Goal: Task Accomplishment & Management: Complete application form

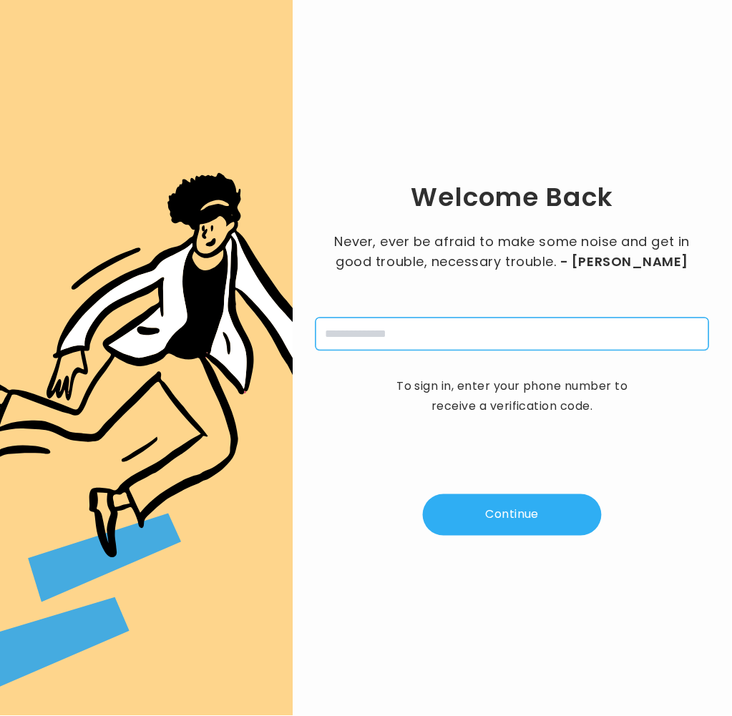
click at [386, 335] on input "tel" at bounding box center [511, 333] width 393 height 33
type input "**********"
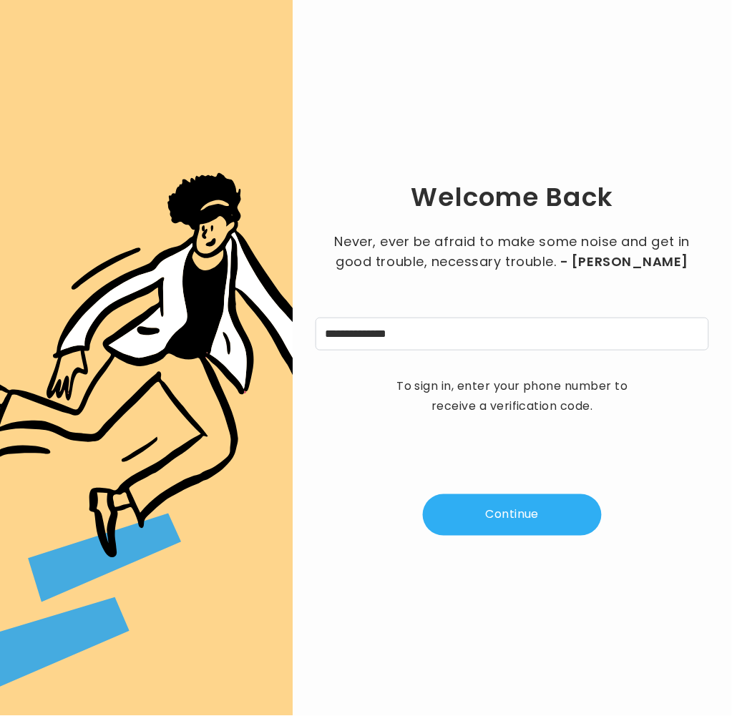
drag, startPoint x: 476, startPoint y: 531, endPoint x: 484, endPoint y: 526, distance: 9.9
click at [478, 531] on button "Continue" at bounding box center [512, 514] width 179 height 41
type input "*"
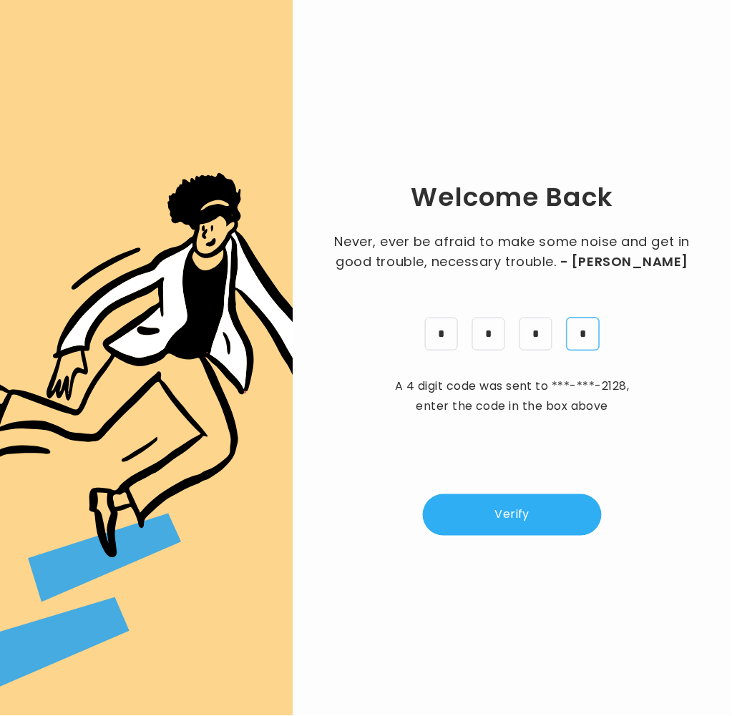
type input "*"
drag, startPoint x: 517, startPoint y: 520, endPoint x: 664, endPoint y: 318, distance: 249.7
click at [519, 518] on button "Verify" at bounding box center [512, 514] width 179 height 41
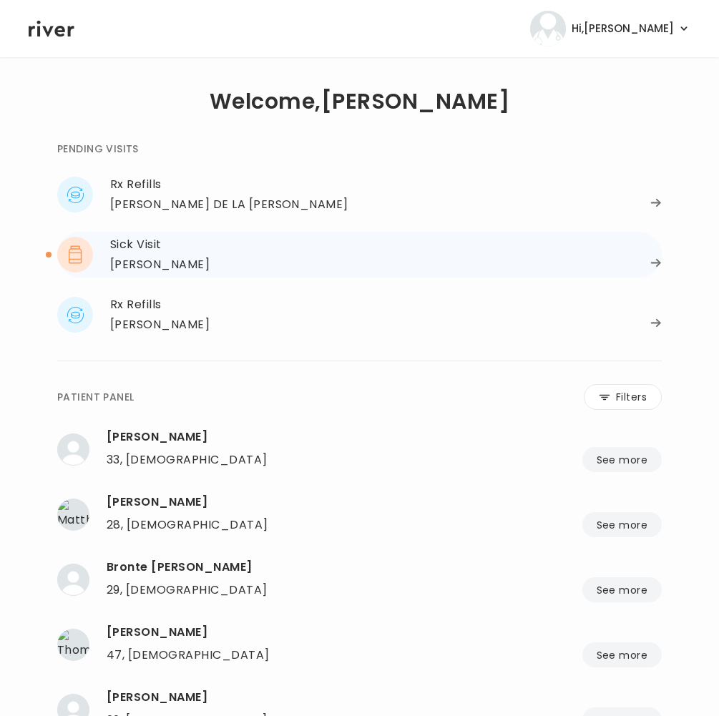
click at [162, 265] on div "Kaitlyn Tolley" at bounding box center [159, 265] width 99 height 20
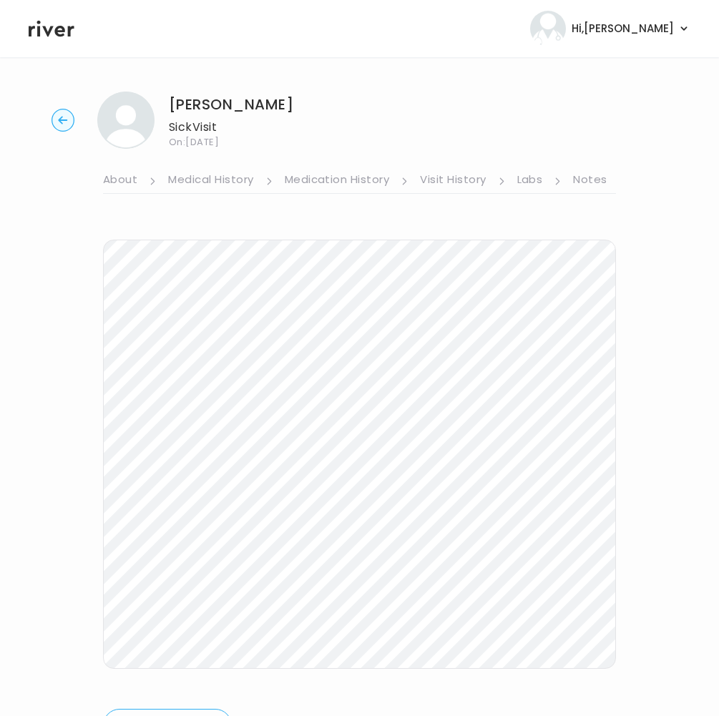
click at [52, 122] on circle "button" at bounding box center [63, 120] width 22 height 22
click at [62, 125] on circle "button" at bounding box center [63, 120] width 22 height 22
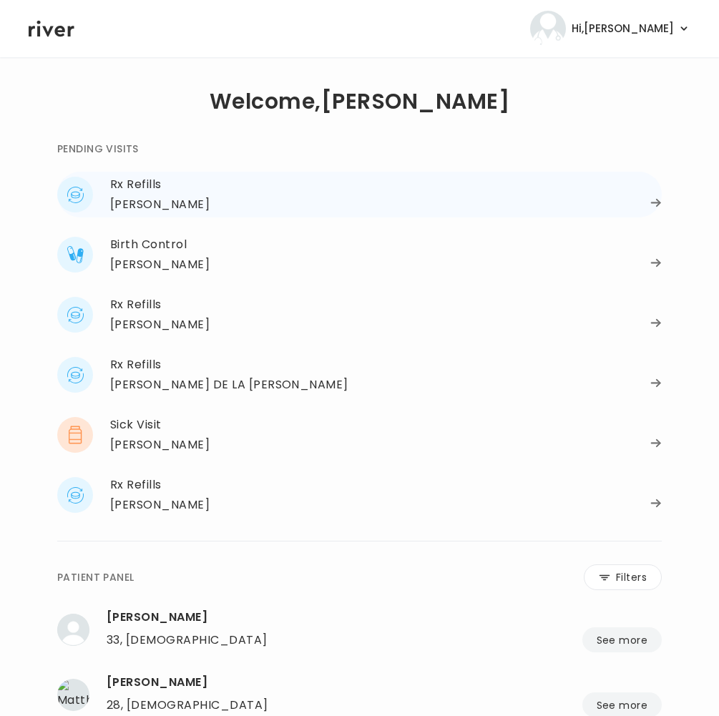
click at [131, 192] on div "Rx Refills" at bounding box center [385, 184] width 551 height 20
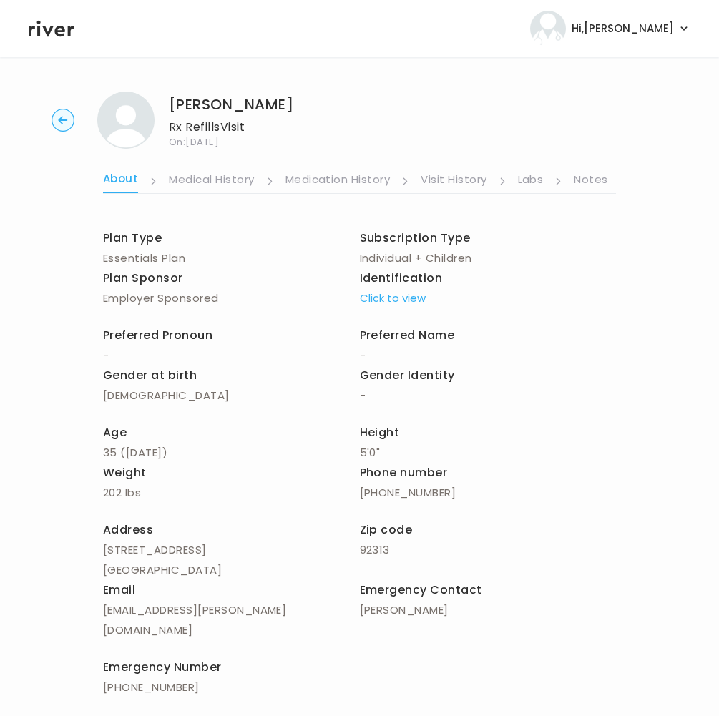
scroll to position [4, 0]
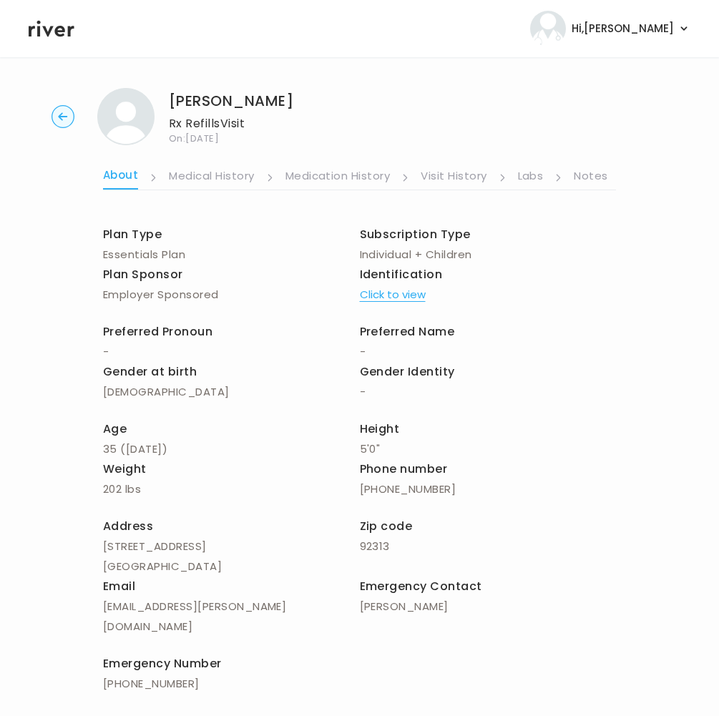
click at [390, 292] on button "Click to view" at bounding box center [393, 295] width 66 height 20
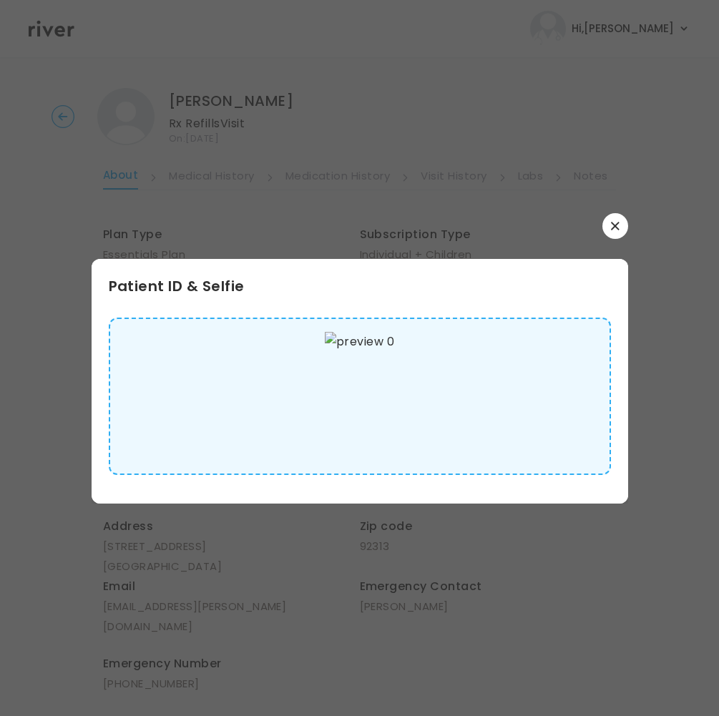
click at [325, 415] on img at bounding box center [359, 396] width 69 height 129
click at [611, 230] on button "button" at bounding box center [615, 226] width 26 height 26
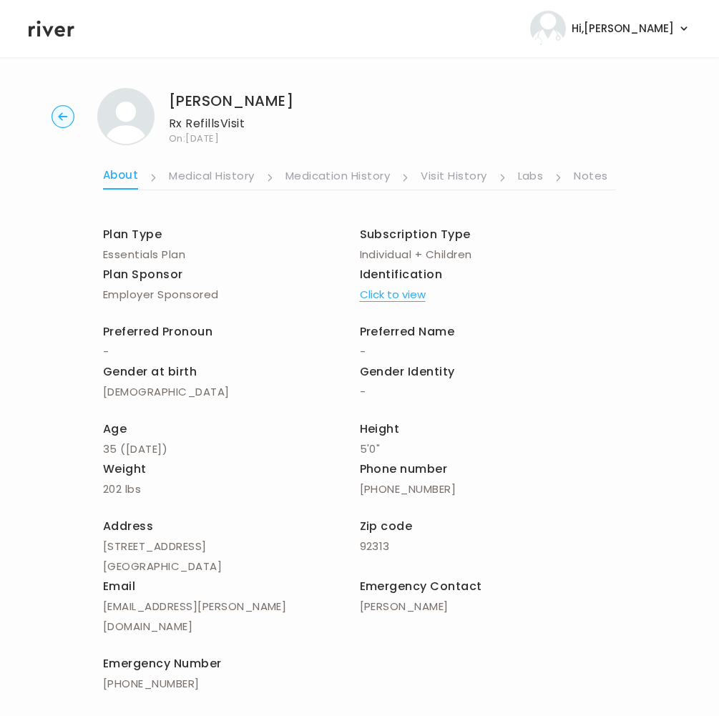
click at [346, 178] on link "Medication History" at bounding box center [337, 177] width 105 height 23
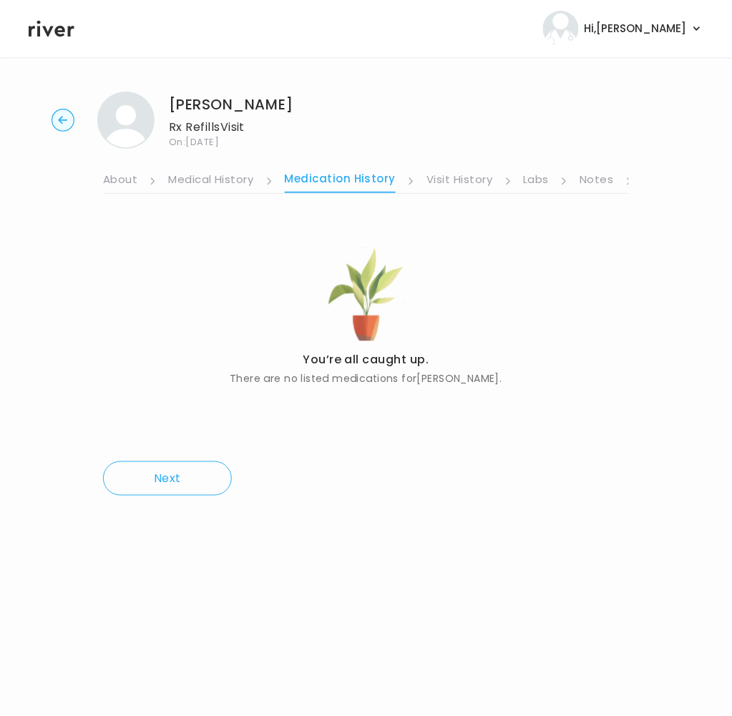
click at [217, 179] on link "Medical History" at bounding box center [210, 180] width 85 height 23
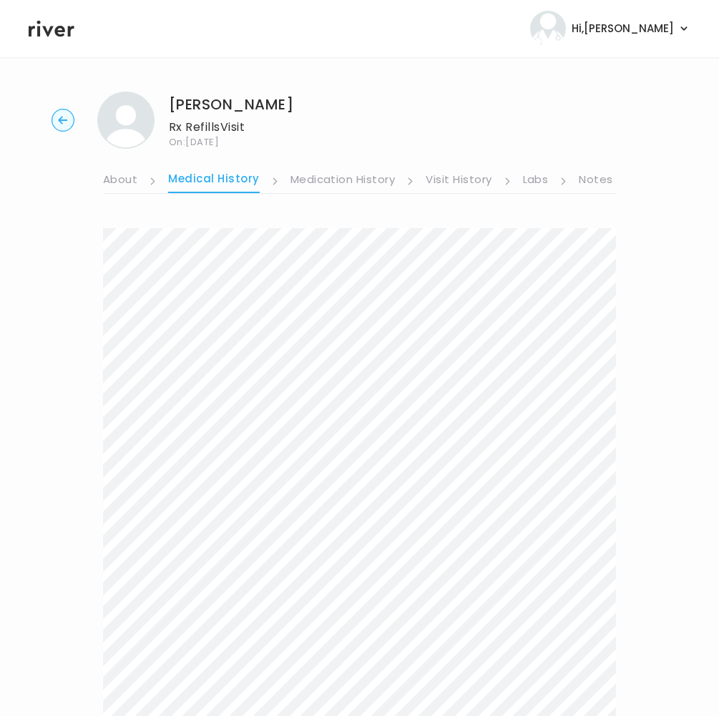
click at [465, 174] on link "Visit History" at bounding box center [458, 180] width 66 height 23
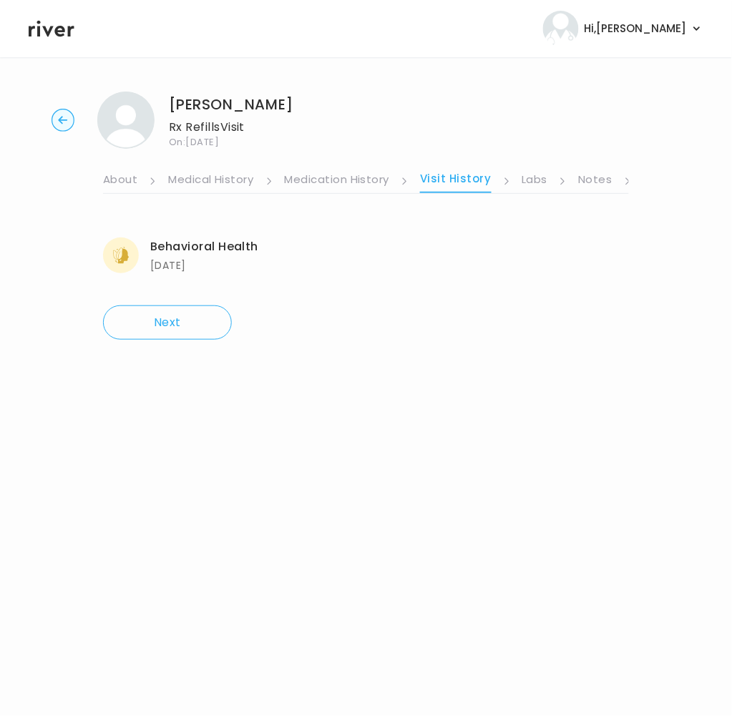
click at [531, 183] on link "Labs" at bounding box center [535, 180] width 26 height 23
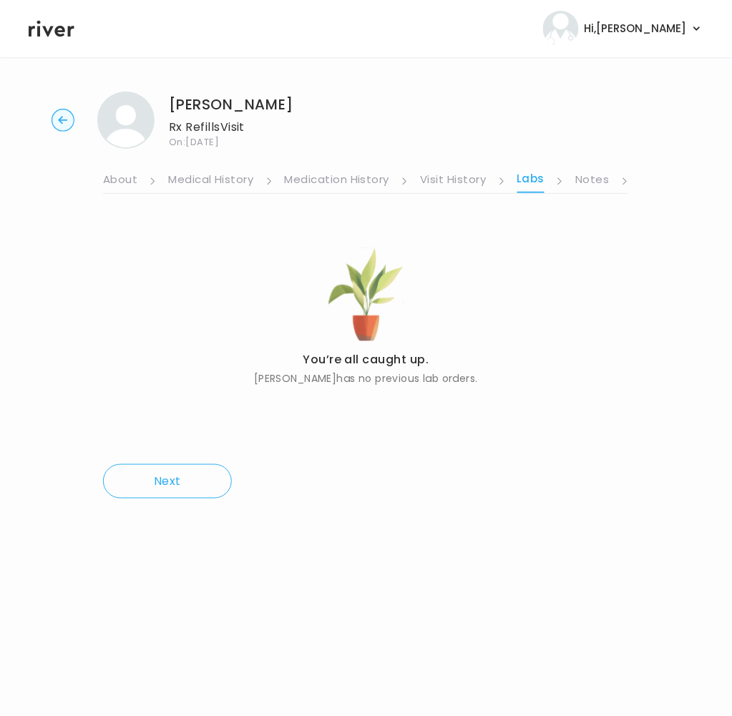
drag, startPoint x: 593, startPoint y: 177, endPoint x: 586, endPoint y: 187, distance: 11.9
click at [592, 177] on link "Notes" at bounding box center [592, 180] width 34 height 23
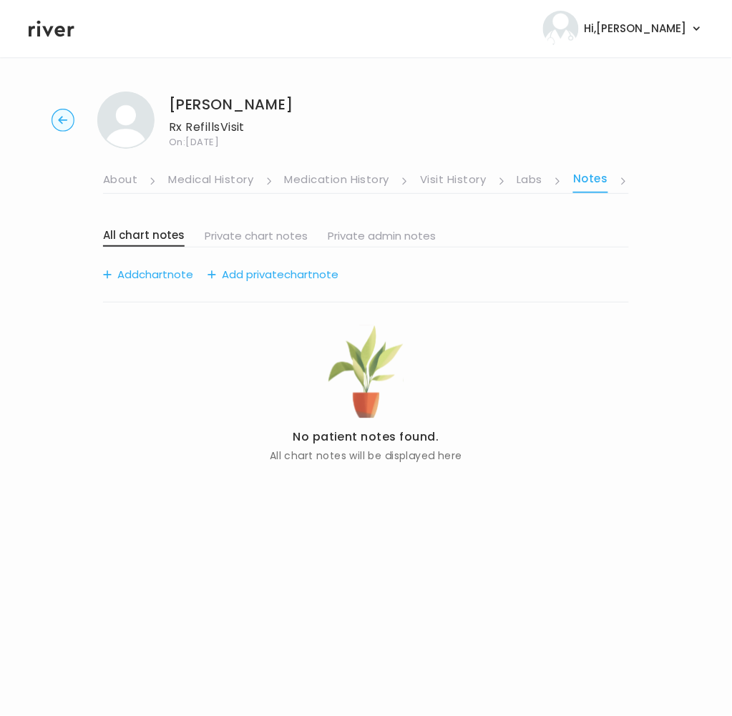
click at [457, 180] on link "Visit History" at bounding box center [453, 180] width 66 height 23
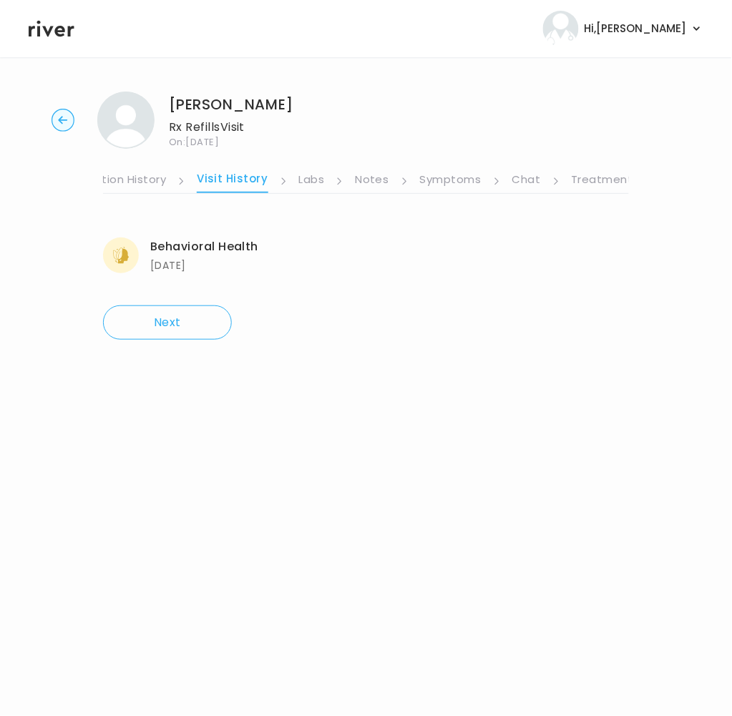
scroll to position [0, 247]
click at [410, 182] on link "Symptoms" at bounding box center [426, 180] width 61 height 23
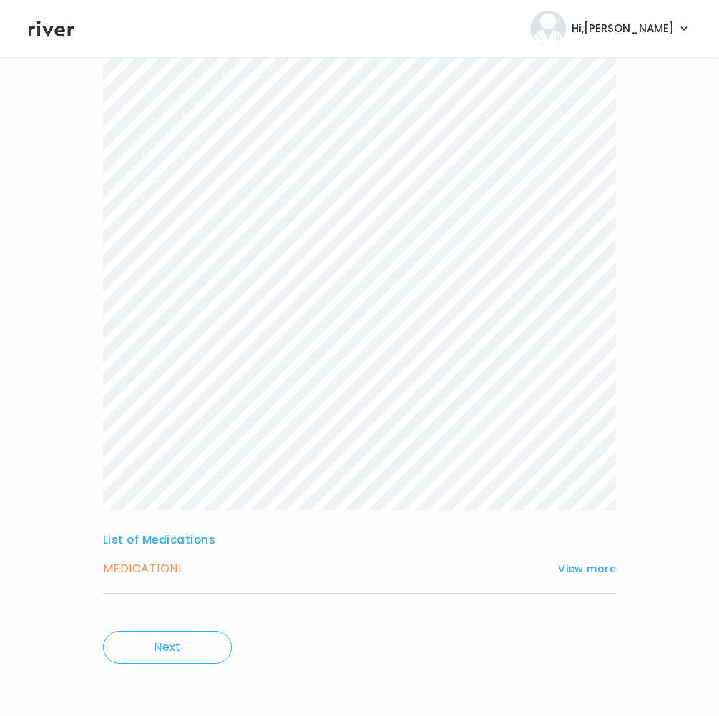
scroll to position [258, 0]
click at [599, 562] on button "View more" at bounding box center [587, 566] width 58 height 17
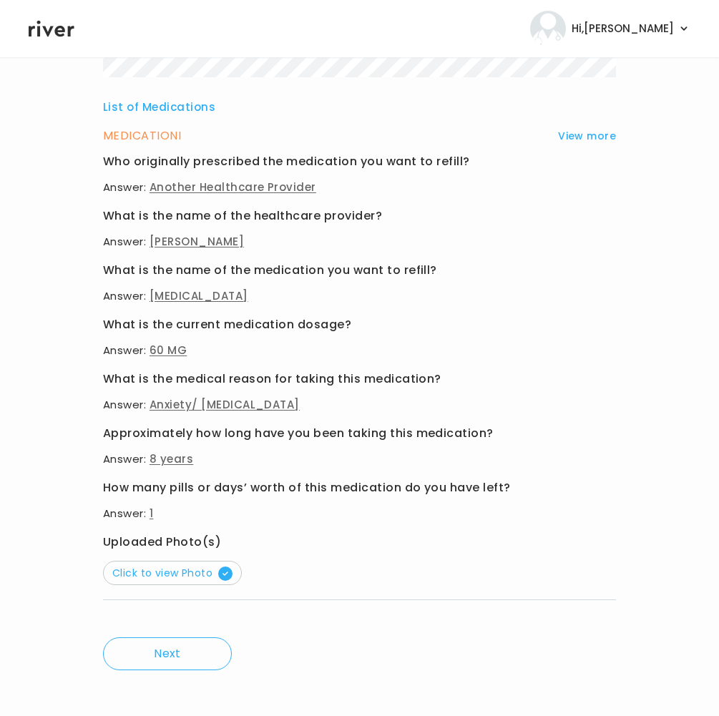
scroll to position [697, 0]
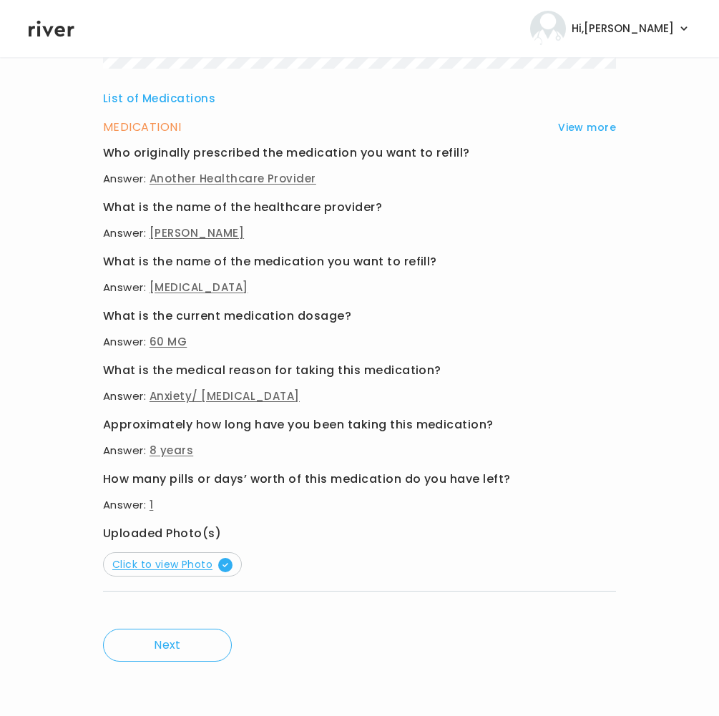
click at [175, 562] on span "Click to view Photo" at bounding box center [172, 564] width 120 height 14
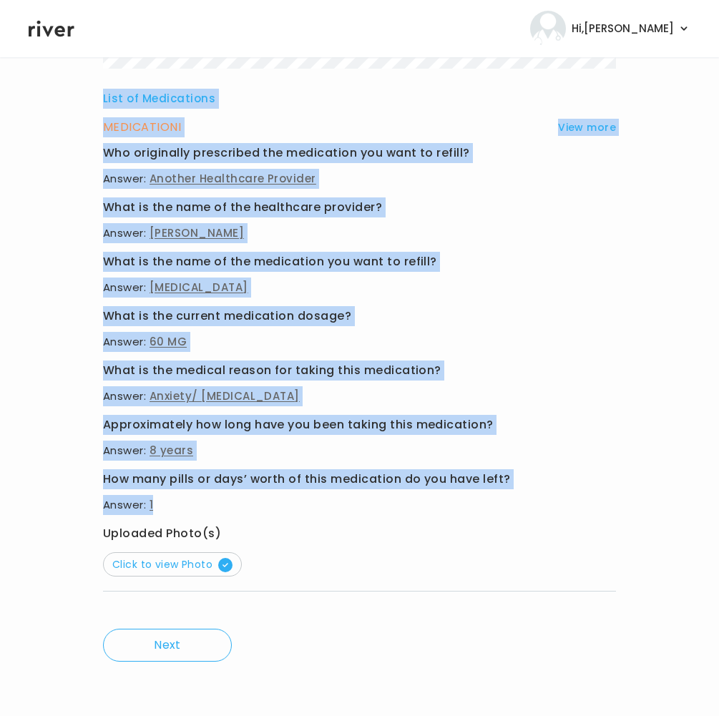
click at [303, 507] on div "List of Medications MEDICATION I View more Who originally prescribed the medica…" at bounding box center [359, 71] width 513 height 1080
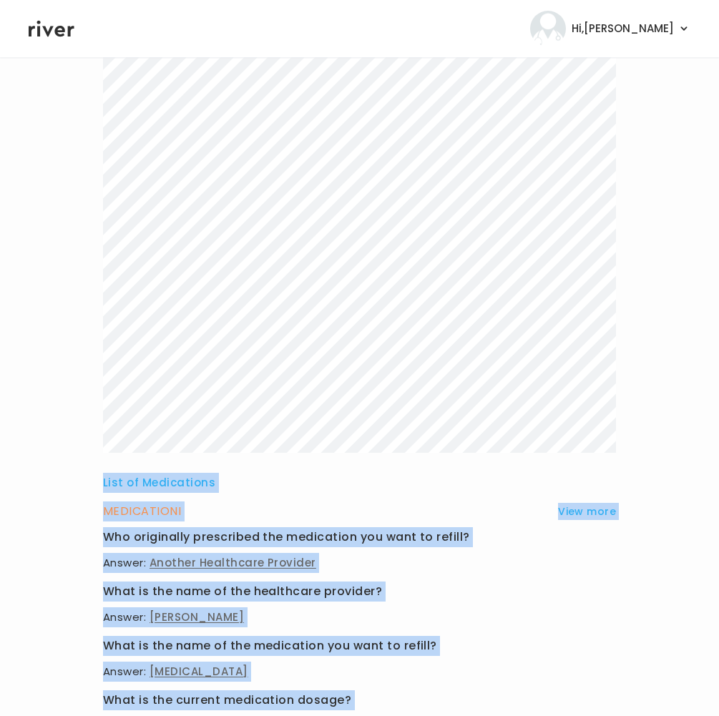
scroll to position [0, 0]
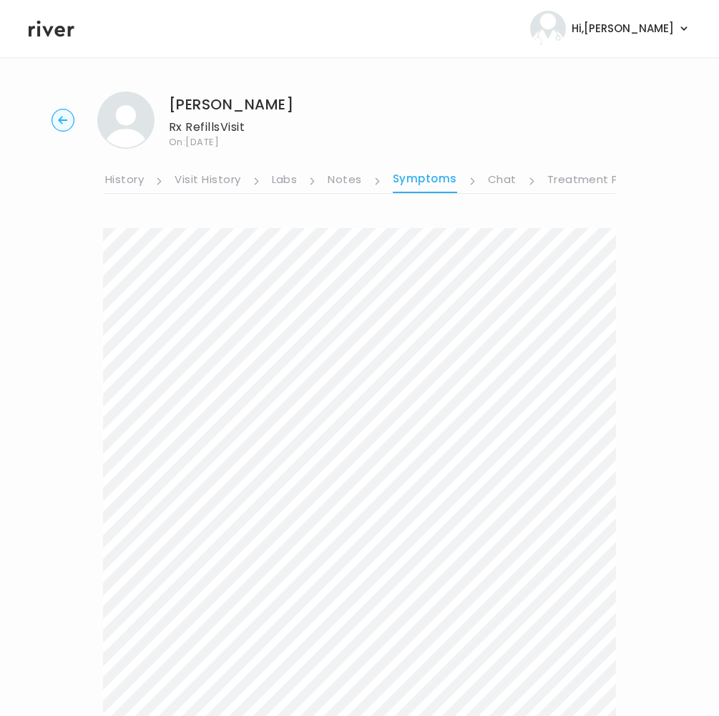
click at [574, 177] on link "Treatment Plan" at bounding box center [591, 180] width 89 height 23
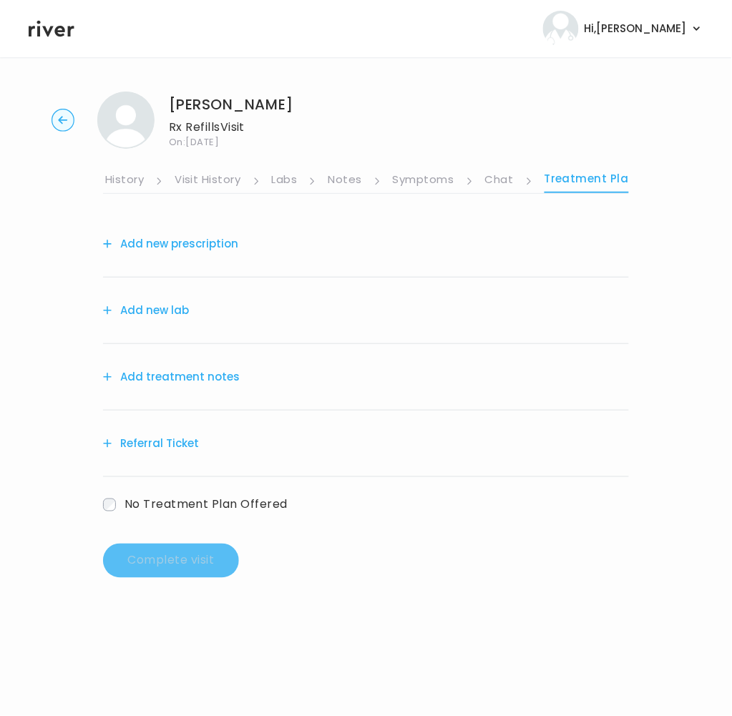
click at [581, 179] on link "Treatment Plan" at bounding box center [590, 181] width 92 height 24
click at [164, 385] on button "Add treatment notes" at bounding box center [171, 377] width 137 height 20
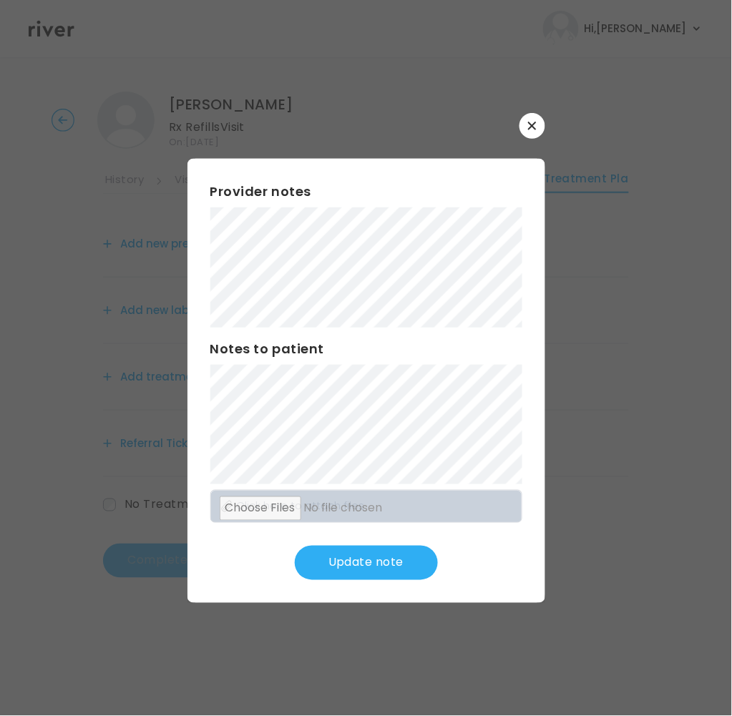
click at [427, 483] on div "Provider notes Notes to patient Click here to attach files Update note" at bounding box center [366, 381] width 358 height 444
drag, startPoint x: 396, startPoint y: 563, endPoint x: 398, endPoint y: 589, distance: 25.1
click at [395, 563] on button "Update note" at bounding box center [366, 563] width 143 height 34
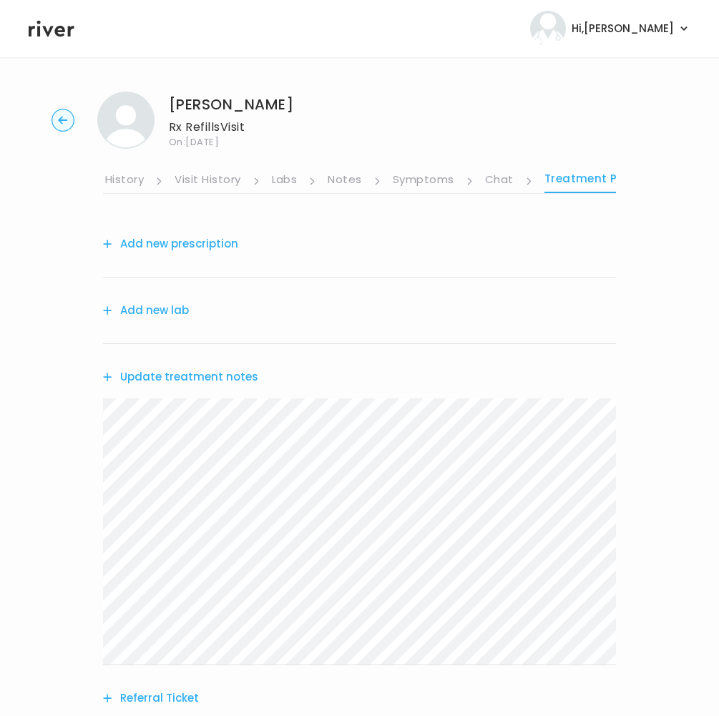
click at [160, 245] on button "Add new prescription" at bounding box center [170, 244] width 135 height 20
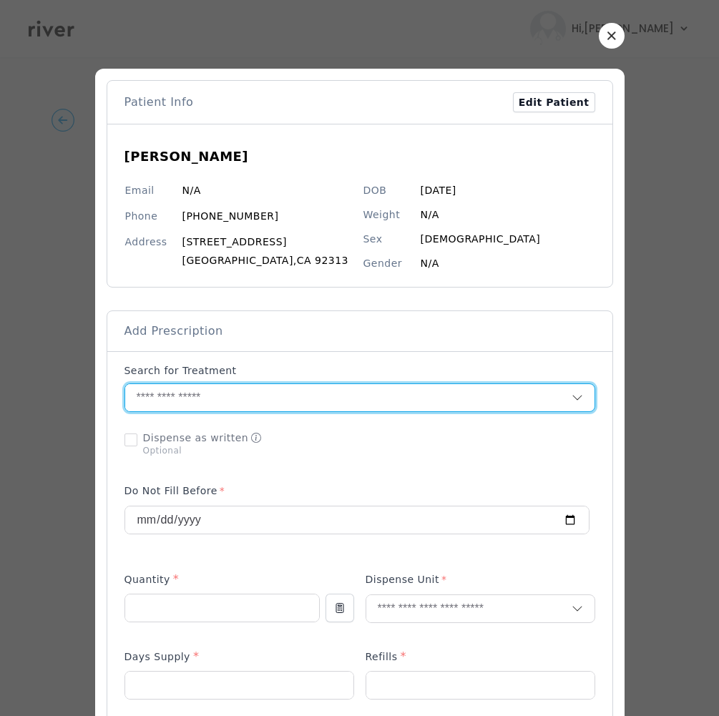
click at [282, 399] on input "text" at bounding box center [348, 397] width 446 height 27
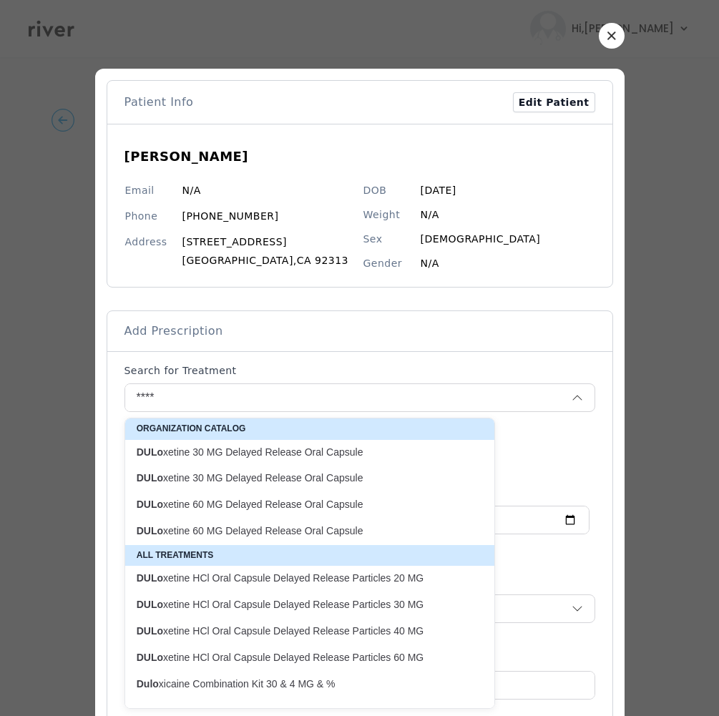
click at [275, 512] on p "DULo xetine 60 MG Delayed Release Oral Capsule" at bounding box center [301, 504] width 346 height 19
type input "**********"
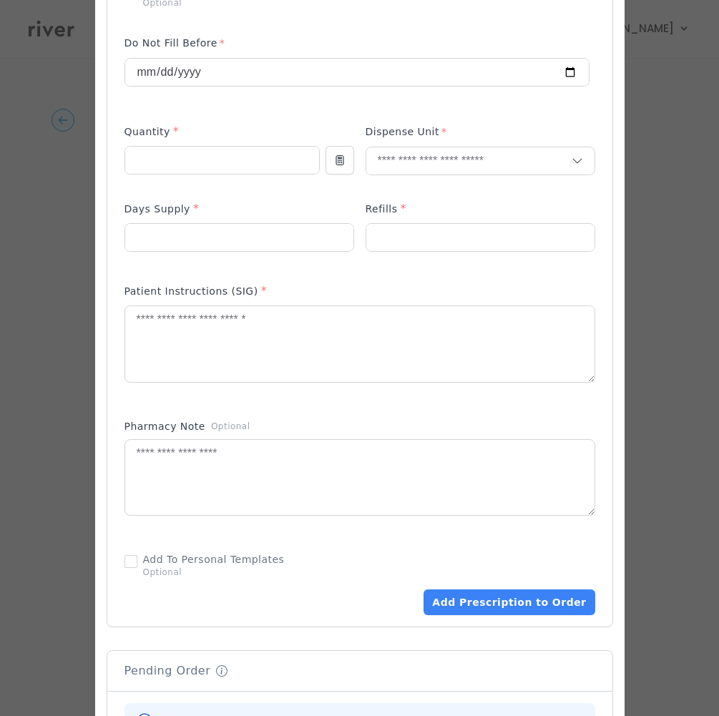
scroll to position [133, 0]
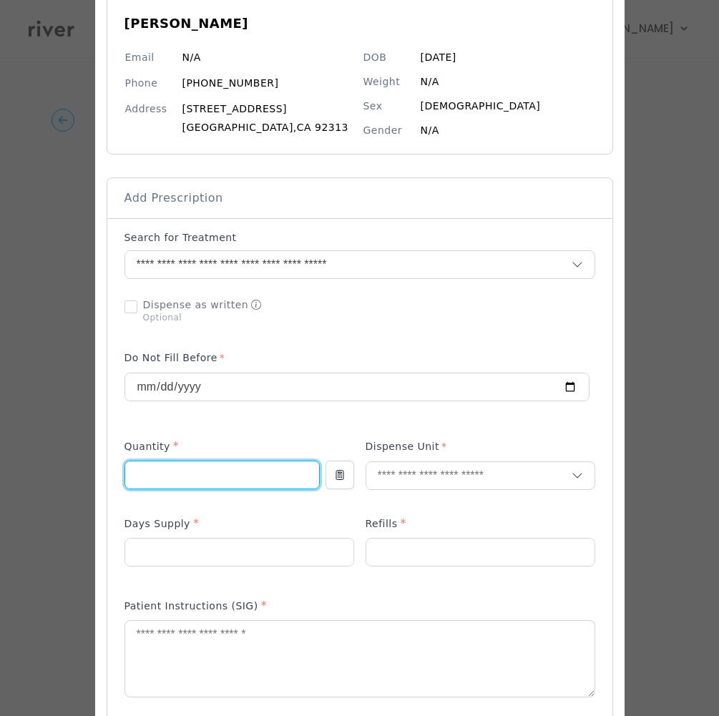
click at [161, 476] on input "number" at bounding box center [222, 474] width 194 height 27
type input "**"
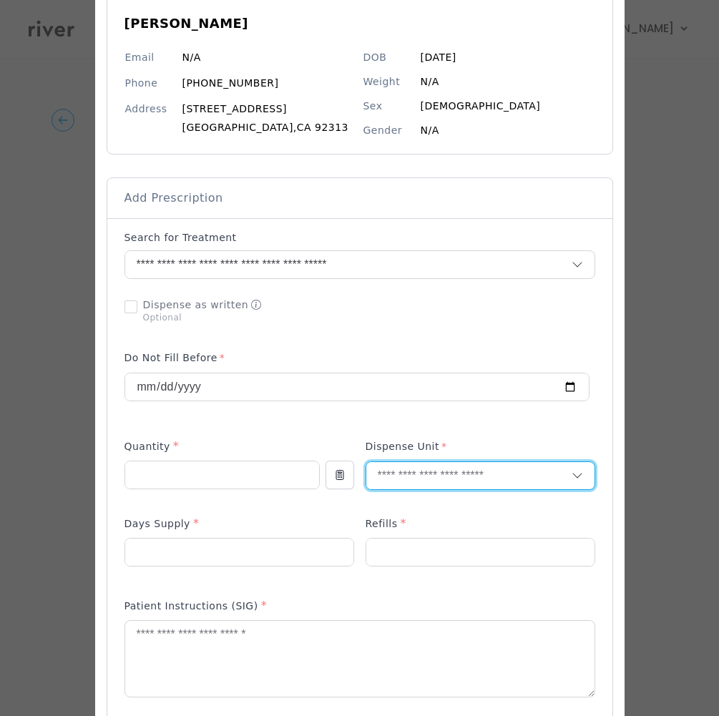
click at [451, 484] on input "text" at bounding box center [468, 475] width 205 height 27
type input "**"
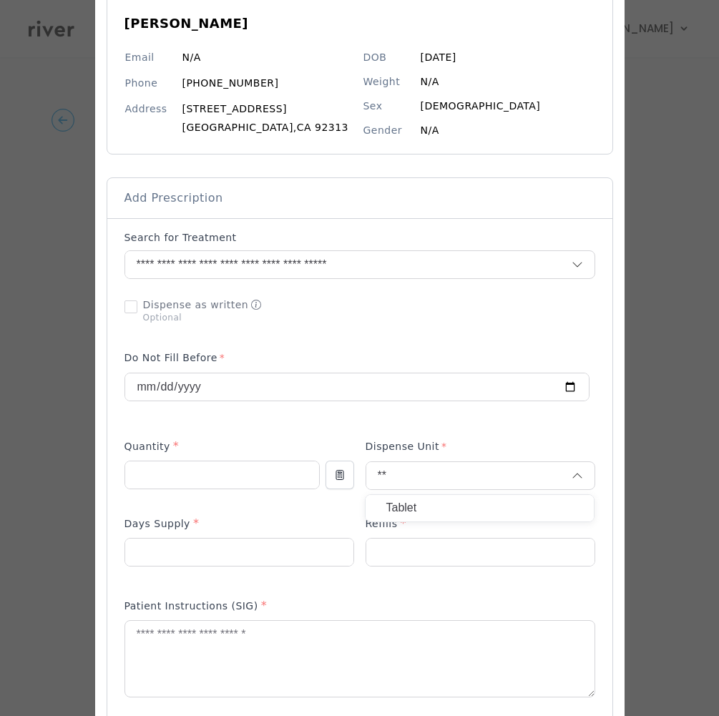
click at [415, 506] on p "Tablet" at bounding box center [479, 508] width 188 height 21
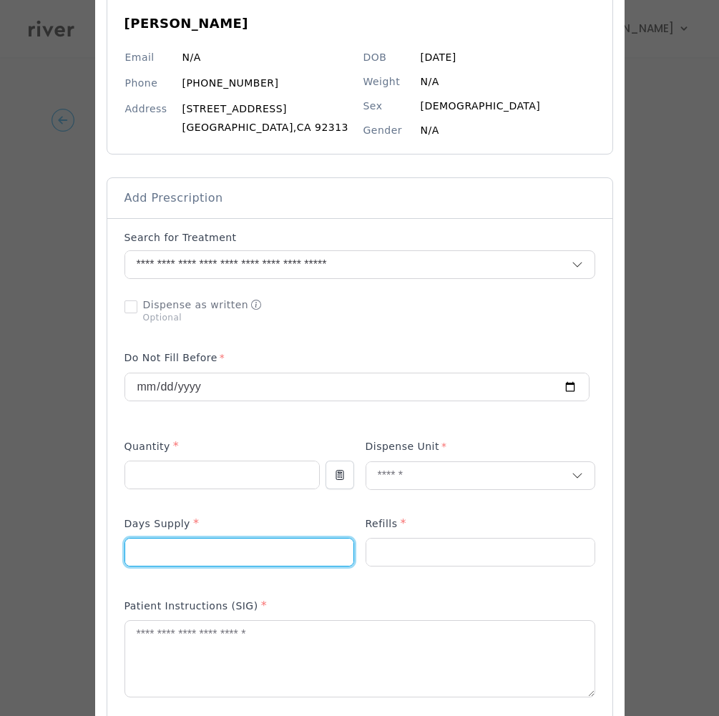
click at [255, 544] on input "number" at bounding box center [239, 551] width 228 height 27
type input "**"
click at [409, 566] on input "number" at bounding box center [480, 551] width 228 height 27
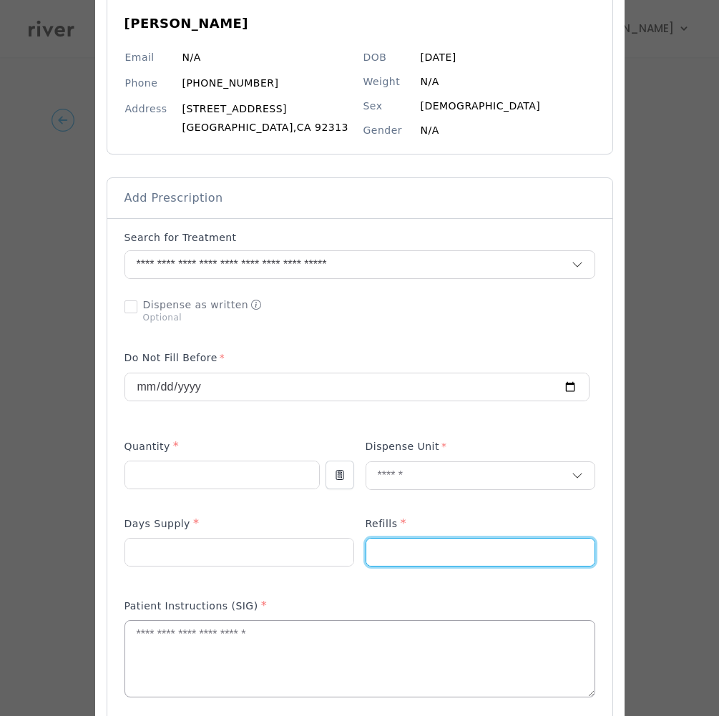
type input "*"
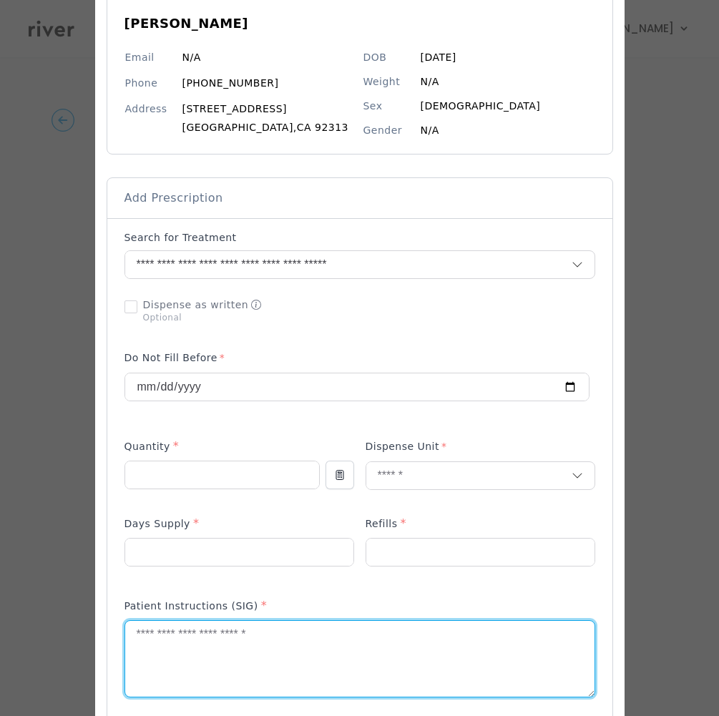
click at [255, 651] on textarea at bounding box center [359, 659] width 469 height 76
click at [160, 636] on textarea "**********" at bounding box center [359, 659] width 469 height 76
click at [207, 641] on textarea "**********" at bounding box center [359, 659] width 469 height 76
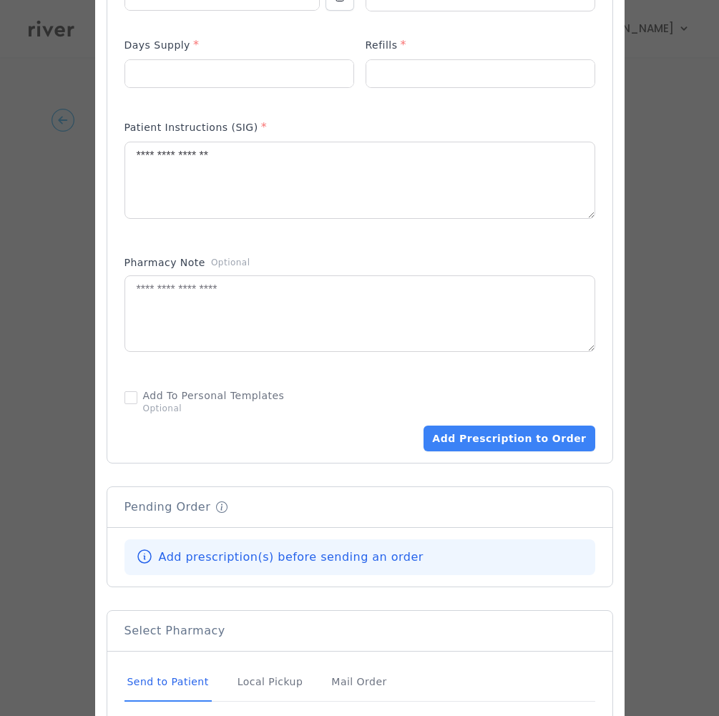
scroll to position [570, 0]
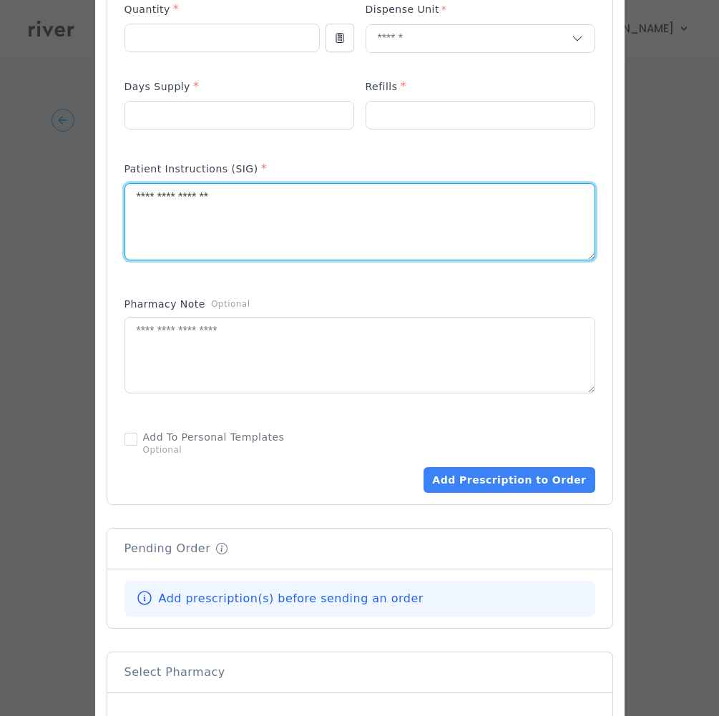
click at [190, 195] on textarea "**********" at bounding box center [359, 222] width 469 height 76
type textarea "**********"
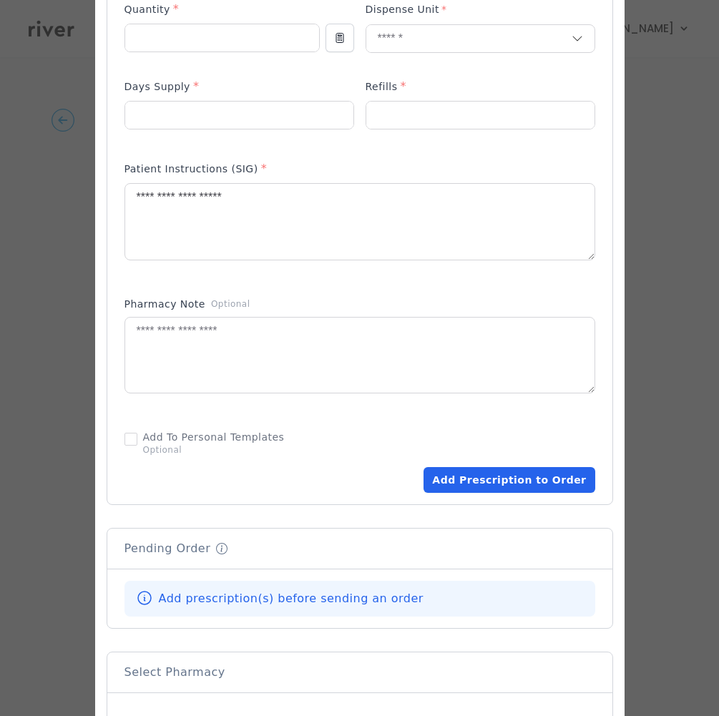
click at [507, 479] on button "Add Prescription to Order" at bounding box center [508, 480] width 171 height 26
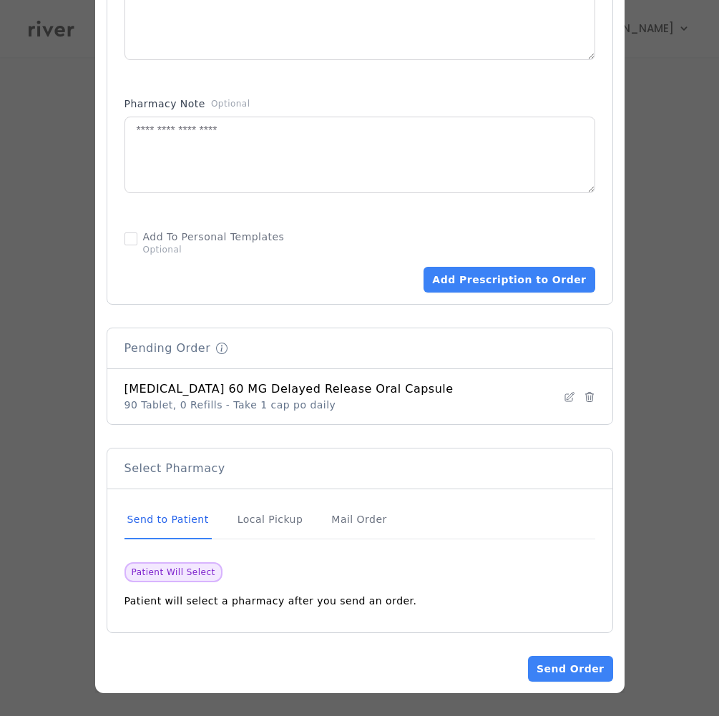
scroll to position [150, 0]
click at [566, 668] on button "Send Order" at bounding box center [570, 669] width 84 height 26
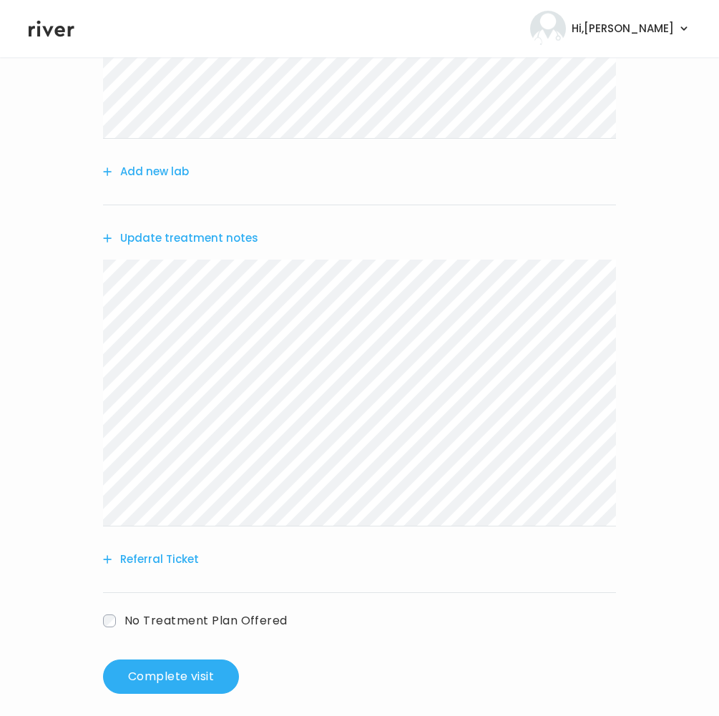
scroll to position [316, 0]
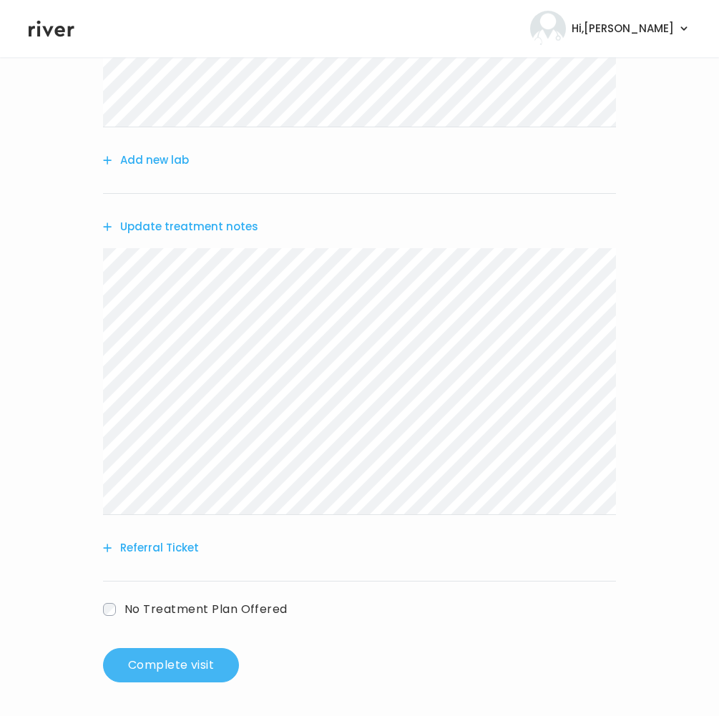
click at [192, 656] on button "Complete visit" at bounding box center [171, 665] width 136 height 34
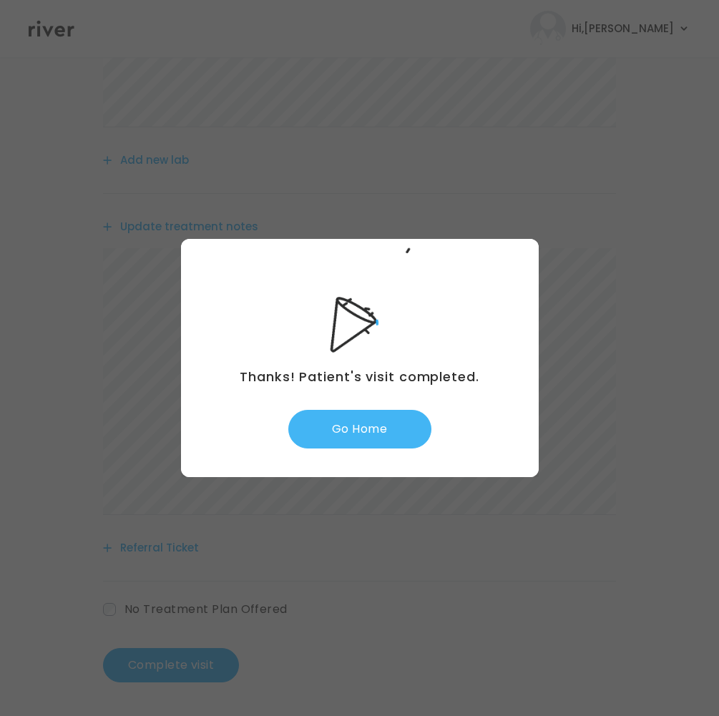
click at [385, 436] on button "Go Home" at bounding box center [359, 429] width 143 height 39
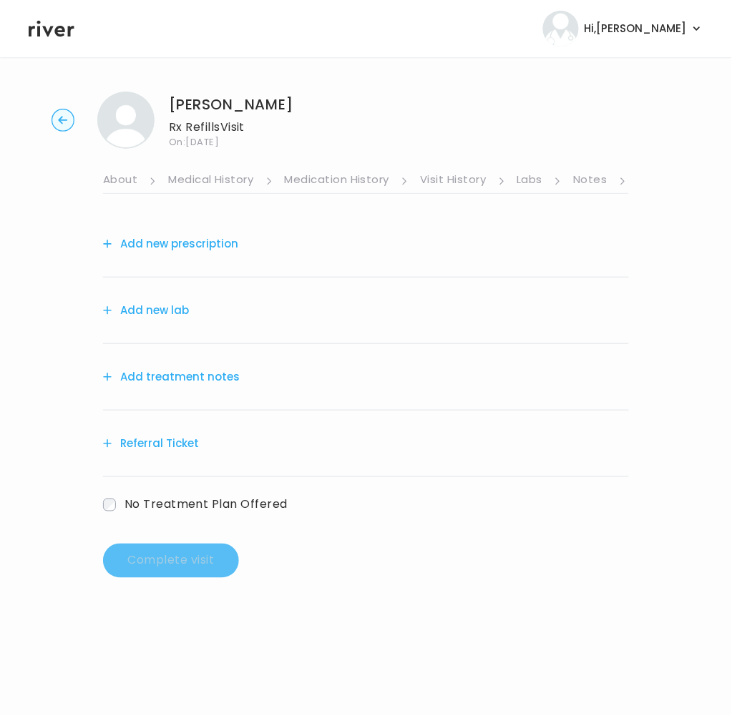
click at [571, 178] on ul "About Medical History Medication History Visit History Labs Notes Symptoms Chat…" at bounding box center [366, 171] width 526 height 45
click at [586, 177] on link "Notes" at bounding box center [590, 180] width 34 height 23
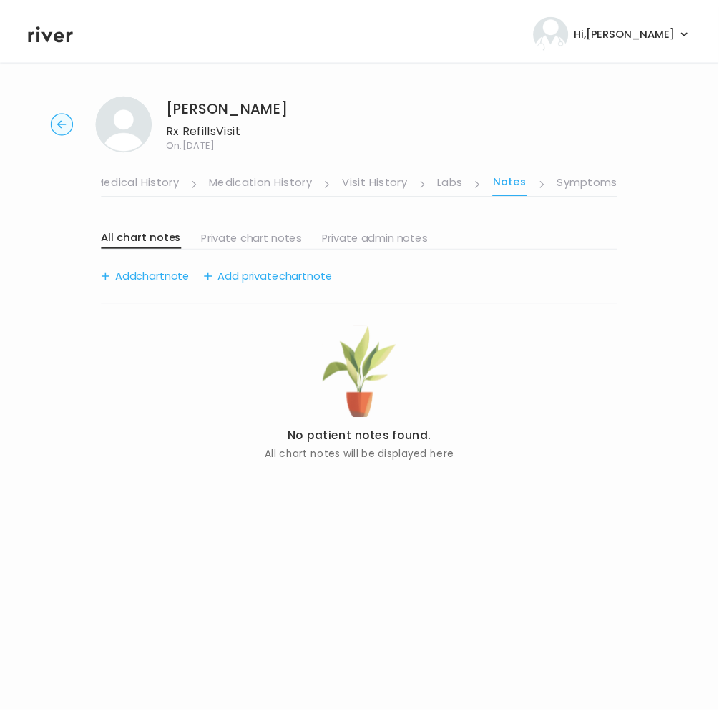
scroll to position [0, 107]
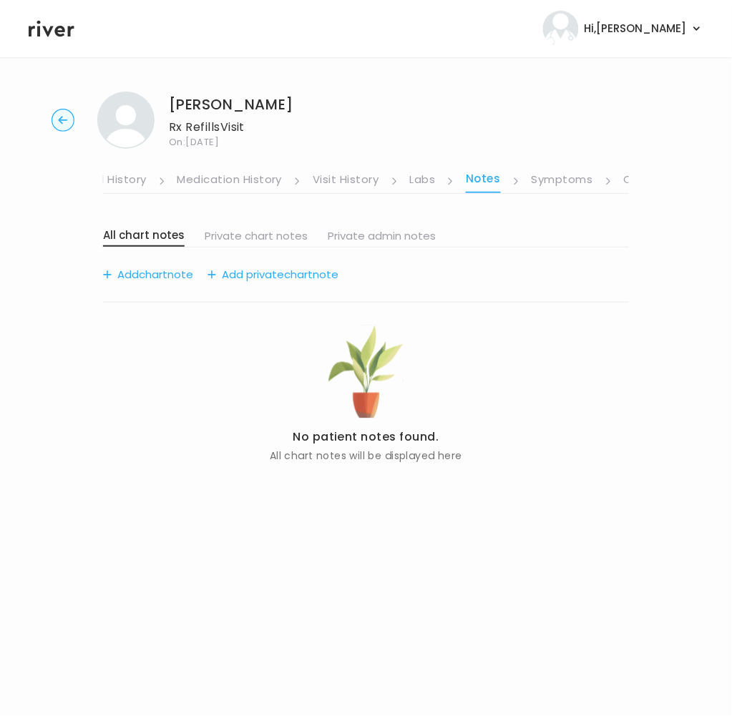
click at [570, 179] on link "Symptoms" at bounding box center [561, 180] width 61 height 23
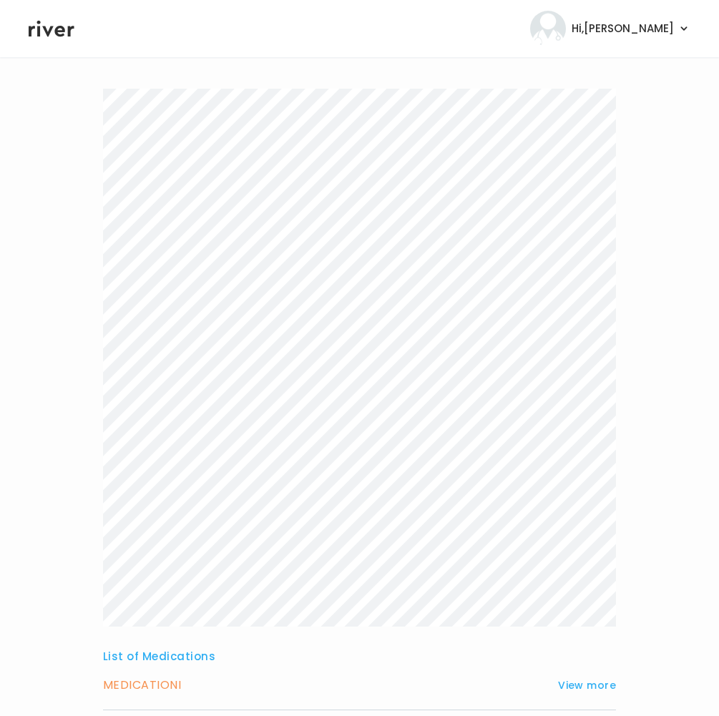
scroll to position [258, 0]
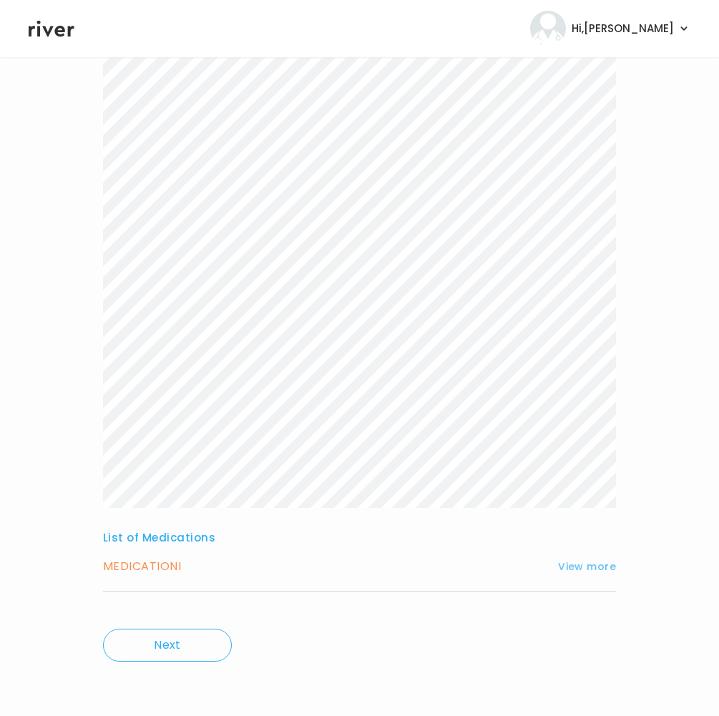
click at [588, 558] on button "View more" at bounding box center [587, 566] width 58 height 17
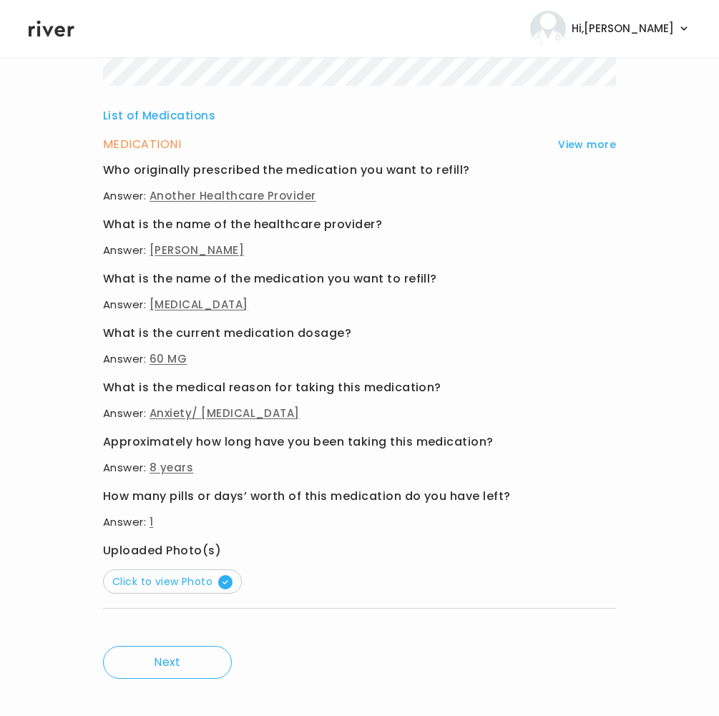
scroll to position [697, 0]
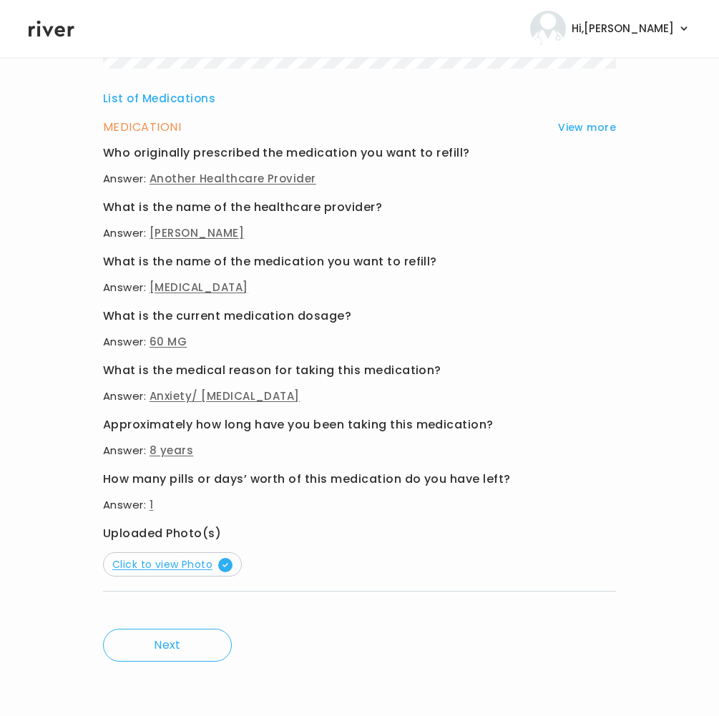
click at [173, 557] on span "Click to view Photo" at bounding box center [172, 564] width 120 height 14
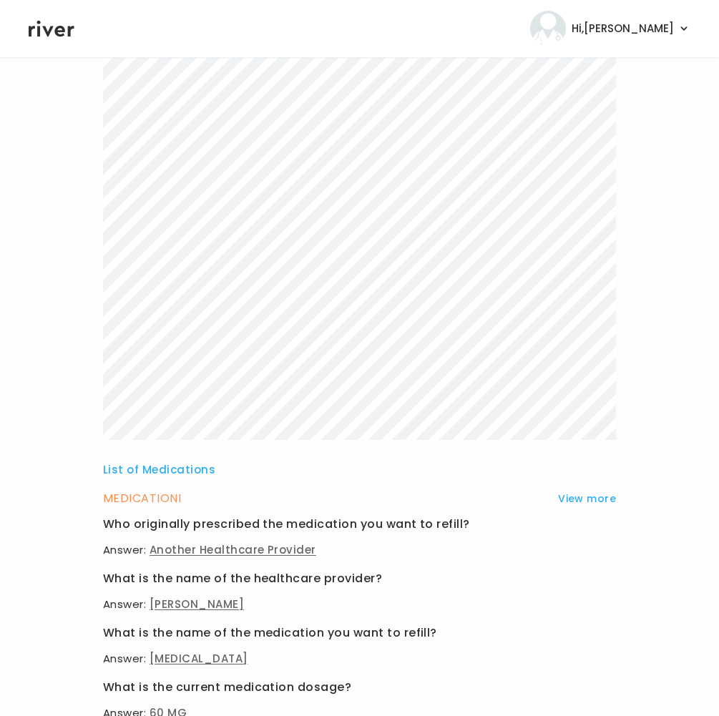
scroll to position [635, 0]
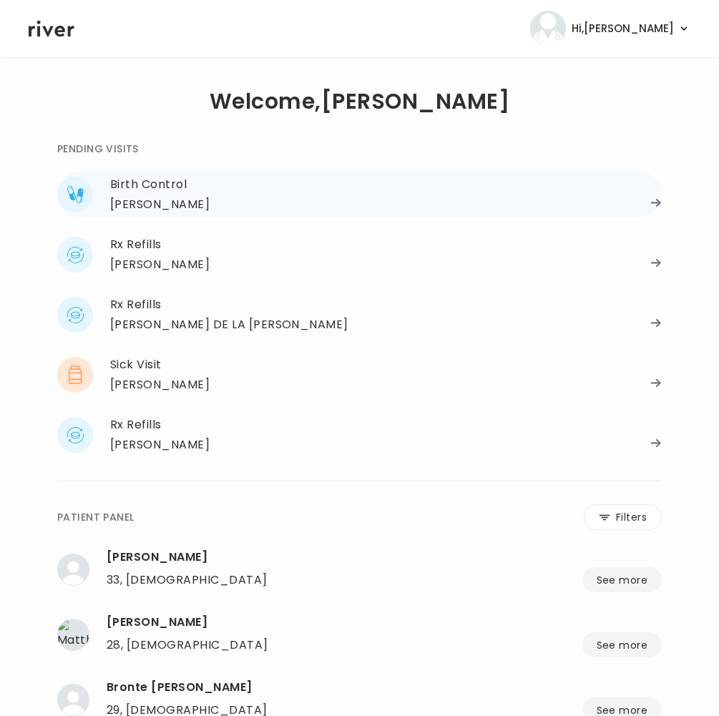
click at [180, 205] on div "[PERSON_NAME]" at bounding box center [159, 205] width 99 height 20
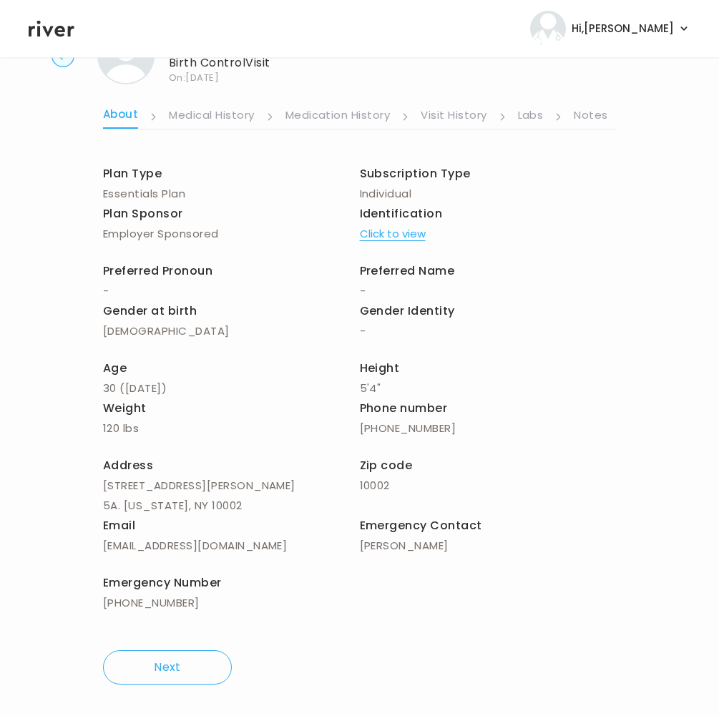
scroll to position [67, 0]
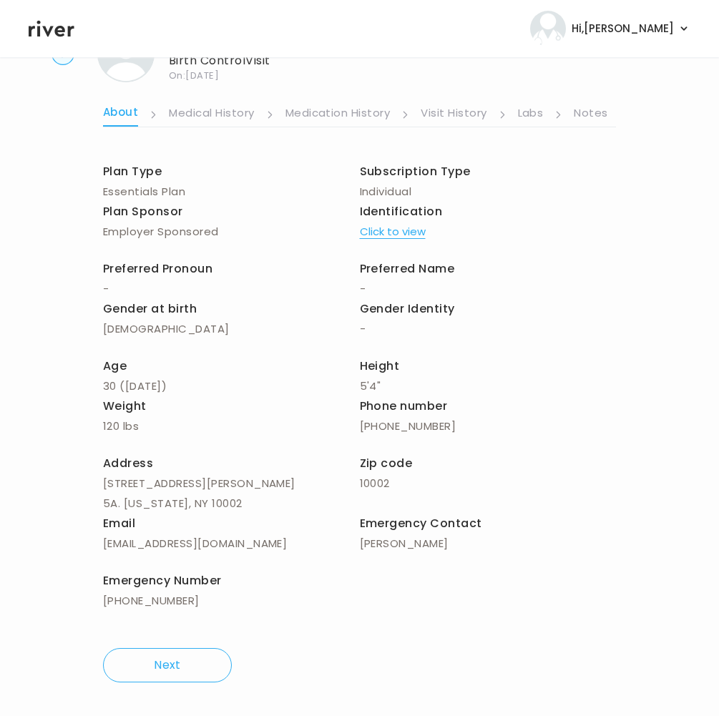
click at [604, 107] on link "Notes" at bounding box center [590, 114] width 34 height 23
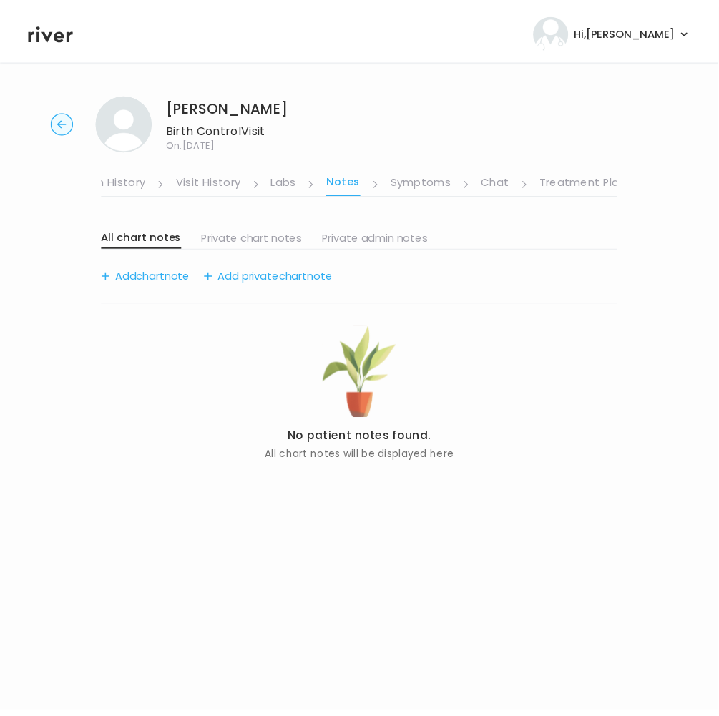
scroll to position [0, 245]
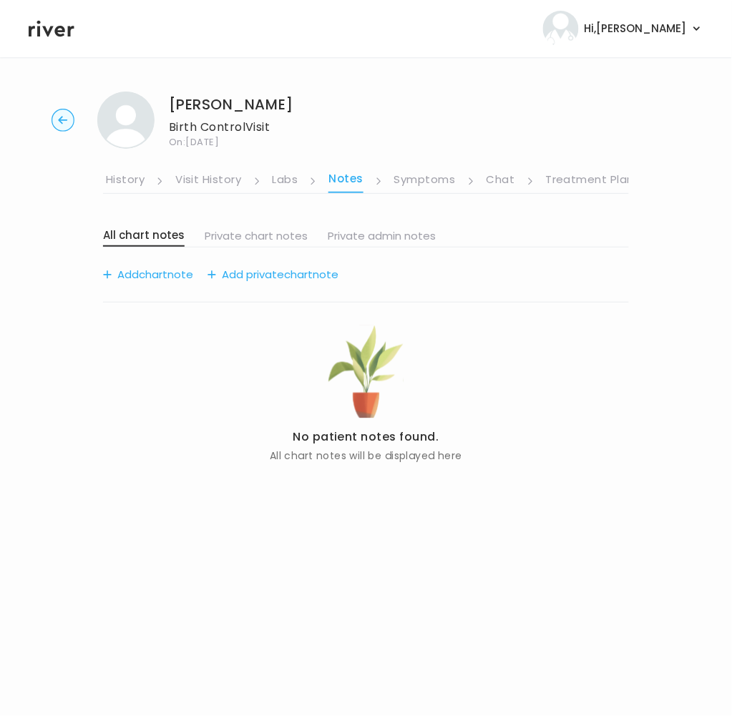
click at [414, 179] on link "Symptoms" at bounding box center [424, 180] width 61 height 23
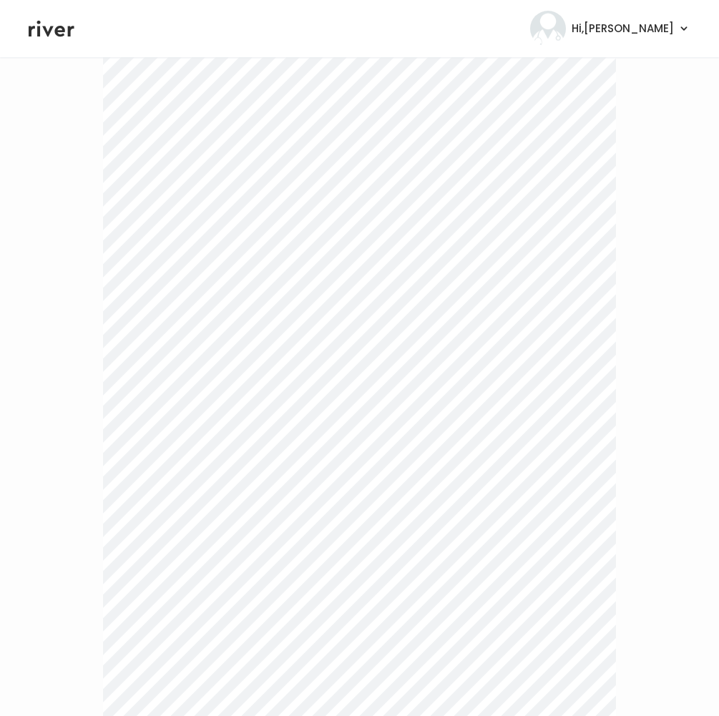
scroll to position [1184, 0]
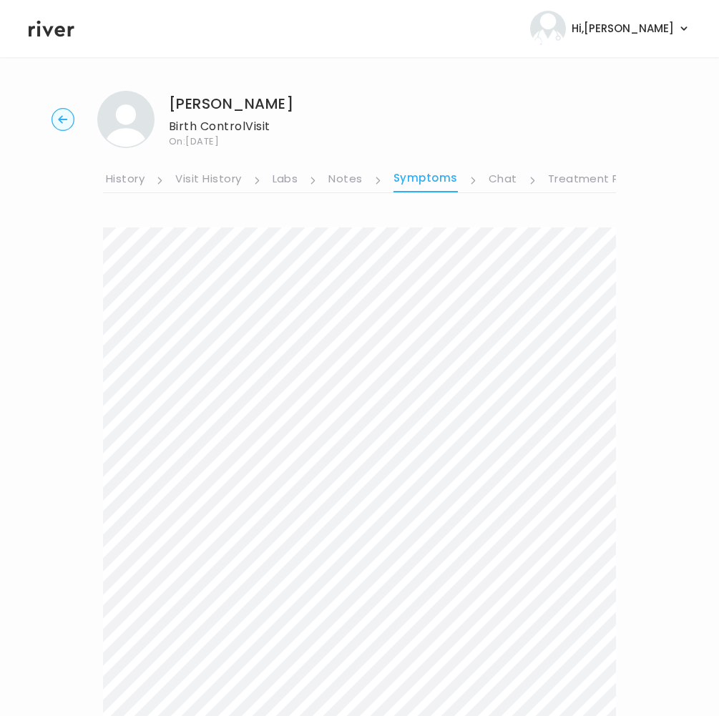
scroll to position [0, 0]
drag, startPoint x: 582, startPoint y: 182, endPoint x: 576, endPoint y: 187, distance: 7.7
click at [581, 182] on link "Treatment Plan" at bounding box center [592, 180] width 89 height 23
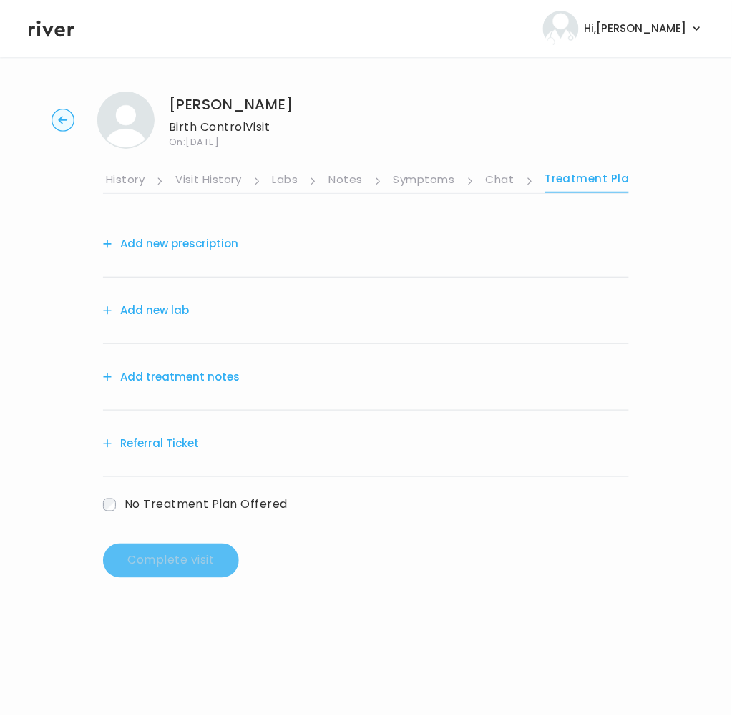
click at [170, 373] on button "Add treatment notes" at bounding box center [171, 377] width 137 height 20
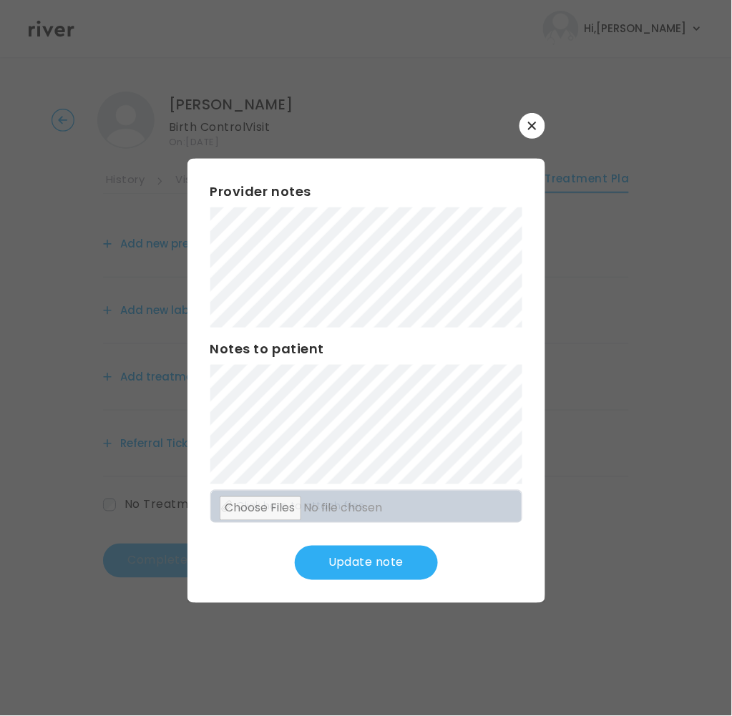
click at [344, 571] on button "Update note" at bounding box center [366, 563] width 143 height 34
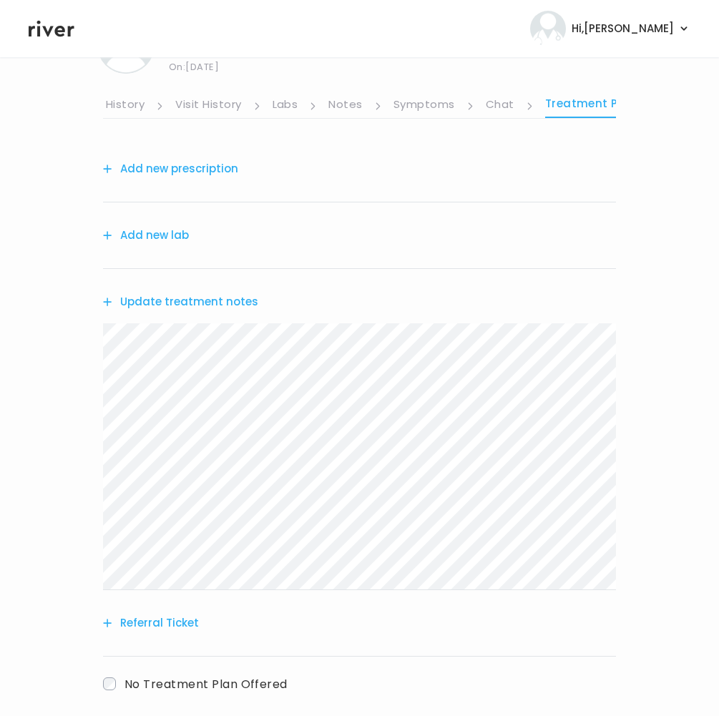
scroll to position [150, 0]
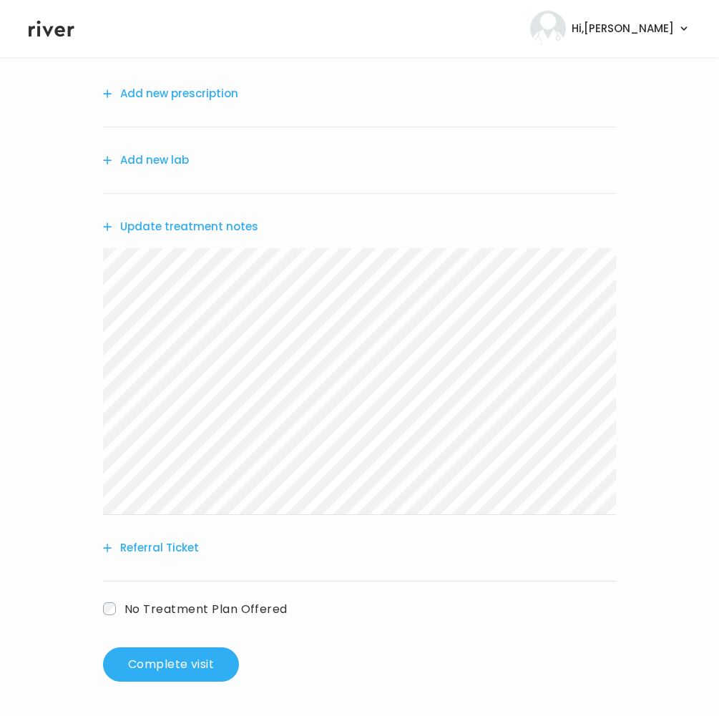
click at [188, 88] on button "Add new prescription" at bounding box center [170, 94] width 135 height 20
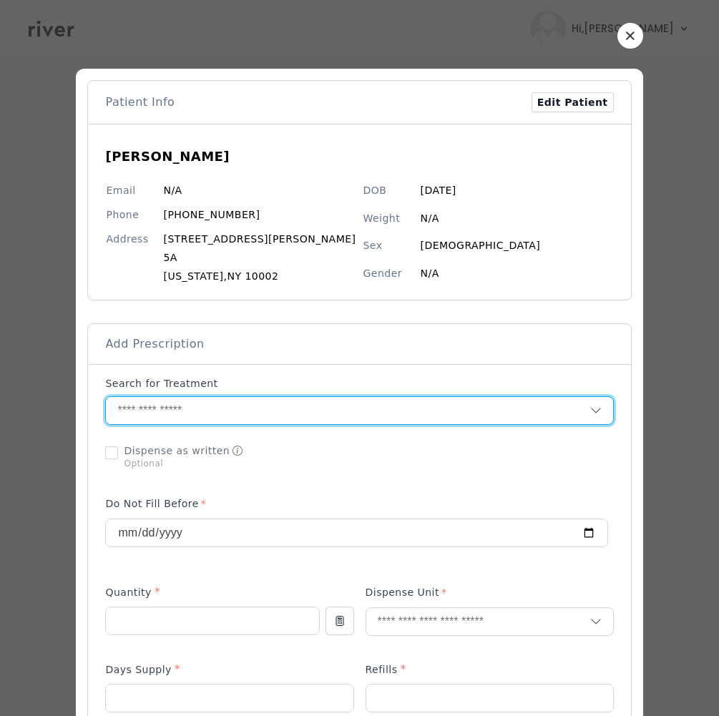
click at [181, 410] on input "text" at bounding box center [347, 410] width 483 height 27
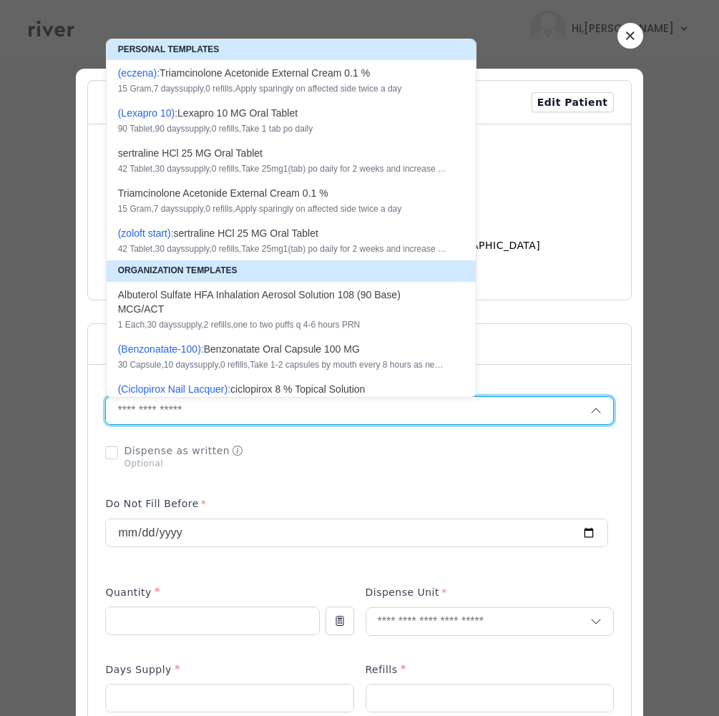
paste input "**********"
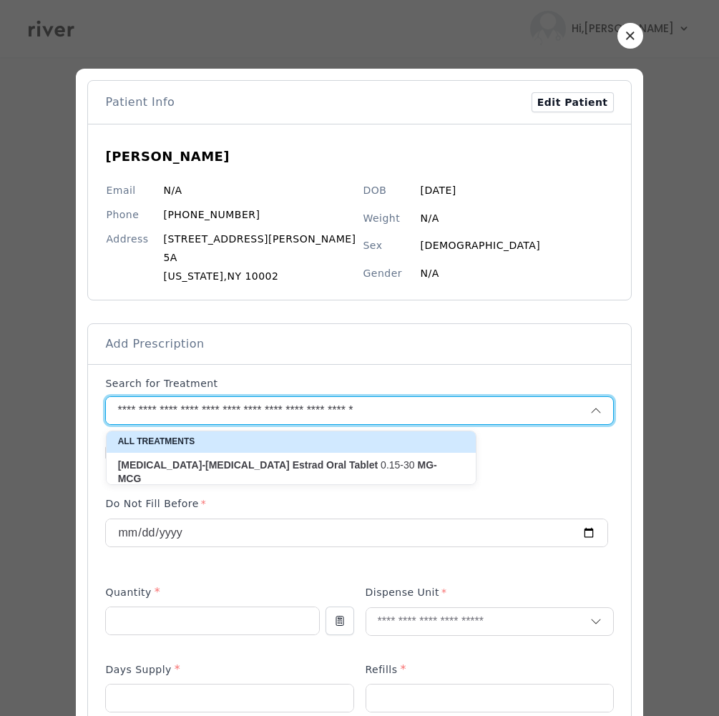
type input "**********"
click at [342, 468] on p "Levonorgestrel-Ethinyl Estrad Oral Tablet 0.15-30 MG-MCG" at bounding box center [282, 472] width 329 height 28
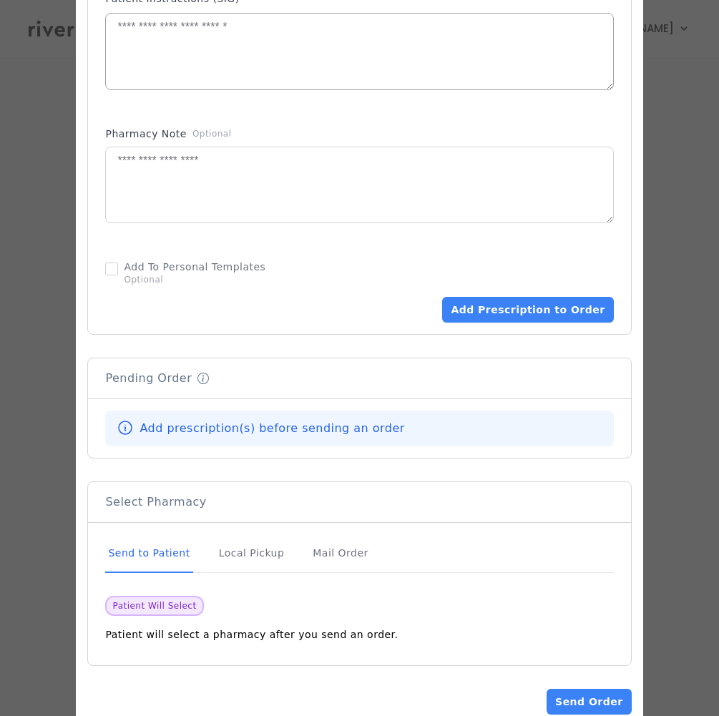
scroll to position [290, 0]
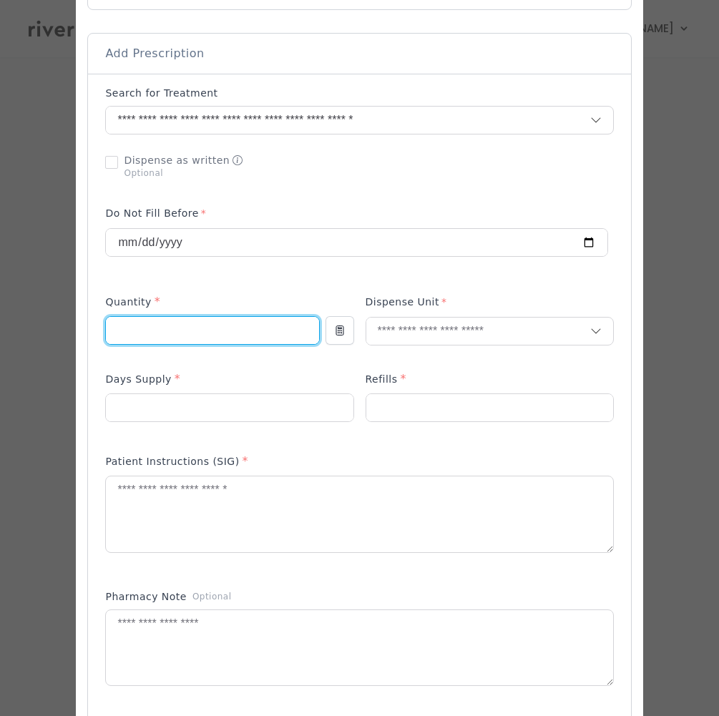
click at [175, 330] on input "number" at bounding box center [212, 330] width 212 height 27
type input "**"
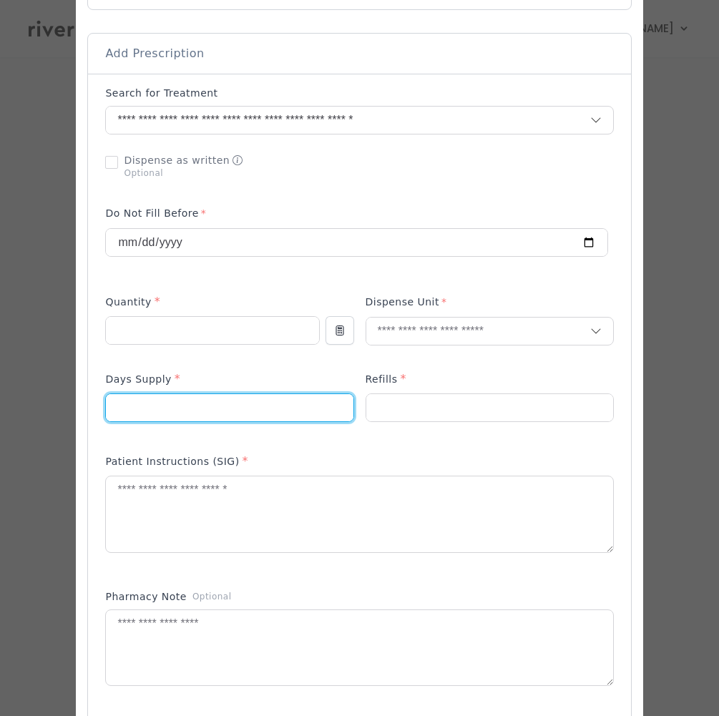
click at [194, 412] on input "number" at bounding box center [229, 407] width 247 height 27
type input "**"
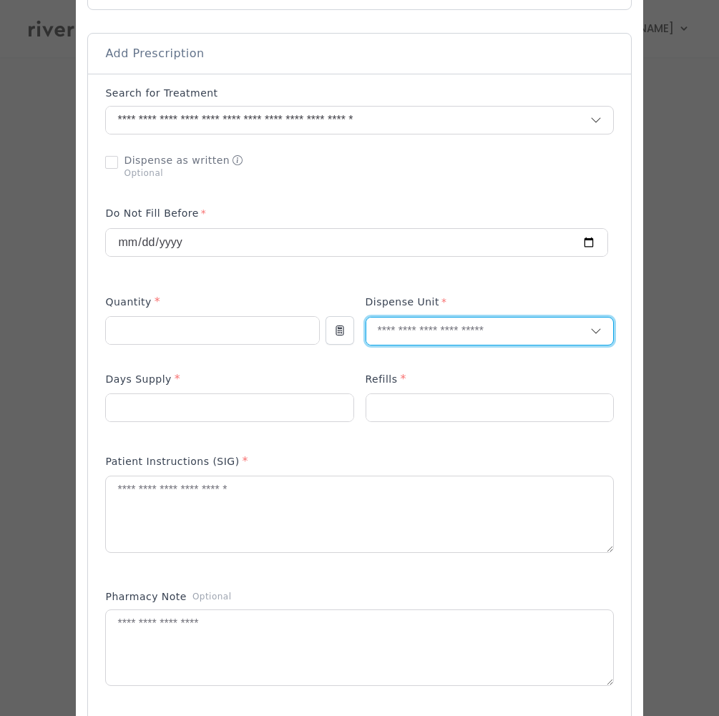
click at [400, 331] on input "text" at bounding box center [478, 330] width 224 height 27
type input "**"
click at [401, 360] on p "Tablet" at bounding box center [461, 363] width 188 height 21
click at [406, 406] on input "number" at bounding box center [489, 407] width 247 height 27
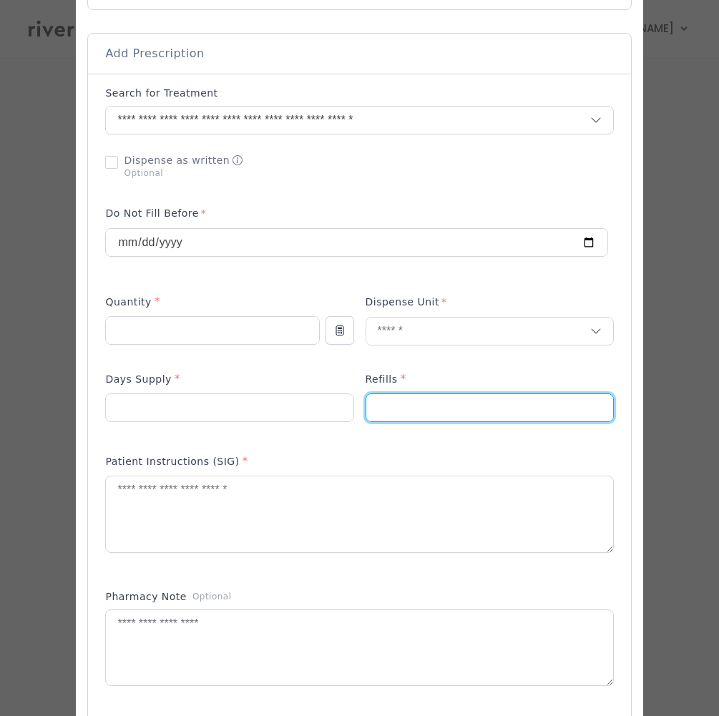
paste input "**"
type input "***"
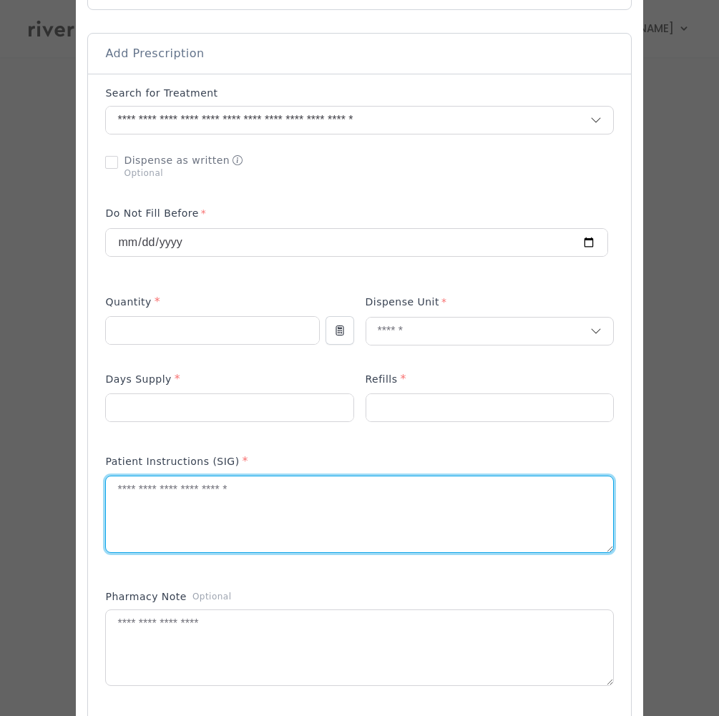
click at [290, 499] on textarea at bounding box center [359, 514] width 506 height 76
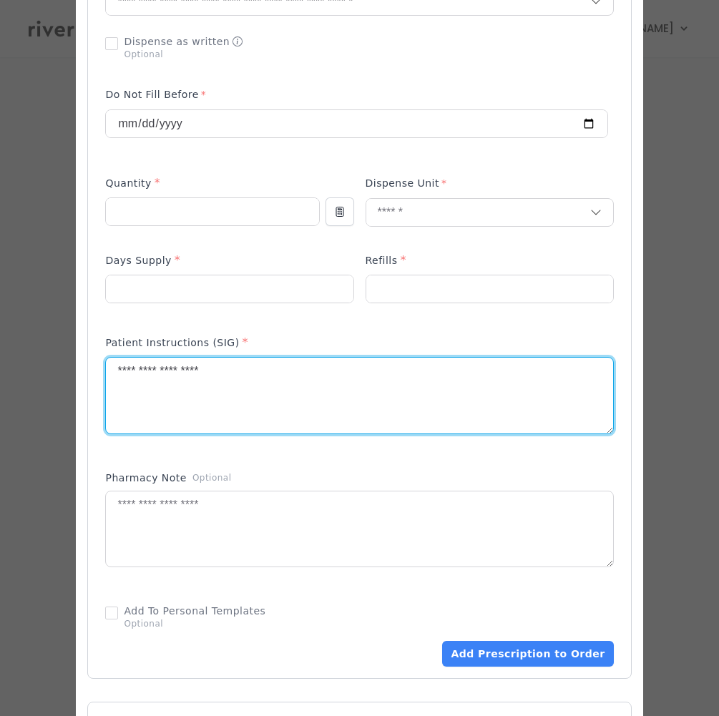
scroll to position [789, 0]
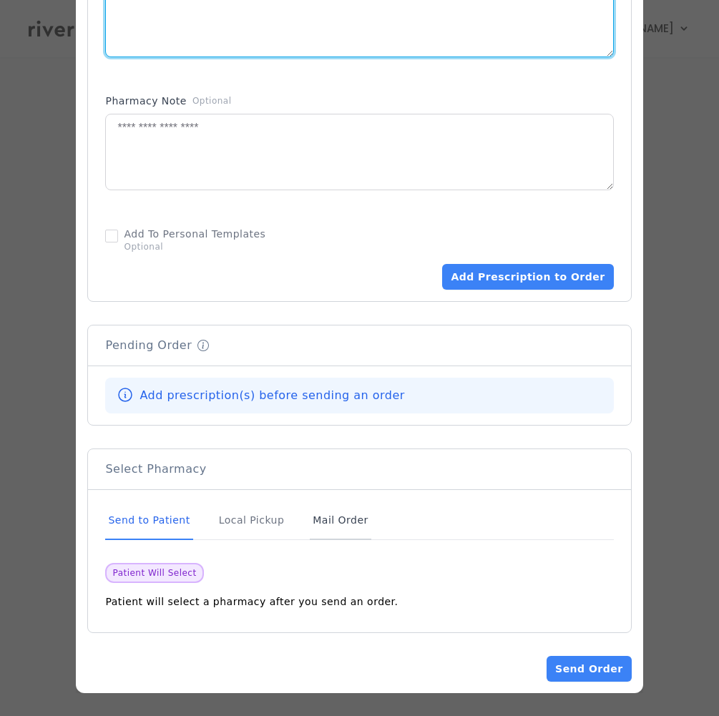
type textarea "**********"
click at [350, 516] on div "Mail Order" at bounding box center [340, 520] width 61 height 39
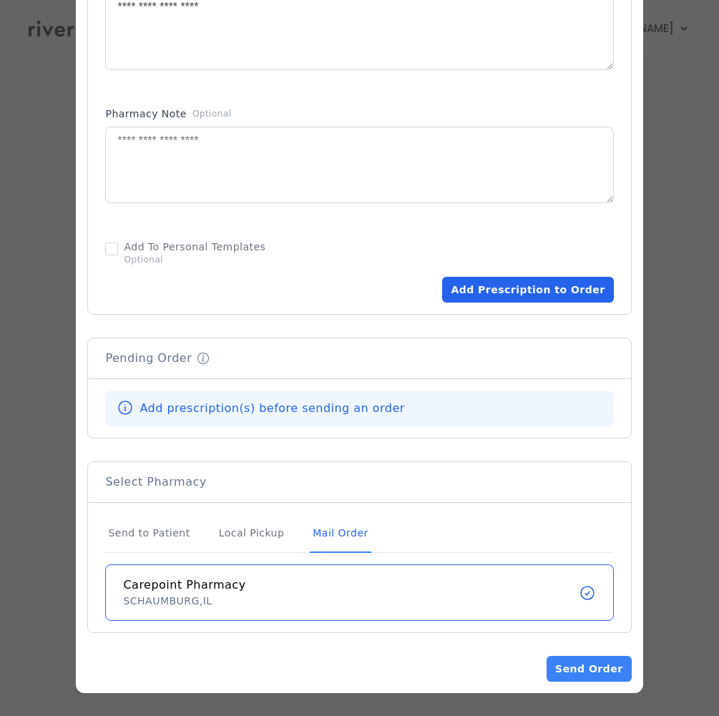
click at [511, 296] on button "Add Prescription to Order" at bounding box center [527, 290] width 171 height 26
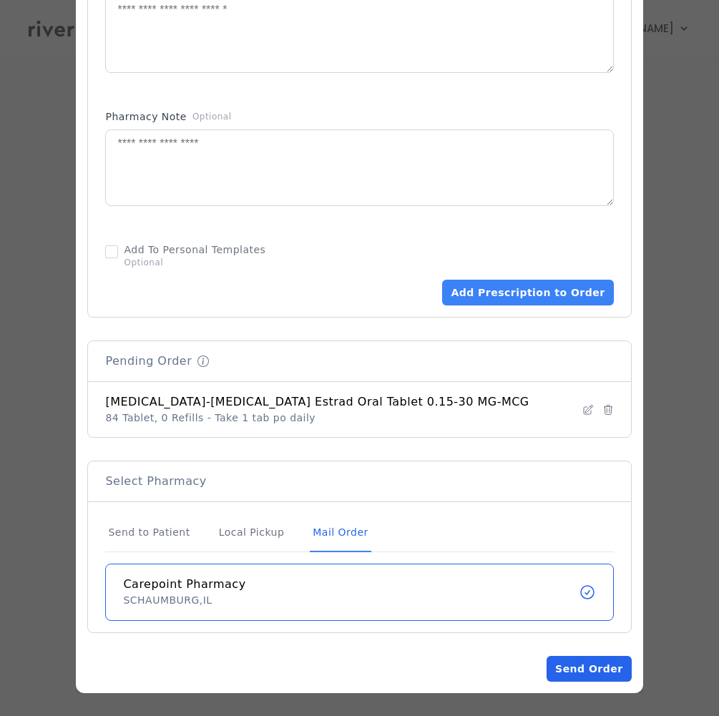
click at [573, 666] on button "Send Order" at bounding box center [588, 669] width 84 height 26
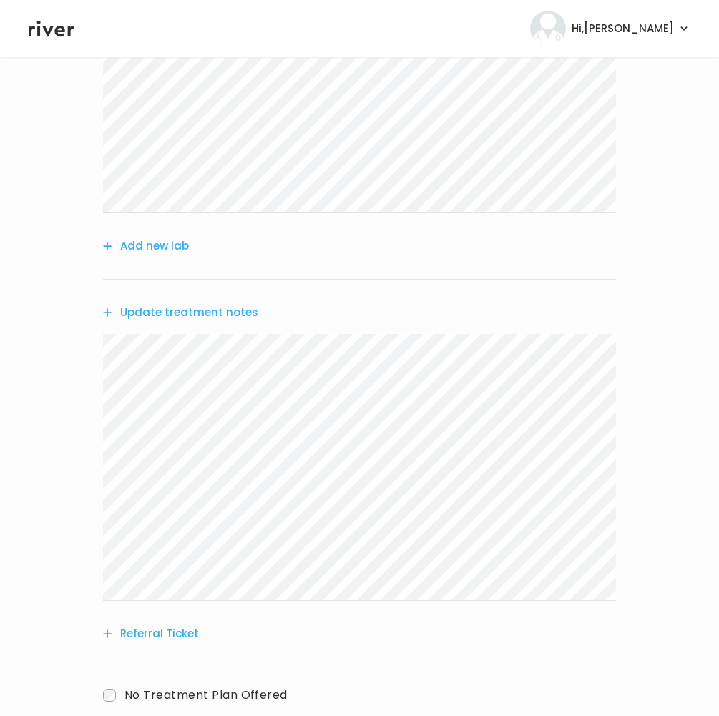
scroll to position [337, 0]
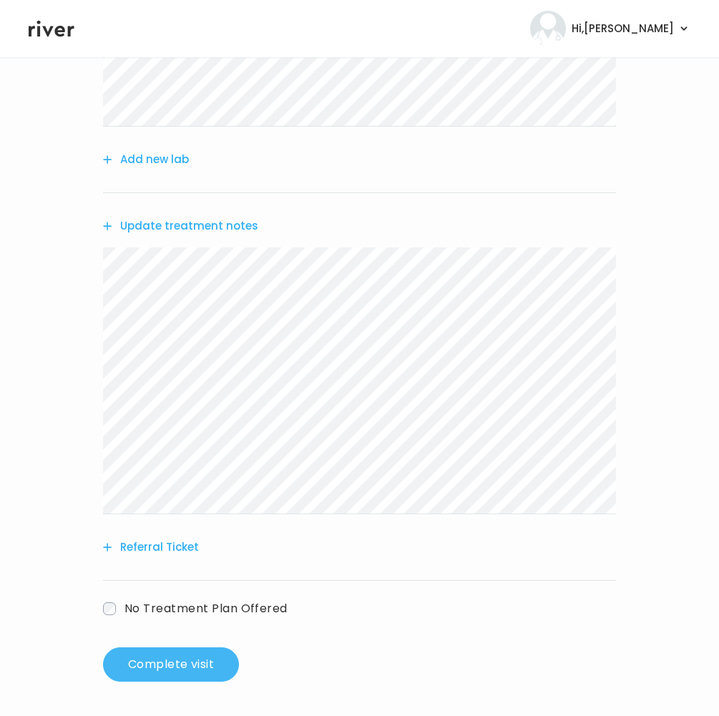
click at [173, 654] on button "Complete visit" at bounding box center [171, 664] width 136 height 34
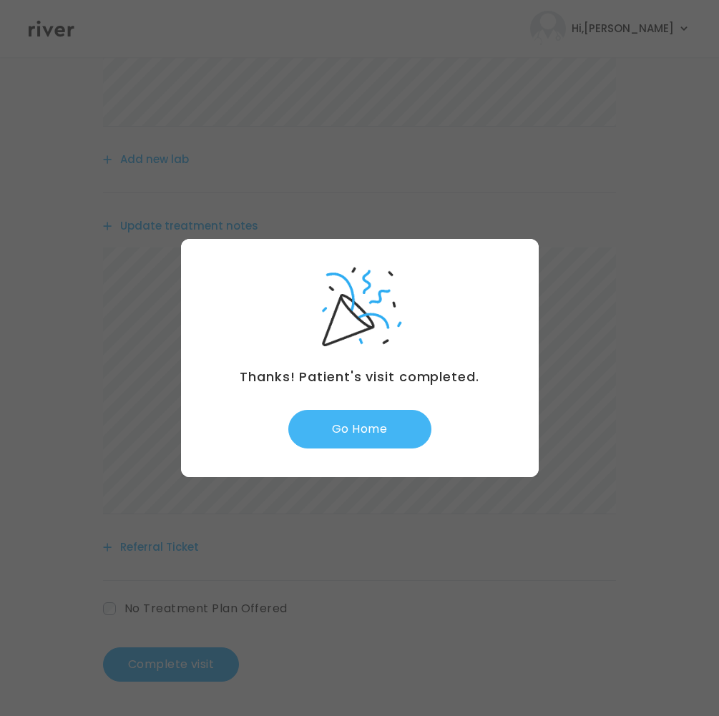
click at [362, 425] on button "Go Home" at bounding box center [359, 429] width 143 height 39
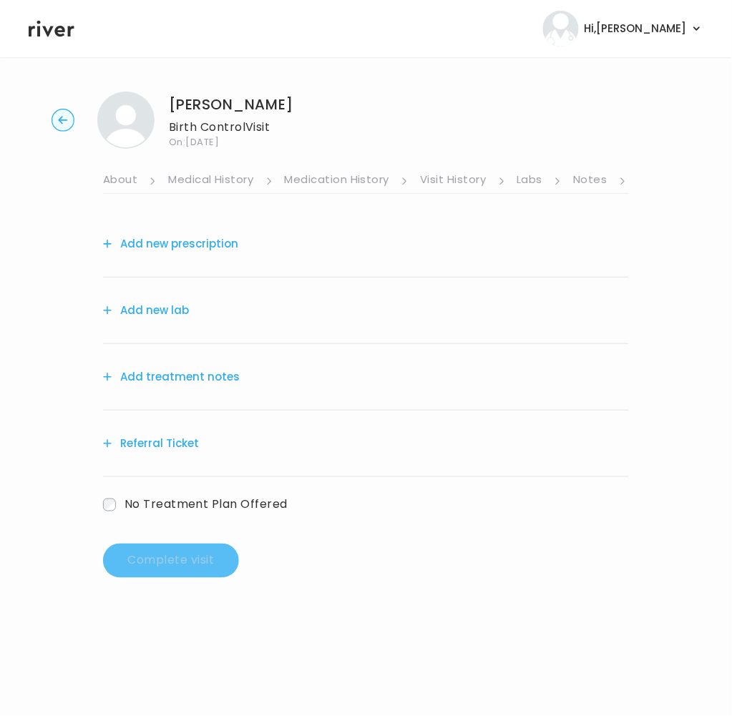
click at [586, 179] on link "Notes" at bounding box center [590, 180] width 34 height 23
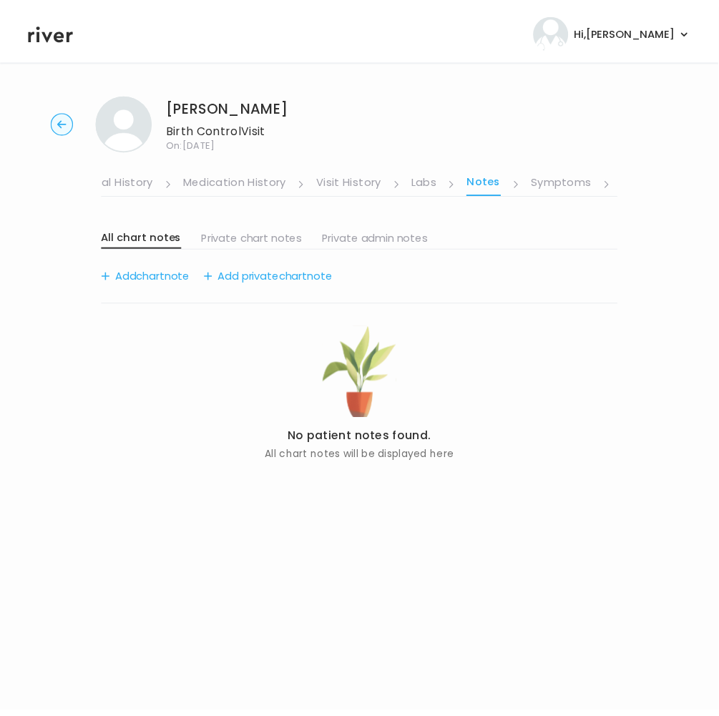
scroll to position [0, 107]
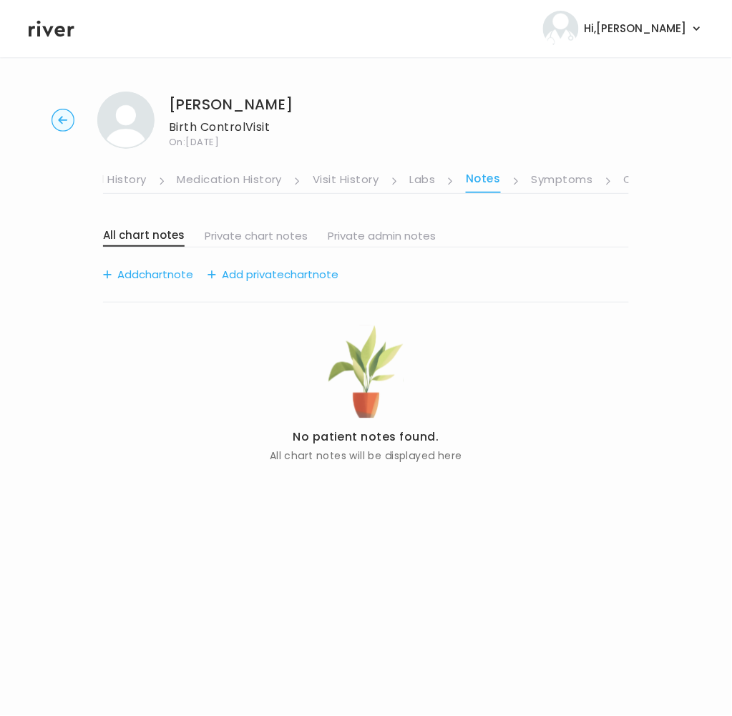
click at [573, 180] on link "Symptoms" at bounding box center [561, 180] width 61 height 23
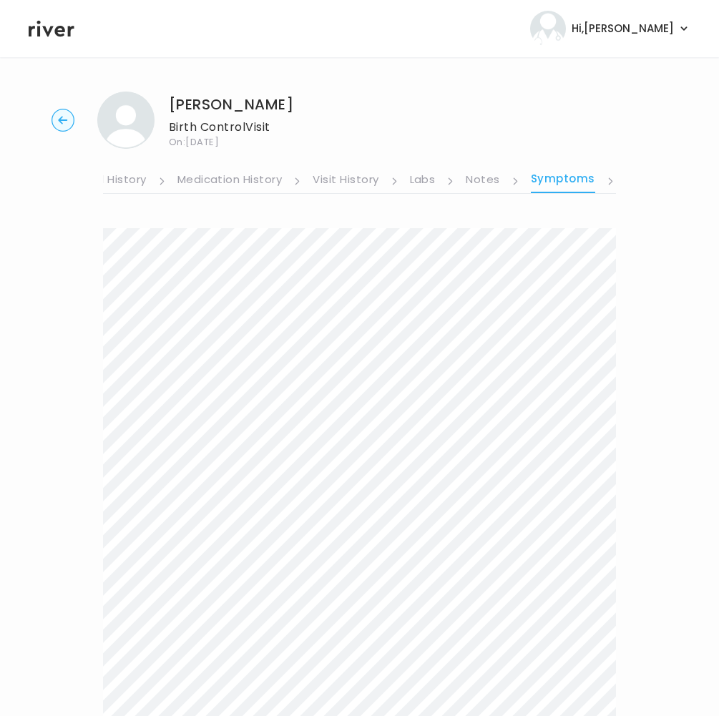
click at [358, 182] on link "Visit History" at bounding box center [345, 180] width 66 height 23
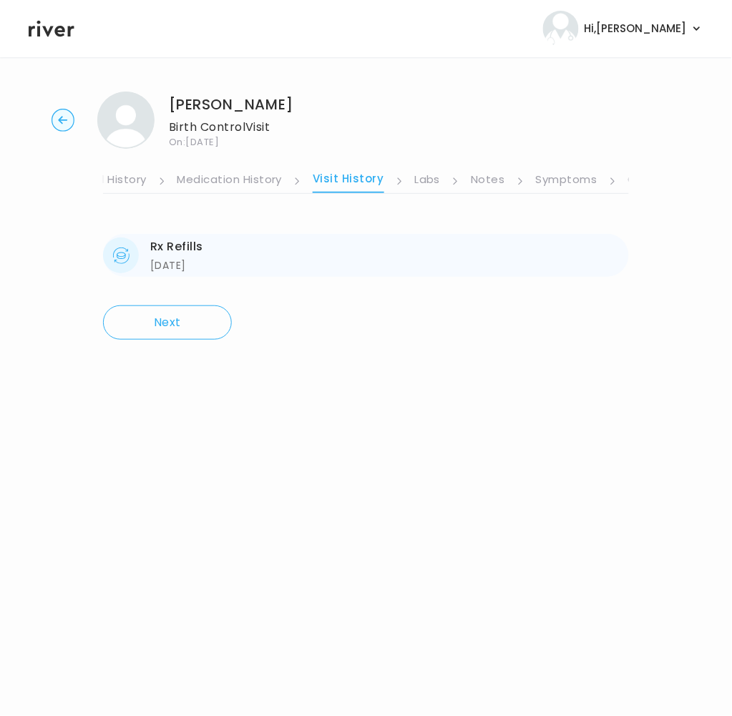
click at [170, 253] on div "Rx Refills" at bounding box center [176, 247] width 53 height 20
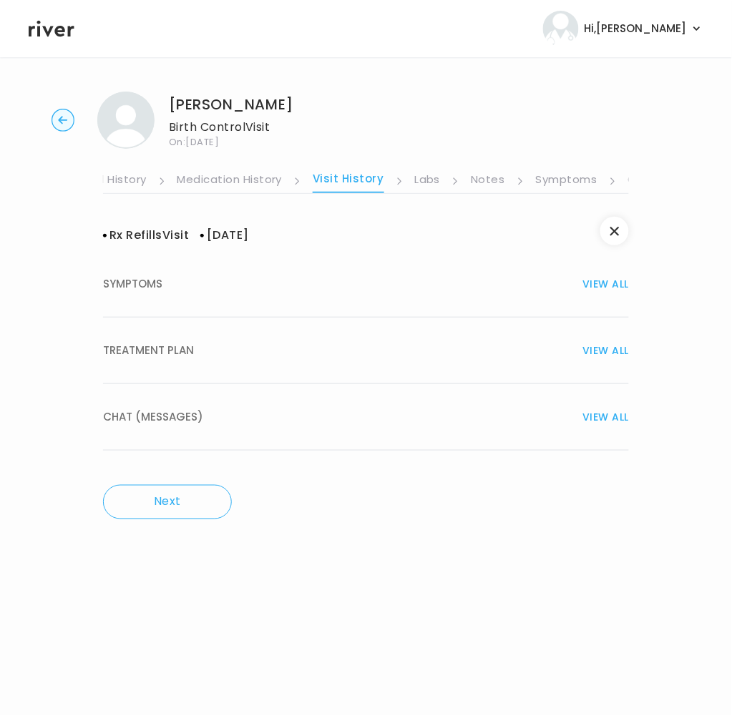
drag, startPoint x: 132, startPoint y: 335, endPoint x: 157, endPoint y: 350, distance: 28.6
click at [132, 335] on button "TREATMENT PLAN VIEW ALL" at bounding box center [366, 350] width 526 height 67
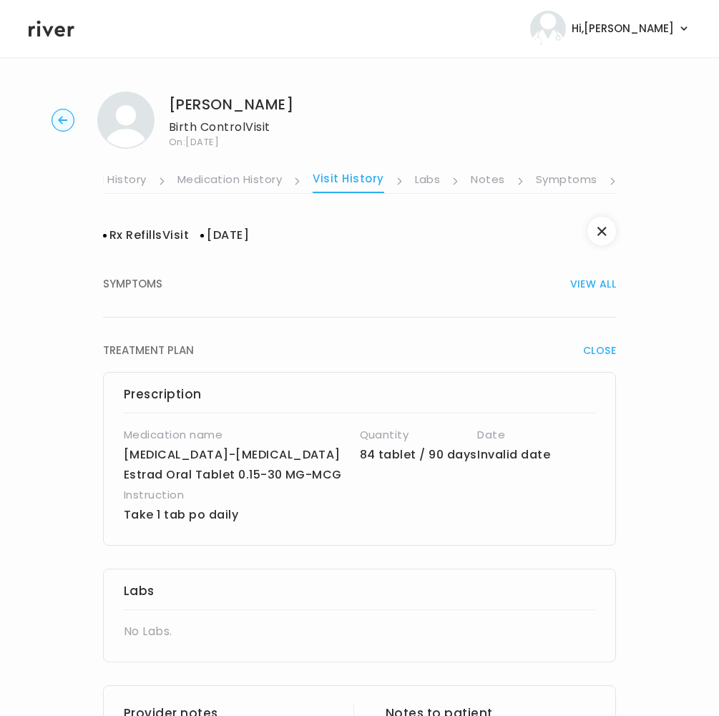
click at [260, 496] on h4 "Instruction" at bounding box center [320, 495] width 393 height 20
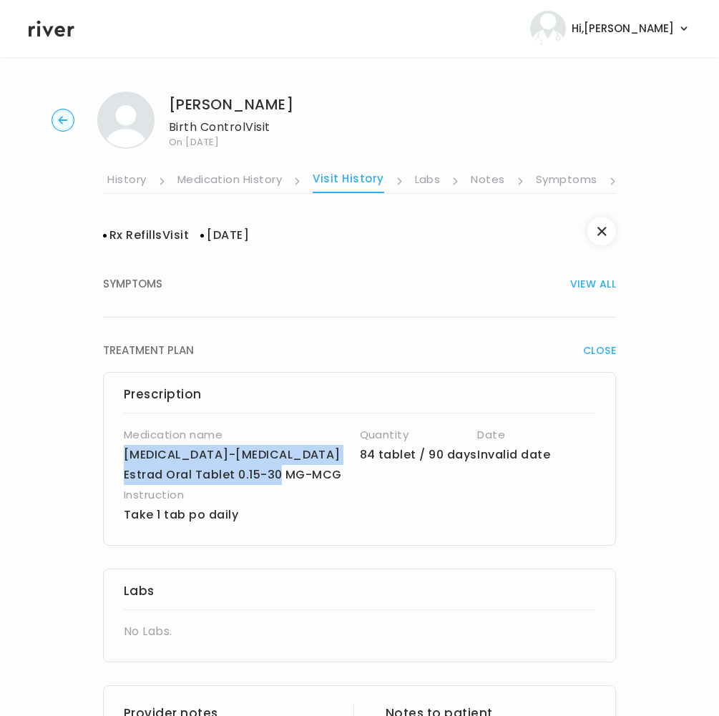
drag, startPoint x: 159, startPoint y: 453, endPoint x: 288, endPoint y: 470, distance: 129.8
click at [288, 470] on div "Prescription Medication name Levonorgestrel-Ethinyl Estrad Oral Tablet 0.15-30 …" at bounding box center [359, 459] width 513 height 174
copy p "Levonorgestrel-Ethinyl Estrad Oral Tablet 0.15-30 MG-MCG"
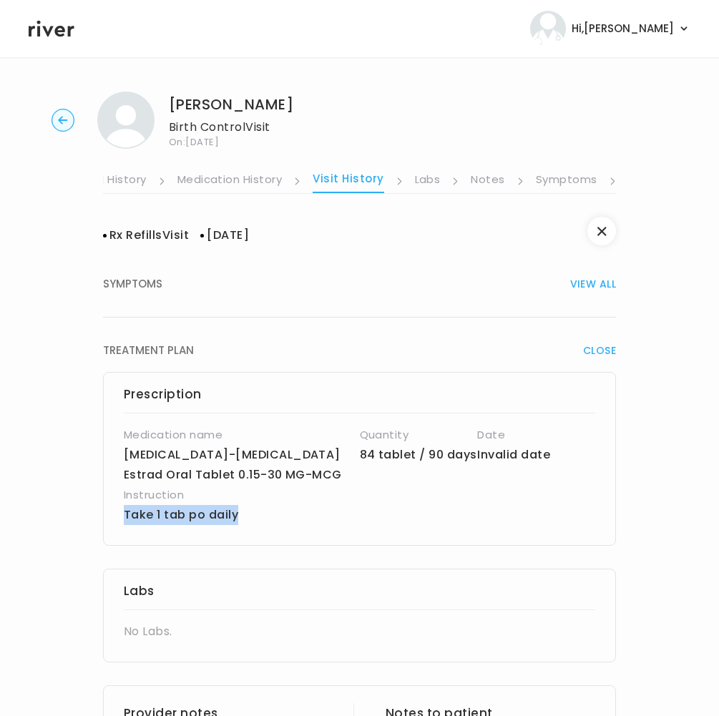
drag, startPoint x: 243, startPoint y: 506, endPoint x: 123, endPoint y: 509, distance: 120.2
click at [124, 509] on p "Take 1 tab po daily" at bounding box center [320, 515] width 393 height 20
copy p "Take 1 tab po daily"
click at [60, 117] on icon "button" at bounding box center [62, 120] width 23 height 23
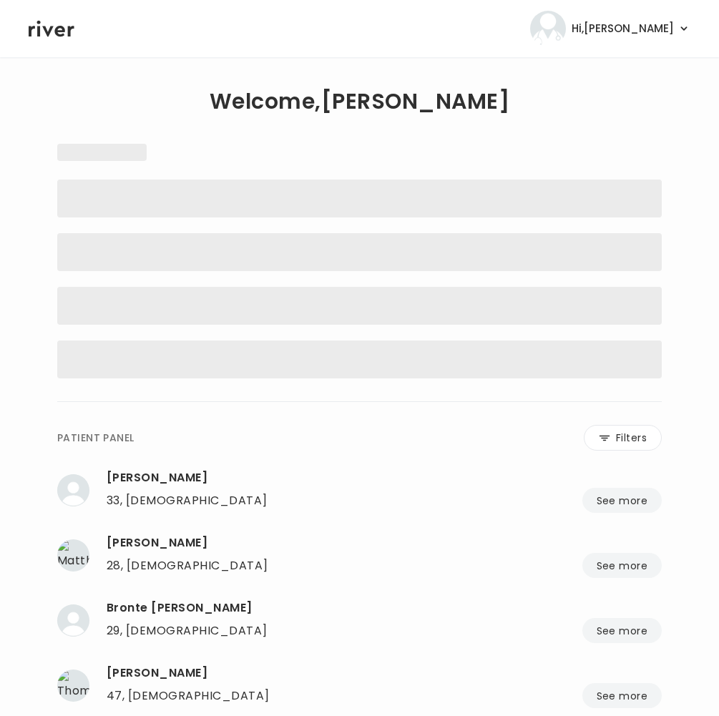
click at [46, 29] on icon at bounding box center [52, 28] width 46 height 21
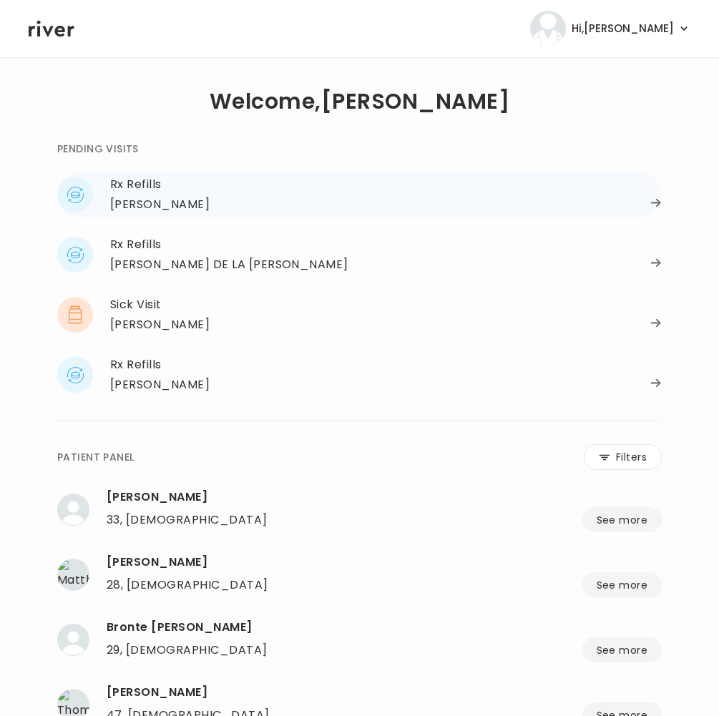
click at [148, 195] on div "Samantha Ness" at bounding box center [159, 205] width 99 height 20
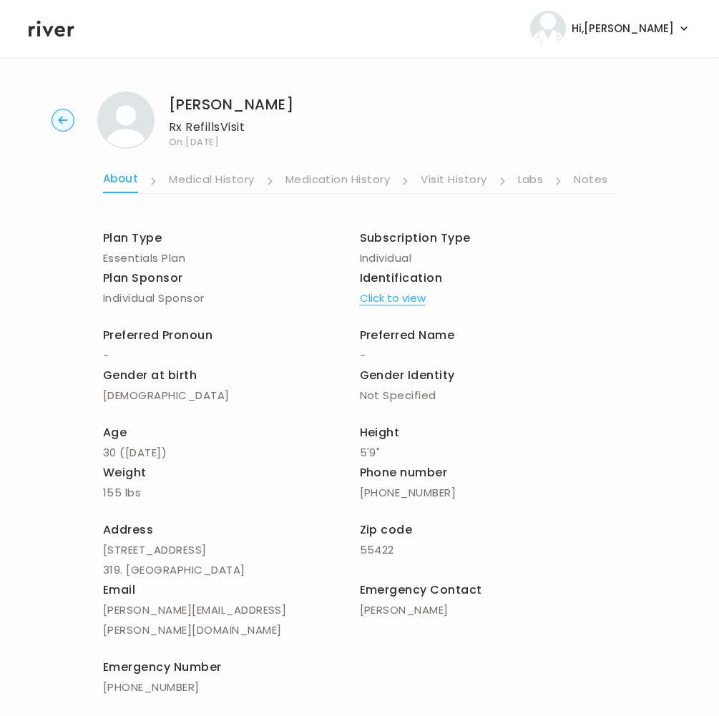
click at [461, 182] on link "Visit History" at bounding box center [453, 180] width 66 height 23
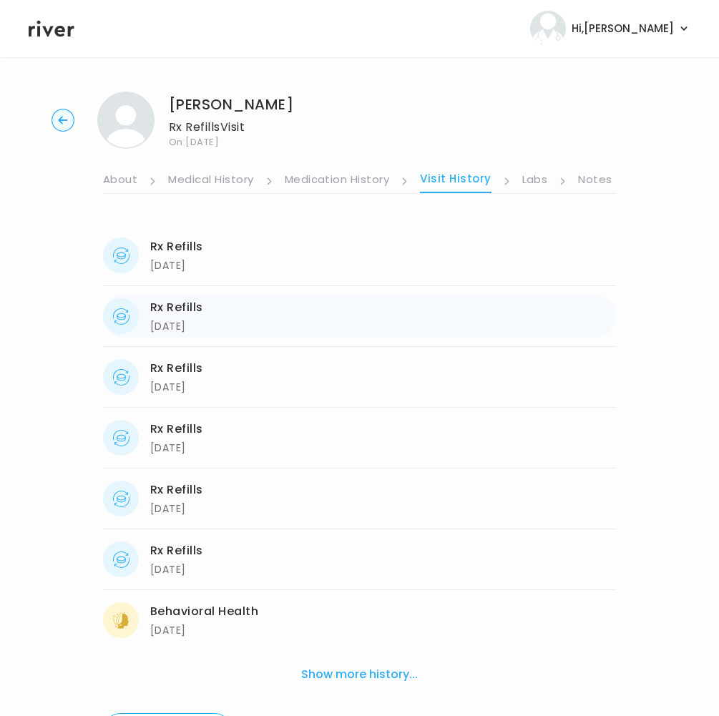
click at [193, 320] on div "[DATE]" at bounding box center [176, 325] width 53 height 17
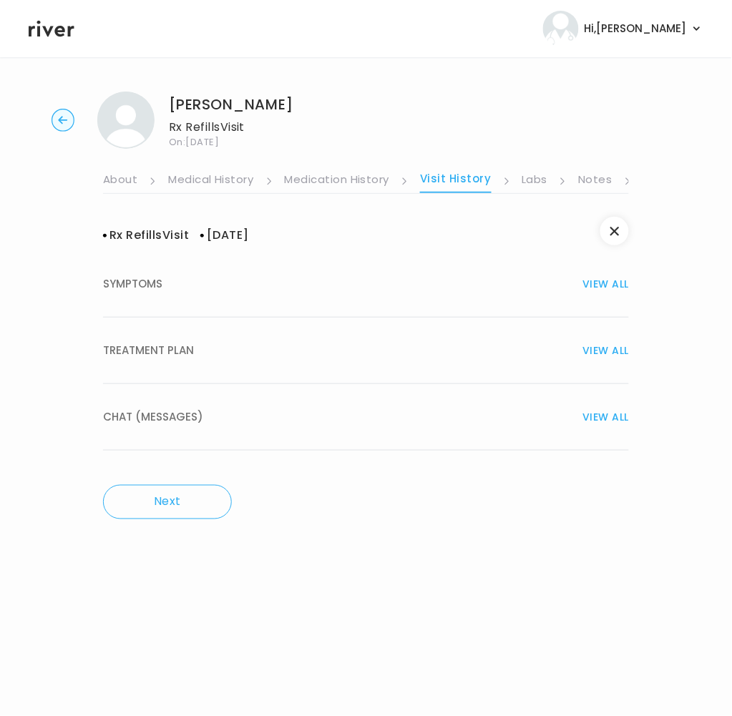
click at [181, 357] on span "TREATMENT PLAN" at bounding box center [148, 350] width 91 height 20
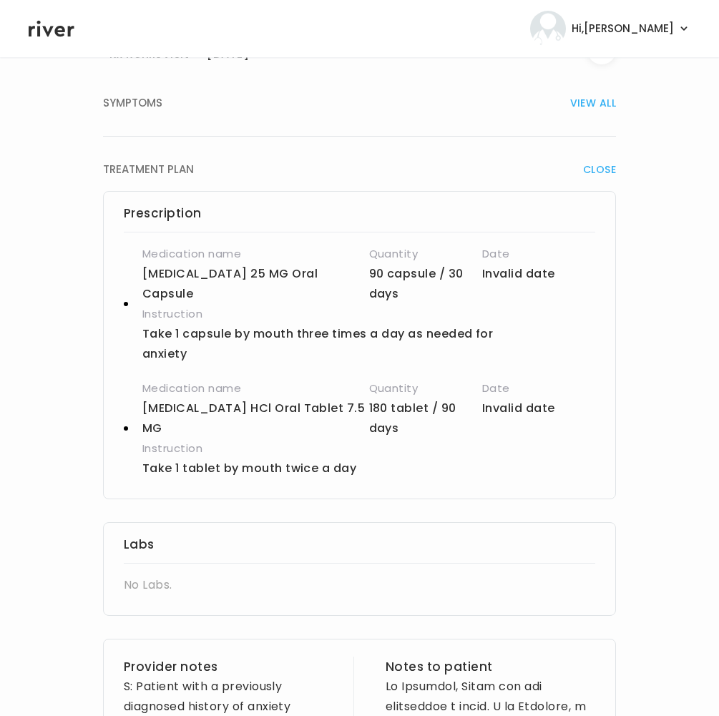
scroll to position [218, 0]
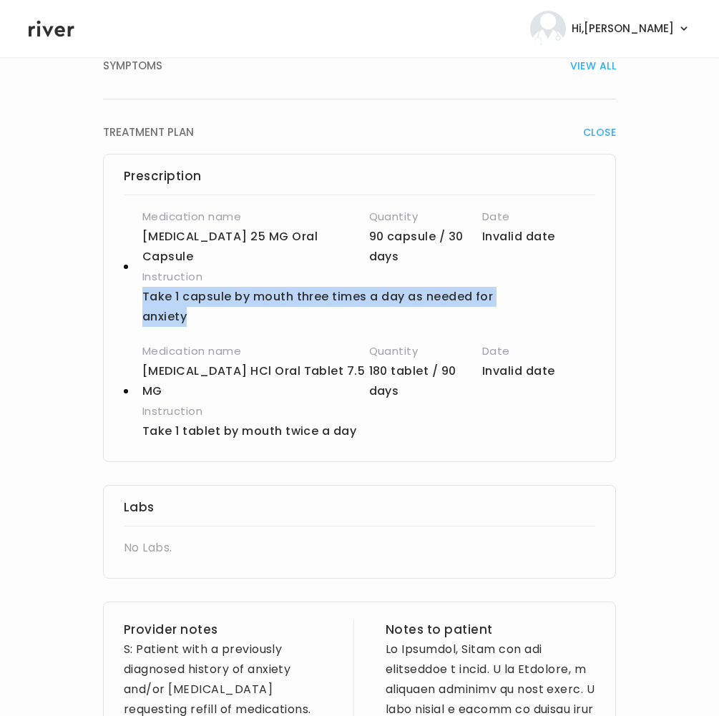
drag, startPoint x: 139, startPoint y: 294, endPoint x: 184, endPoint y: 313, distance: 49.0
click at [184, 313] on div "Medication name hydrOXYzine pamoate 25 MG Oral Capsule Quantity 90 capsule / 30…" at bounding box center [359, 267] width 471 height 120
copy p "Take 1 capsule by mouth three times a day as needed for anxiety"
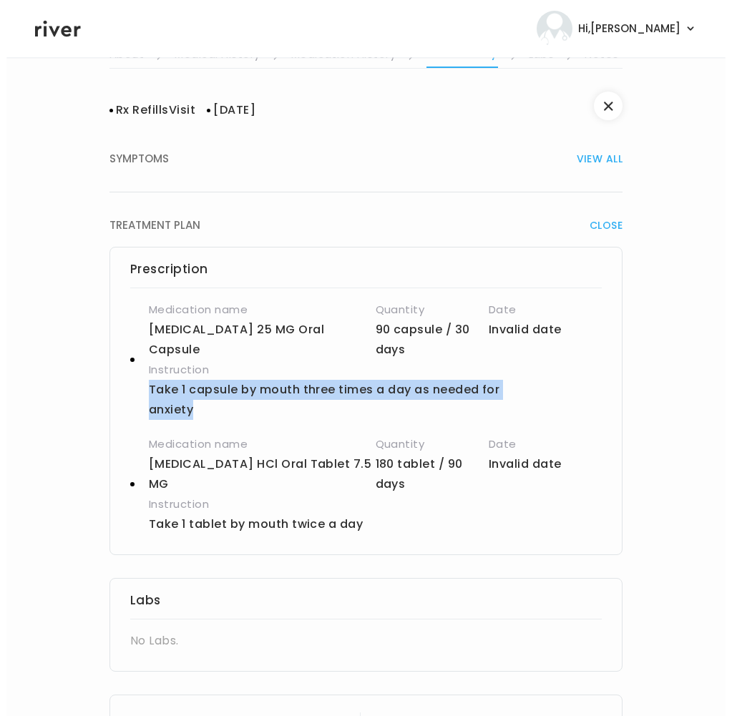
scroll to position [0, 0]
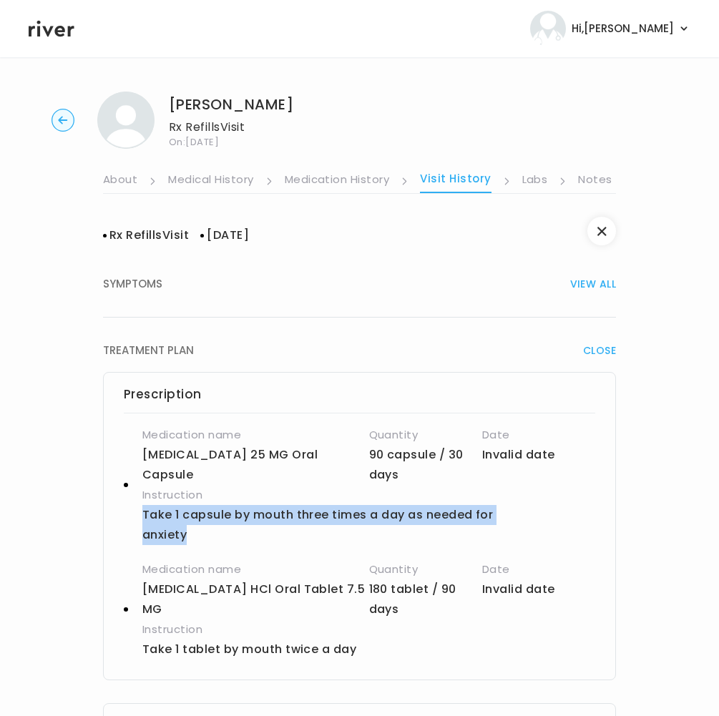
drag, startPoint x: 48, startPoint y: 31, endPoint x: 104, endPoint y: 52, distance: 59.8
click at [48, 31] on icon at bounding box center [52, 28] width 46 height 21
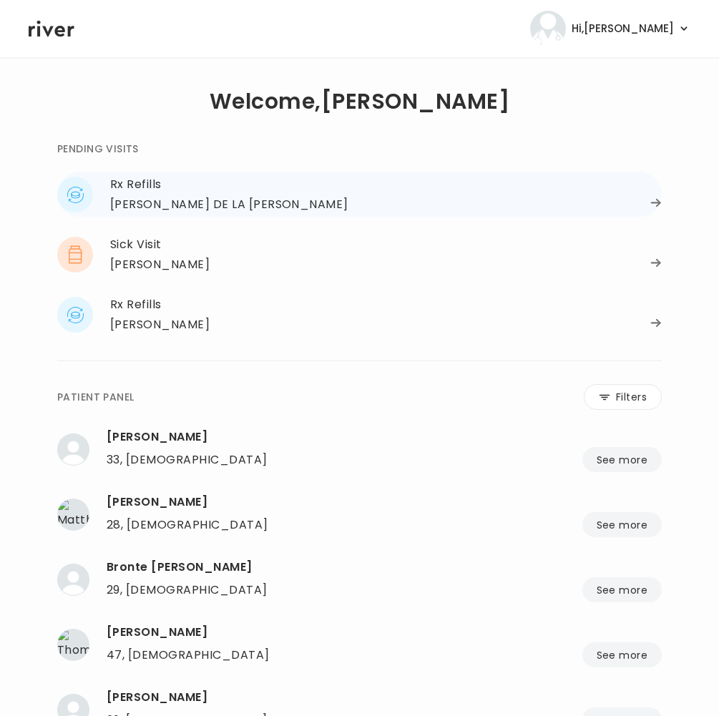
click at [159, 212] on div "[PERSON_NAME] DE LA [PERSON_NAME]" at bounding box center [229, 205] width 238 height 20
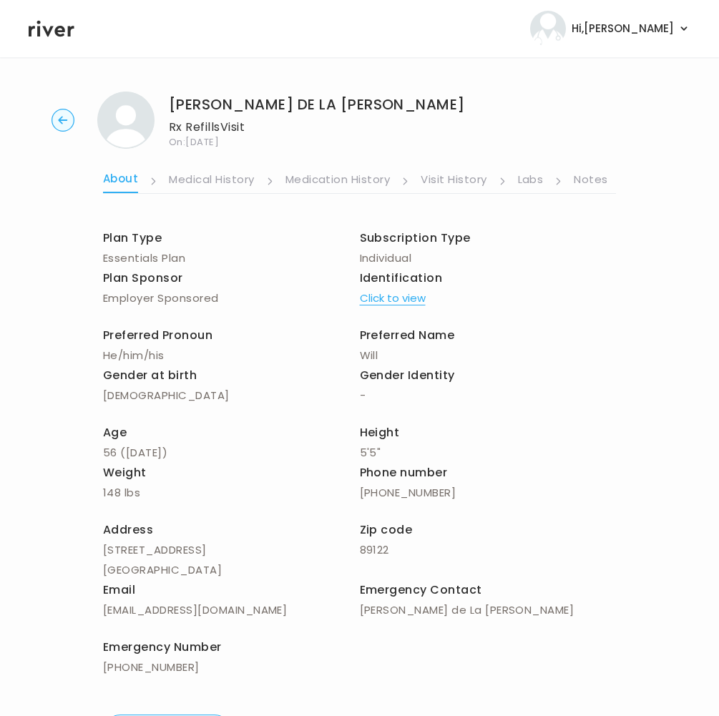
click at [588, 179] on link "Notes" at bounding box center [590, 180] width 34 height 23
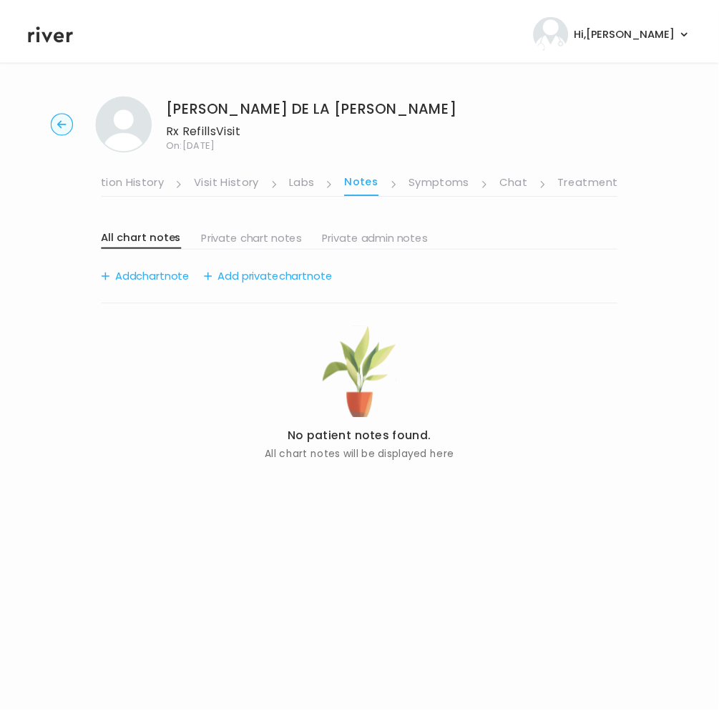
scroll to position [0, 245]
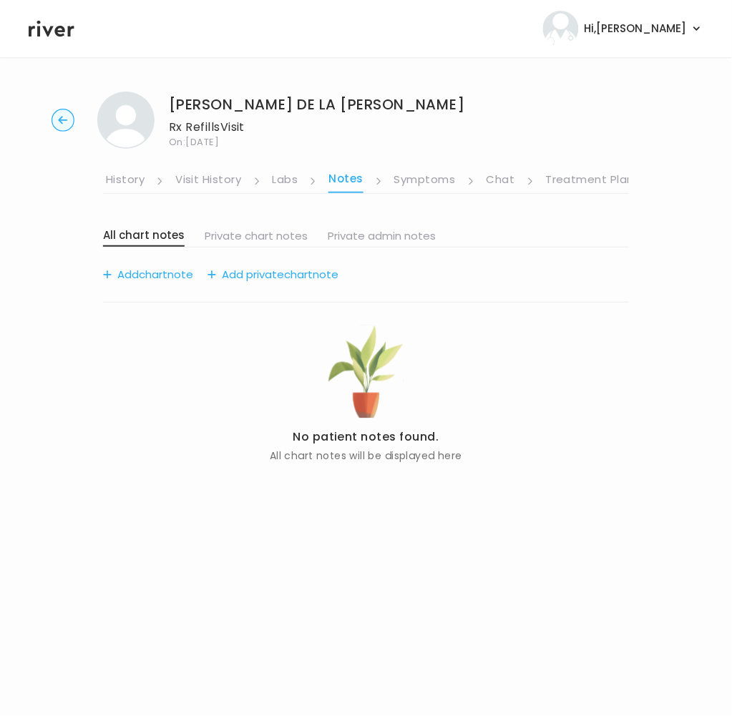
click at [587, 177] on link "Treatment Plan" at bounding box center [590, 180] width 89 height 23
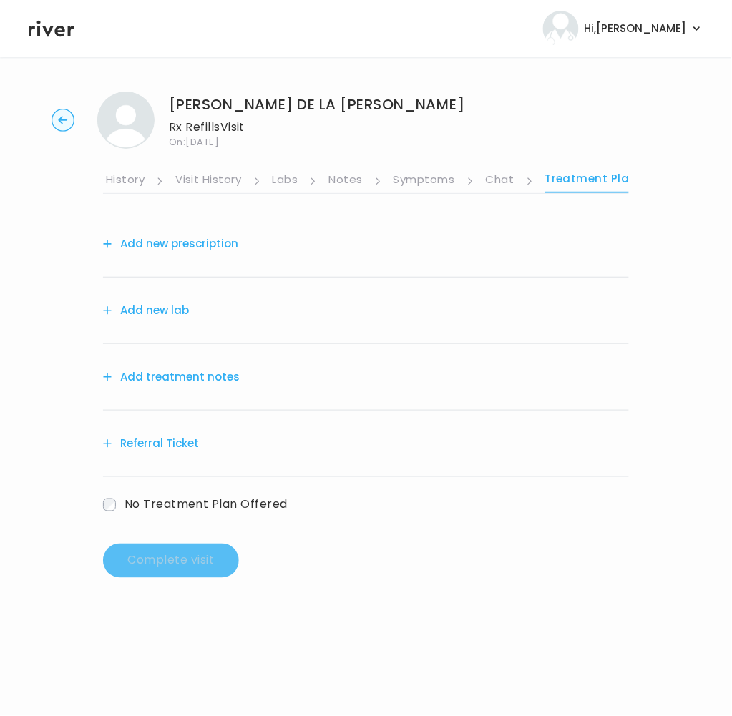
click at [190, 374] on button "Add treatment notes" at bounding box center [171, 377] width 137 height 20
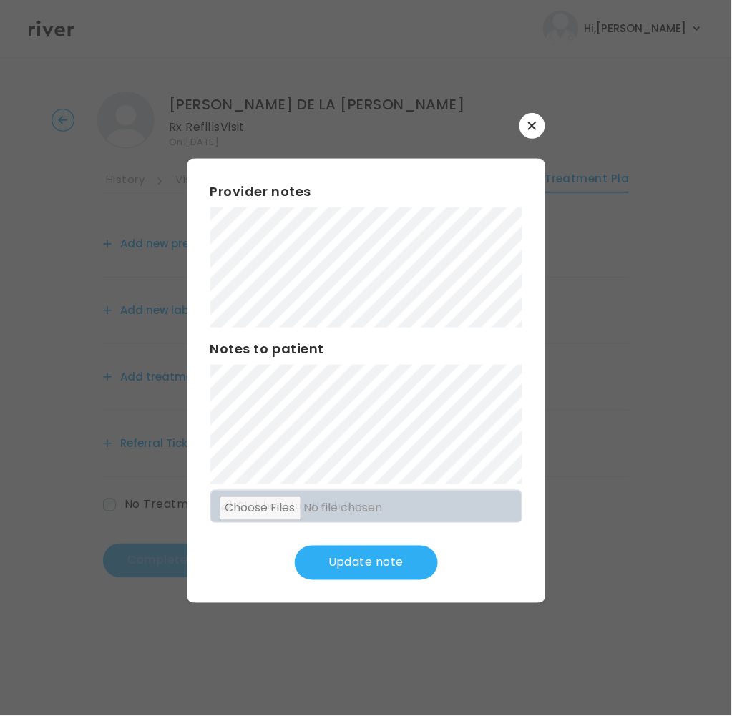
click at [350, 565] on button "Update note" at bounding box center [366, 563] width 143 height 34
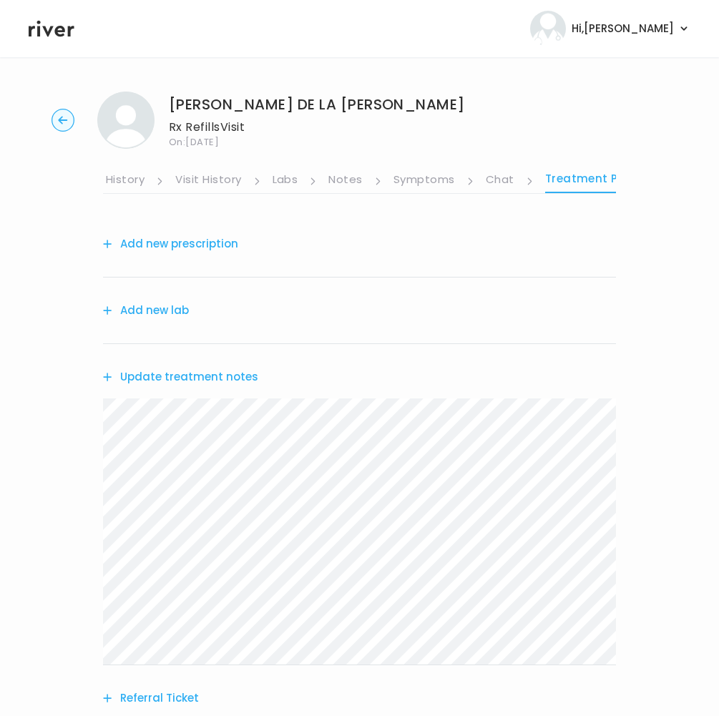
click at [177, 235] on button "Add new prescription" at bounding box center [170, 244] width 135 height 20
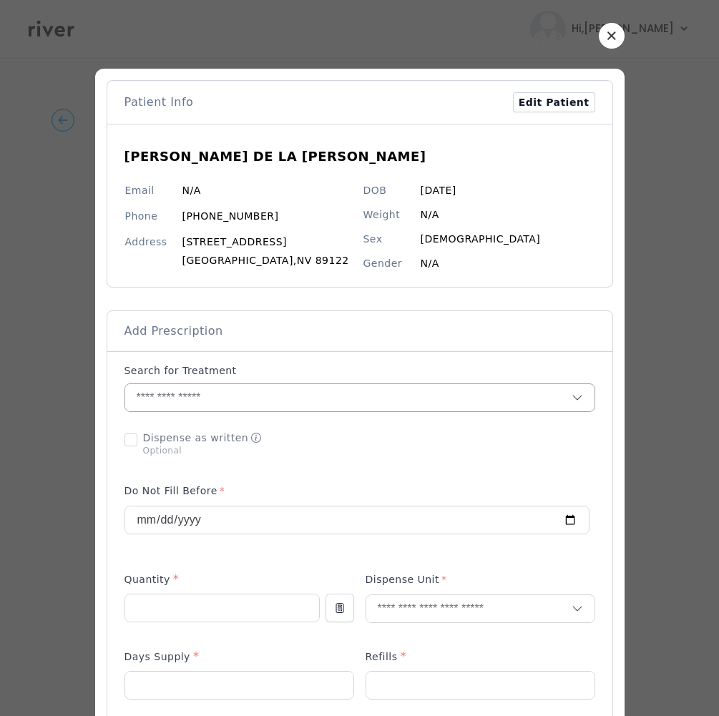
click at [167, 400] on input "text" at bounding box center [348, 397] width 446 height 27
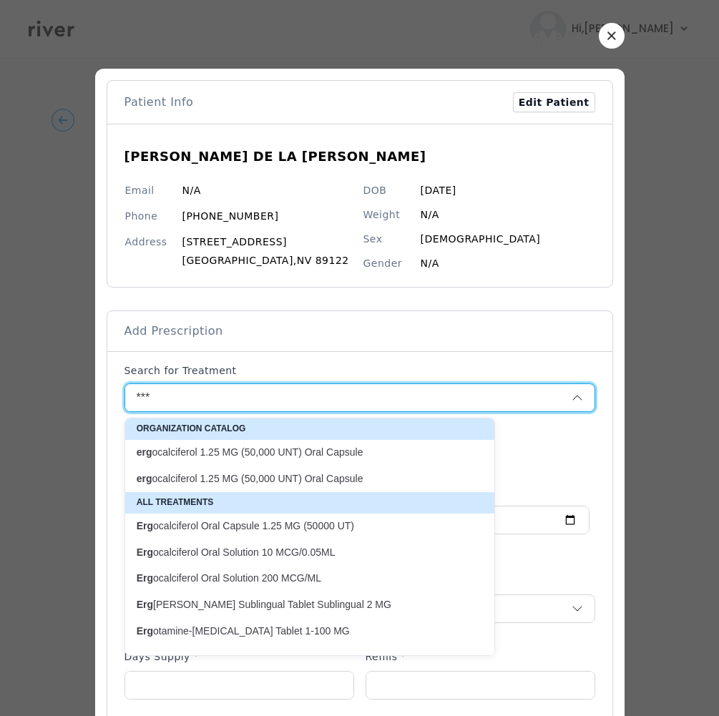
click at [191, 454] on p "erg ocalciferol 1.25 MG (50,000 UNT) Oral Capsule" at bounding box center [301, 452] width 329 height 14
type input "**********"
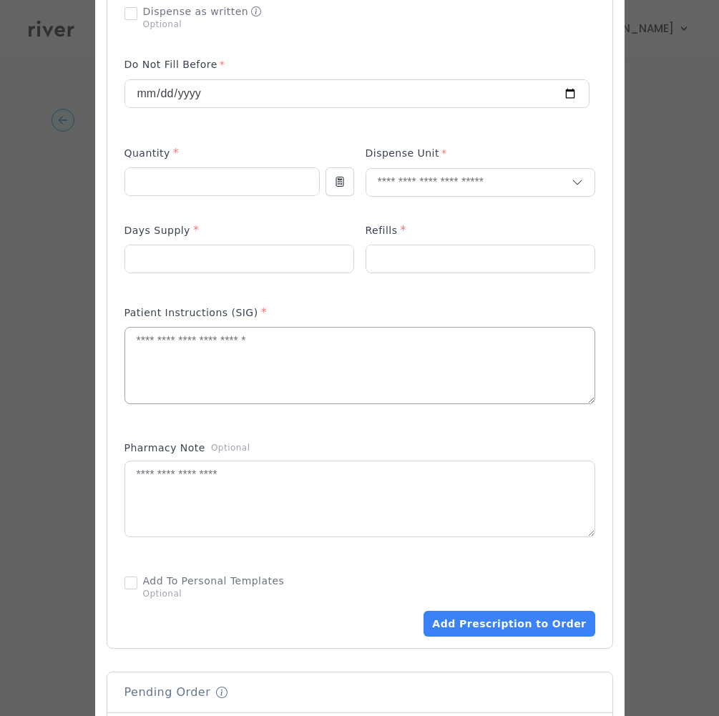
scroll to position [428, 0]
click at [157, 179] on input "number" at bounding box center [222, 180] width 194 height 27
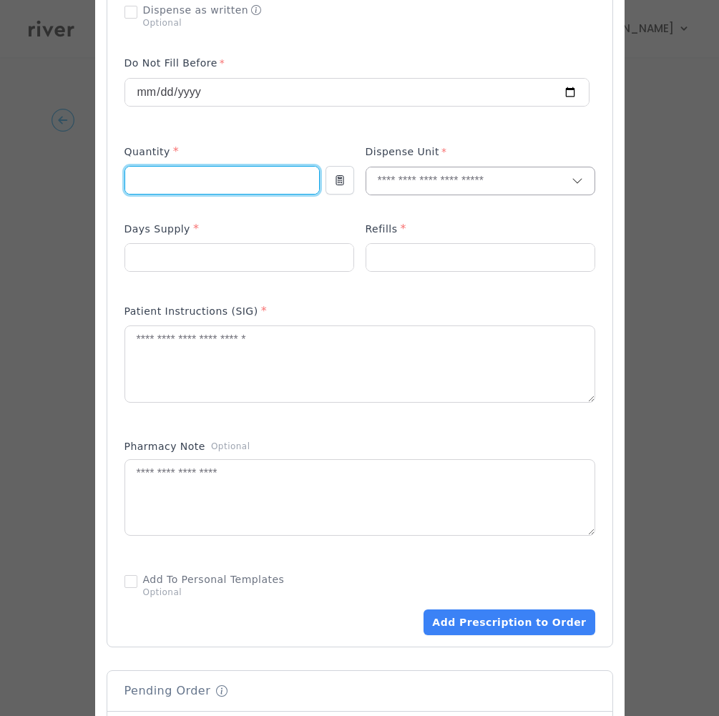
type input "**"
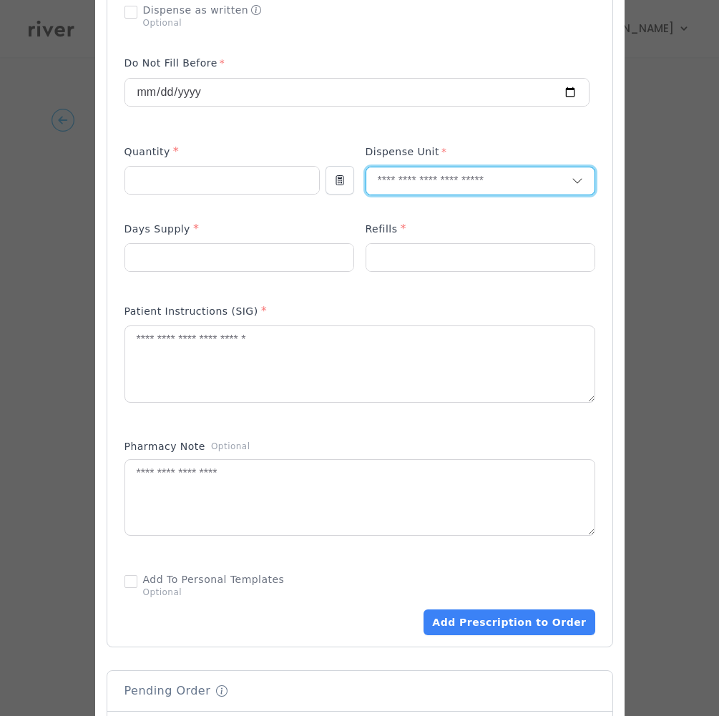
click at [415, 186] on input "text" at bounding box center [468, 180] width 205 height 27
type input "**"
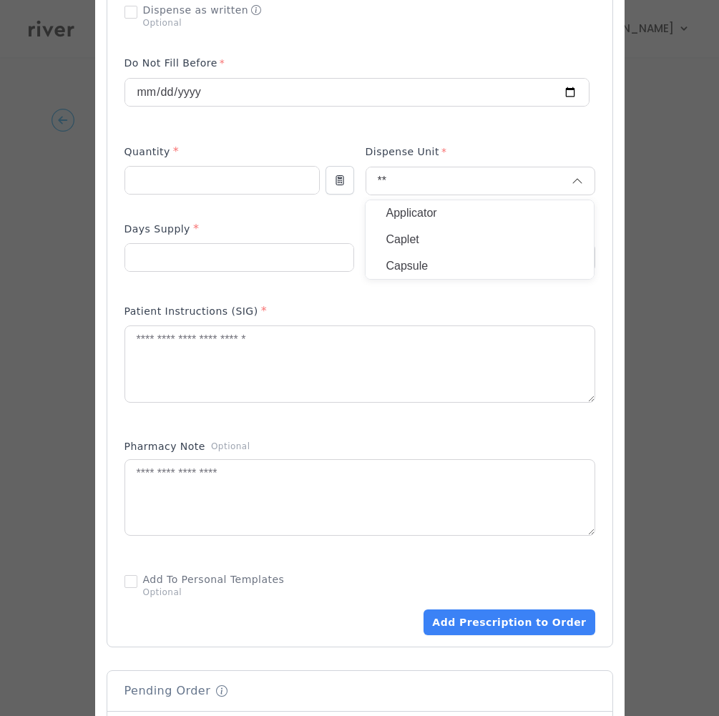
click at [399, 268] on p "Capsule" at bounding box center [479, 266] width 188 height 21
click at [186, 268] on input "number" at bounding box center [239, 257] width 228 height 27
type input "**"
click at [400, 255] on input "number" at bounding box center [480, 257] width 228 height 27
type input "*"
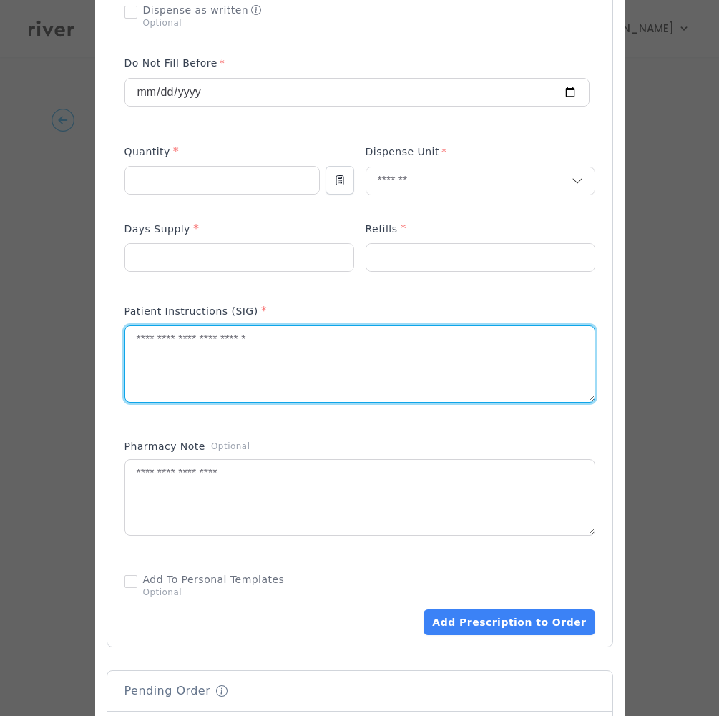
click at [200, 347] on textarea at bounding box center [359, 364] width 469 height 76
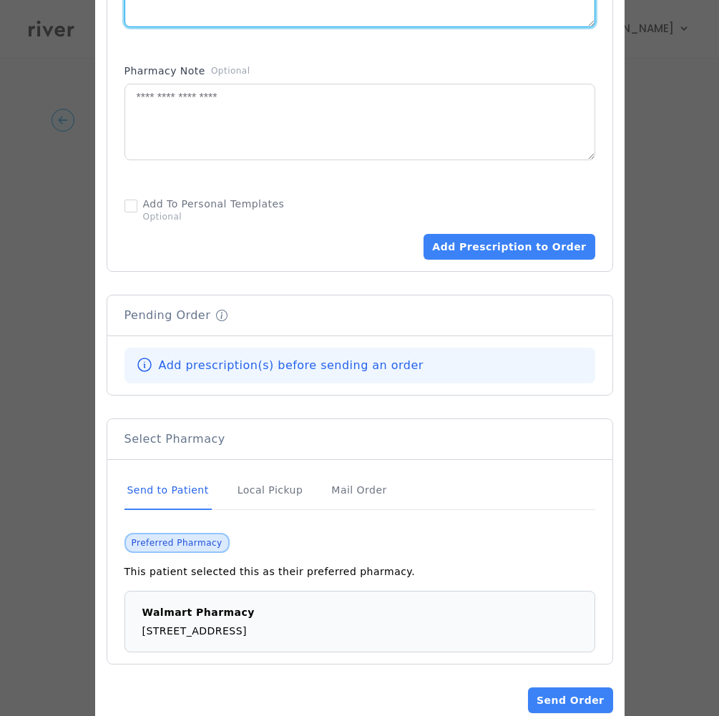
scroll to position [837, 0]
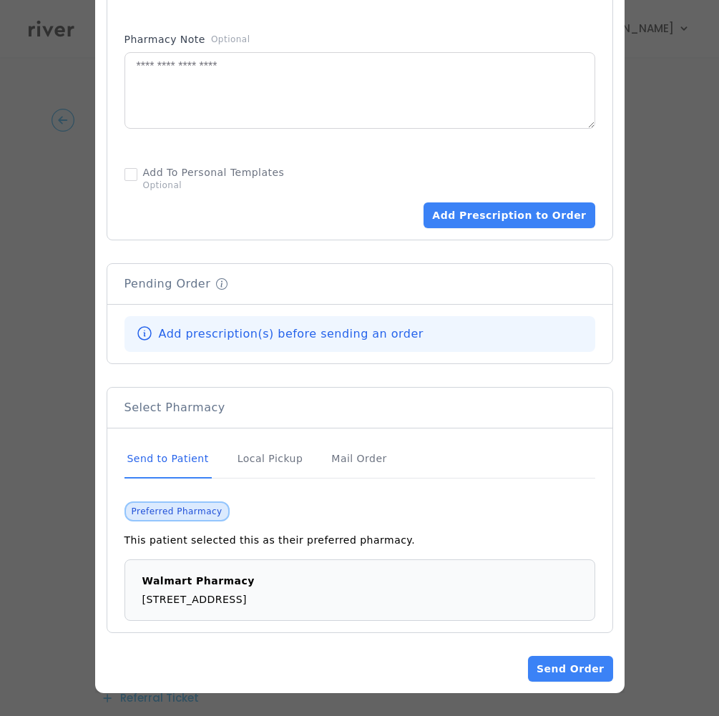
type textarea "**********"
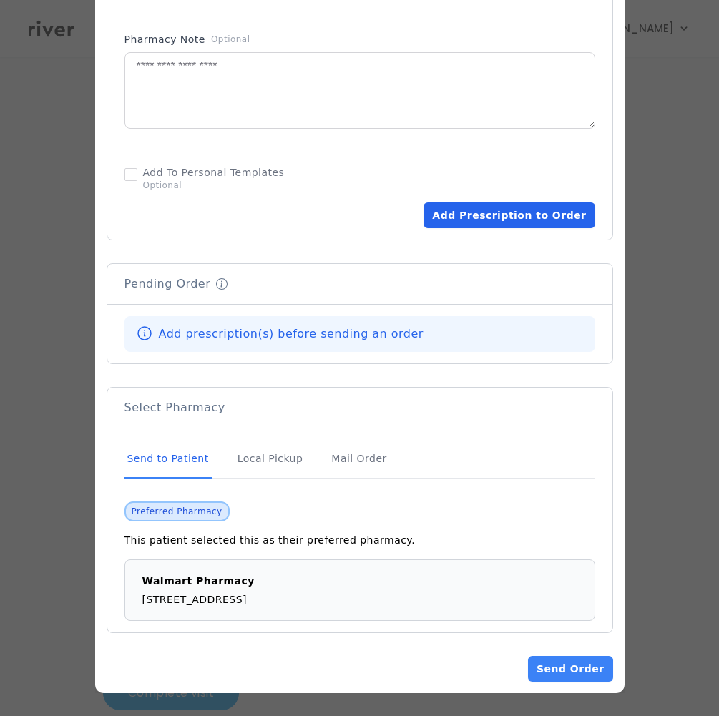
click at [494, 212] on button "Add Prescription to Order" at bounding box center [508, 215] width 171 height 26
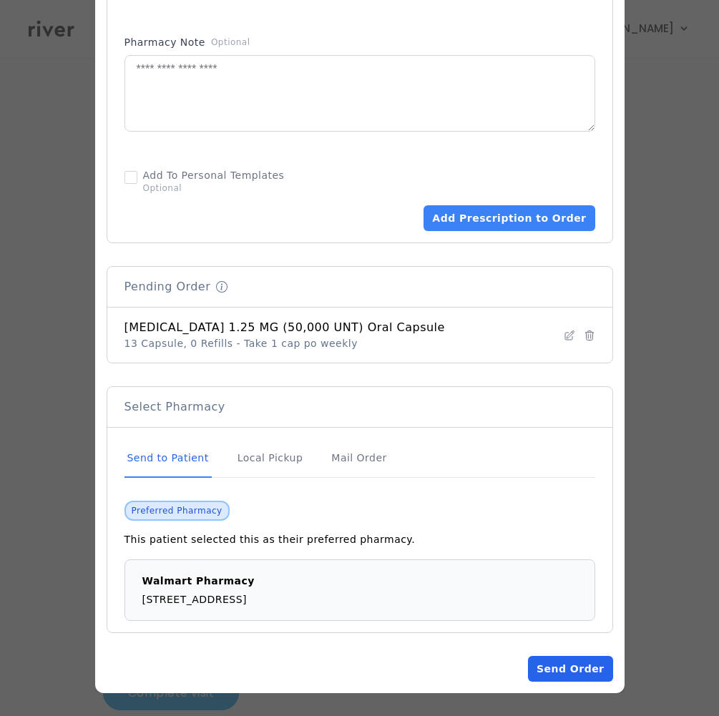
click at [571, 661] on button "Send Order" at bounding box center [570, 669] width 84 height 26
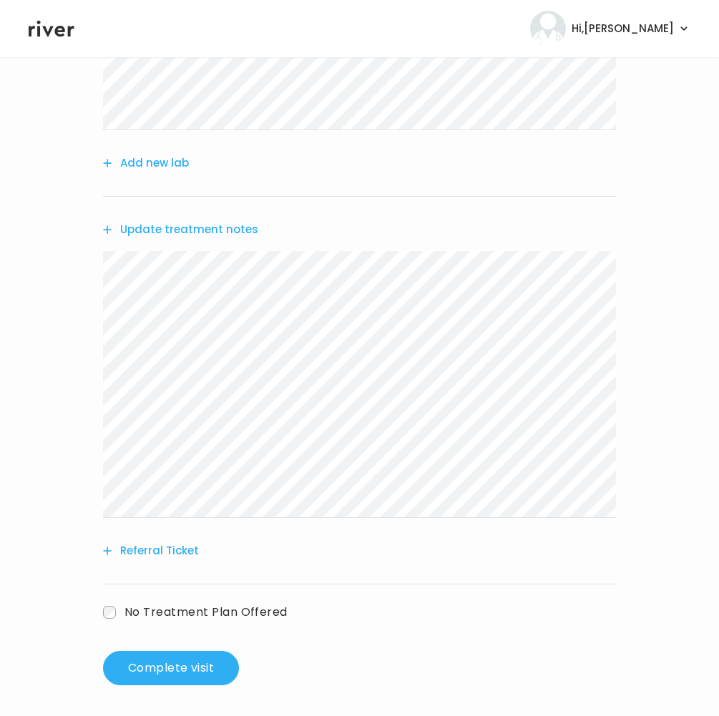
scroll to position [316, 0]
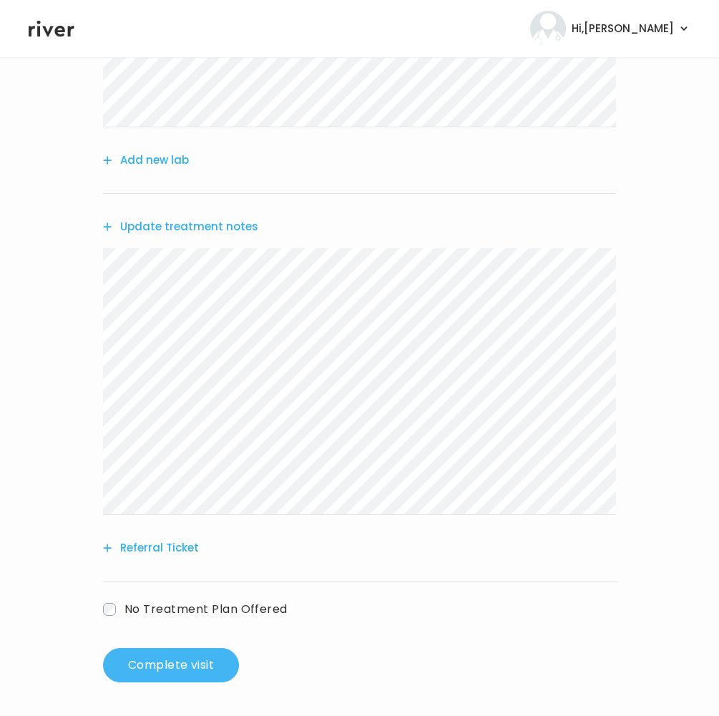
click at [174, 663] on button "Complete visit" at bounding box center [171, 665] width 136 height 34
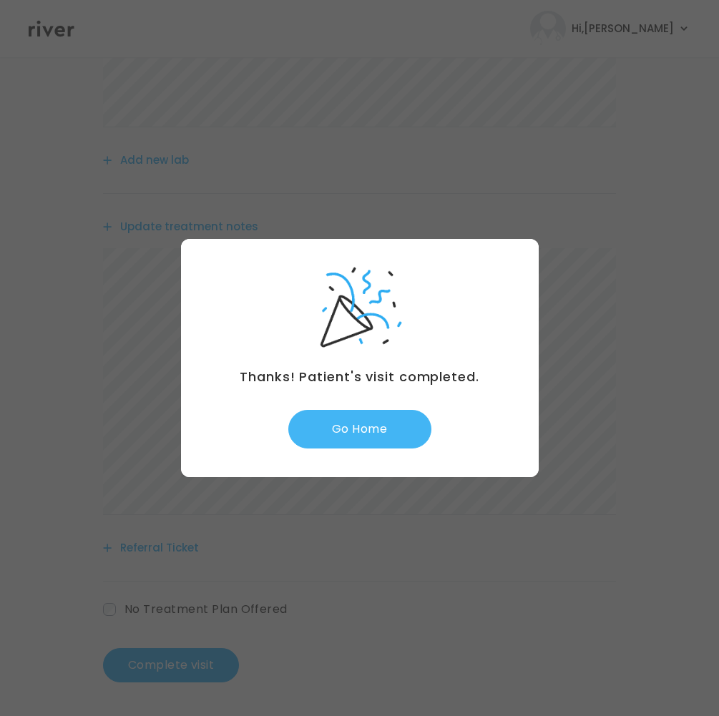
click at [338, 431] on button "Go Home" at bounding box center [359, 429] width 143 height 39
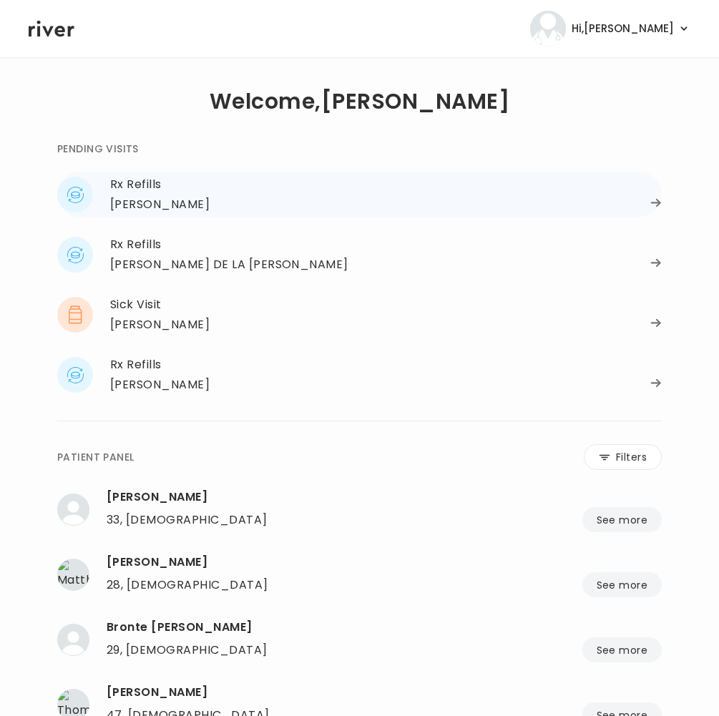
click at [174, 204] on div "[PERSON_NAME]" at bounding box center [159, 205] width 99 height 20
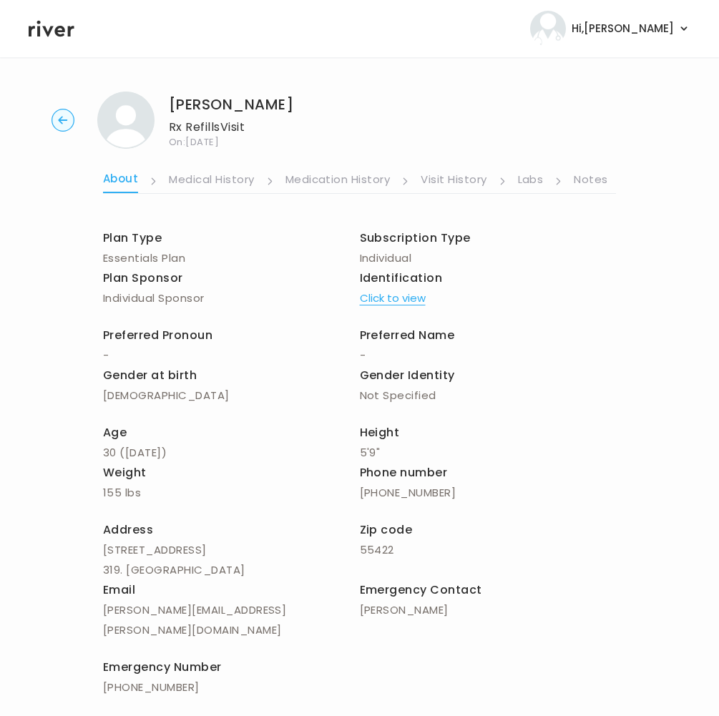
click at [594, 177] on link "Notes" at bounding box center [590, 180] width 34 height 23
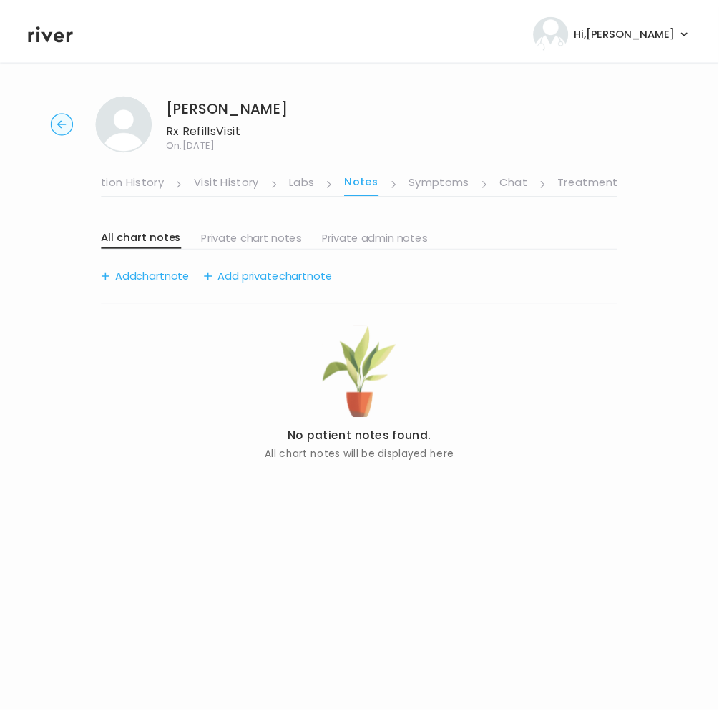
scroll to position [0, 245]
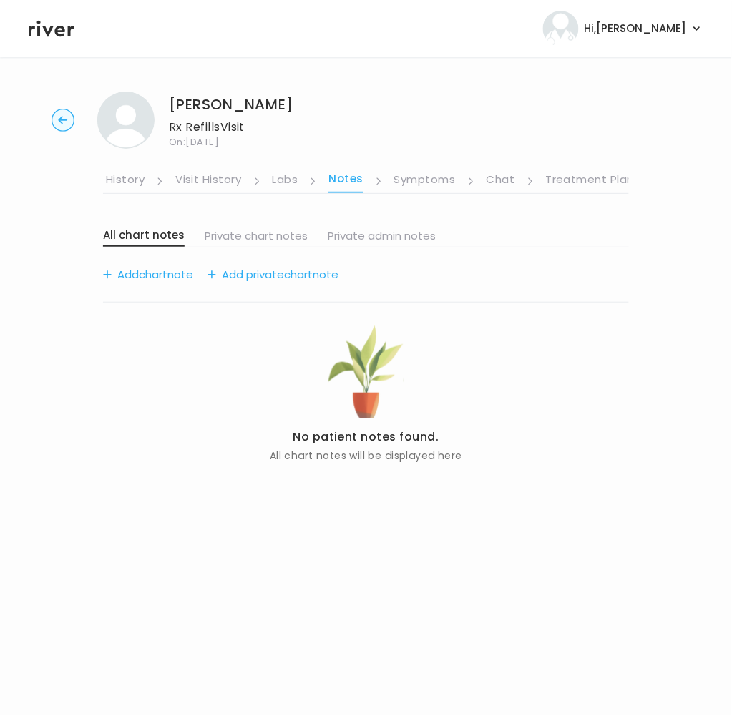
click at [584, 169] on li "Treatment Plan" at bounding box center [590, 181] width 89 height 24
click at [585, 177] on link "Treatment Plan" at bounding box center [590, 180] width 89 height 23
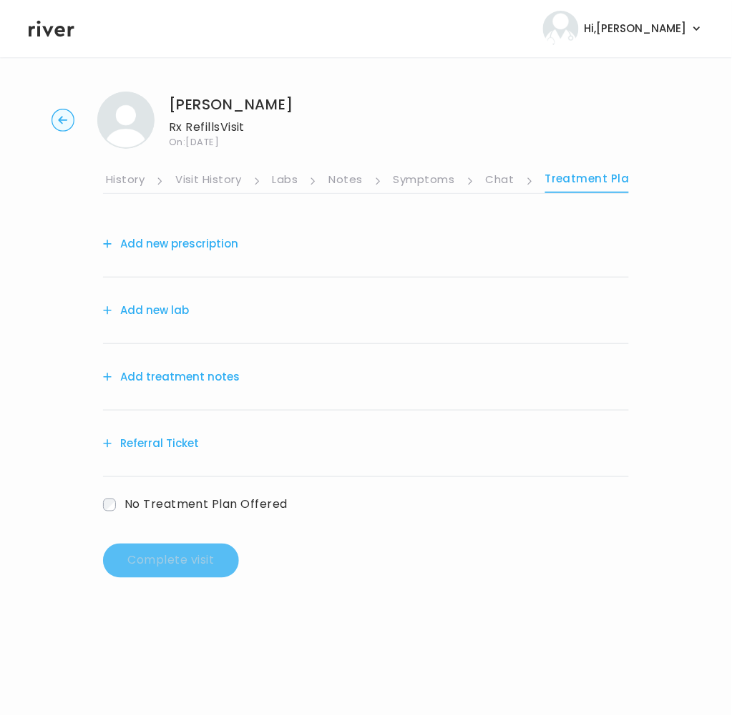
click at [143, 373] on button "Add treatment notes" at bounding box center [171, 377] width 137 height 20
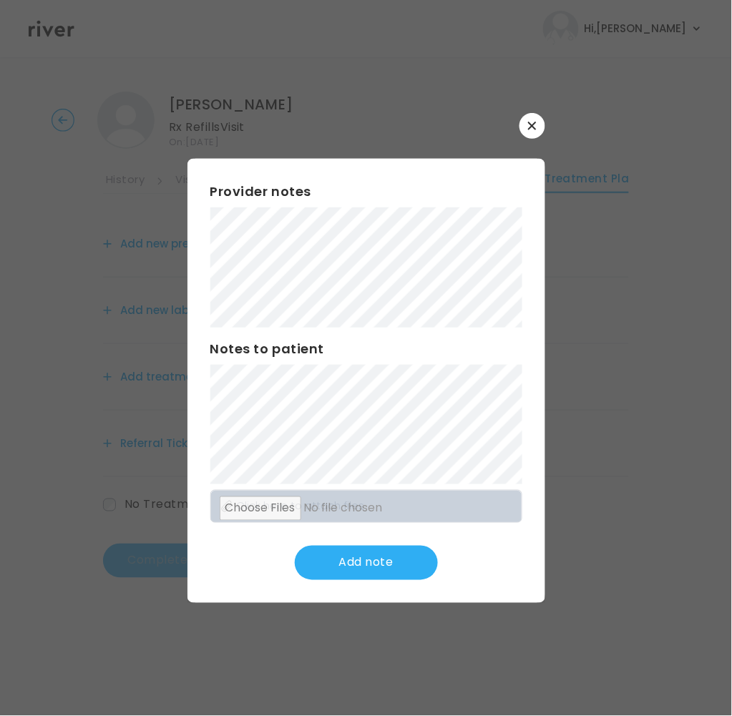
click at [529, 125] on icon "button" at bounding box center [532, 126] width 9 height 9
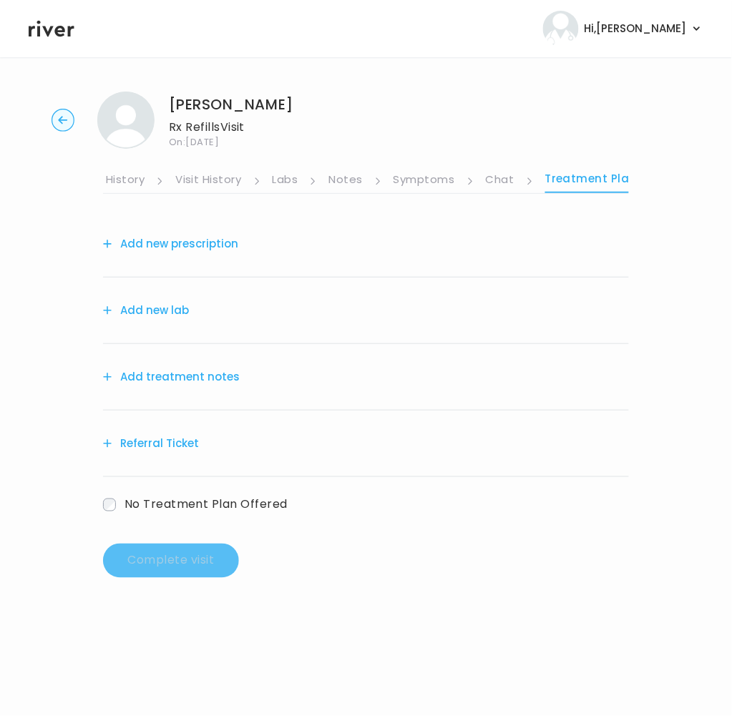
click at [431, 180] on link "Symptoms" at bounding box center [423, 180] width 61 height 23
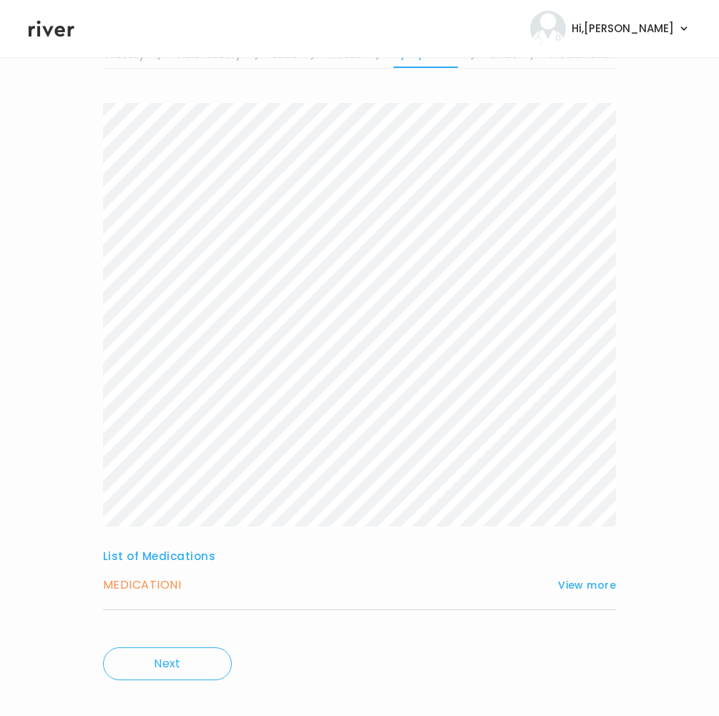
scroll to position [144, 0]
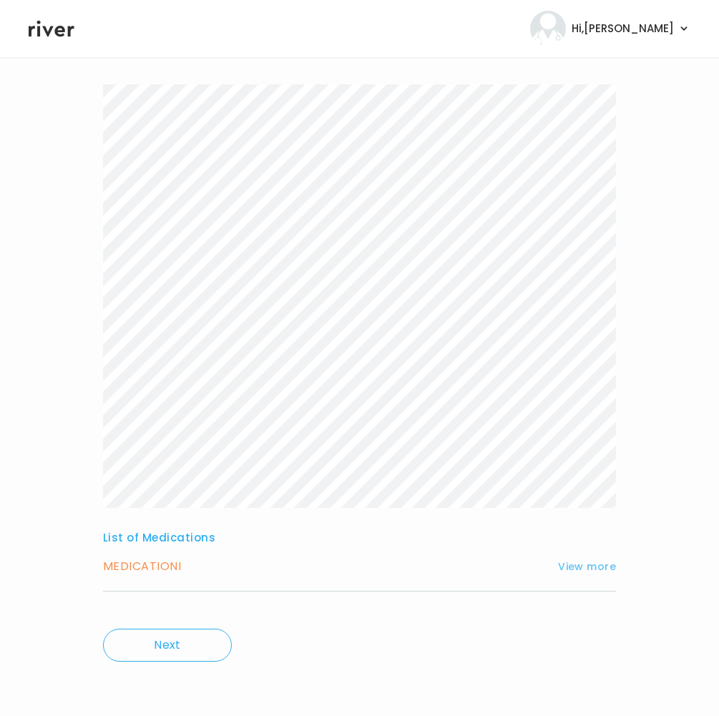
click at [588, 565] on button "View more" at bounding box center [587, 566] width 58 height 17
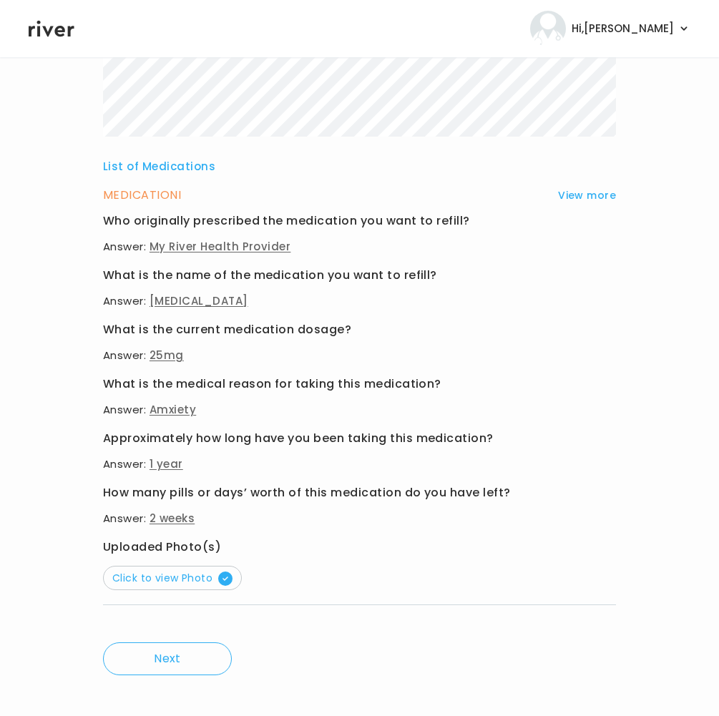
scroll to position [511, 0]
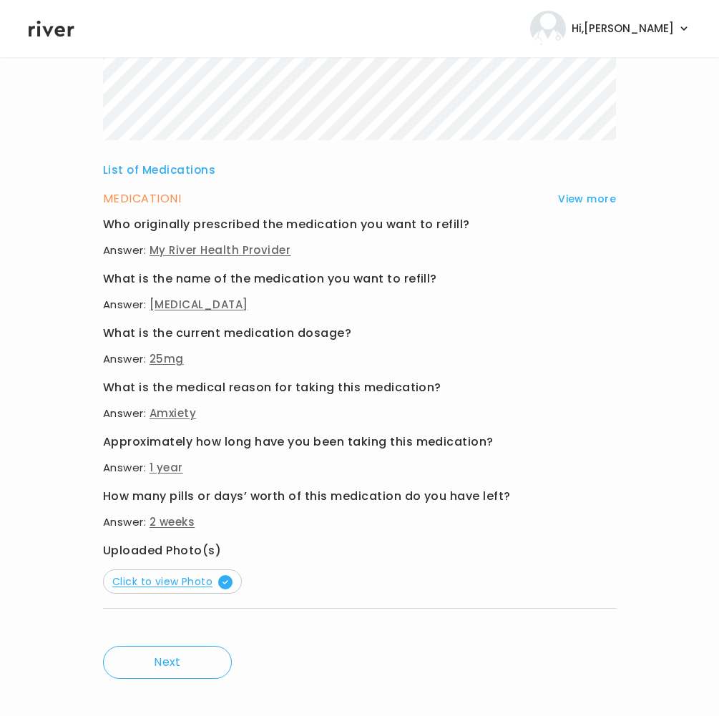
click at [182, 579] on span "Click to view Photo" at bounding box center [172, 581] width 120 height 14
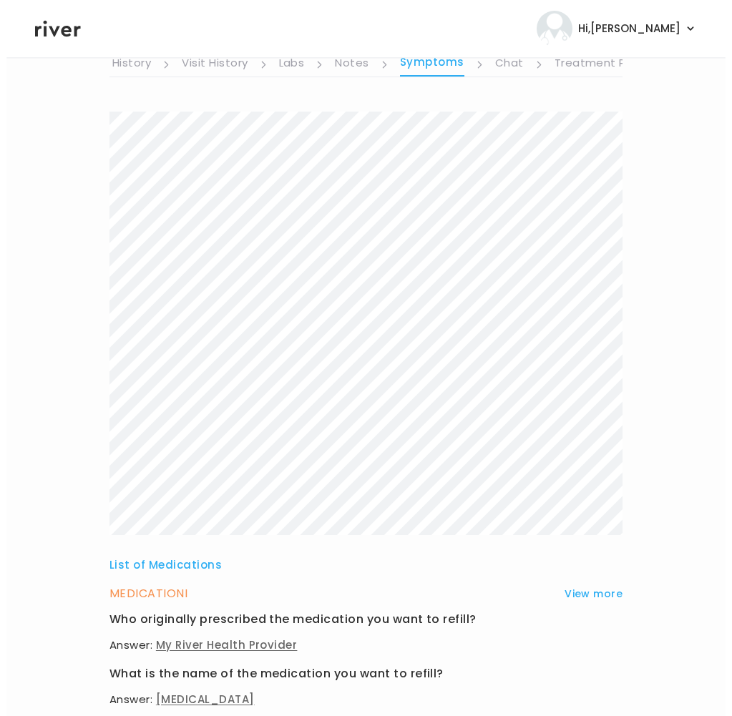
scroll to position [0, 0]
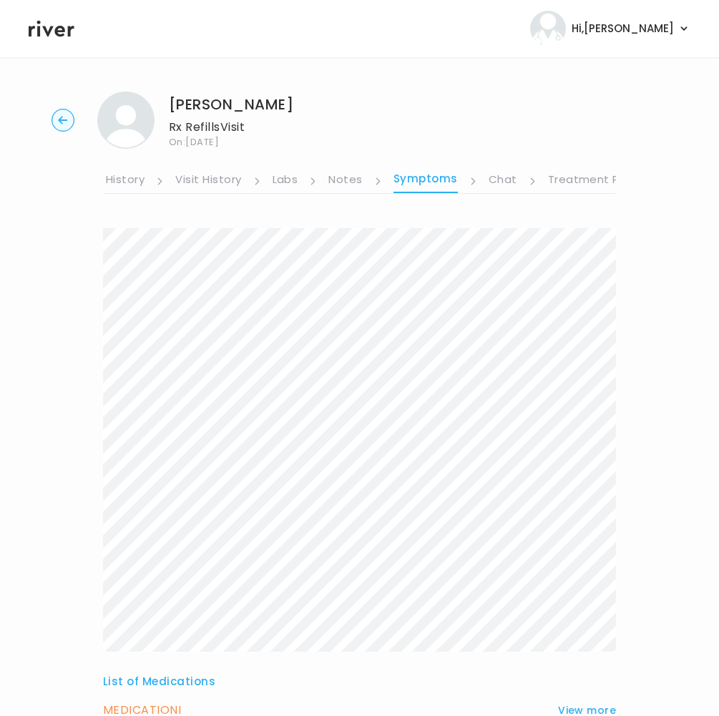
click at [337, 176] on link "Notes" at bounding box center [345, 180] width 34 height 23
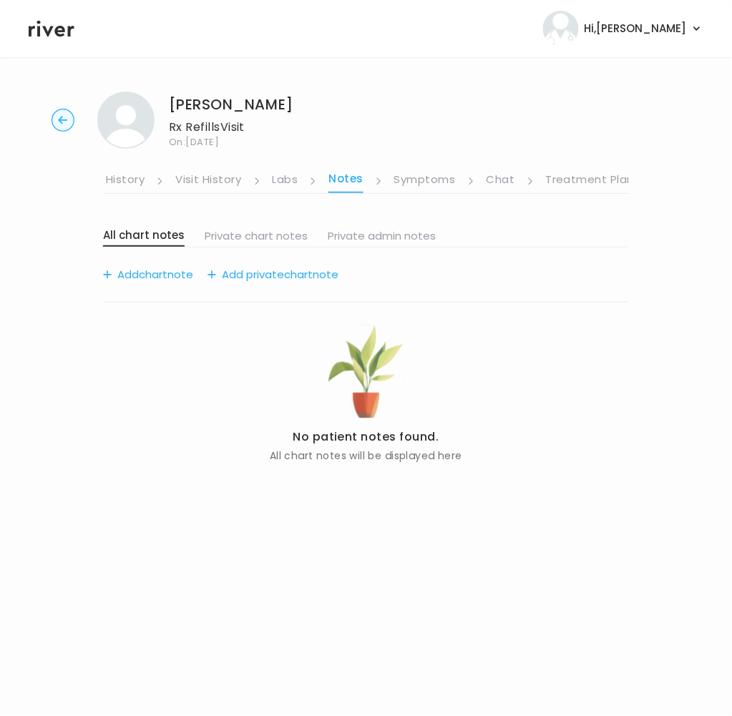
click at [280, 179] on link "Labs" at bounding box center [285, 180] width 26 height 23
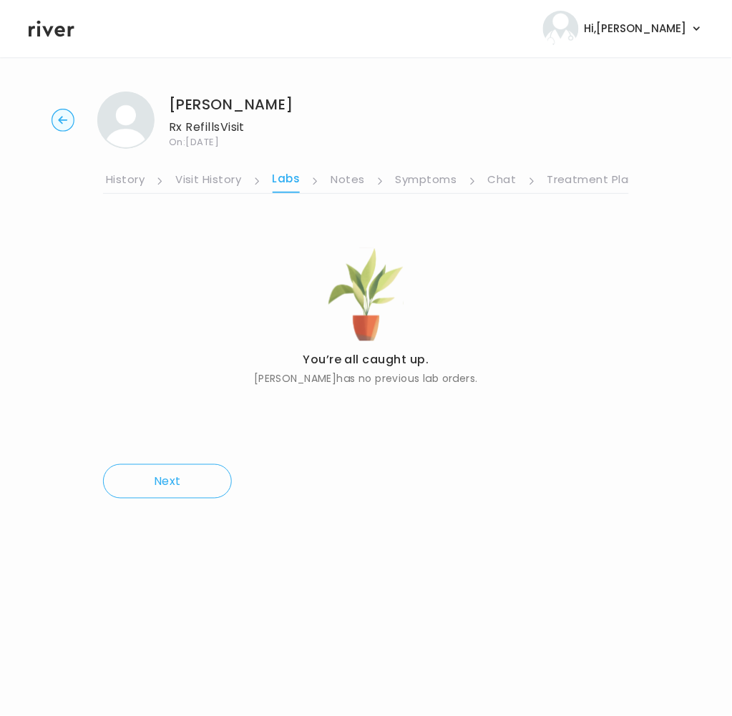
click at [222, 174] on link "Visit History" at bounding box center [208, 180] width 66 height 23
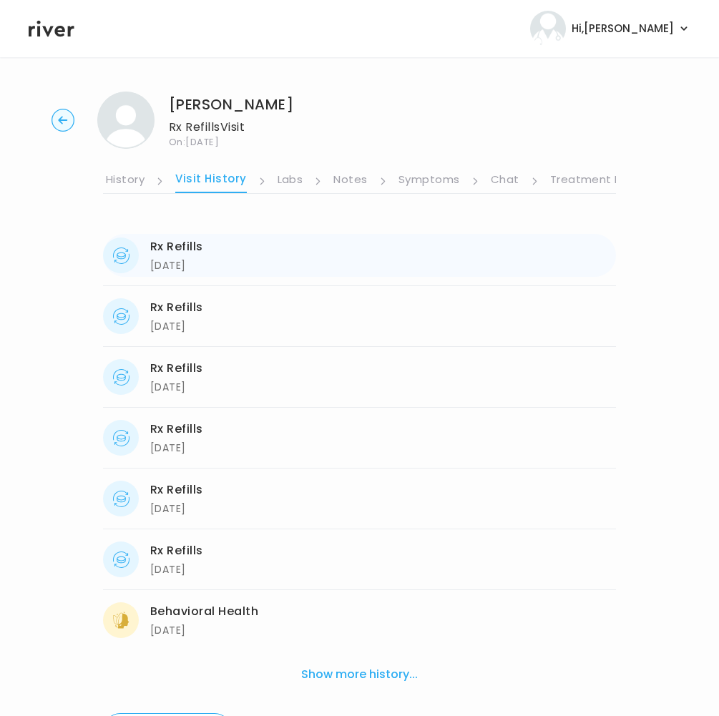
click at [212, 249] on div "Rx Refills 08/22/2025 08/22/2025" at bounding box center [359, 255] width 513 height 43
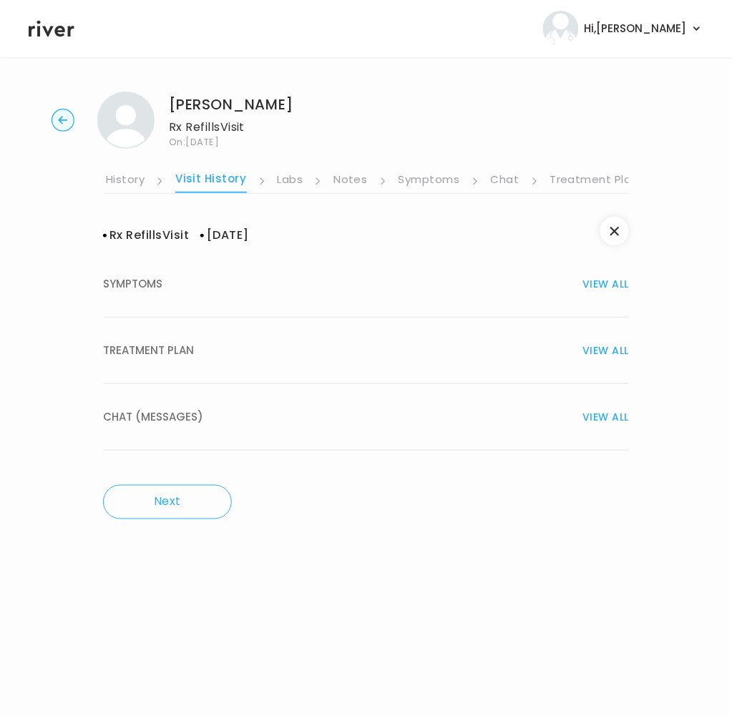
click at [164, 358] on span "TREATMENT PLAN" at bounding box center [148, 350] width 91 height 20
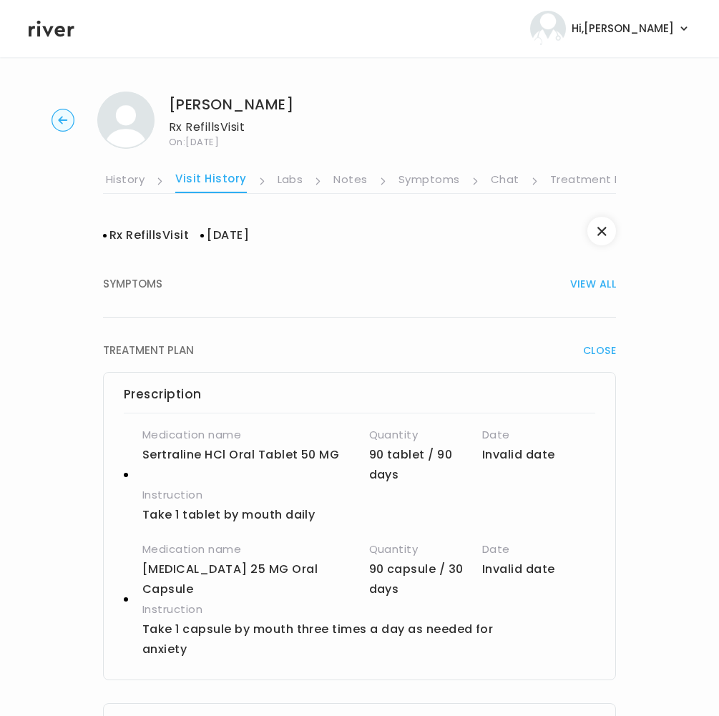
click at [61, 120] on icon "button" at bounding box center [62, 120] width 9 height 8
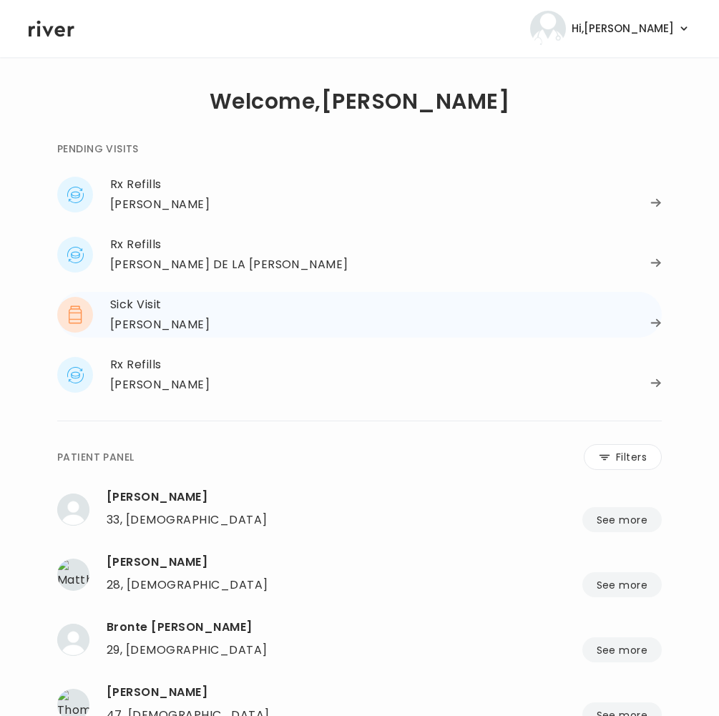
click at [149, 306] on div "Sick Visit" at bounding box center [385, 305] width 551 height 20
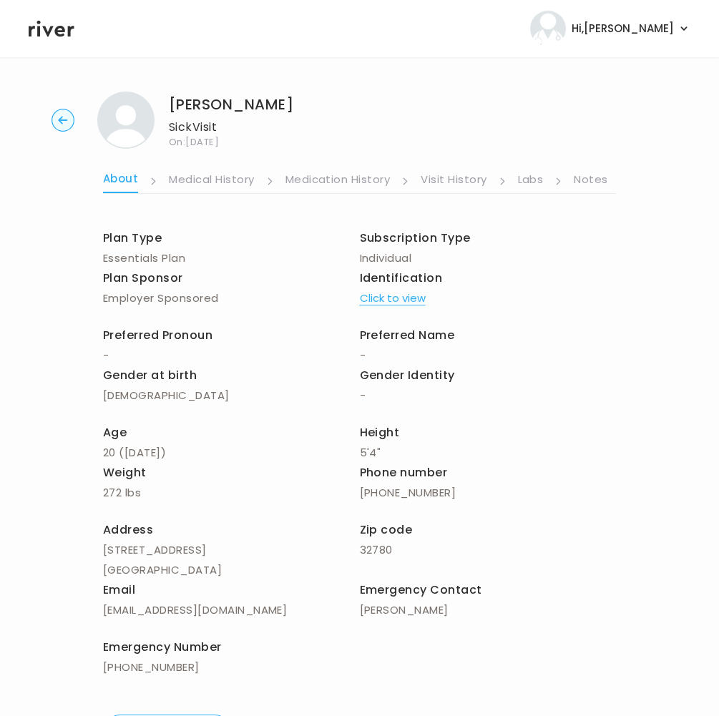
click at [328, 178] on link "Medication History" at bounding box center [337, 180] width 105 height 23
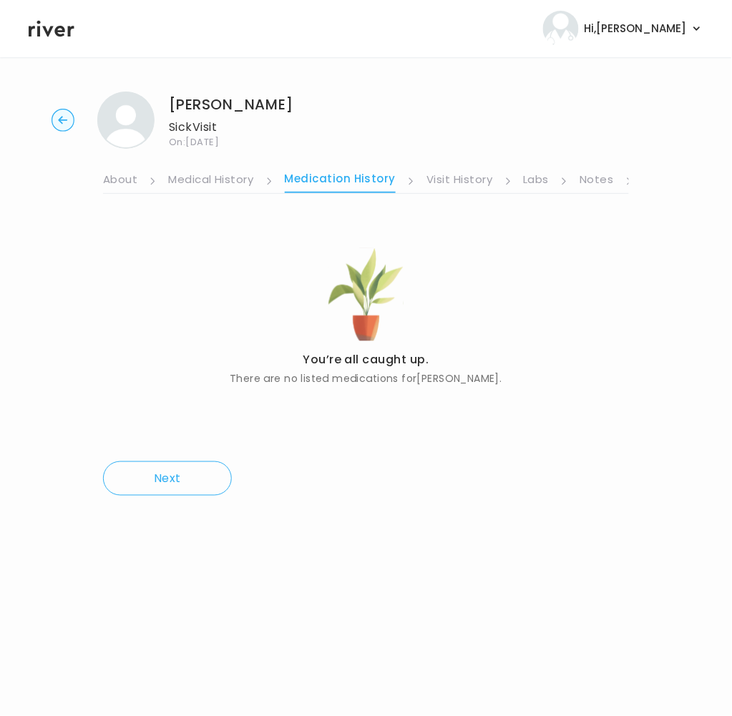
click at [205, 177] on link "Medical History" at bounding box center [210, 180] width 85 height 23
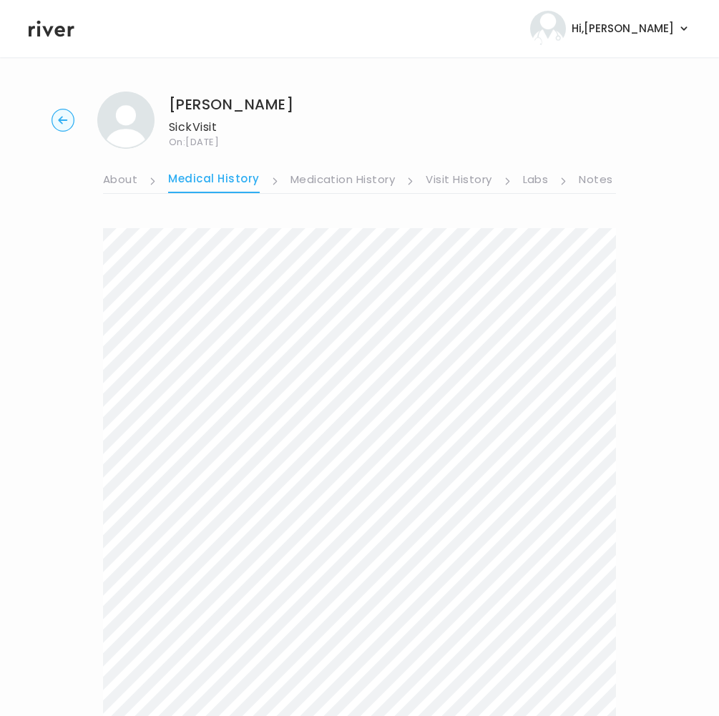
click at [461, 177] on link "Visit History" at bounding box center [458, 180] width 66 height 23
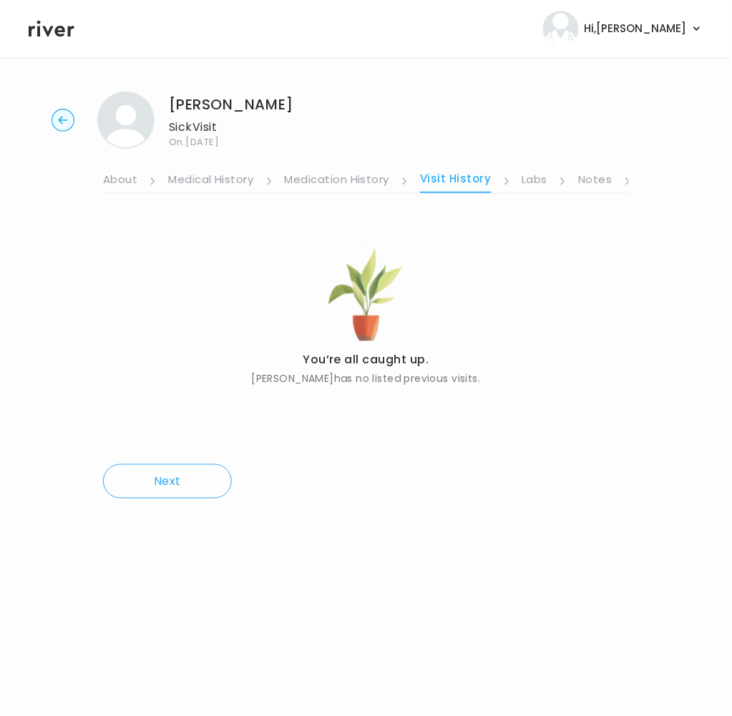
click at [347, 177] on link "Medication History" at bounding box center [337, 180] width 105 height 23
click at [334, 177] on link "Medication History" at bounding box center [341, 181] width 112 height 24
click at [230, 171] on link "Medical History" at bounding box center [210, 180] width 85 height 23
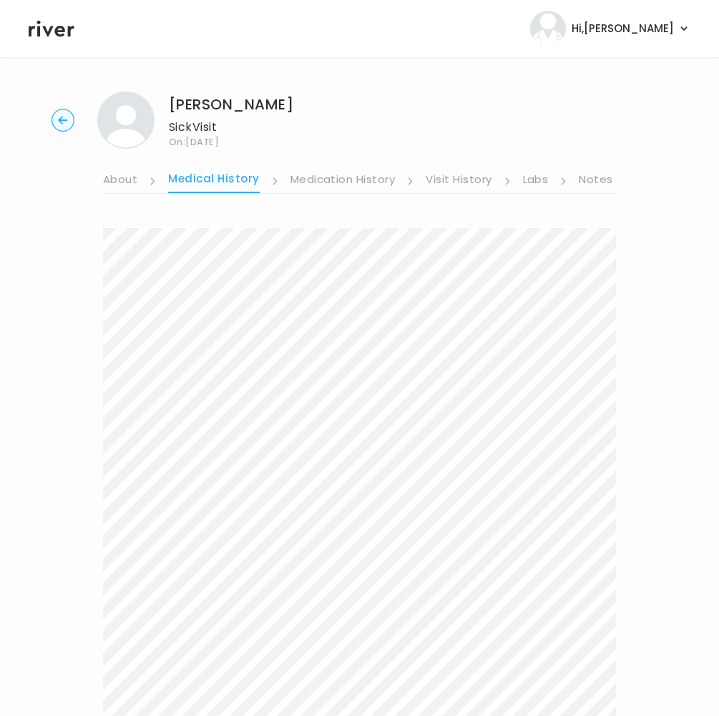
drag, startPoint x: 189, startPoint y: 177, endPoint x: 174, endPoint y: 179, distance: 14.6
click at [188, 178] on link "Medical History" at bounding box center [213, 181] width 91 height 24
click at [133, 179] on link "About" at bounding box center [120, 180] width 34 height 23
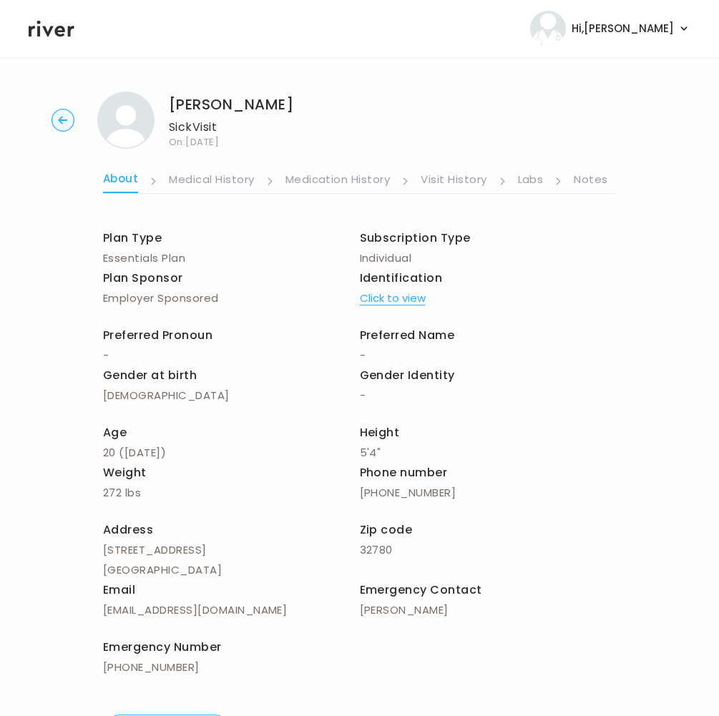
click at [117, 179] on link "About" at bounding box center [120, 181] width 35 height 24
click at [210, 177] on link "Medical History" at bounding box center [211, 180] width 85 height 23
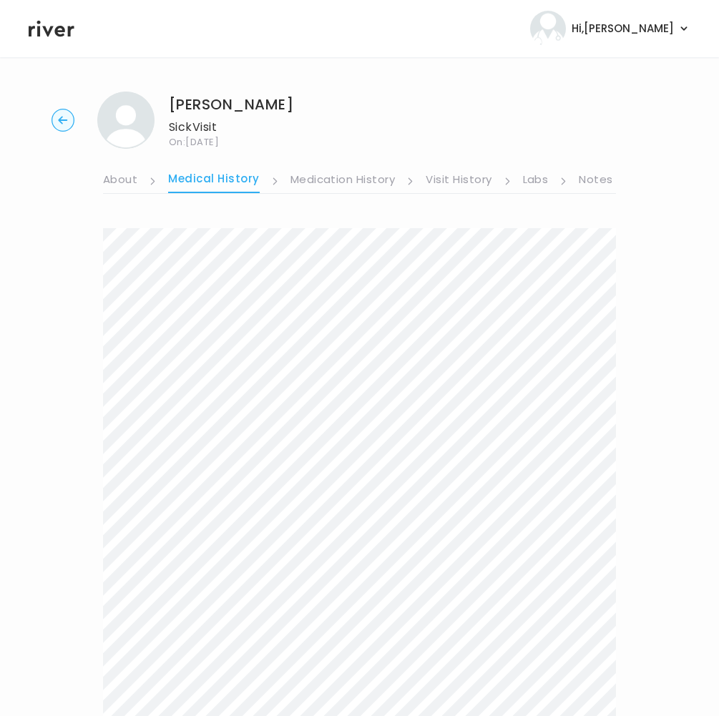
drag, startPoint x: 309, startPoint y: 174, endPoint x: 331, endPoint y: 176, distance: 22.3
click at [309, 174] on link "Medication History" at bounding box center [342, 180] width 105 height 23
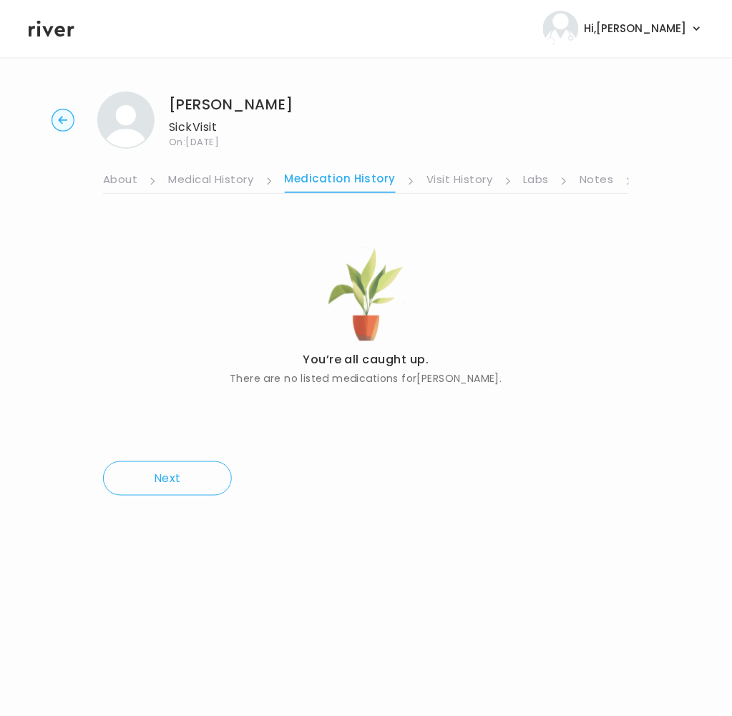
click at [56, 122] on circle "button" at bounding box center [63, 120] width 22 height 22
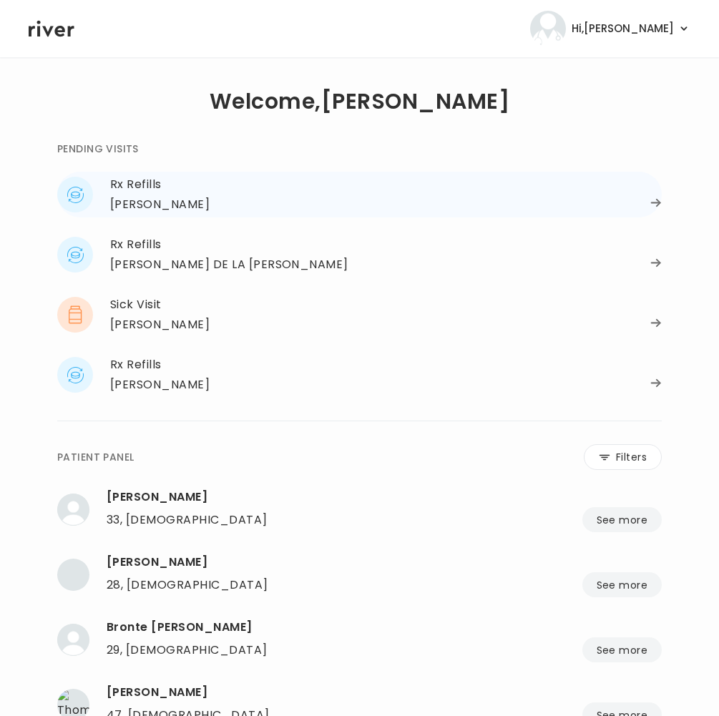
click at [164, 184] on div "Rx Refills" at bounding box center [385, 184] width 551 height 20
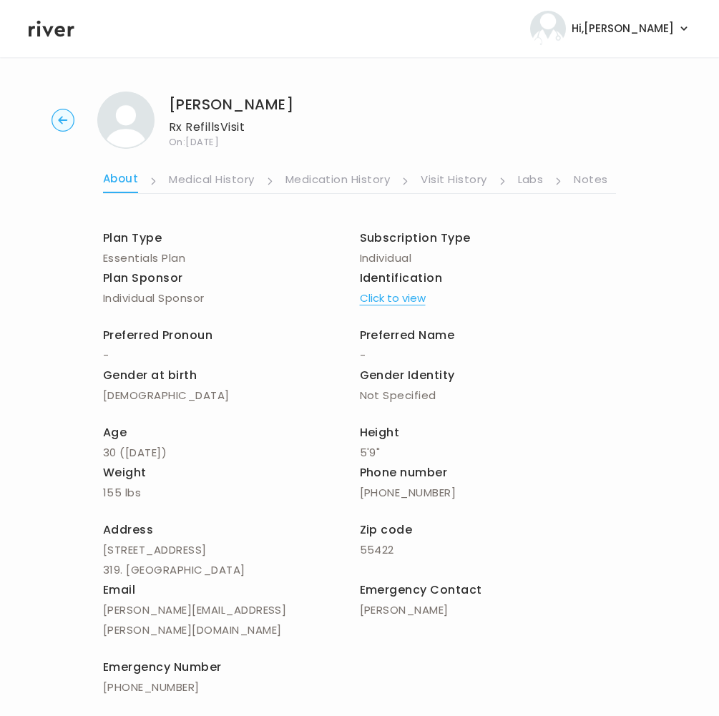
click at [368, 184] on link "Medication History" at bounding box center [337, 180] width 105 height 23
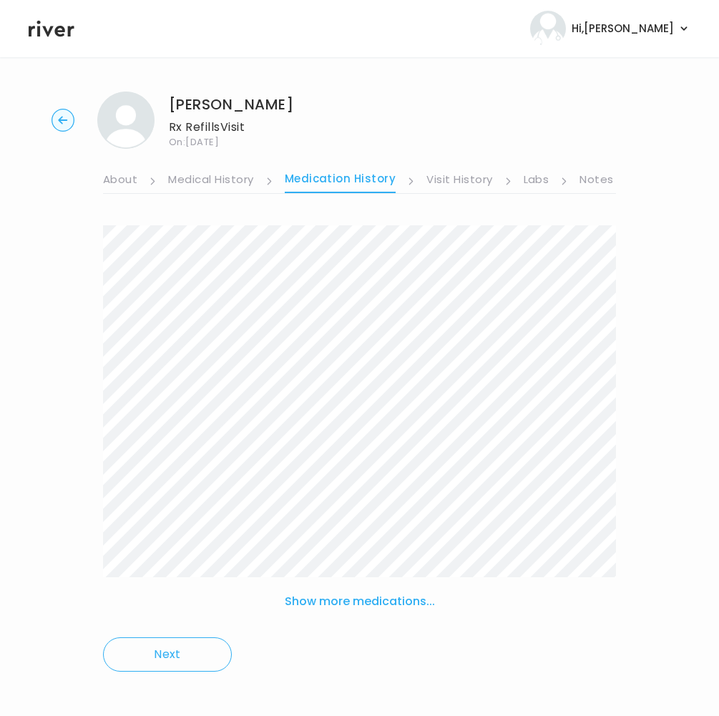
click at [448, 183] on link "Visit History" at bounding box center [459, 180] width 66 height 23
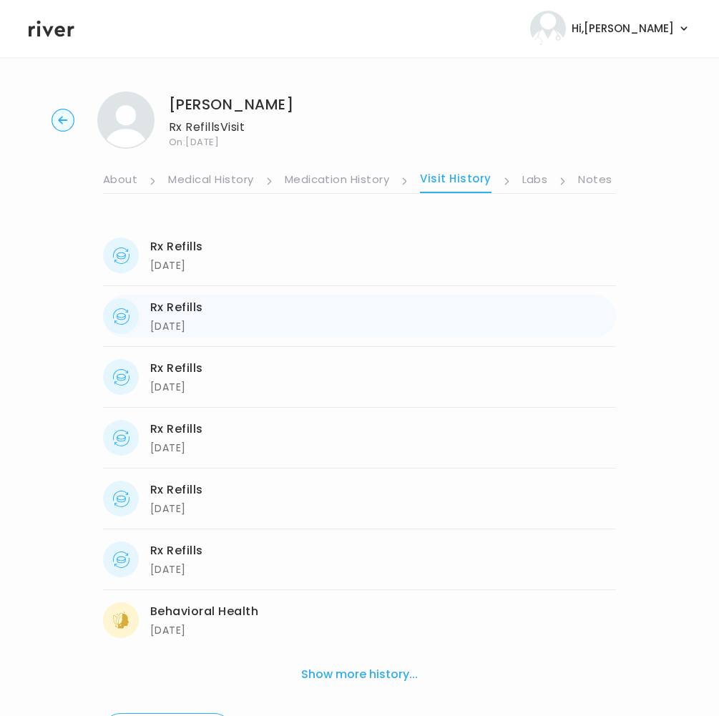
click at [217, 332] on div "Rx Refills 06/16/2025 06/16/2025" at bounding box center [359, 316] width 513 height 43
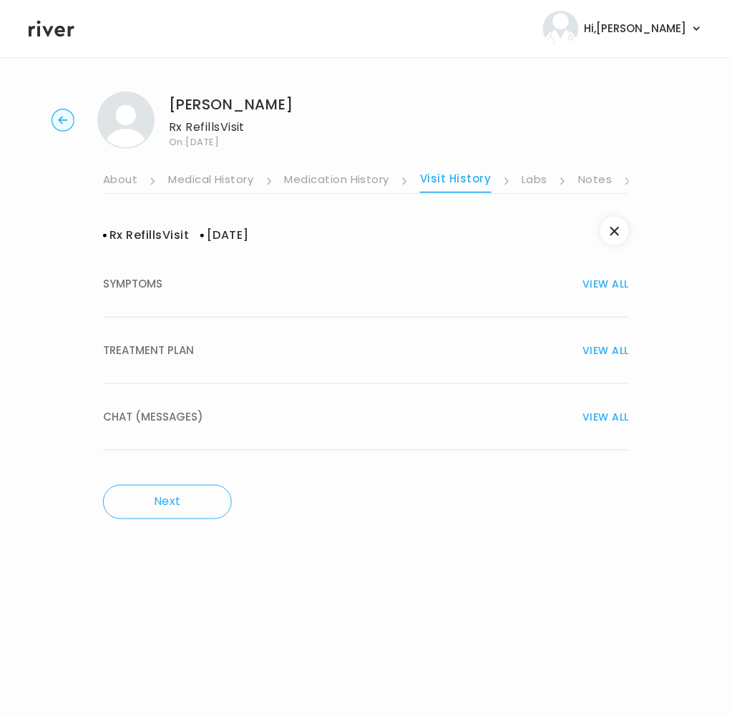
click at [198, 357] on div "TREATMENT PLAN VIEW ALL" at bounding box center [366, 350] width 526 height 20
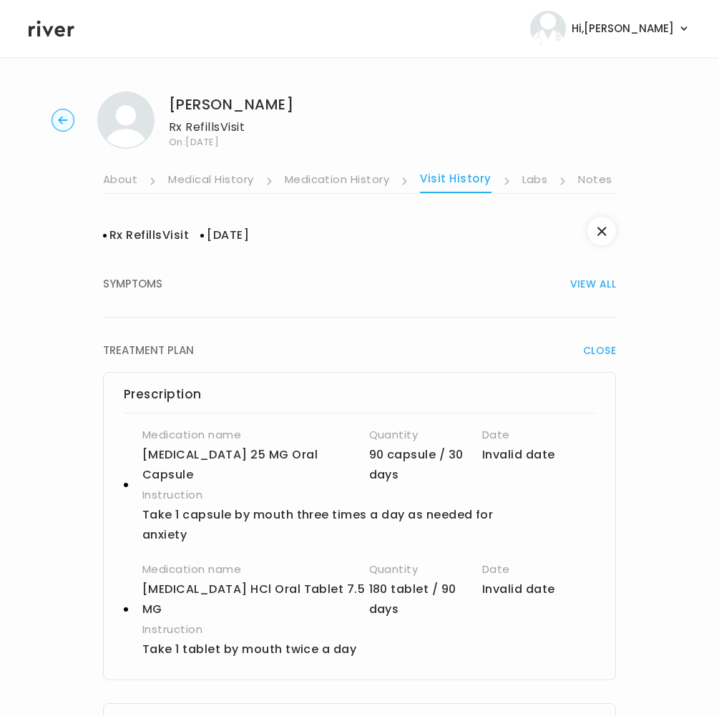
click at [591, 178] on link "Notes" at bounding box center [595, 180] width 34 height 23
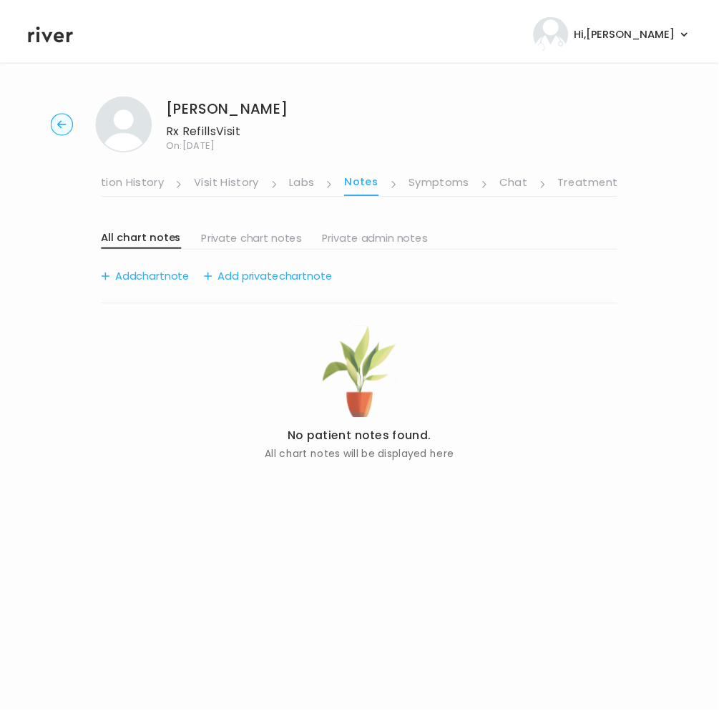
scroll to position [0, 245]
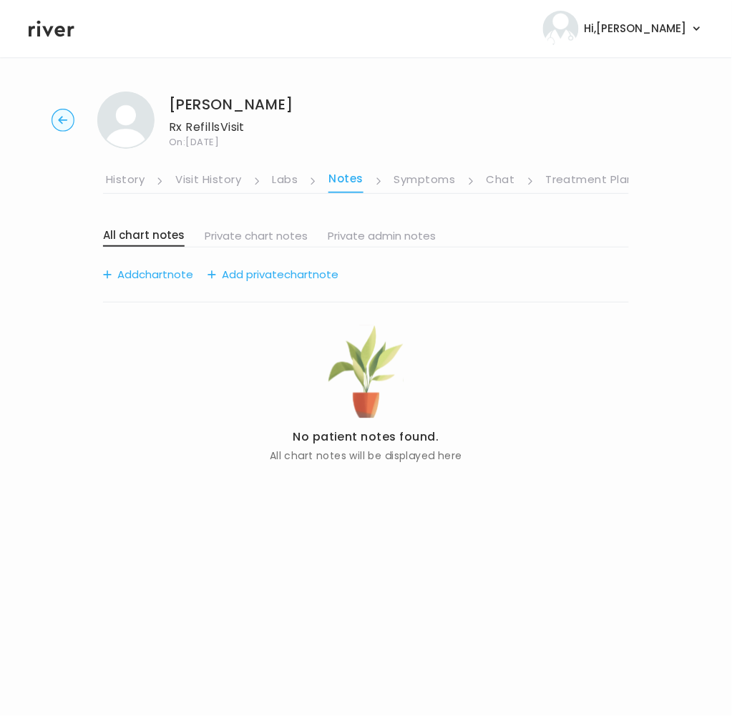
click at [586, 179] on link "Treatment Plan" at bounding box center [590, 180] width 89 height 23
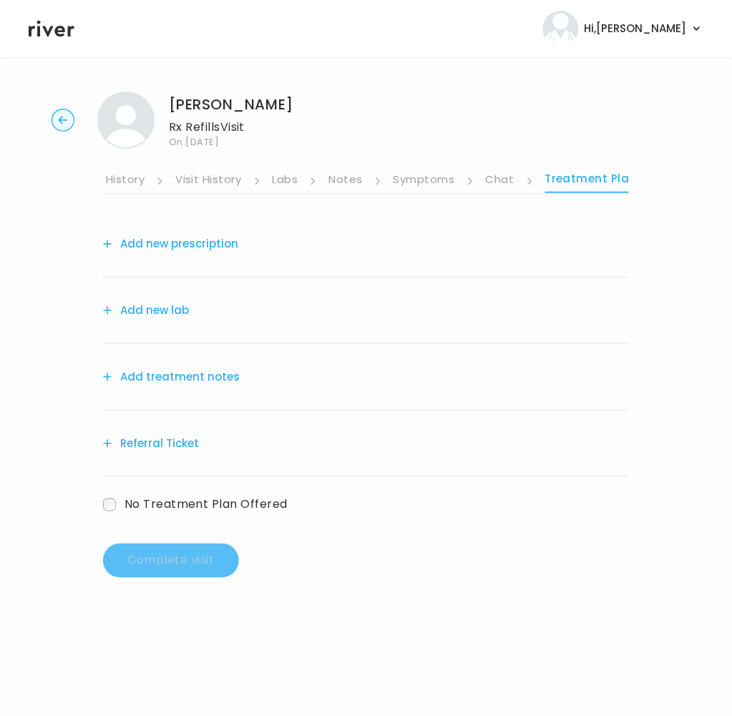
click at [435, 177] on link "Symptoms" at bounding box center [423, 180] width 61 height 23
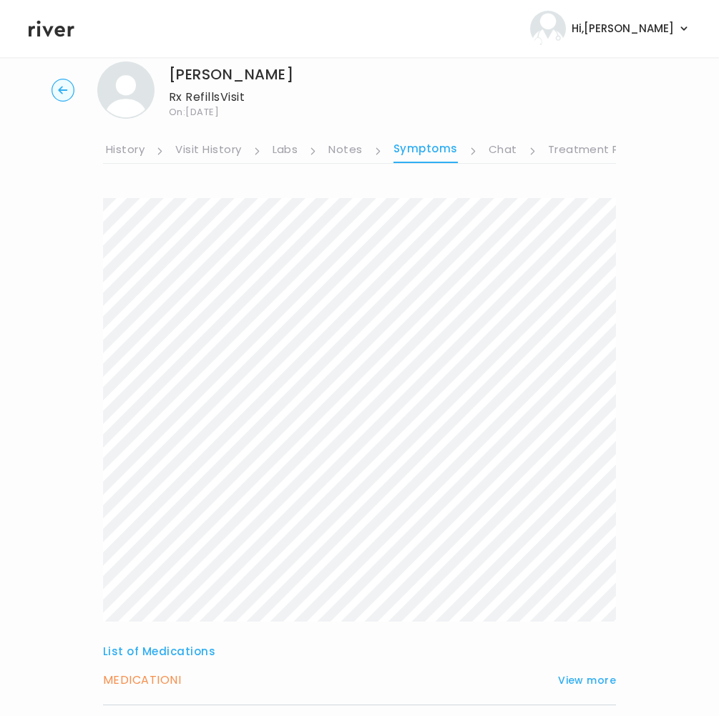
scroll to position [144, 0]
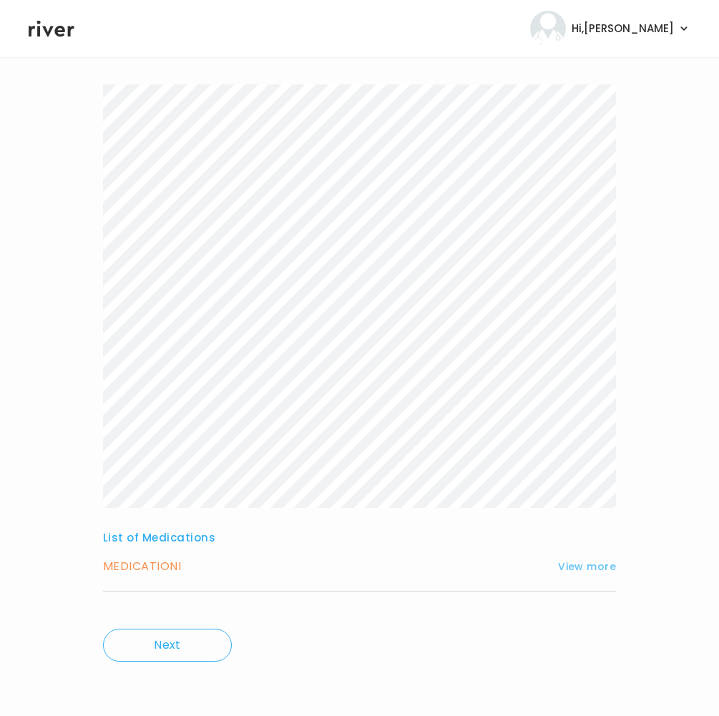
click at [579, 568] on button "View more" at bounding box center [587, 566] width 58 height 17
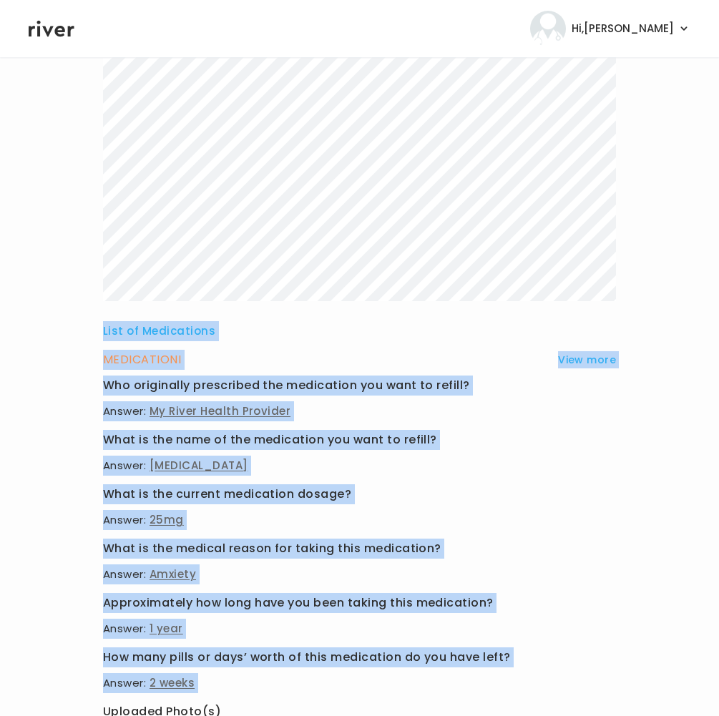
scroll to position [528, 0]
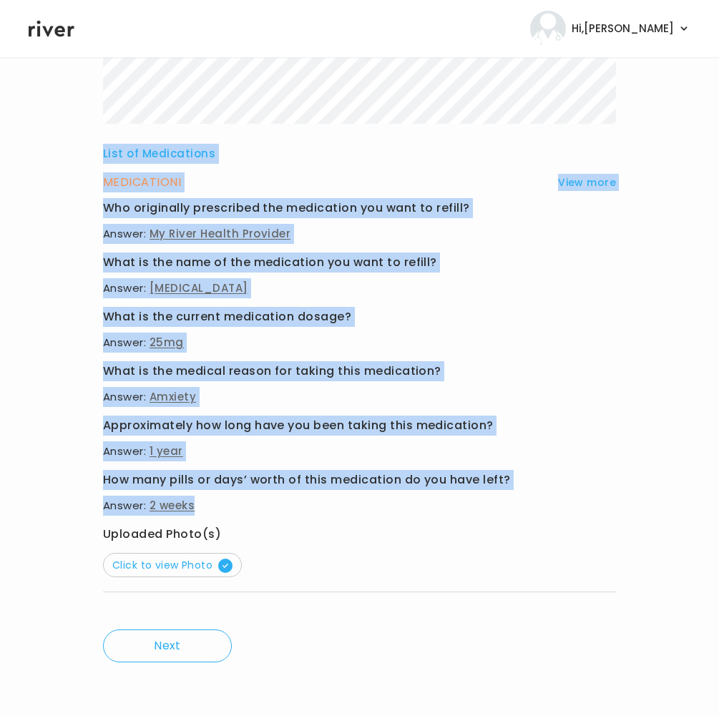
click at [322, 502] on div "List of Medications MEDICATION I View more Who originally prescribed the medica…" at bounding box center [359, 156] width 513 height 912
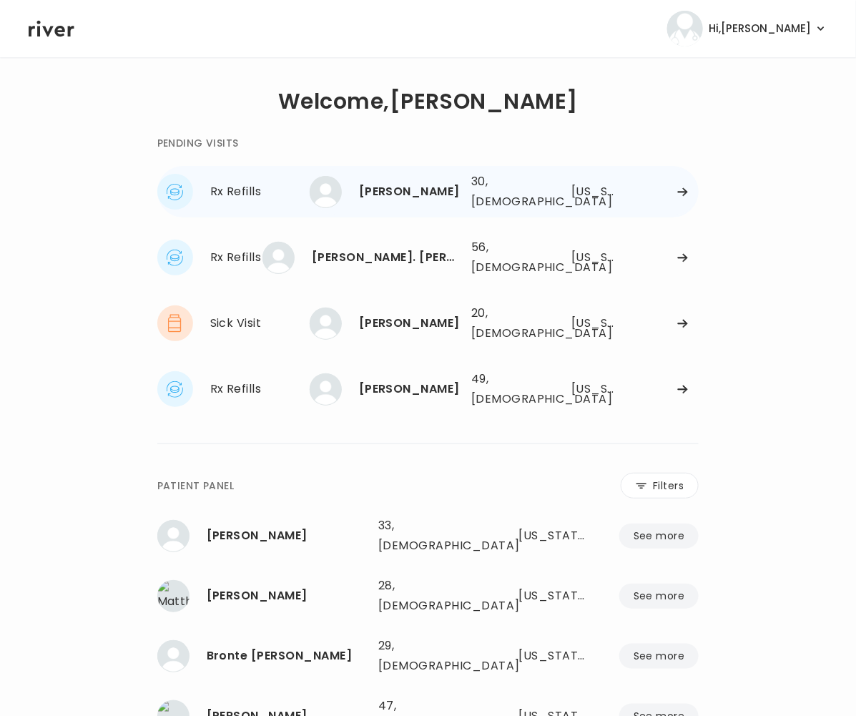
click at [412, 189] on div "[PERSON_NAME]" at bounding box center [409, 192] width 101 height 20
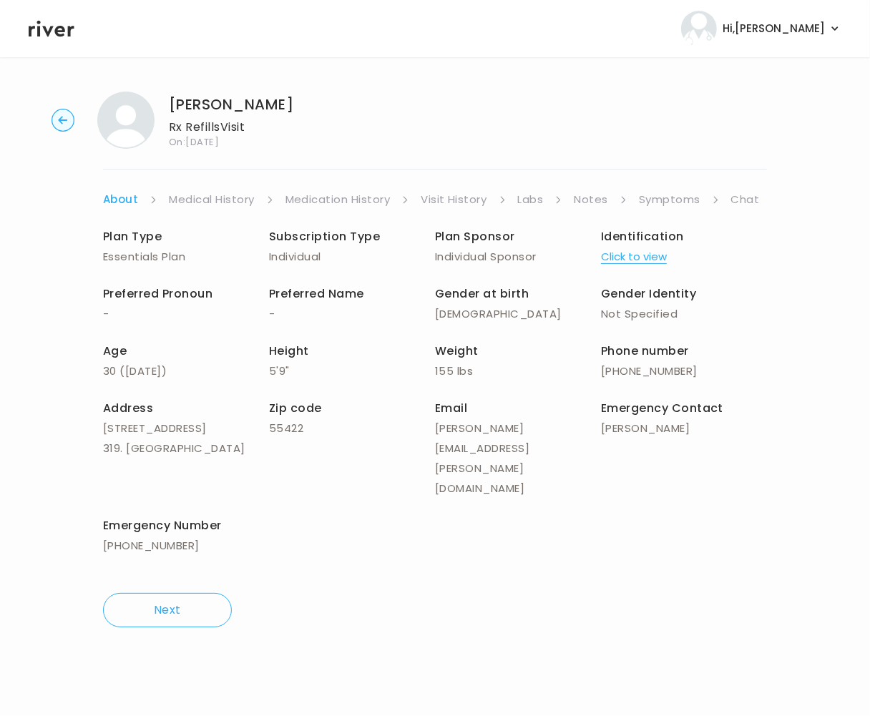
click at [672, 205] on link "Symptoms" at bounding box center [669, 199] width 61 height 20
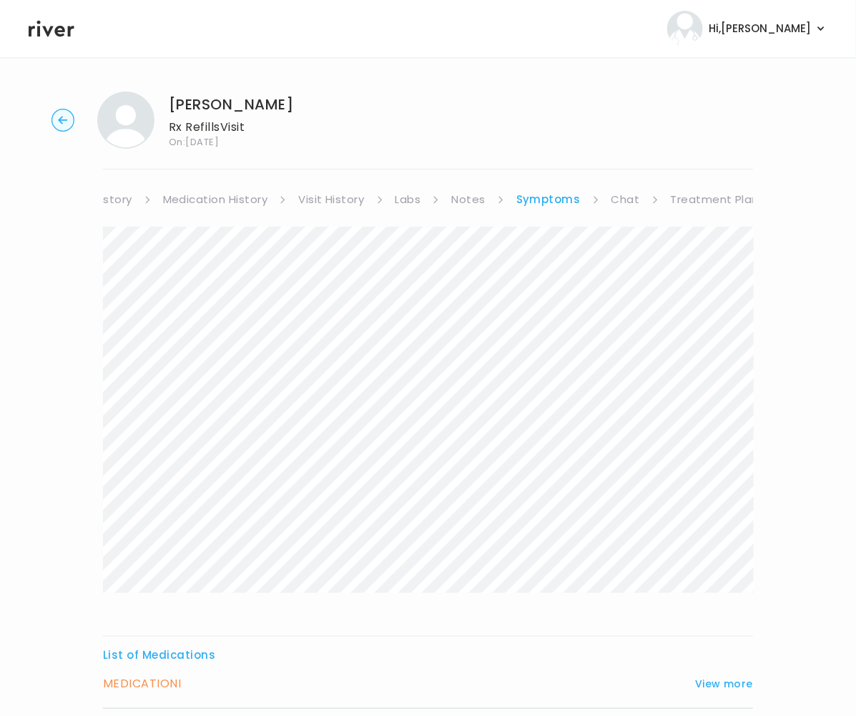
click at [692, 197] on link "Treatment Plan" at bounding box center [715, 199] width 89 height 20
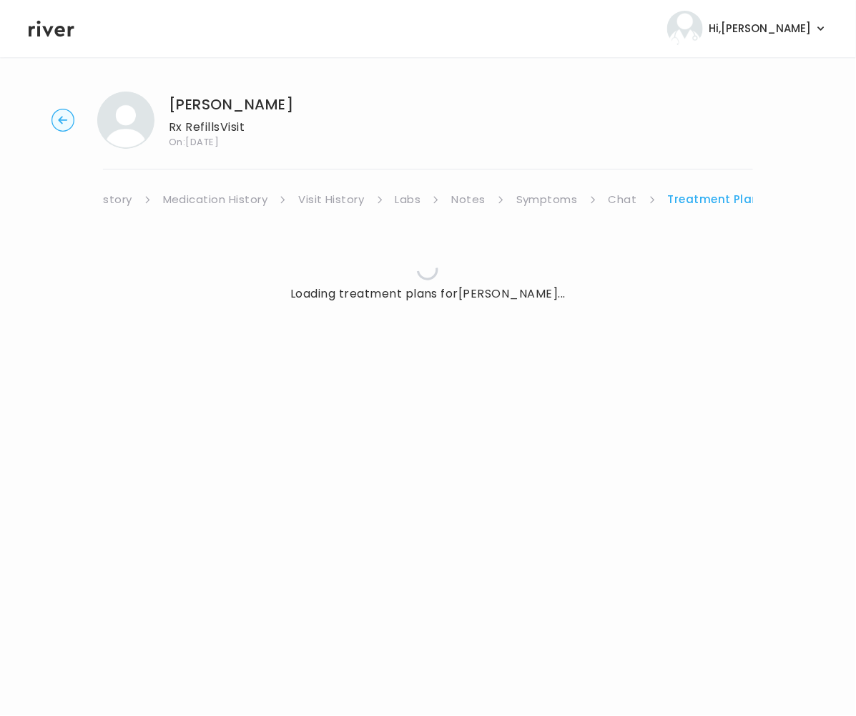
scroll to position [0, 108]
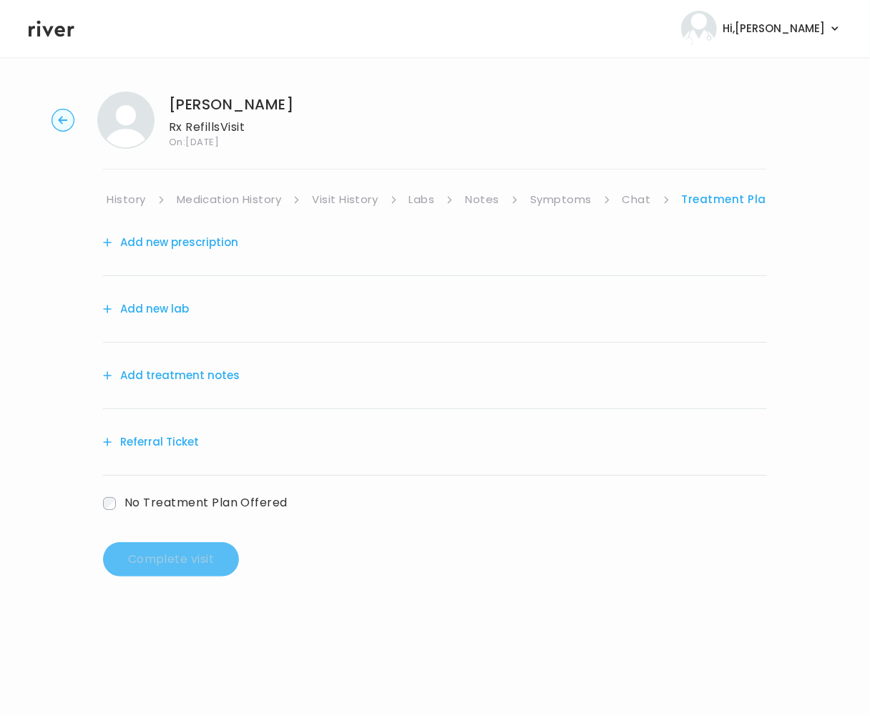
click at [178, 379] on button "Add treatment notes" at bounding box center [171, 375] width 137 height 20
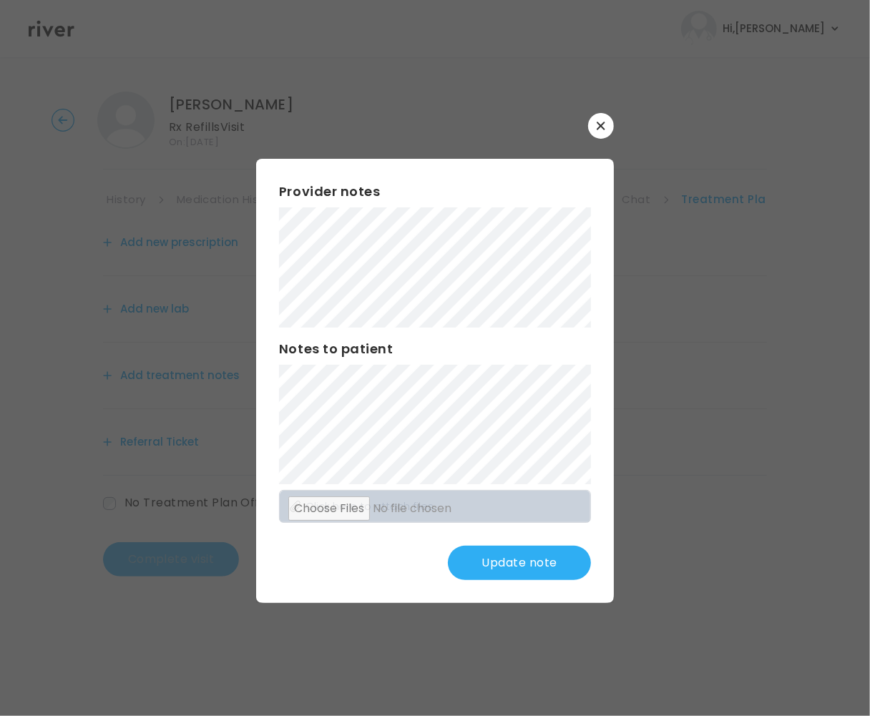
click at [520, 561] on button "Update note" at bounding box center [519, 563] width 143 height 34
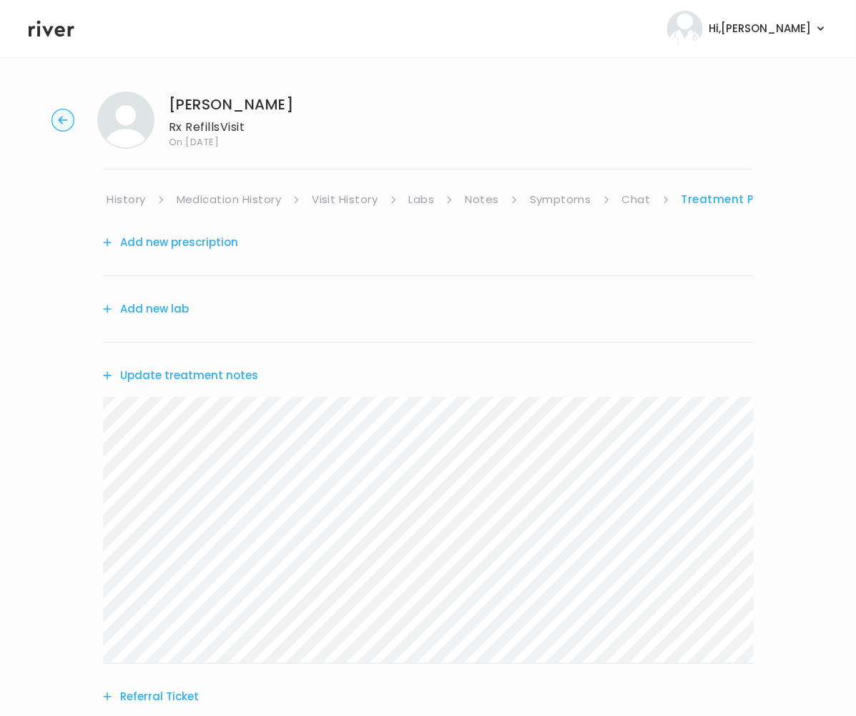
click at [558, 197] on link "Symptoms" at bounding box center [560, 199] width 61 height 20
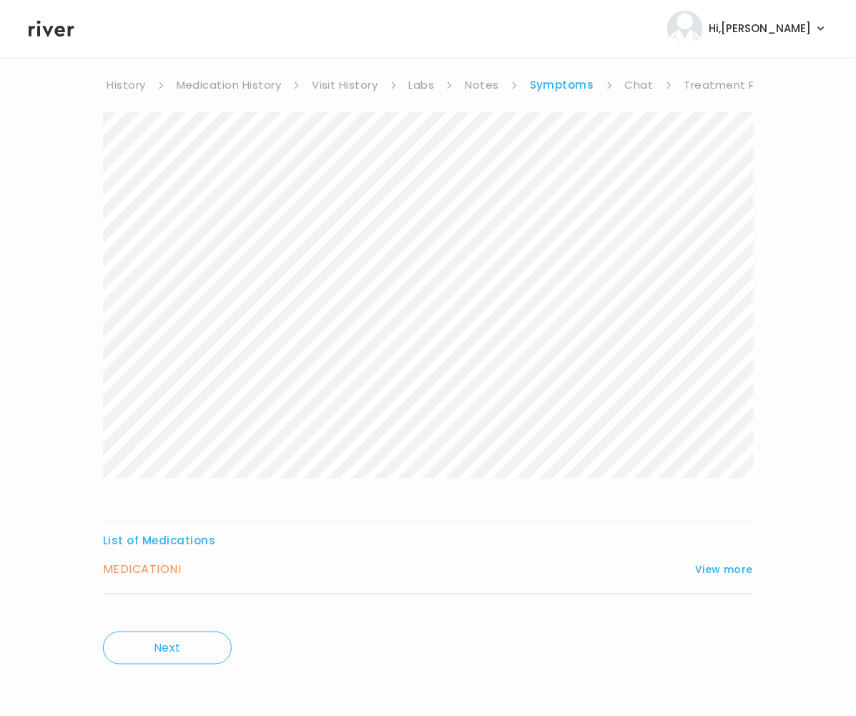
scroll to position [118, 0]
click at [739, 563] on button "View more" at bounding box center [724, 566] width 58 height 17
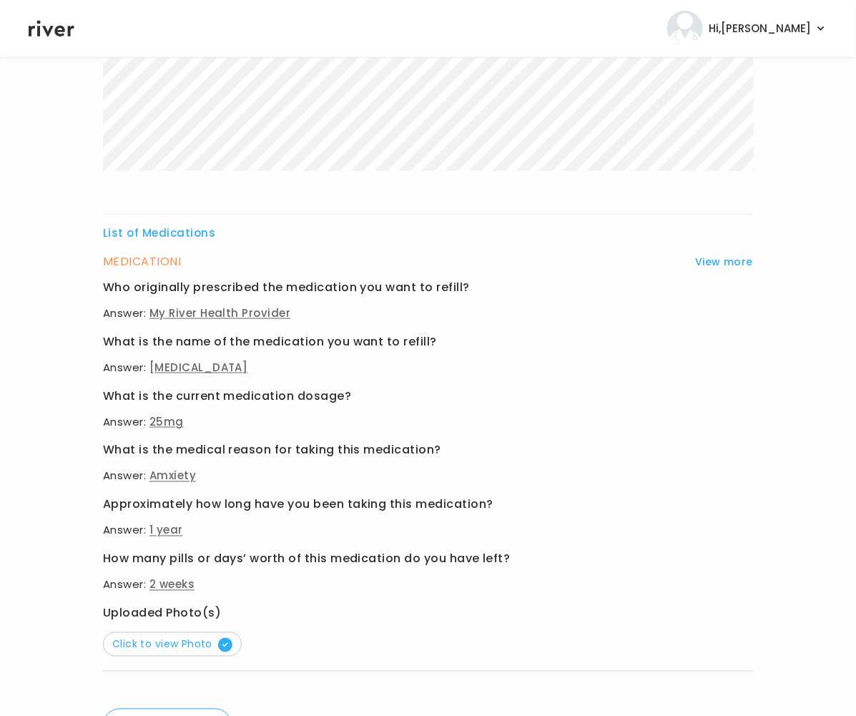
scroll to position [502, 0]
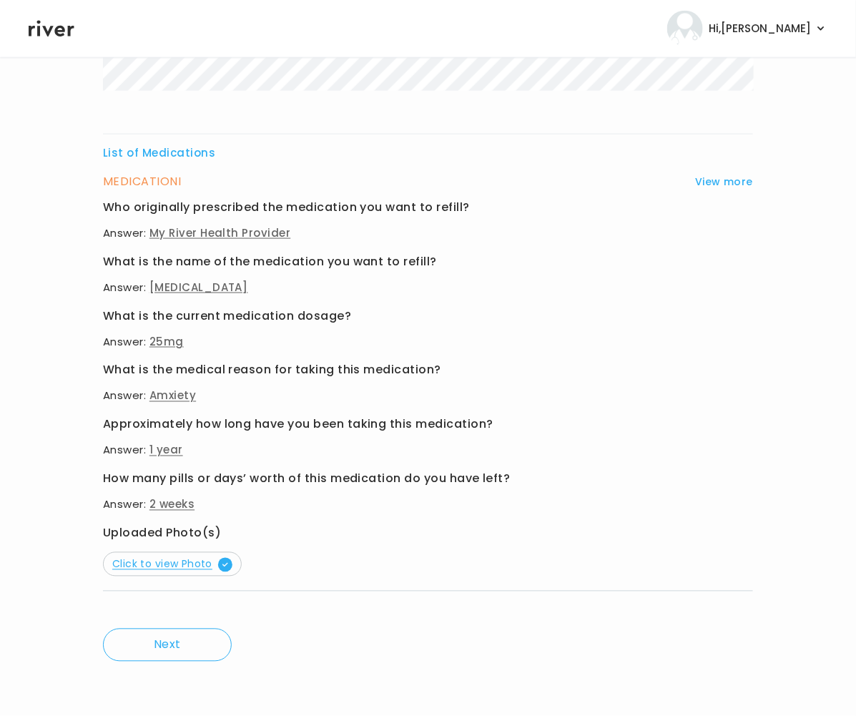
click at [182, 558] on span "Click to view Photo" at bounding box center [172, 564] width 120 height 14
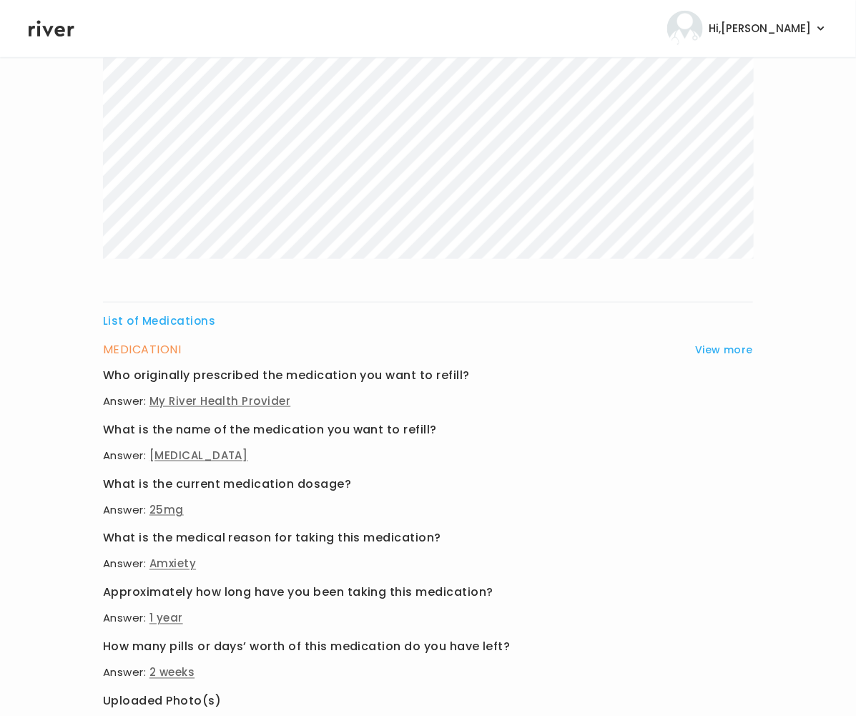
scroll to position [415, 0]
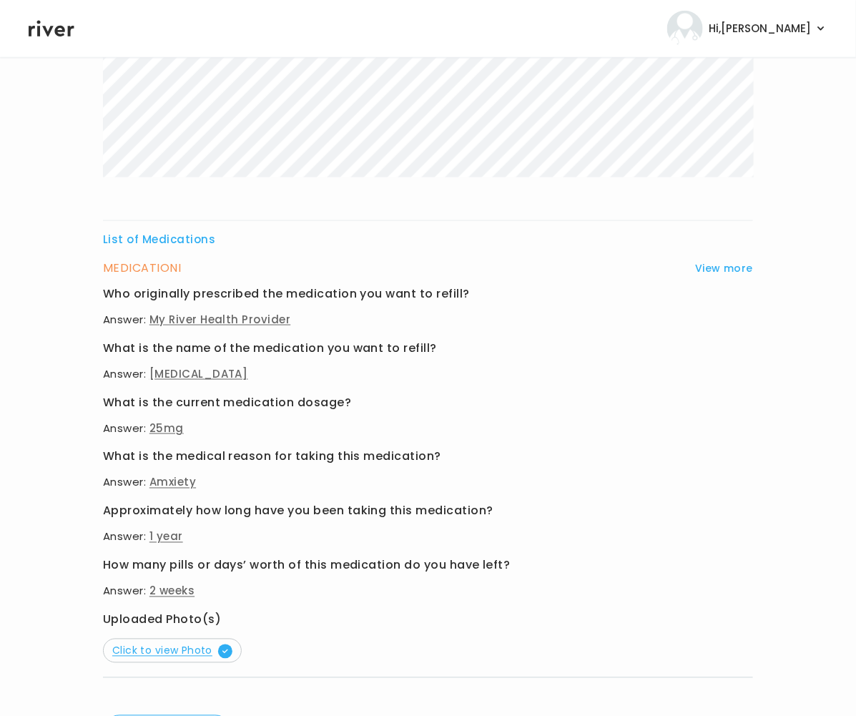
click at [186, 650] on span "Click to view Photo" at bounding box center [172, 651] width 120 height 14
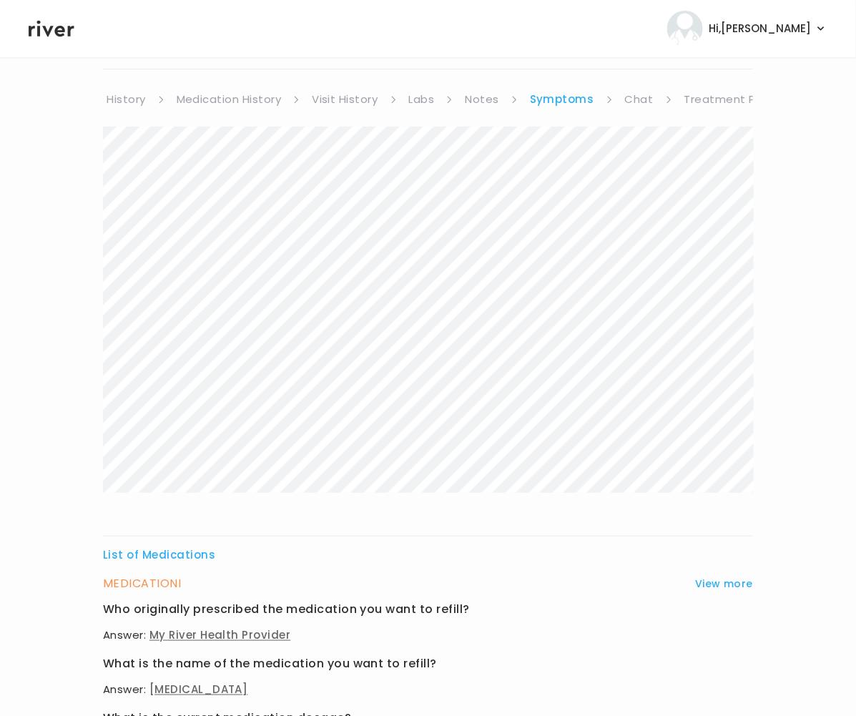
scroll to position [0, 0]
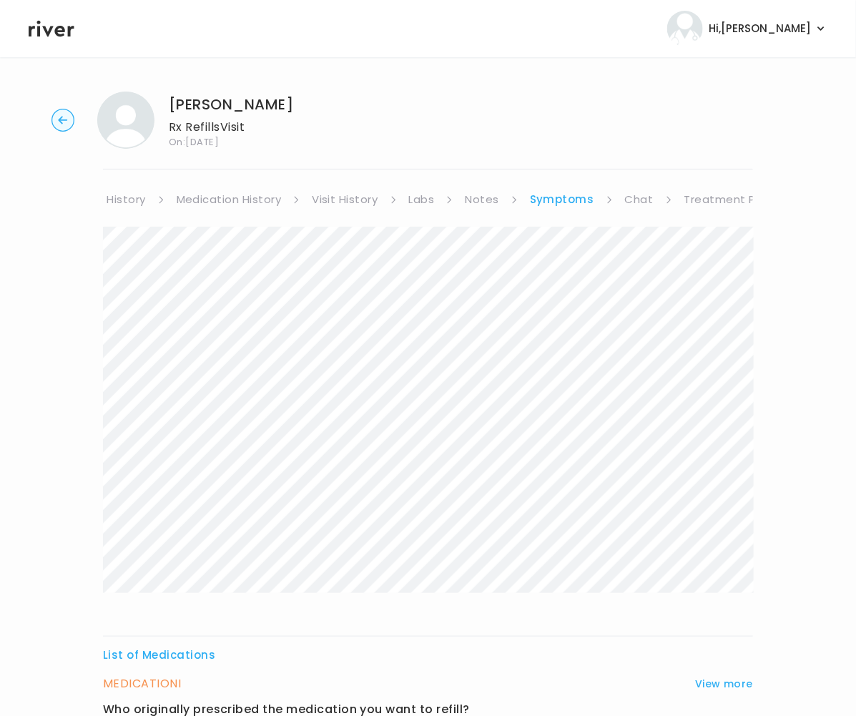
click at [714, 205] on link "Treatment Plan" at bounding box center [728, 199] width 89 height 20
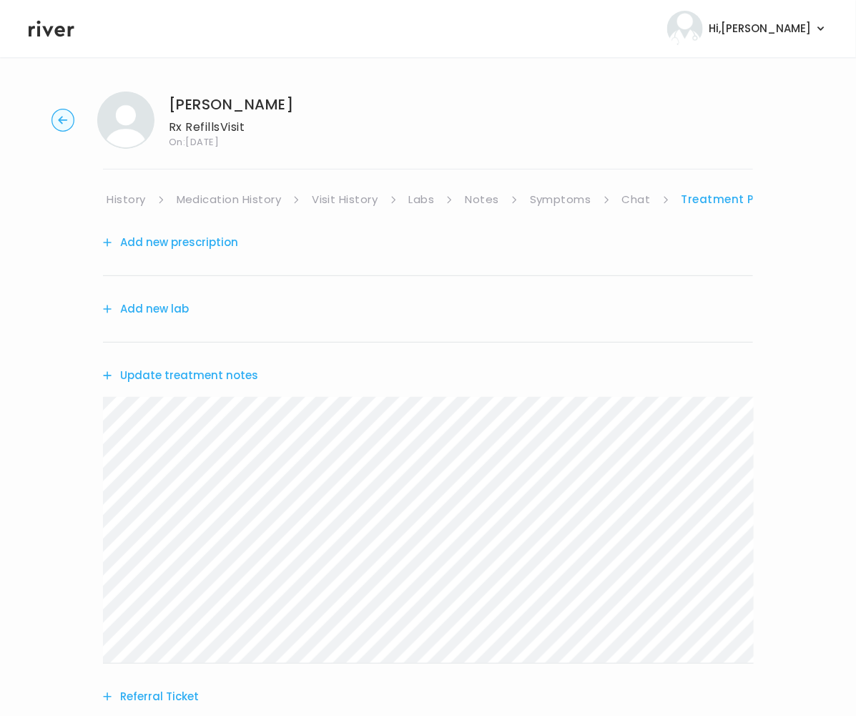
click at [210, 232] on button "Add new prescription" at bounding box center [170, 242] width 135 height 20
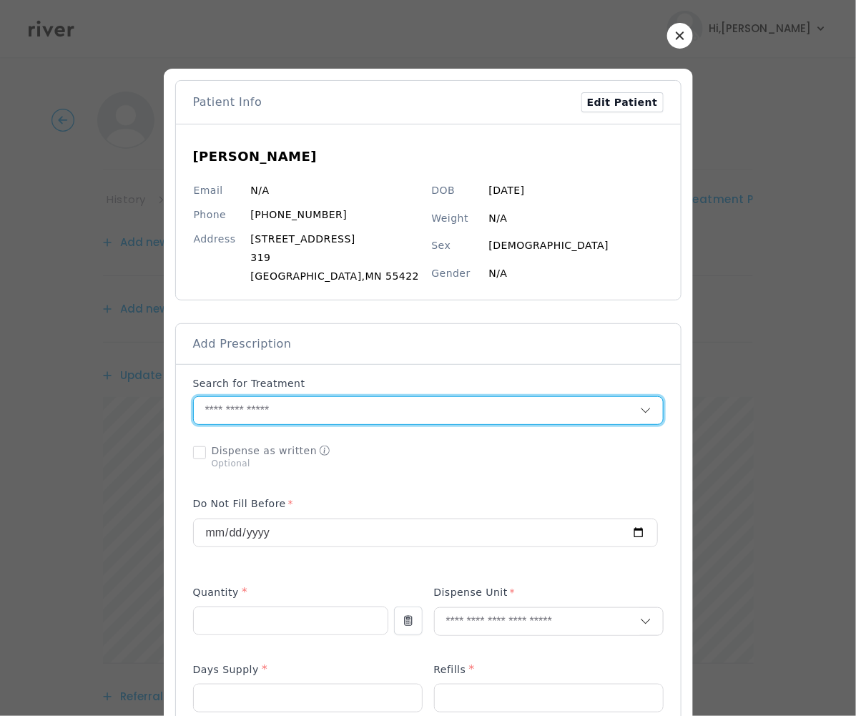
click at [233, 415] on input "text" at bounding box center [417, 410] width 446 height 27
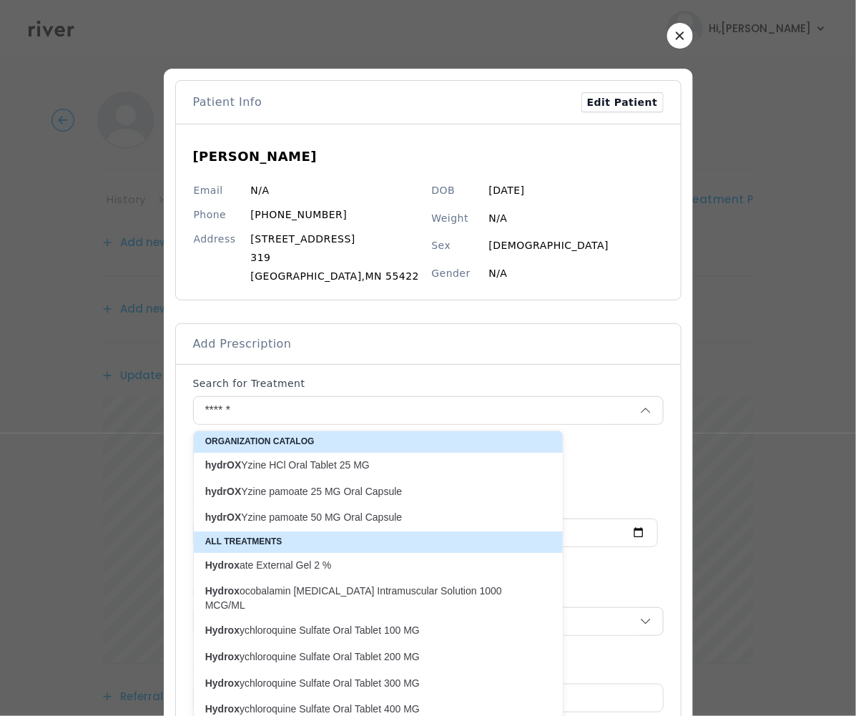
drag, startPoint x: 259, startPoint y: 496, endPoint x: 264, endPoint y: 470, distance: 26.2
click at [262, 471] on div "Organization Catalog hydrOX Yzine HCl Oral Tablet 25 MG hydrOX Yzine pamoate 25…" at bounding box center [378, 602] width 369 height 342
click at [282, 488] on p "hydrOX Yzine pamoate 25 MG Oral Capsule" at bounding box center [369, 492] width 329 height 14
type input "**********"
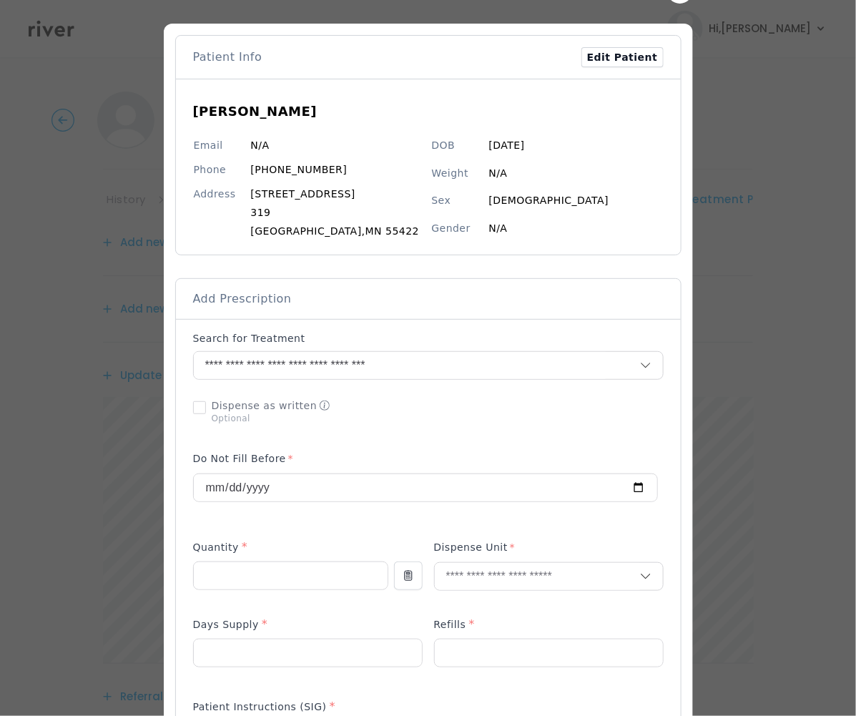
scroll to position [122, 0]
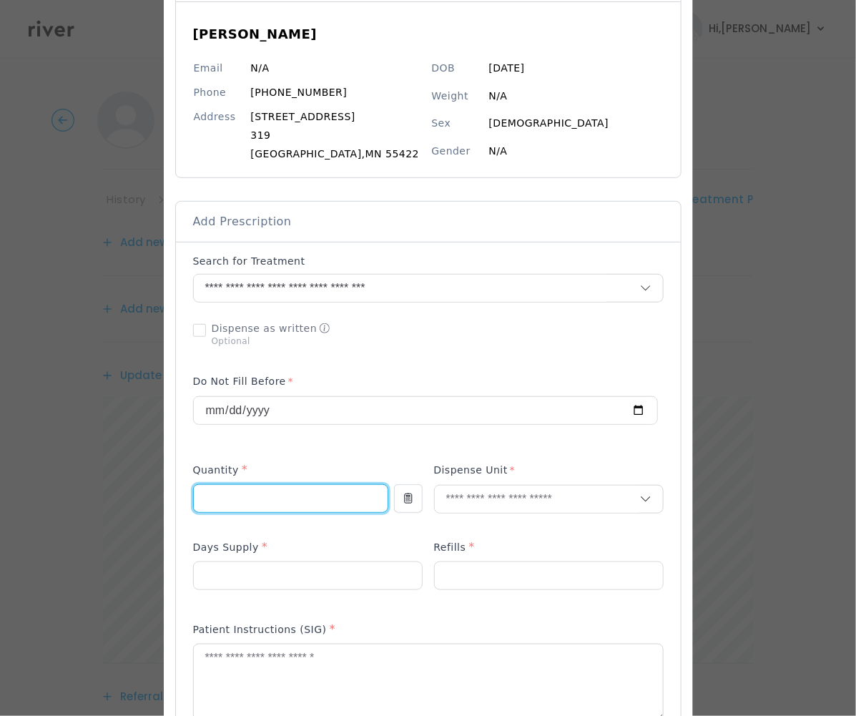
click at [272, 496] on input "number" at bounding box center [291, 498] width 194 height 27
type input "**"
click at [472, 501] on input "text" at bounding box center [537, 499] width 205 height 27
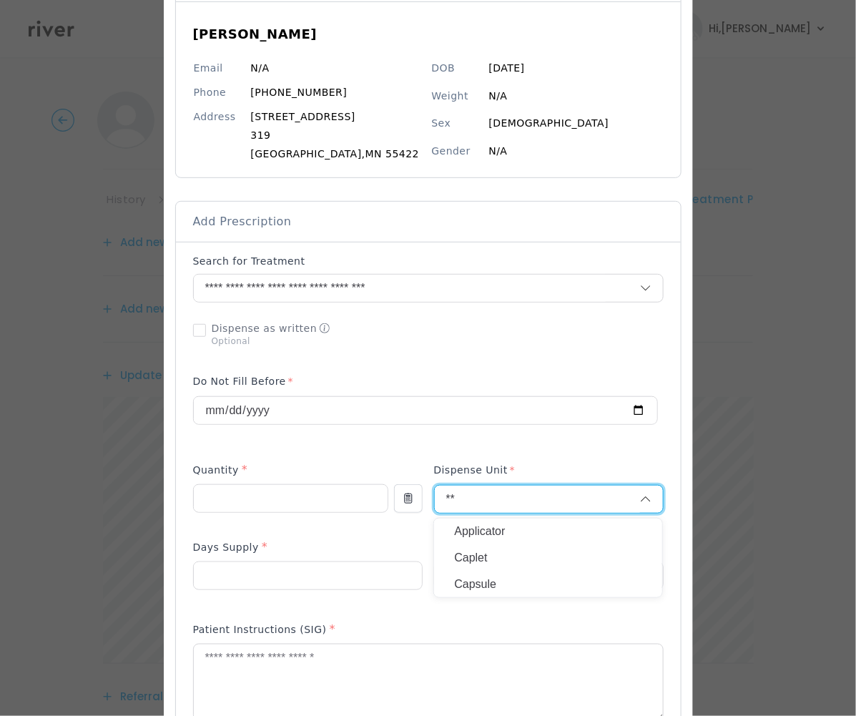
type input "**"
click at [468, 582] on p "Capsule" at bounding box center [548, 584] width 188 height 21
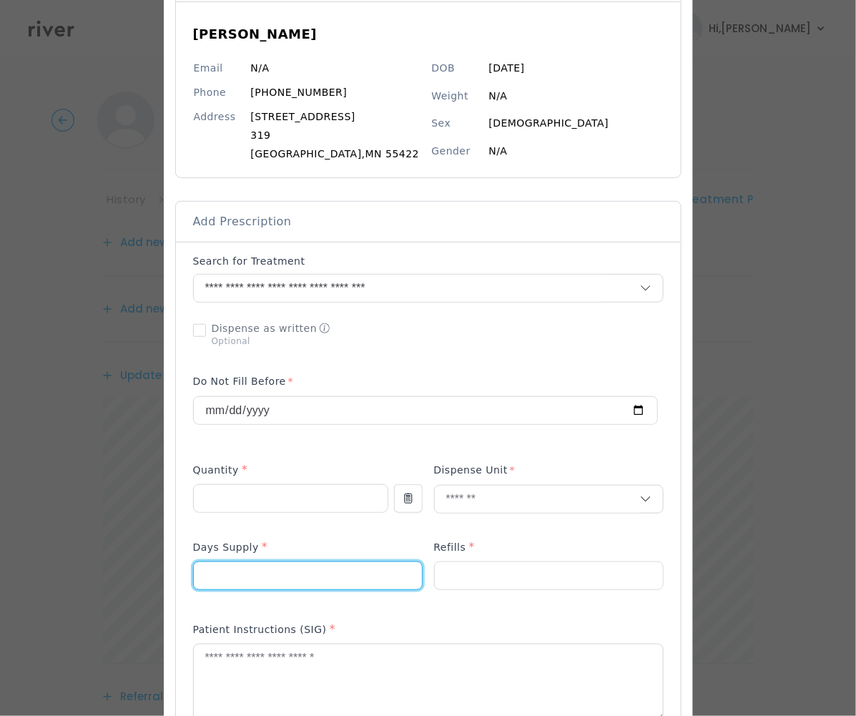
click at [283, 578] on input "number" at bounding box center [308, 575] width 228 height 27
type input "**"
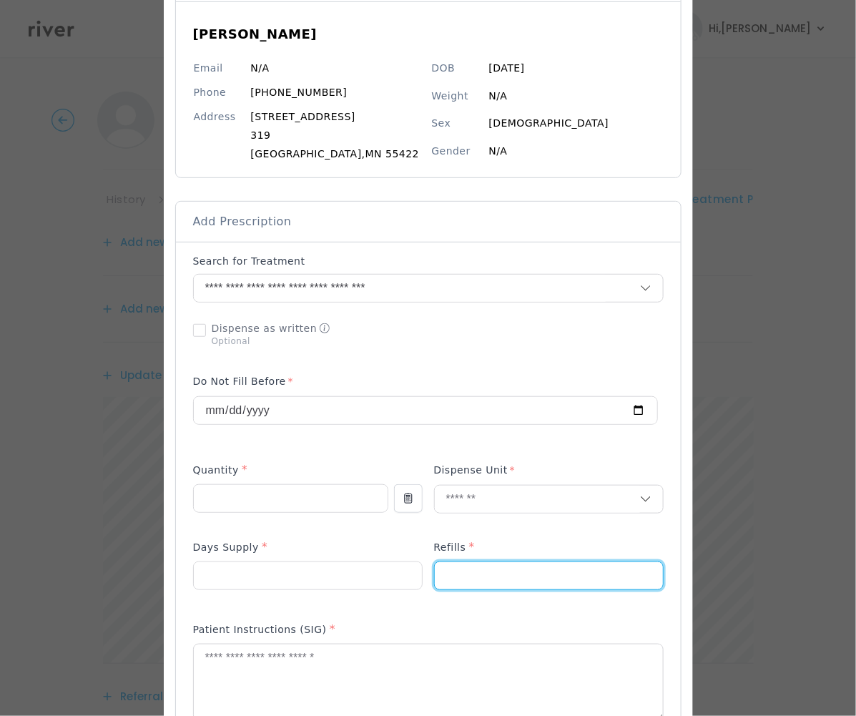
click at [475, 580] on input "number" at bounding box center [549, 575] width 228 height 27
type input "*"
click at [228, 669] on textarea at bounding box center [428, 682] width 469 height 76
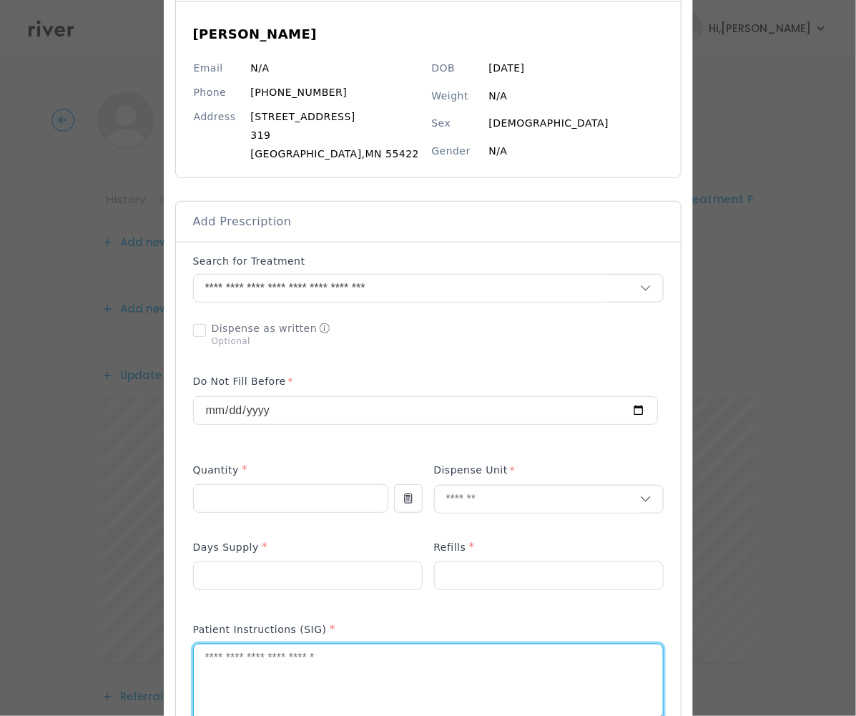
click at [228, 669] on textarea at bounding box center [428, 682] width 469 height 76
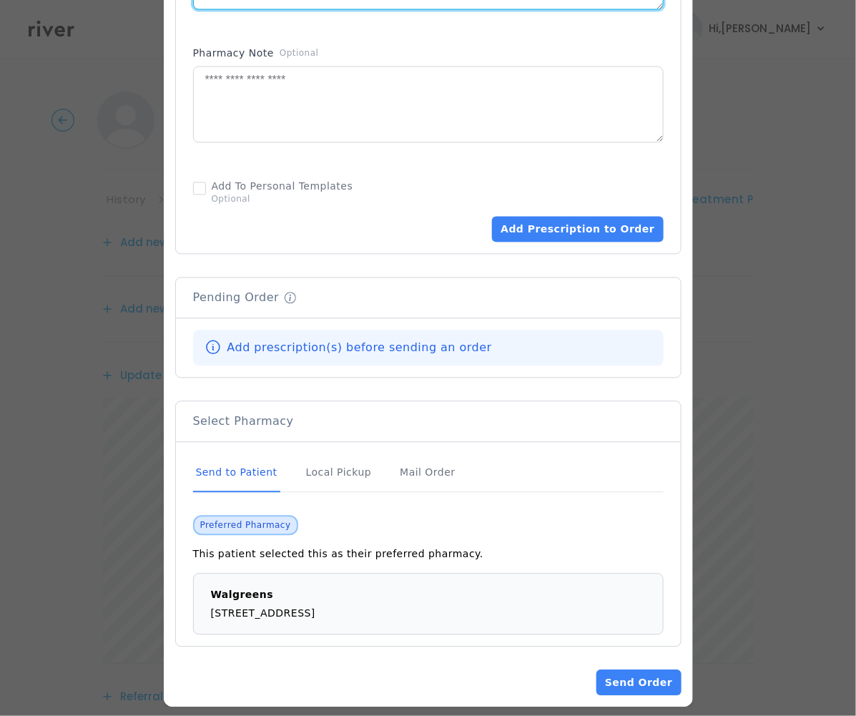
scroll to position [813, 0]
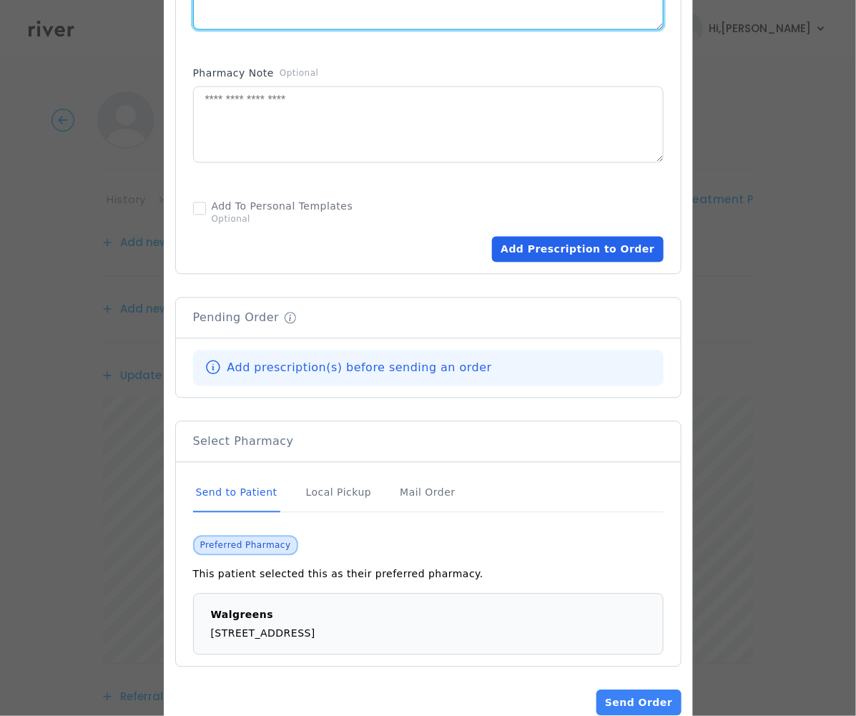
type textarea "**********"
click at [546, 257] on button "Add Prescription to Order" at bounding box center [577, 250] width 171 height 26
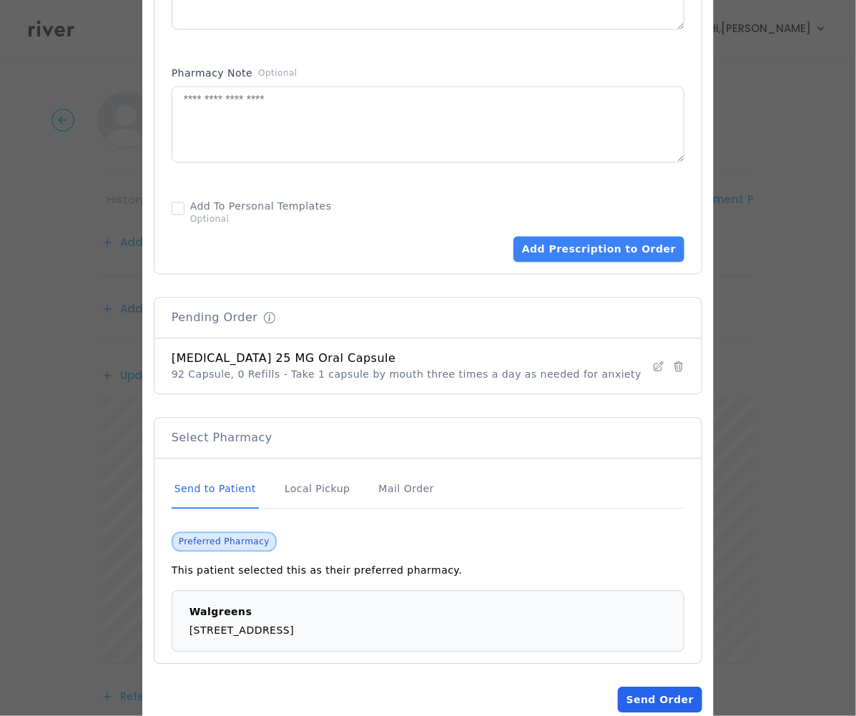
click at [651, 704] on button "Send Order" at bounding box center [660, 700] width 84 height 26
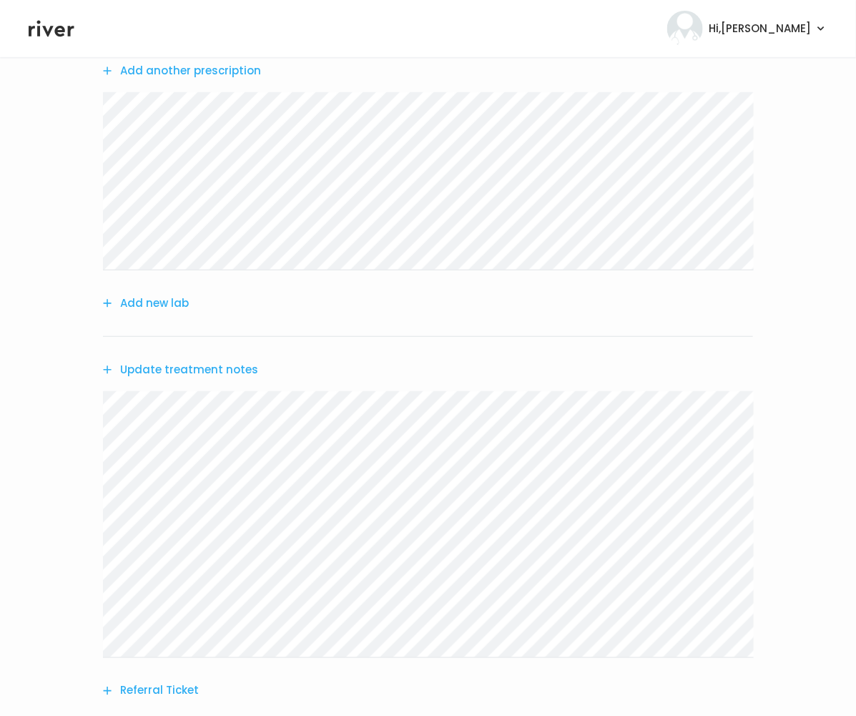
scroll to position [315, 0]
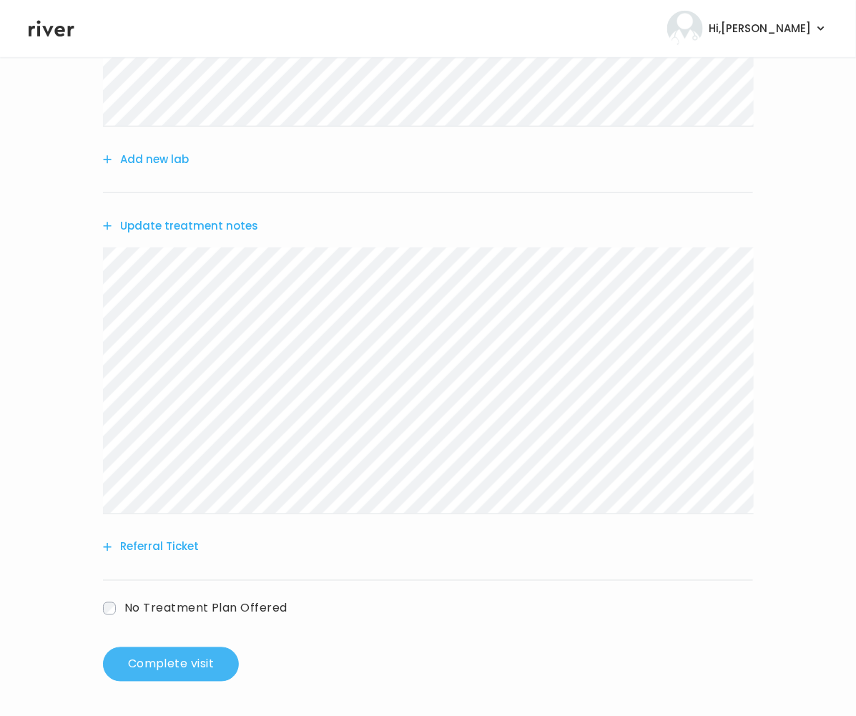
click at [165, 667] on button "Complete visit" at bounding box center [171, 664] width 136 height 34
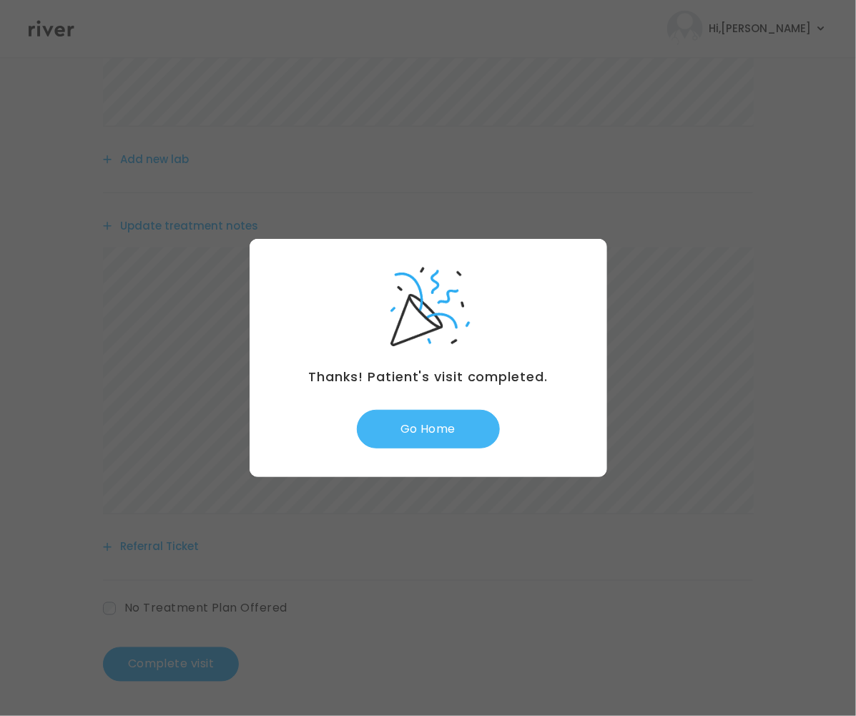
click at [423, 425] on button "Go Home" at bounding box center [428, 429] width 143 height 39
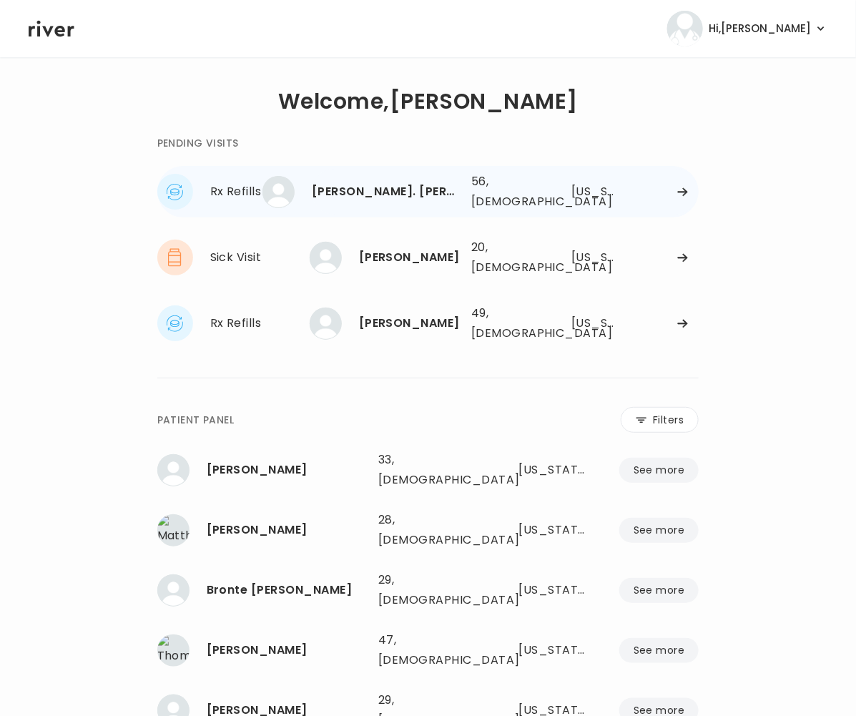
click at [470, 191] on div "[PERSON_NAME]. [PERSON_NAME] 56, [DEMOGRAPHIC_DATA] See more 56, [DEMOGRAPHIC_D…" at bounding box center [505, 192] width 387 height 46
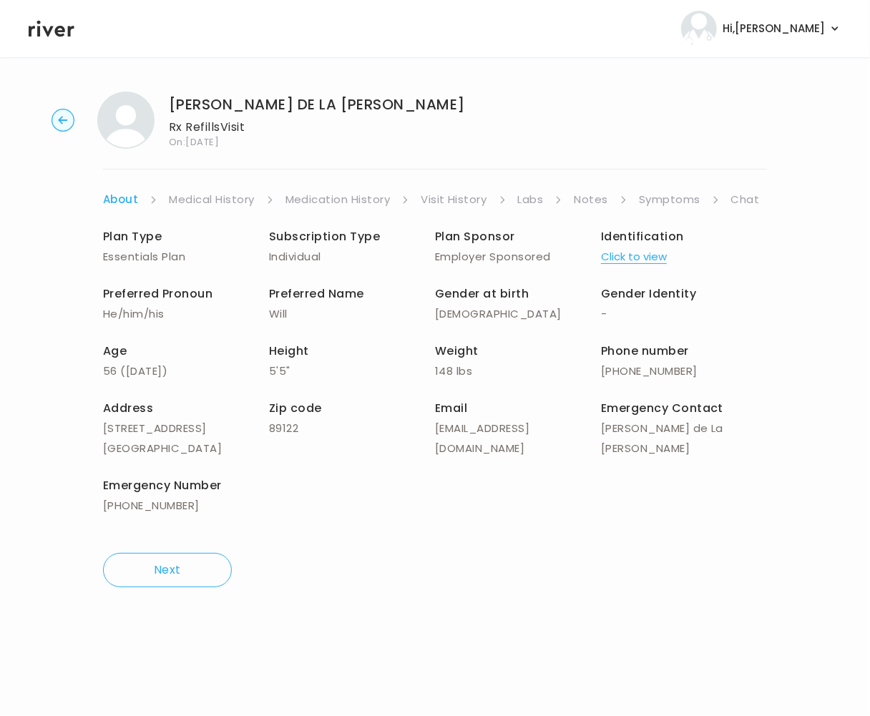
drag, startPoint x: 666, startPoint y: 200, endPoint x: 669, endPoint y: 208, distance: 8.4
click at [666, 201] on link "Symptoms" at bounding box center [669, 199] width 61 height 20
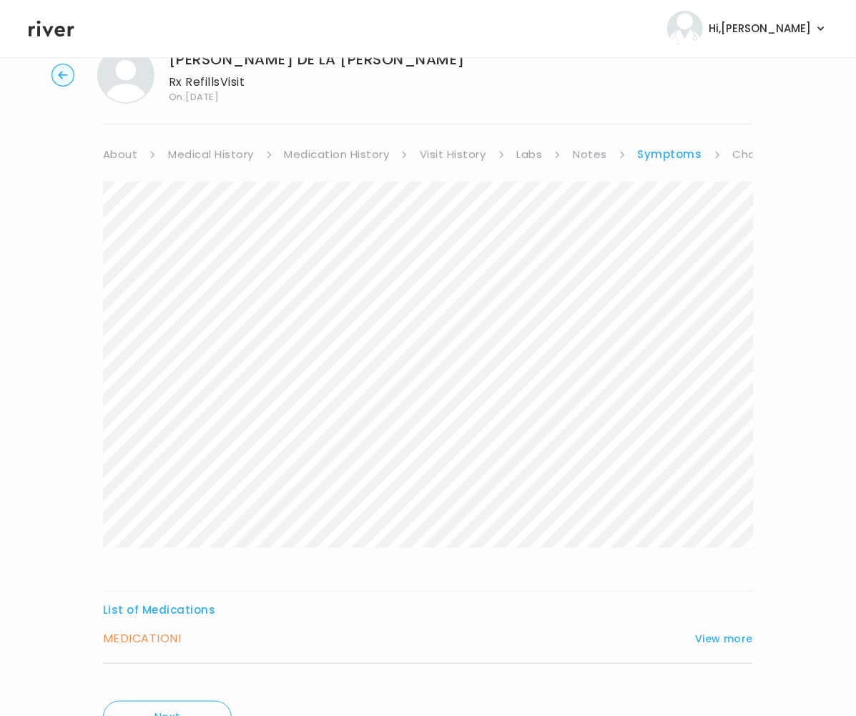
scroll to position [87, 0]
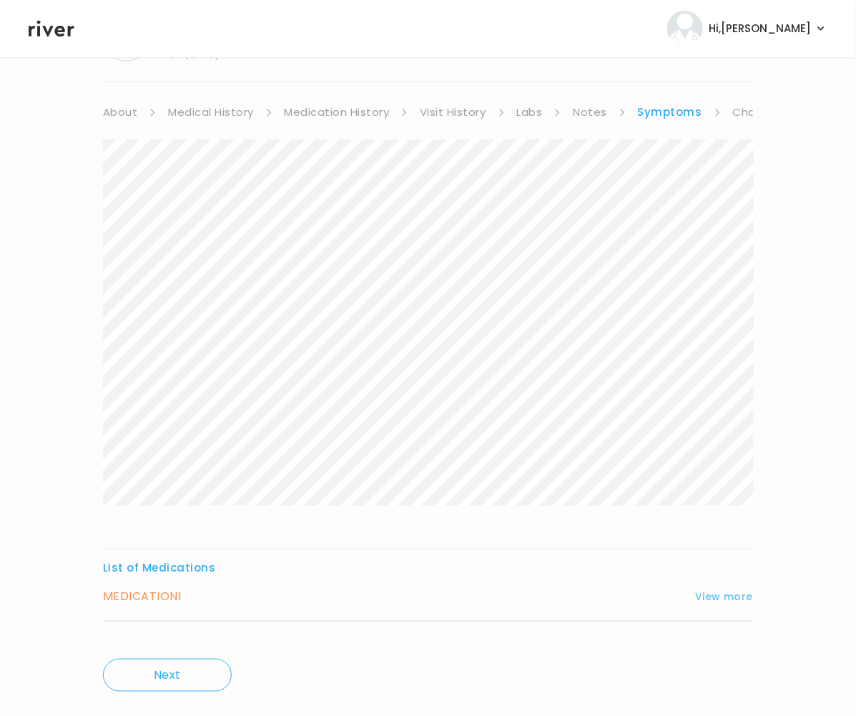
click at [737, 597] on button "View more" at bounding box center [724, 596] width 58 height 17
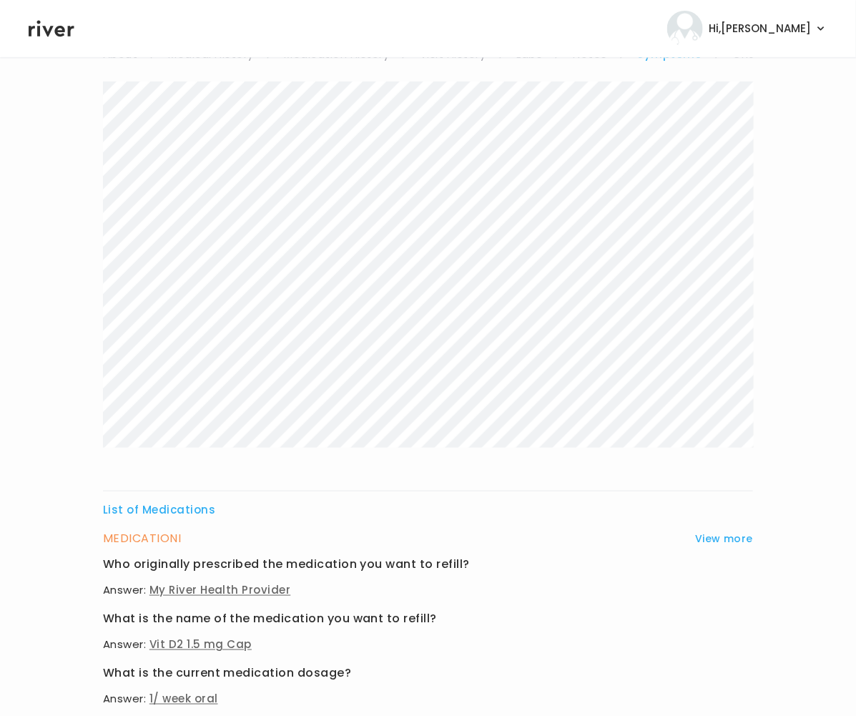
scroll to position [0, 0]
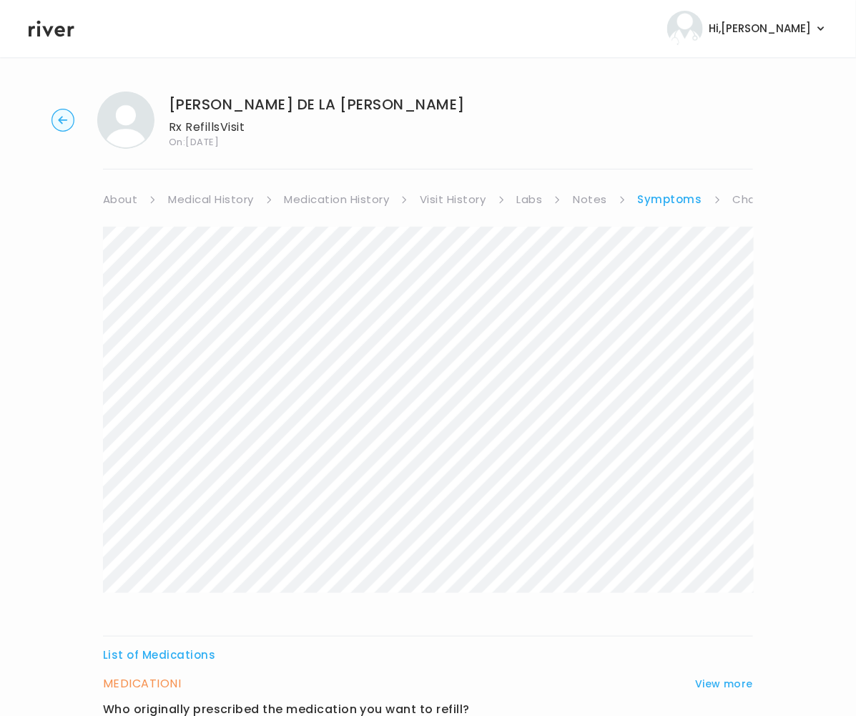
click at [465, 197] on link "Visit History" at bounding box center [453, 199] width 66 height 20
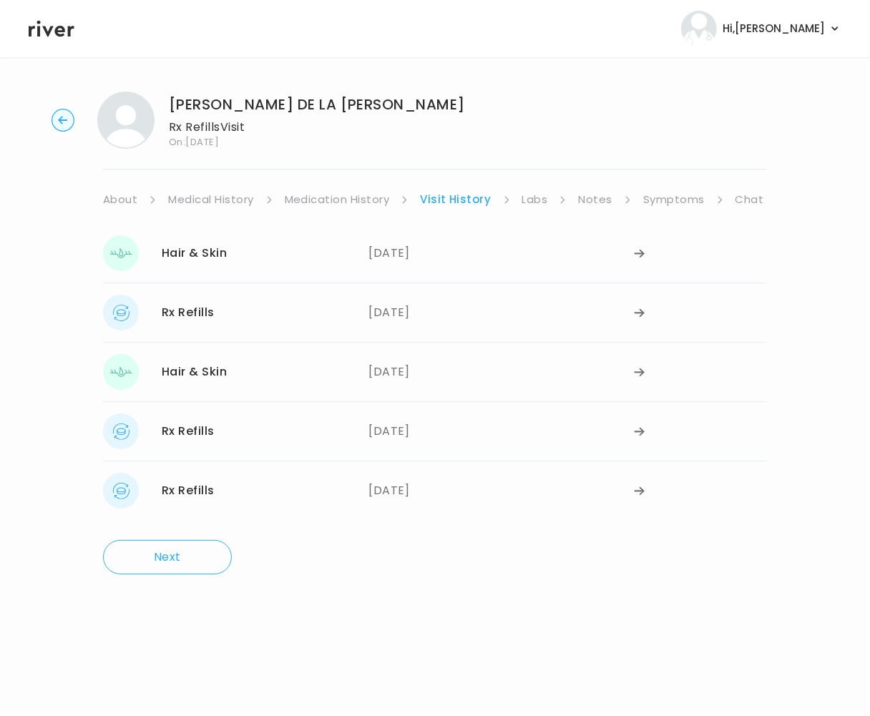
click at [365, 200] on link "Medication History" at bounding box center [337, 199] width 105 height 20
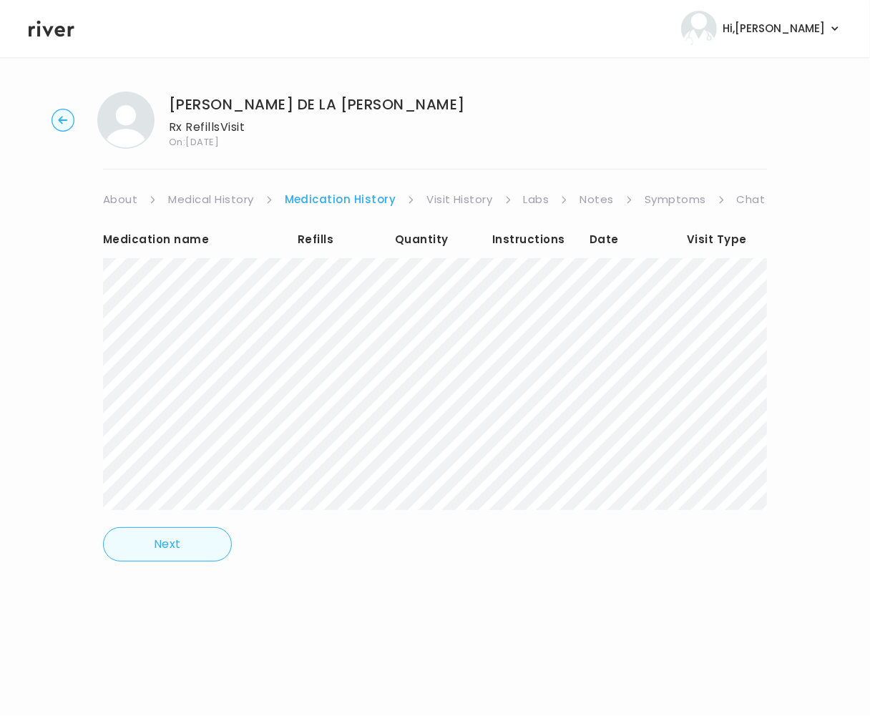
click at [177, 546] on button "Next" at bounding box center [167, 544] width 129 height 34
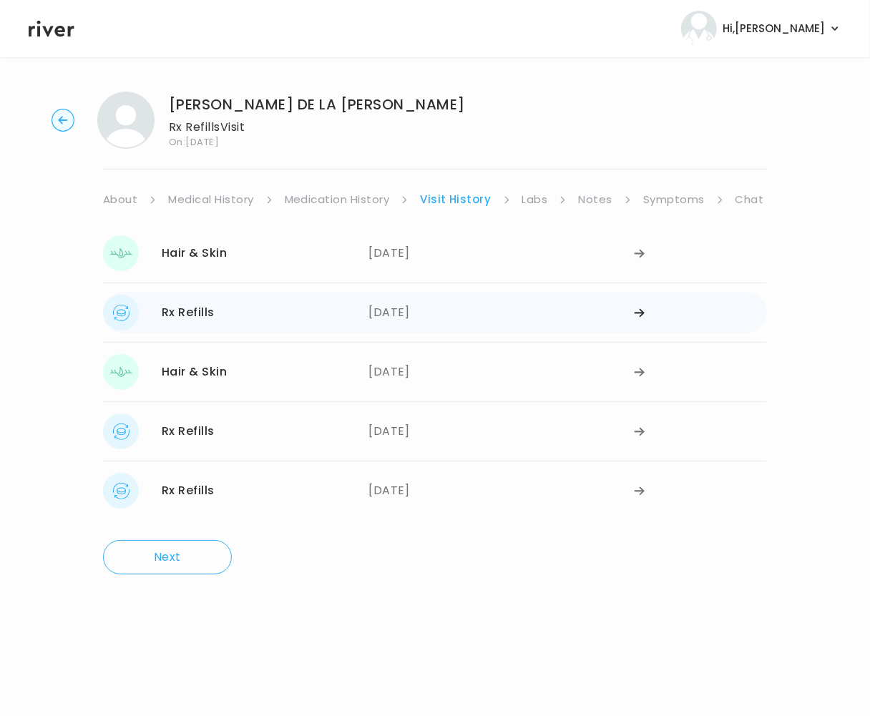
click at [197, 319] on div "Rx Refills" at bounding box center [188, 312] width 53 height 20
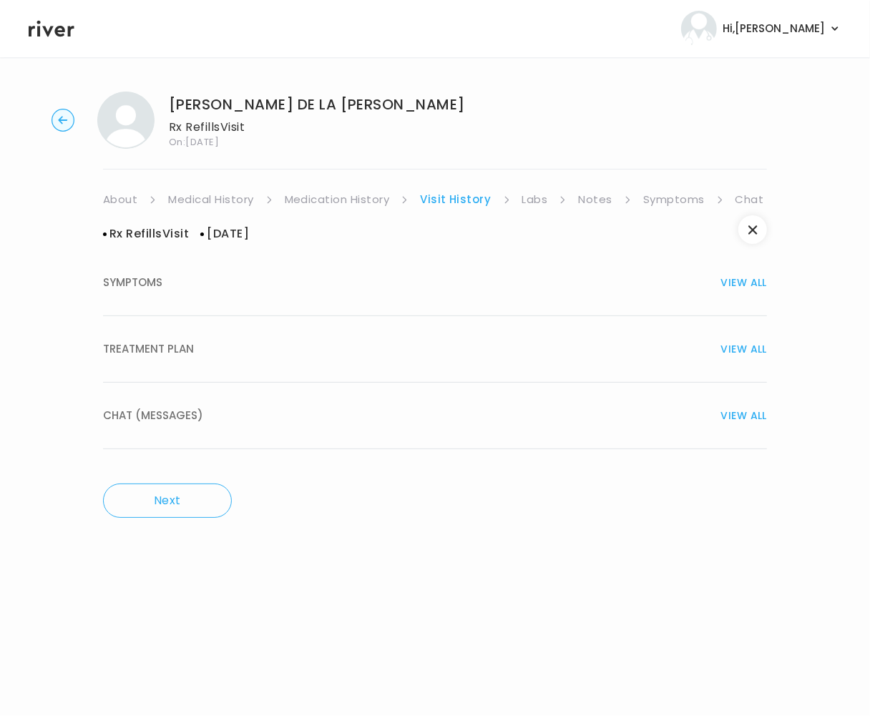
click at [187, 352] on span "TREATMENT PLAN" at bounding box center [148, 349] width 91 height 20
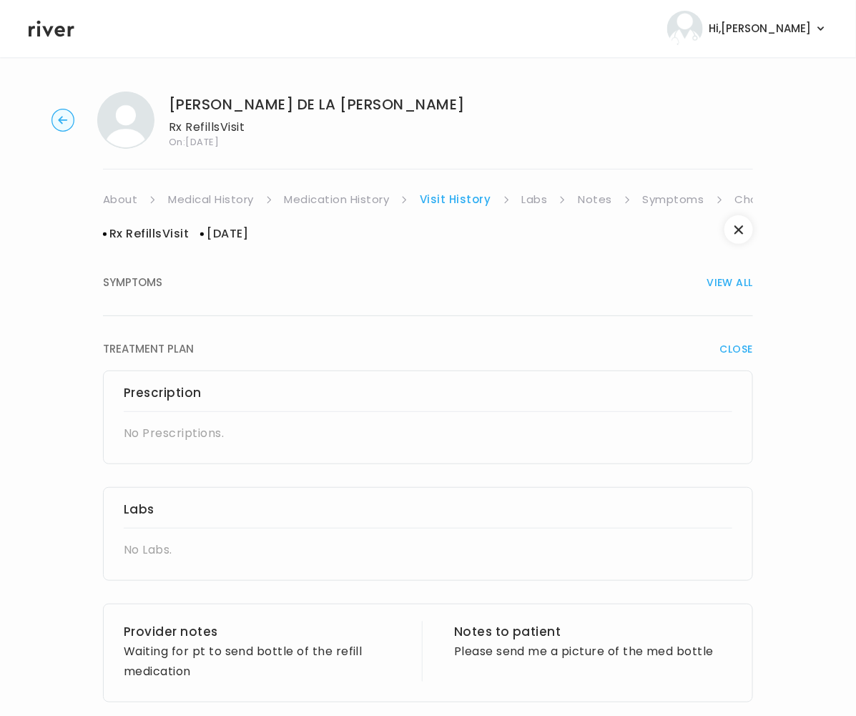
click at [659, 195] on link "Symptoms" at bounding box center [673, 199] width 61 height 20
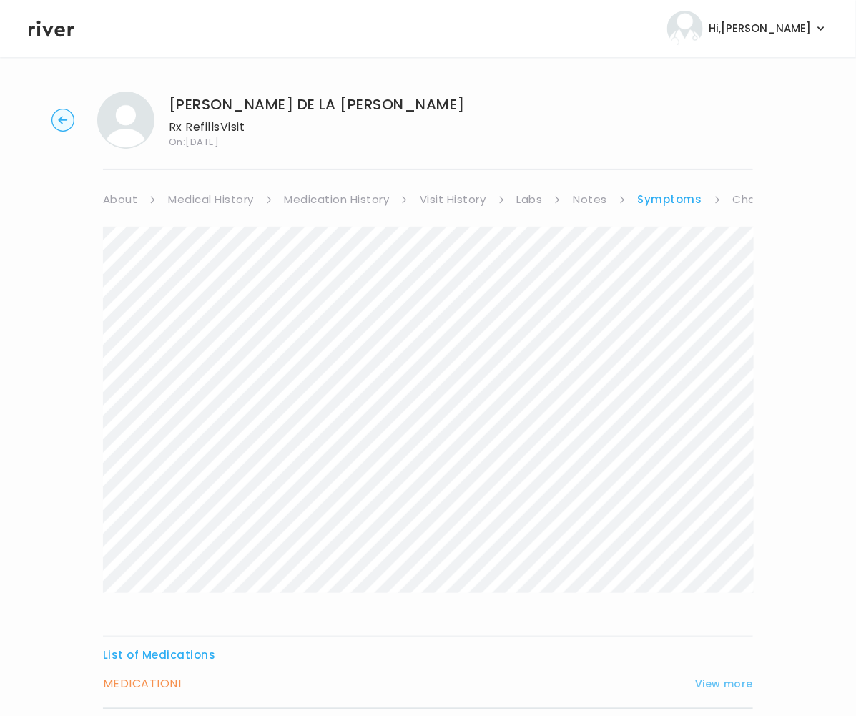
click at [712, 681] on button "View more" at bounding box center [724, 683] width 58 height 17
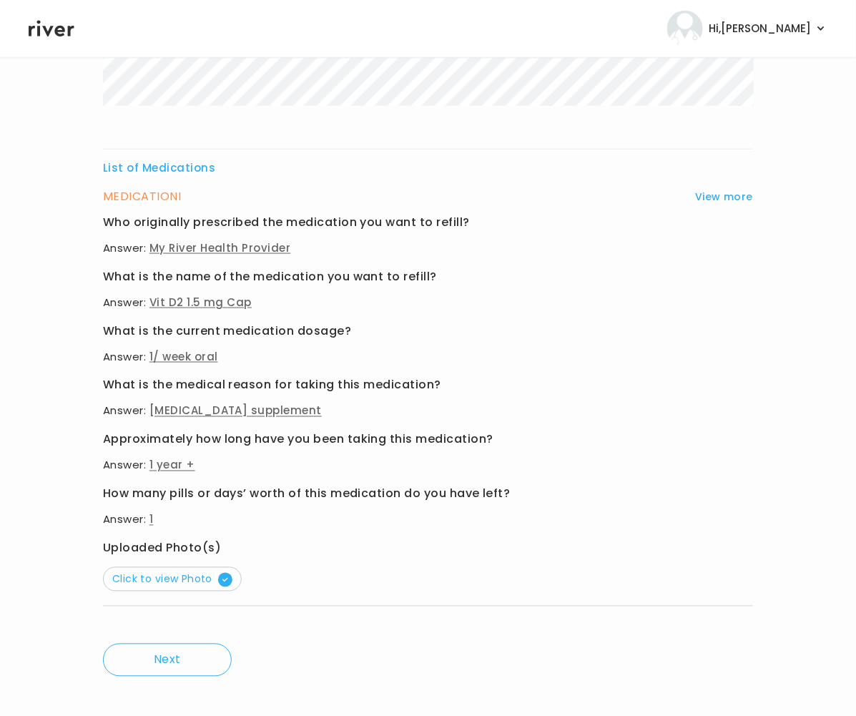
scroll to position [502, 0]
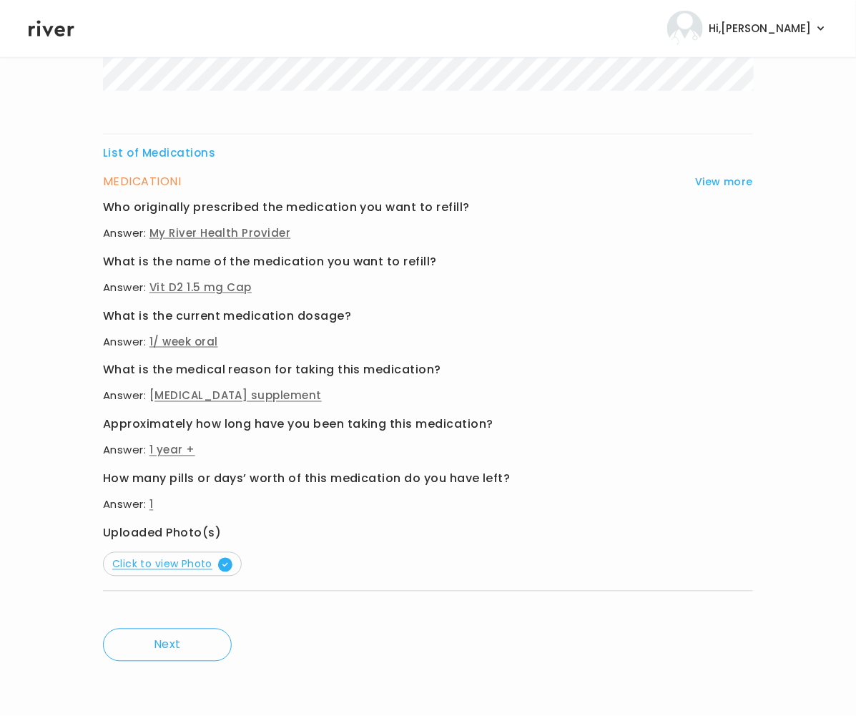
click at [179, 567] on span "Click to view Photo" at bounding box center [172, 564] width 120 height 14
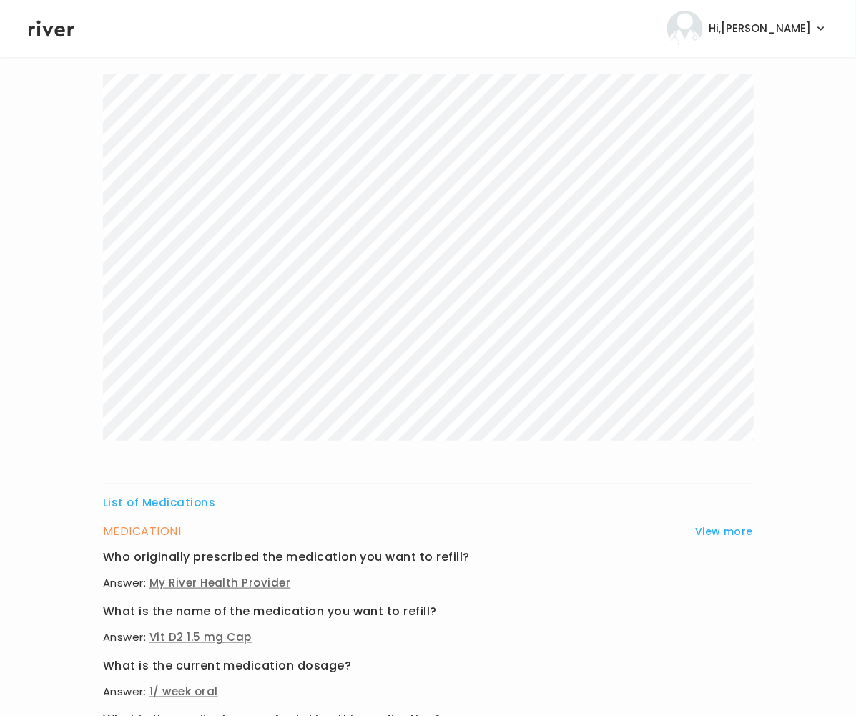
scroll to position [0, 0]
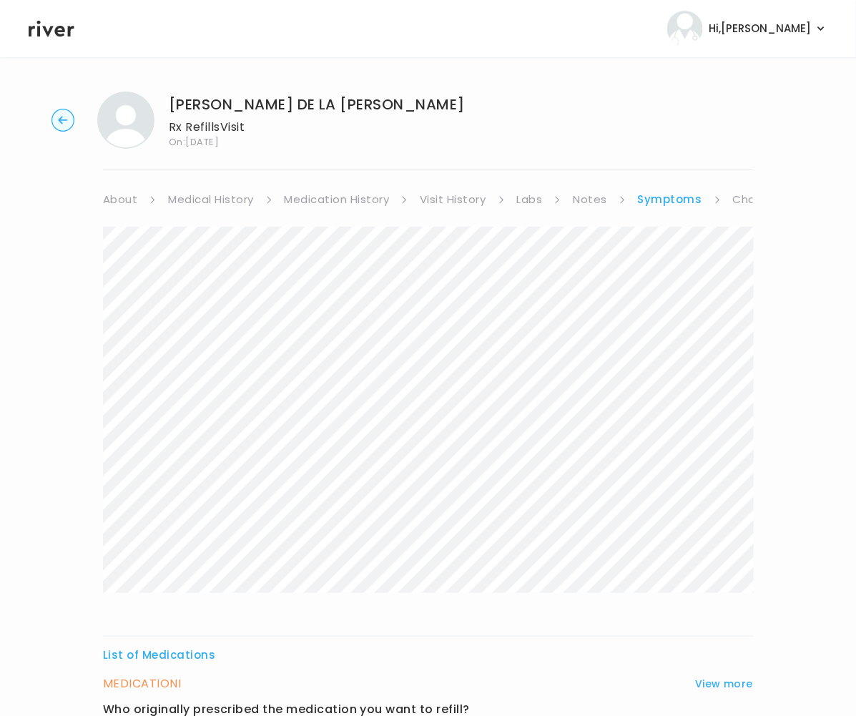
click at [331, 196] on link "Medication History" at bounding box center [337, 199] width 105 height 20
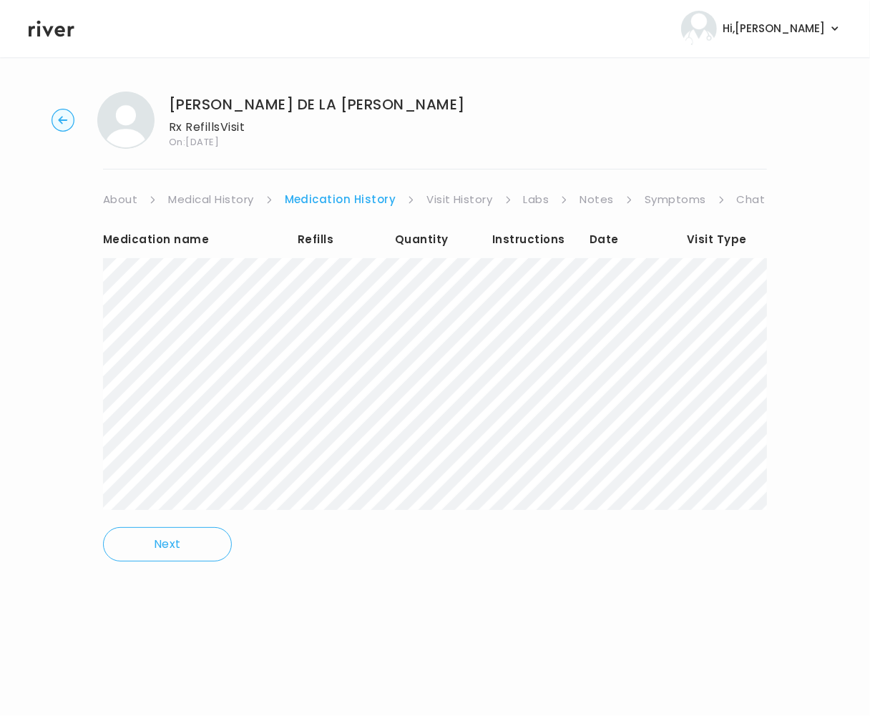
click at [353, 546] on div "Medication name Refills Quantity Instructions Date Visit Type Next" at bounding box center [435, 396] width 664 height 372
click at [448, 202] on link "Visit History" at bounding box center [459, 199] width 66 height 20
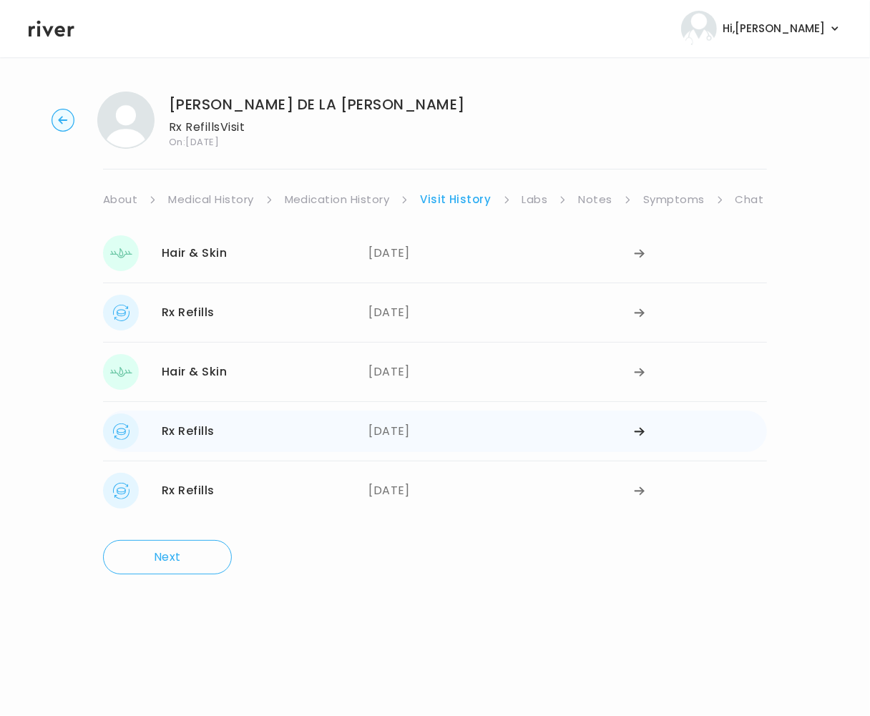
click at [410, 435] on div "[DATE]" at bounding box center [500, 431] width 265 height 36
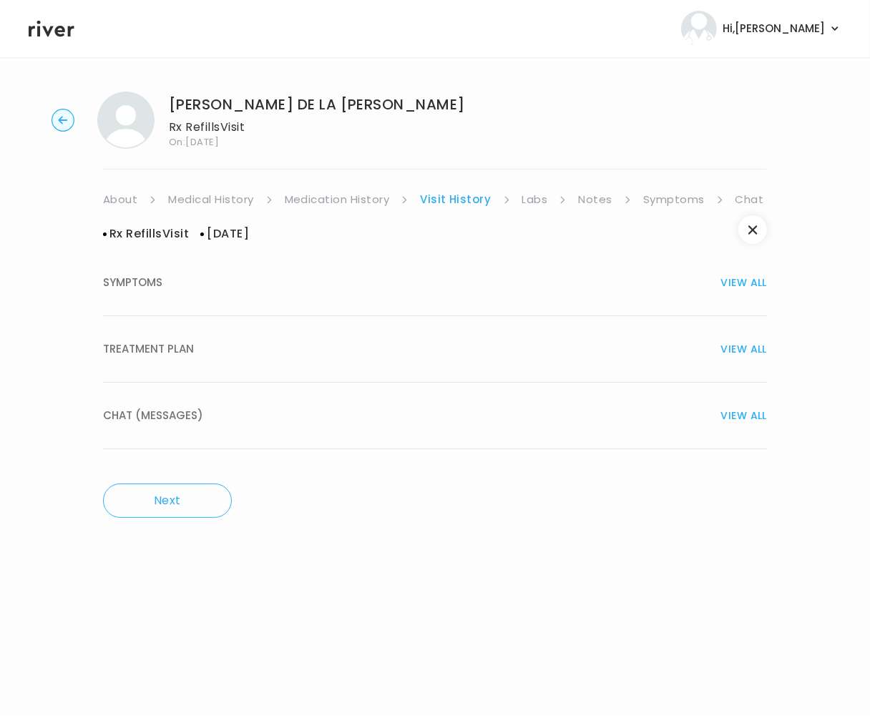
click at [172, 343] on span "TREATMENT PLAN" at bounding box center [148, 349] width 91 height 20
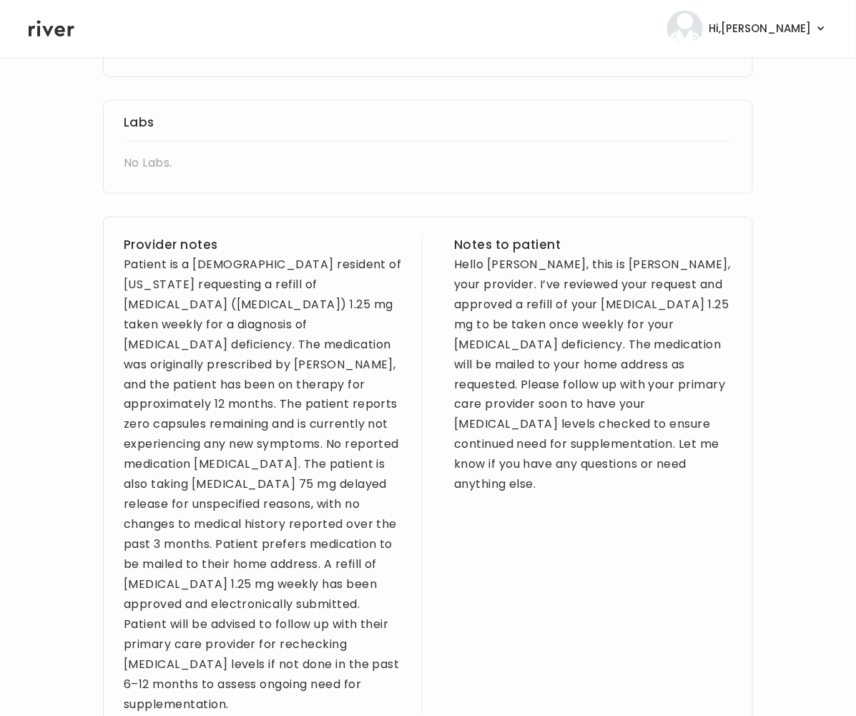
scroll to position [479, 0]
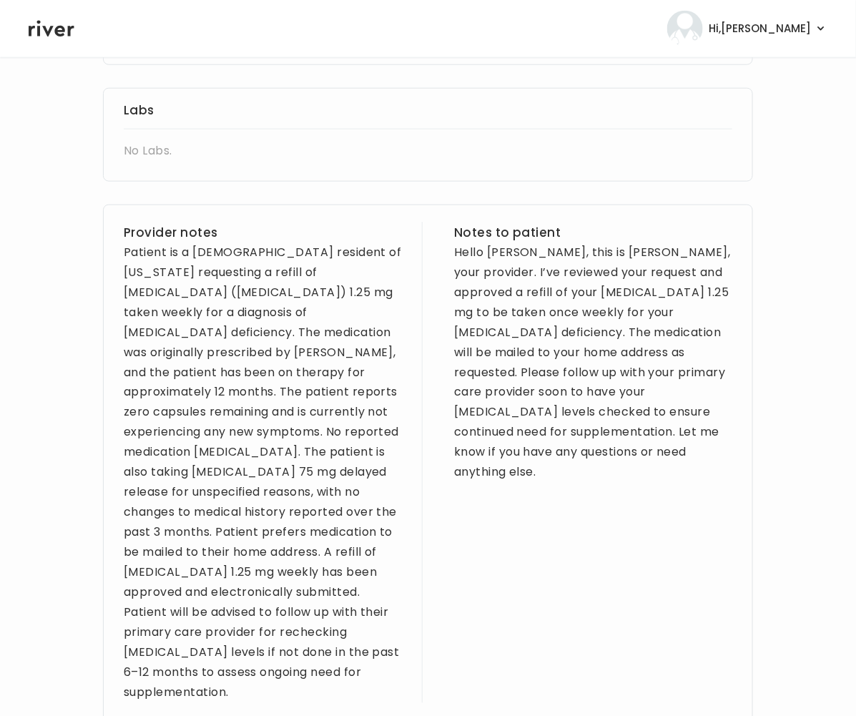
click at [212, 356] on div "Patient is a [DEMOGRAPHIC_DATA] resident of [US_STATE] requesting a refill of […" at bounding box center [263, 472] width 278 height 461
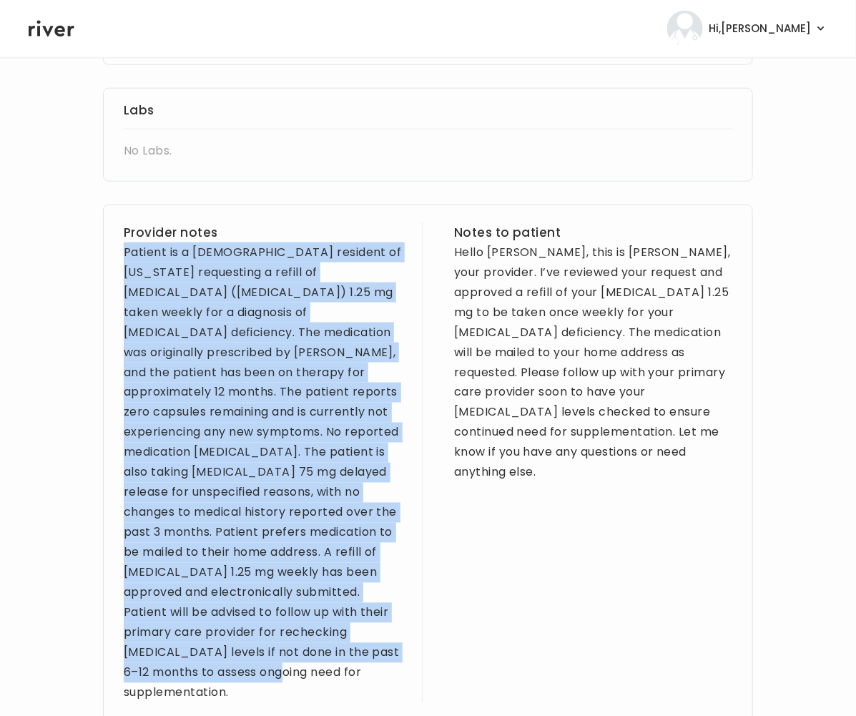
drag, startPoint x: 122, startPoint y: 234, endPoint x: 353, endPoint y: 646, distance: 473.2
click at [353, 646] on div "Provider notes Patient is a [DEMOGRAPHIC_DATA] resident of [US_STATE] requestin…" at bounding box center [428, 464] width 650 height 519
copy div "Patient is a [DEMOGRAPHIC_DATA] resident of [US_STATE] requesting a refill of […"
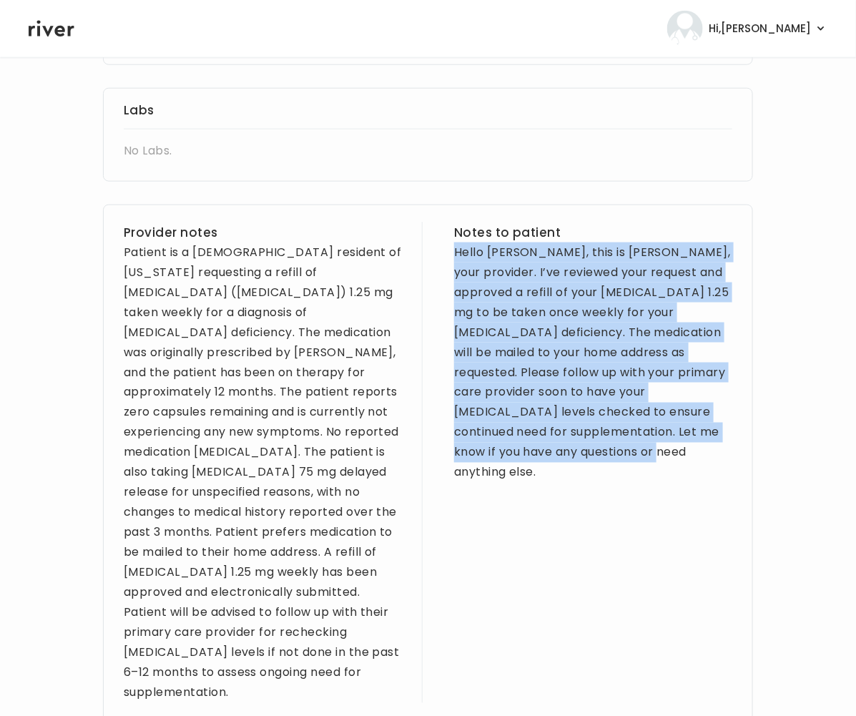
drag, startPoint x: 568, startPoint y: 440, endPoint x: 450, endPoint y: 235, distance: 236.5
click at [450, 235] on div "Provider notes Patient is a [DEMOGRAPHIC_DATA] resident of [US_STATE] requestin…" at bounding box center [428, 464] width 650 height 519
copy div "Hello [PERSON_NAME], this is [PERSON_NAME], your provider. I’ve reviewed your r…"
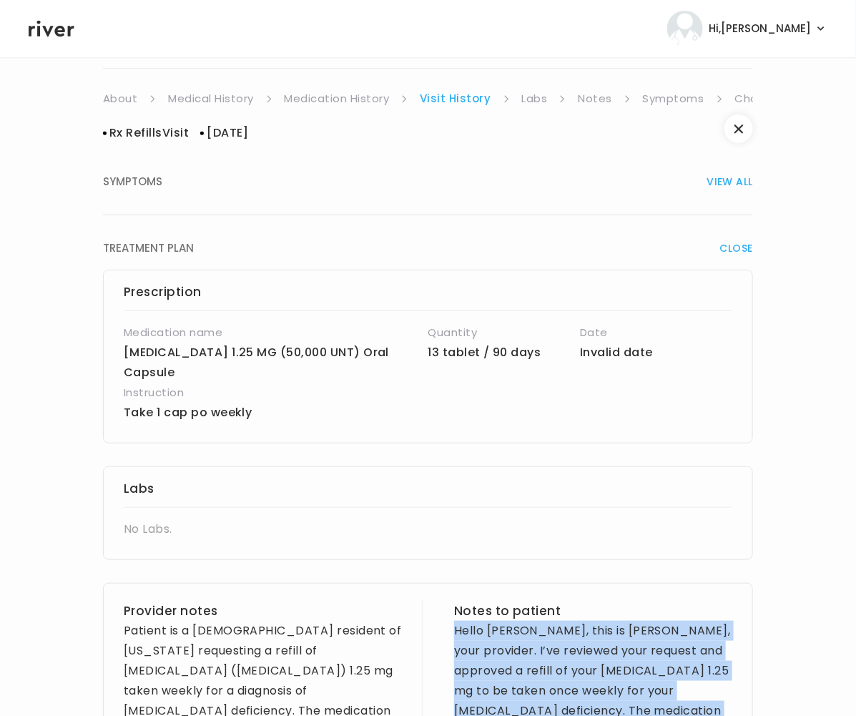
scroll to position [97, 0]
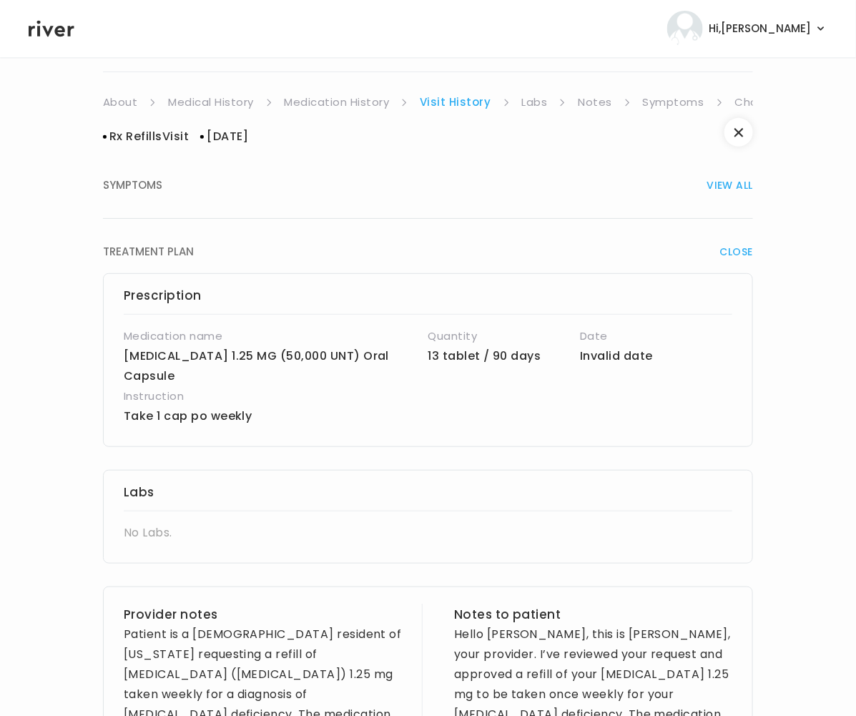
click at [146, 406] on p "Take 1 cap po weekly" at bounding box center [377, 416] width 507 height 20
drag, startPoint x: 112, startPoint y: 393, endPoint x: 229, endPoint y: 398, distance: 116.6
click at [248, 403] on div "Prescription Medication name [MEDICAL_DATA] 1.25 MG (50,000 UNT) Oral Capsule Q…" at bounding box center [428, 360] width 650 height 174
copy p "Take 1 cap po weekly"
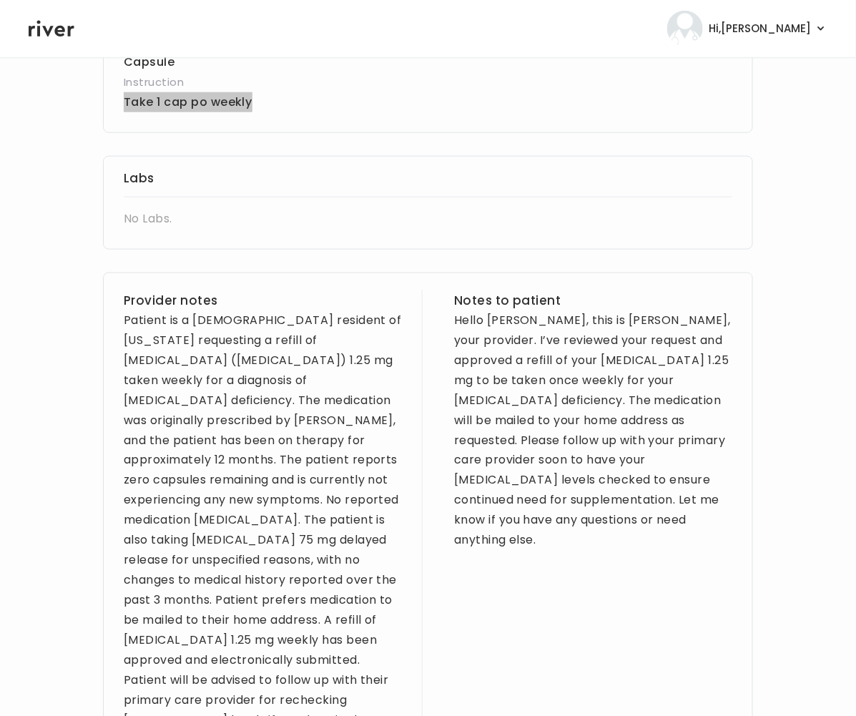
scroll to position [0, 0]
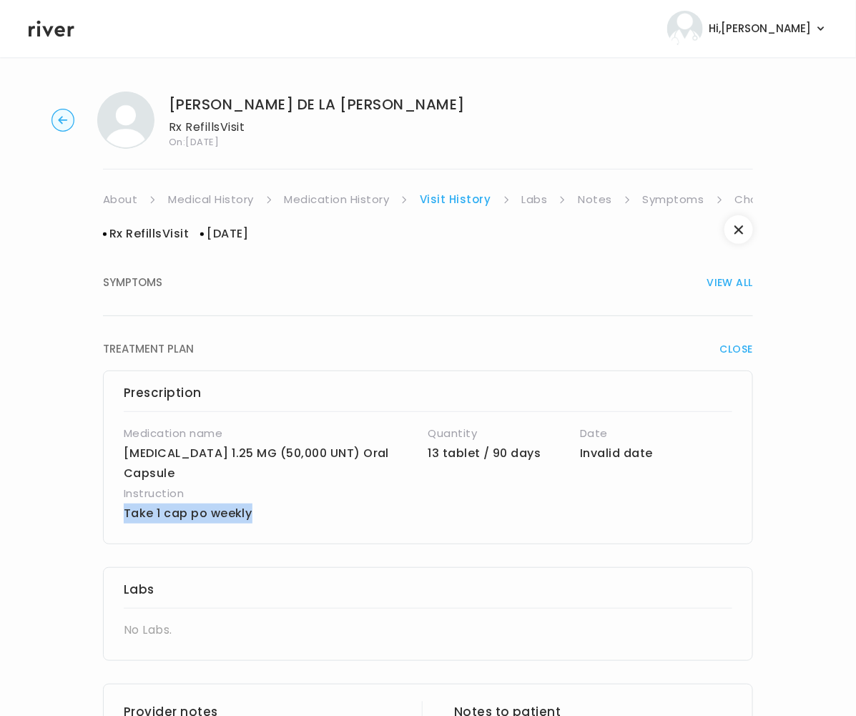
click at [658, 201] on link "Symptoms" at bounding box center [673, 199] width 61 height 20
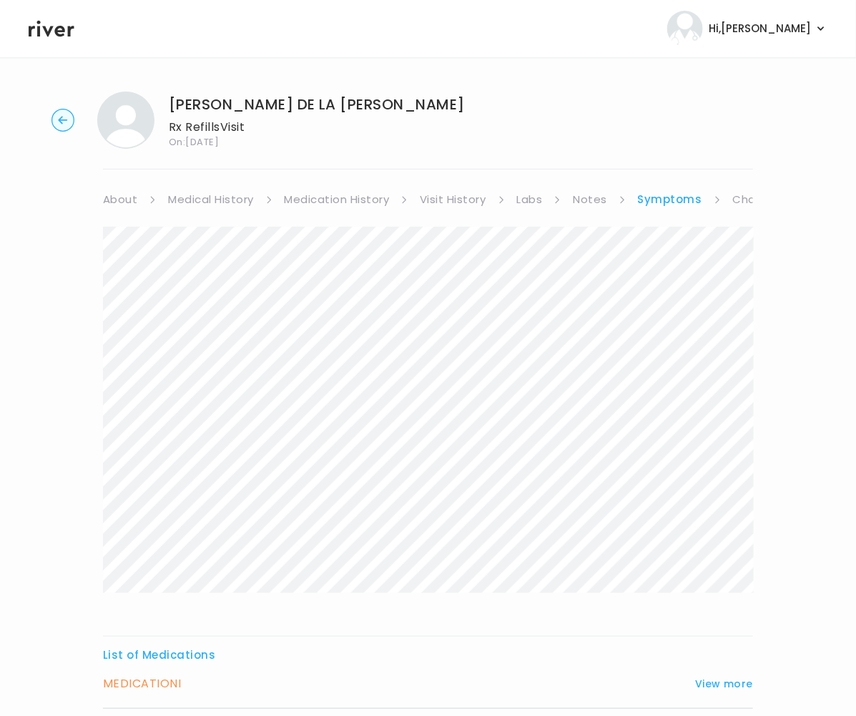
drag, startPoint x: 63, startPoint y: 29, endPoint x: 110, endPoint y: 74, distance: 65.2
click at [64, 30] on icon at bounding box center [52, 29] width 46 height 16
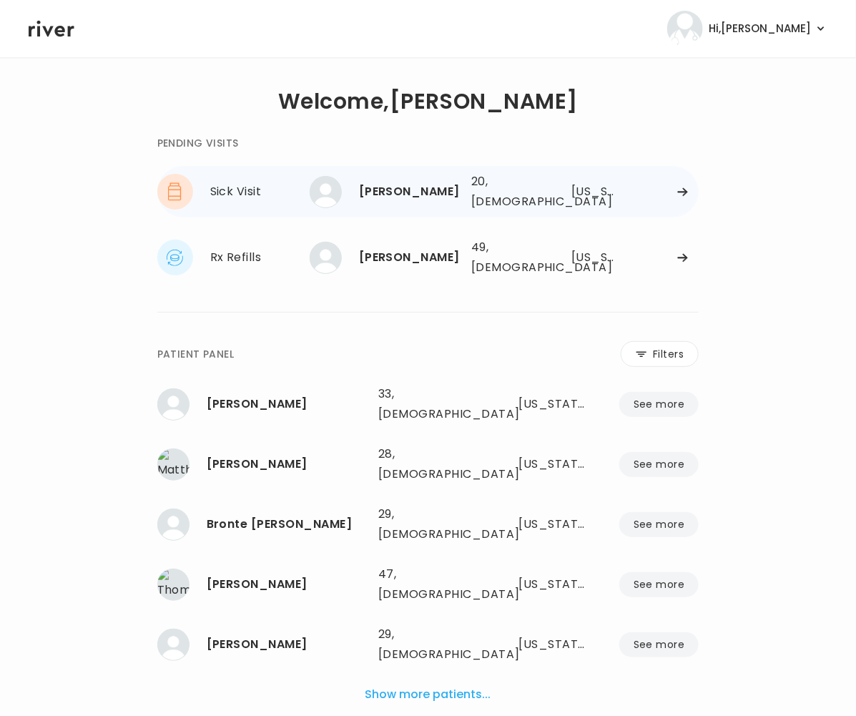
click at [432, 191] on div "[PERSON_NAME]" at bounding box center [409, 192] width 101 height 20
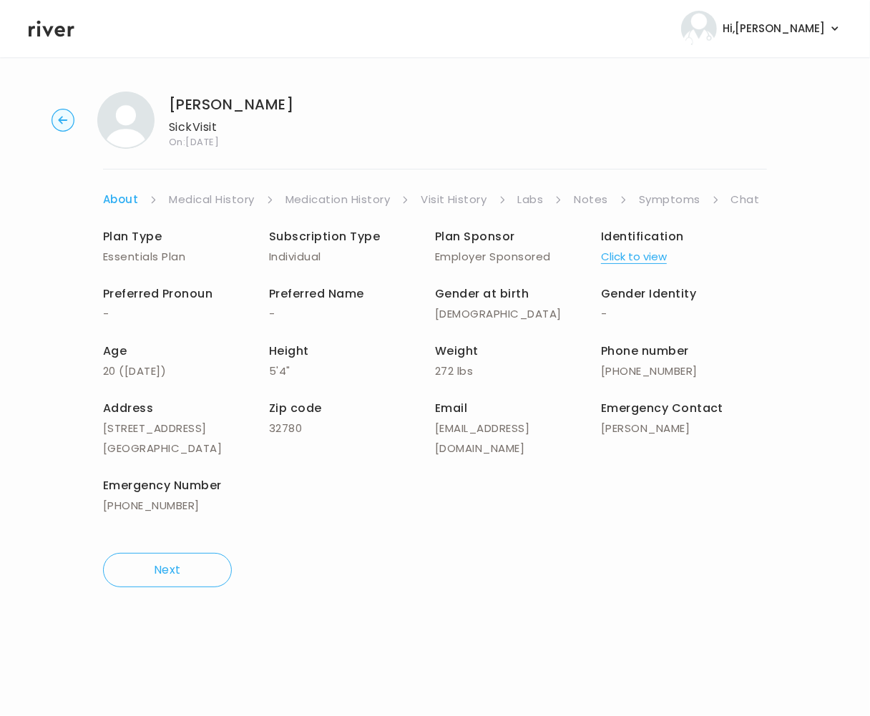
click at [751, 199] on link "Chat" at bounding box center [745, 199] width 29 height 20
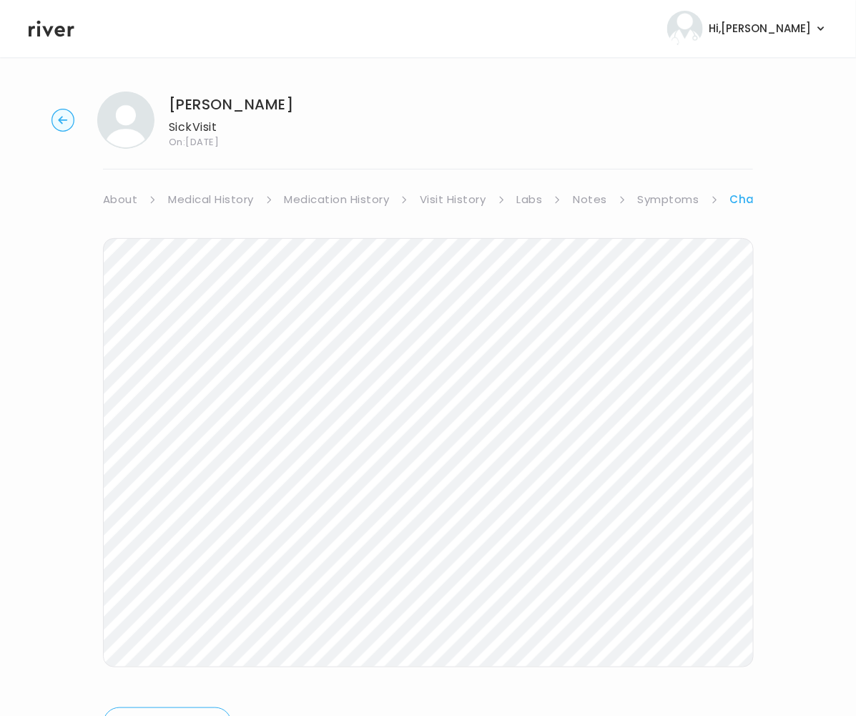
click at [222, 103] on h1 "[PERSON_NAME]" at bounding box center [231, 104] width 124 height 20
click at [59, 119] on icon "button" at bounding box center [62, 120] width 9 height 8
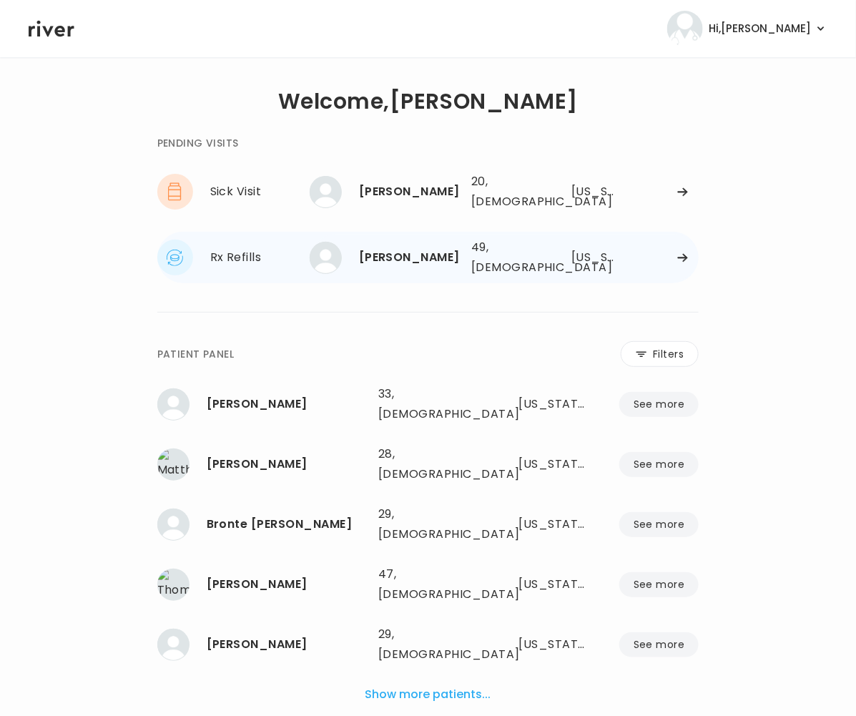
click at [387, 247] on div "[PERSON_NAME]" at bounding box center [409, 257] width 101 height 20
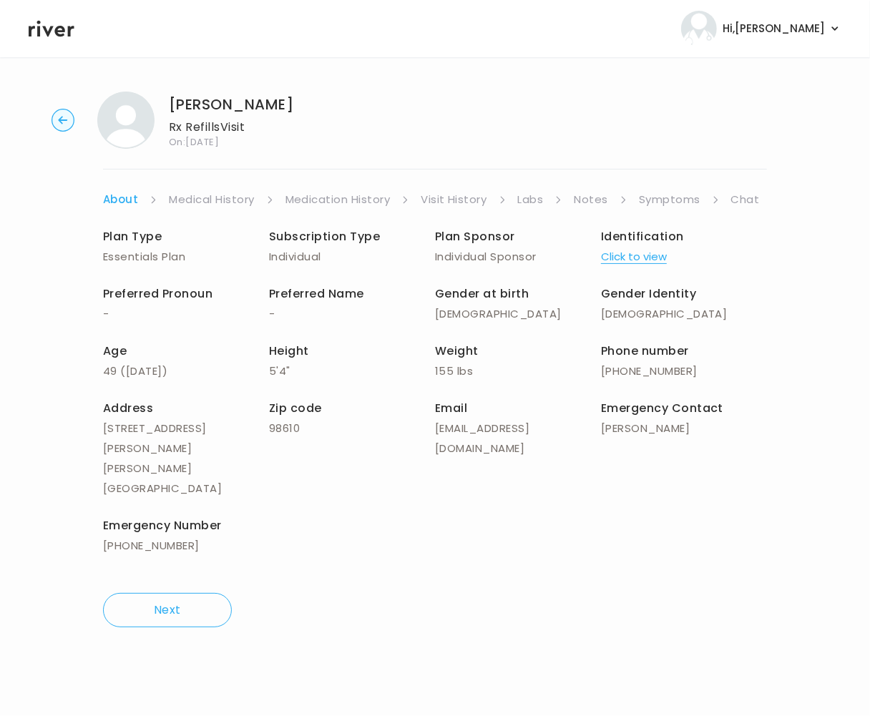
click at [742, 199] on link "Chat" at bounding box center [745, 199] width 29 height 20
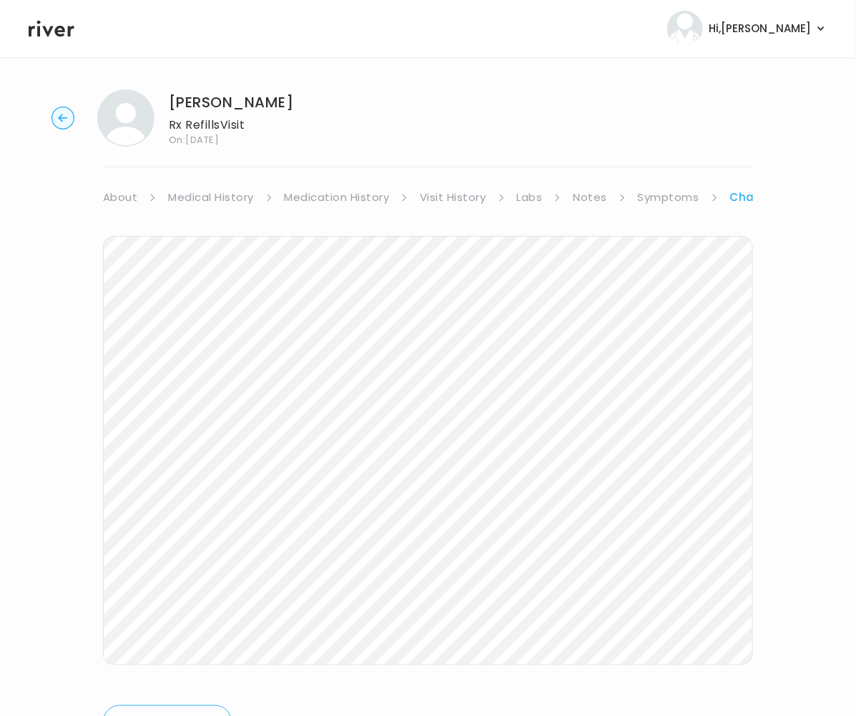
scroll to position [69, 0]
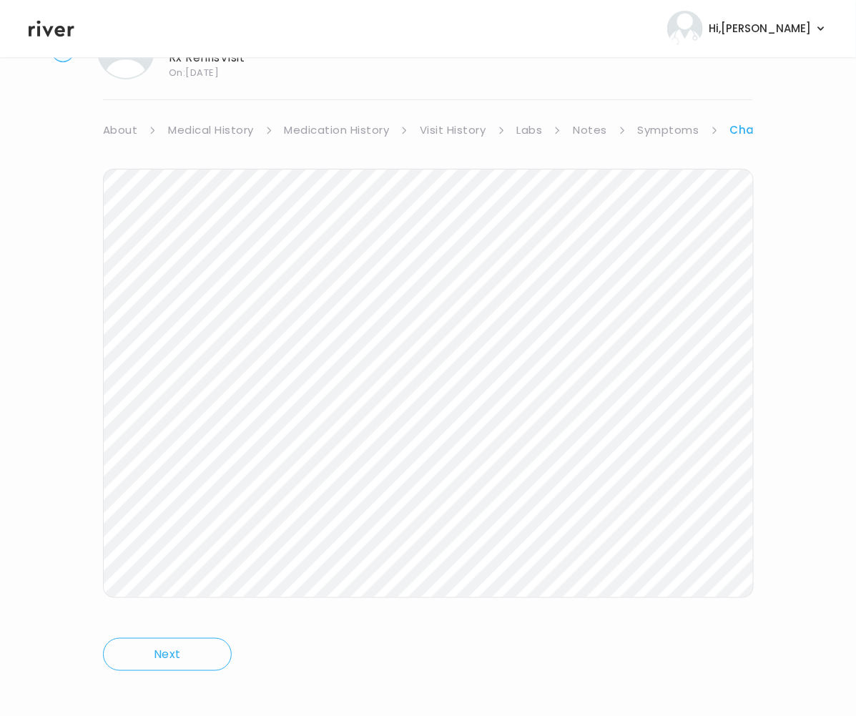
click at [581, 131] on link "Notes" at bounding box center [590, 130] width 34 height 20
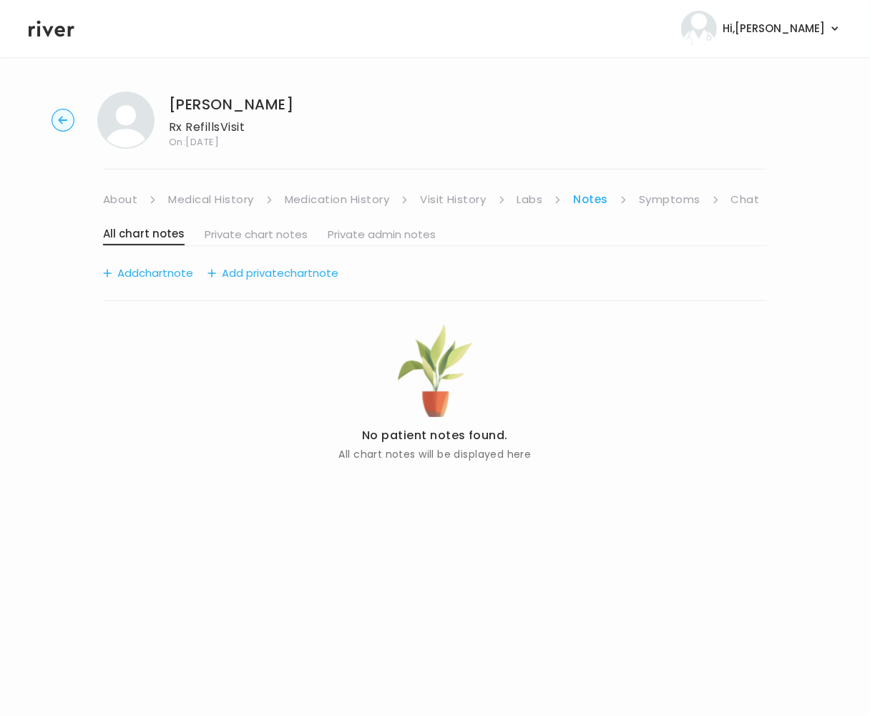
click at [455, 202] on link "Visit History" at bounding box center [453, 199] width 66 height 20
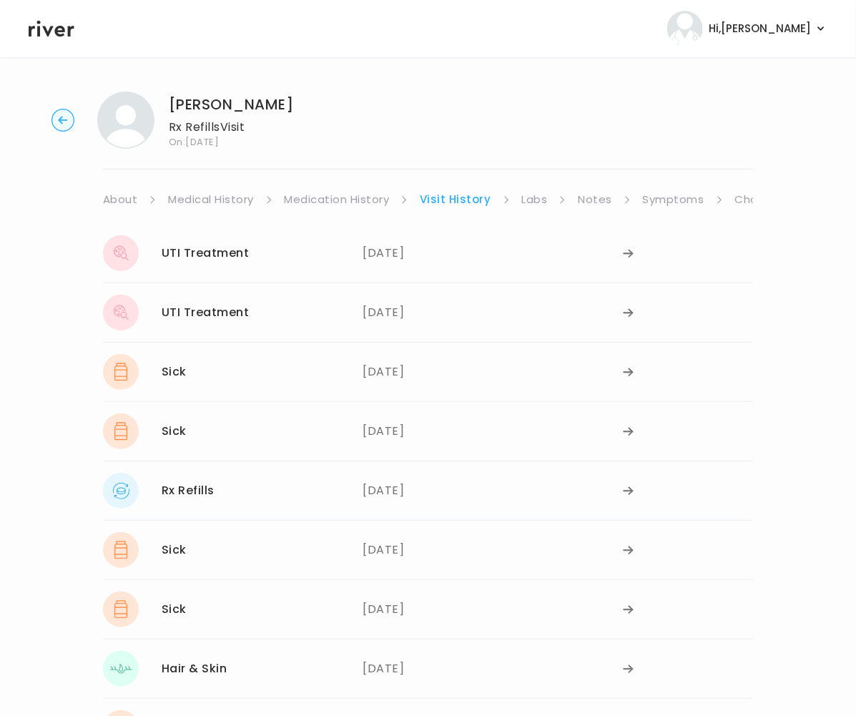
click at [667, 196] on link "Symptoms" at bounding box center [673, 199] width 61 height 20
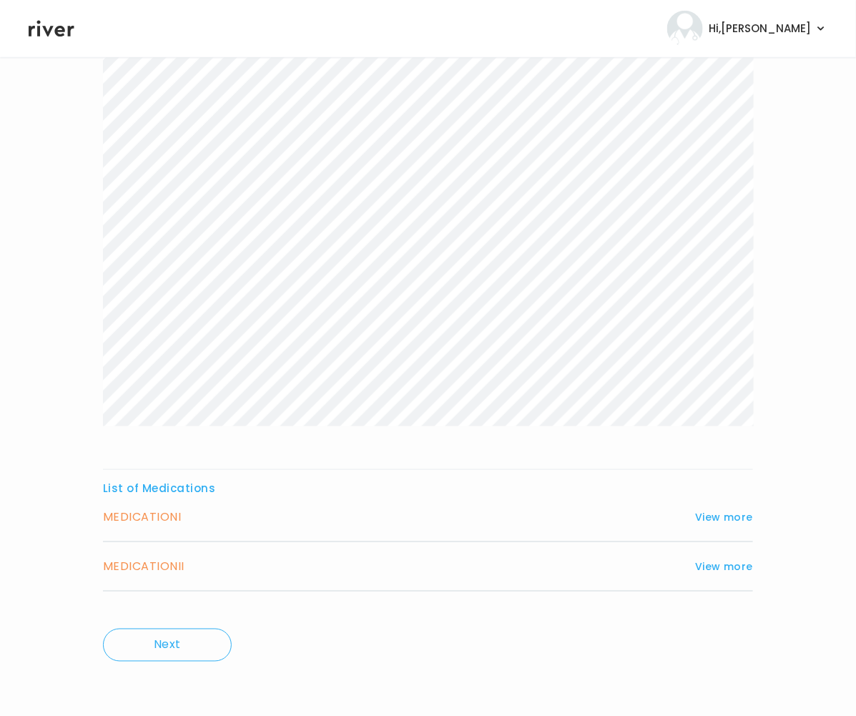
scroll to position [262, 0]
click at [737, 516] on button "View more" at bounding box center [724, 516] width 58 height 17
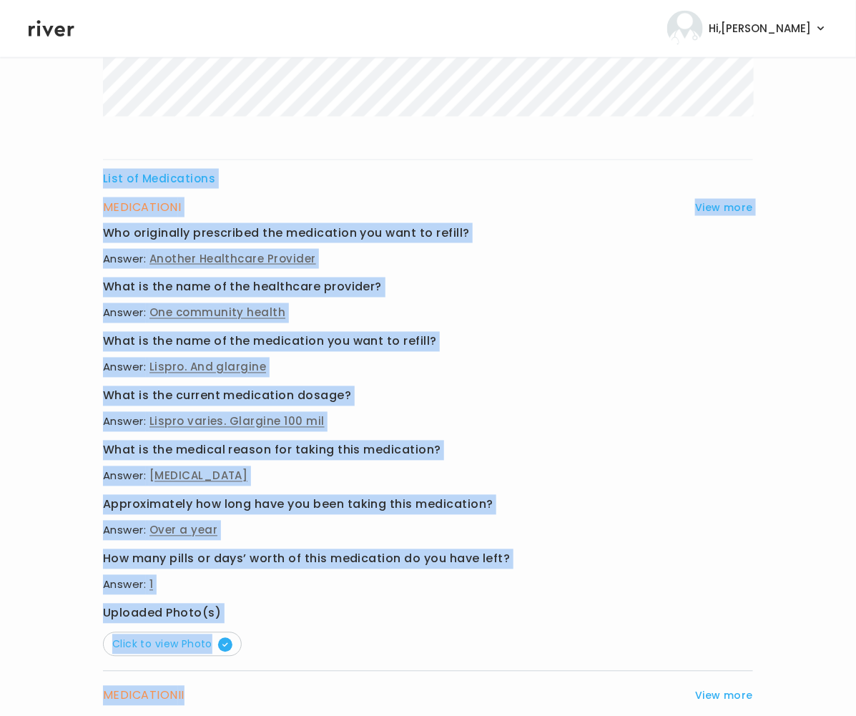
scroll to position [701, 0]
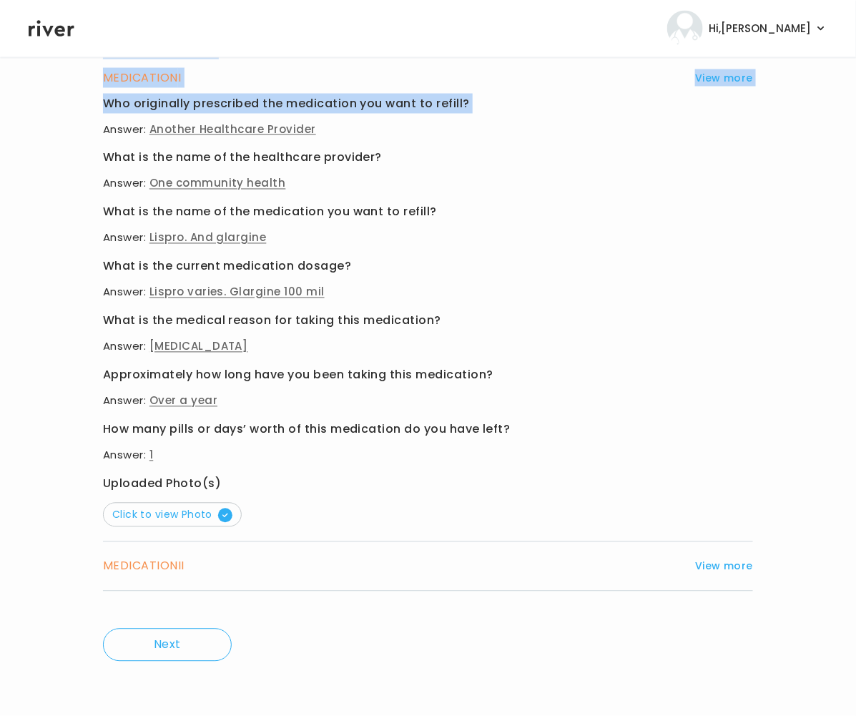
click at [434, 119] on div "List of Medications MEDICATION I View more Who originally prescribed the medica…" at bounding box center [428, 69] width 650 height 1085
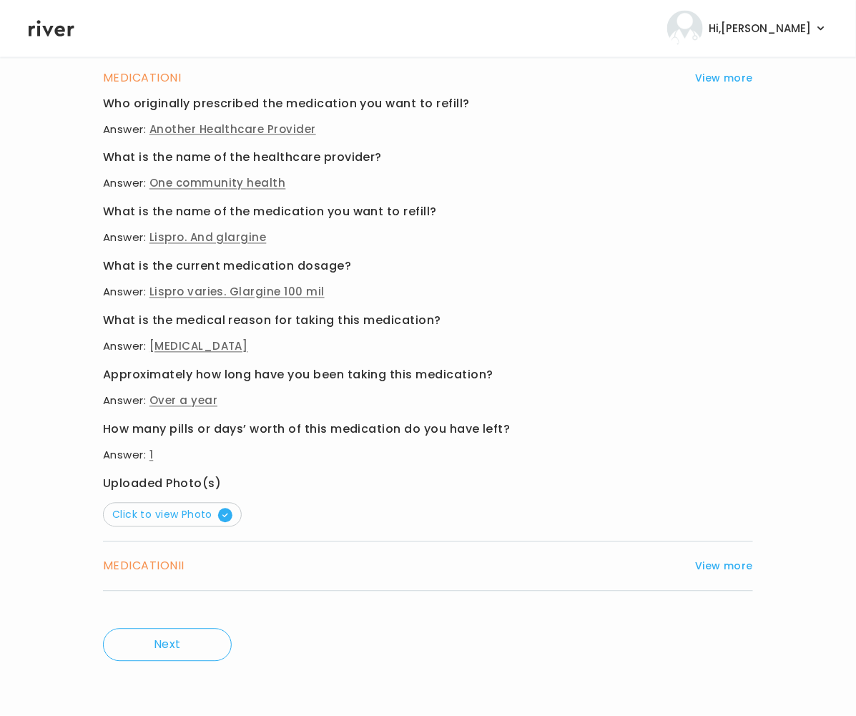
drag, startPoint x: 445, startPoint y: 261, endPoint x: 390, endPoint y: 382, distance: 132.5
click at [445, 278] on div "What is the current medication dosage? Answer: Lispro varies. Glargine 100 mil" at bounding box center [428, 280] width 650 height 46
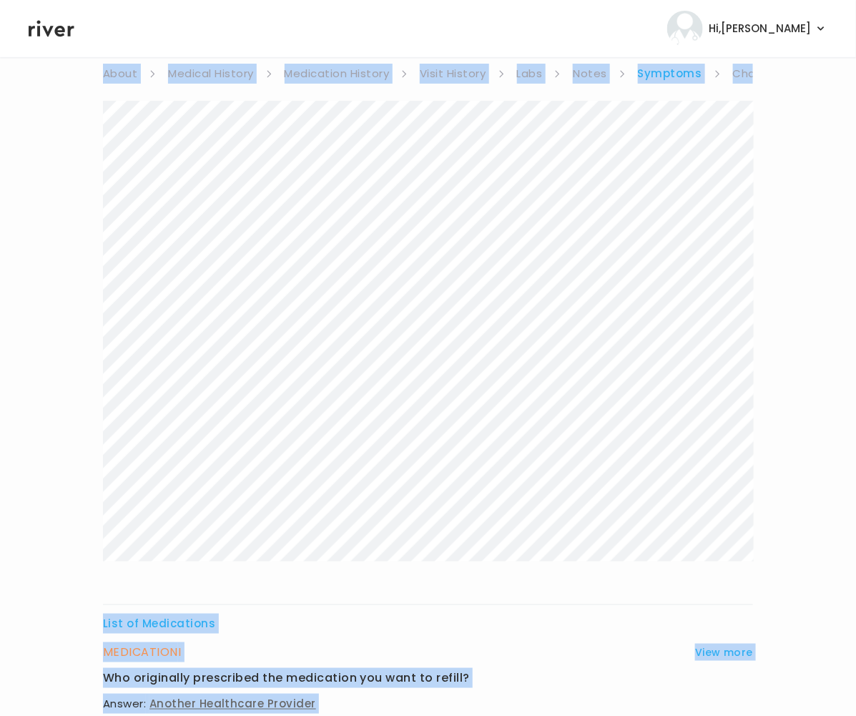
scroll to position [21, 0]
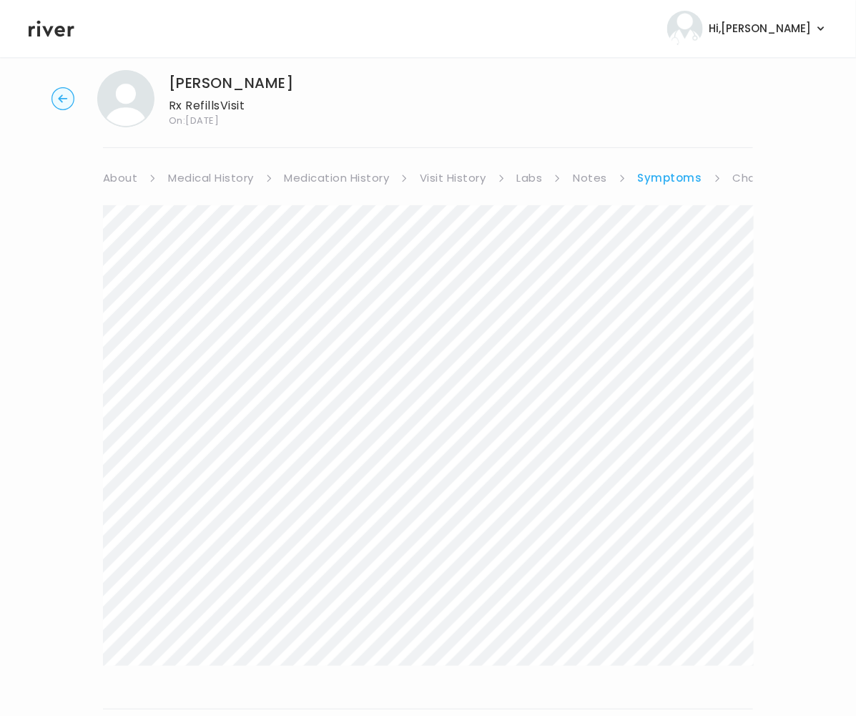
drag, startPoint x: 163, startPoint y: 453, endPoint x: 126, endPoint y: 204, distance: 252.3
copy div "List of Medications MEDICATION I View more Who originally prescribed the medica…"
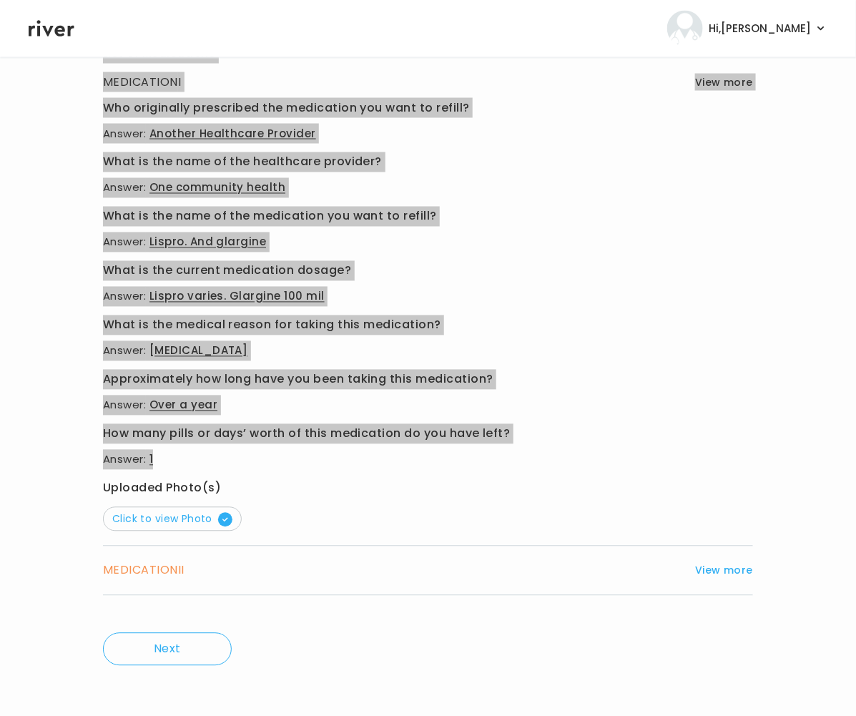
scroll to position [694, 0]
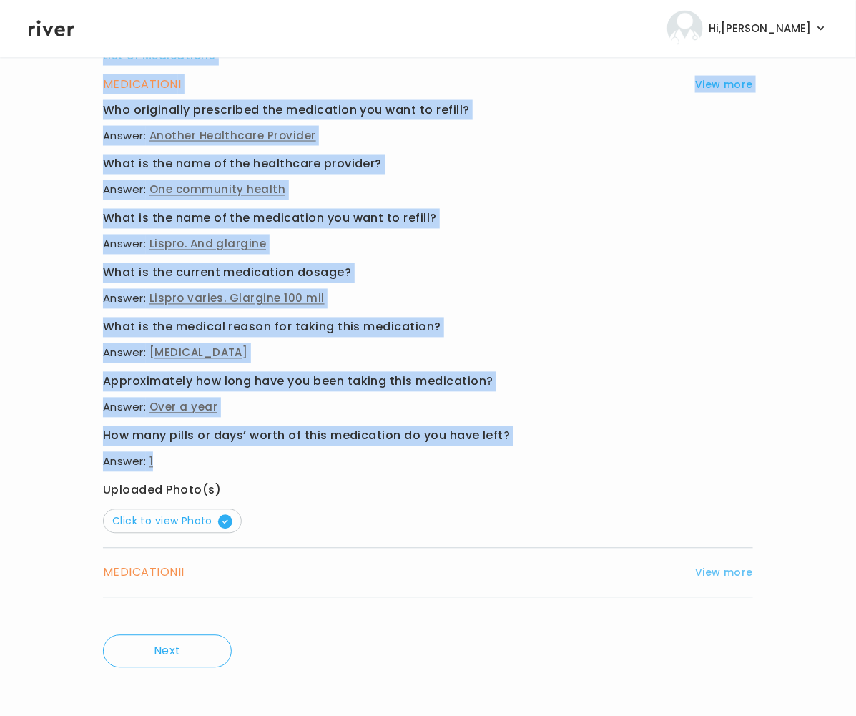
click at [731, 574] on button "View more" at bounding box center [724, 572] width 58 height 17
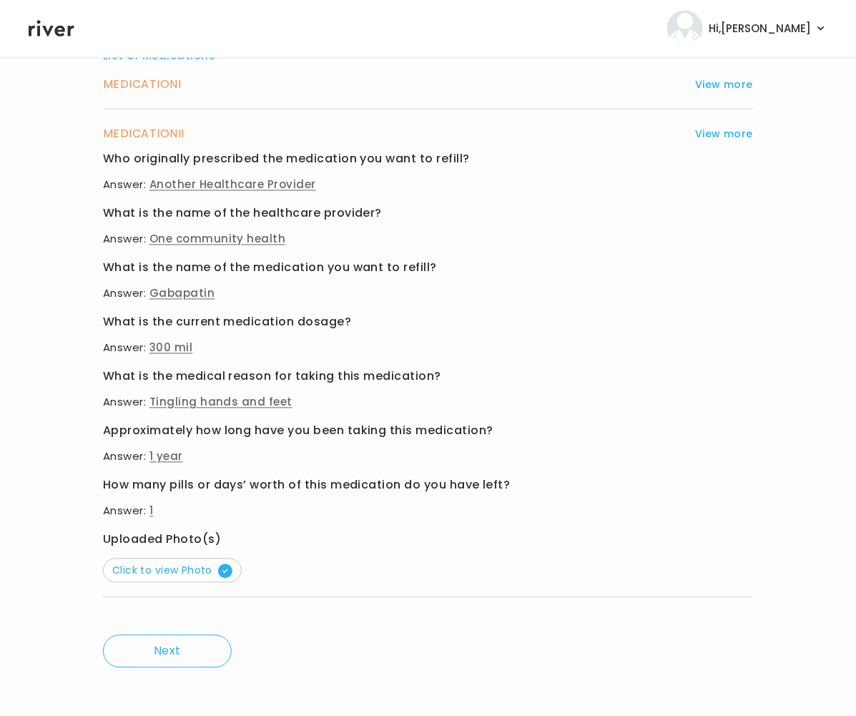
click at [148, 213] on h3 "What is the name of the healthcare provider?" at bounding box center [428, 214] width 650 height 20
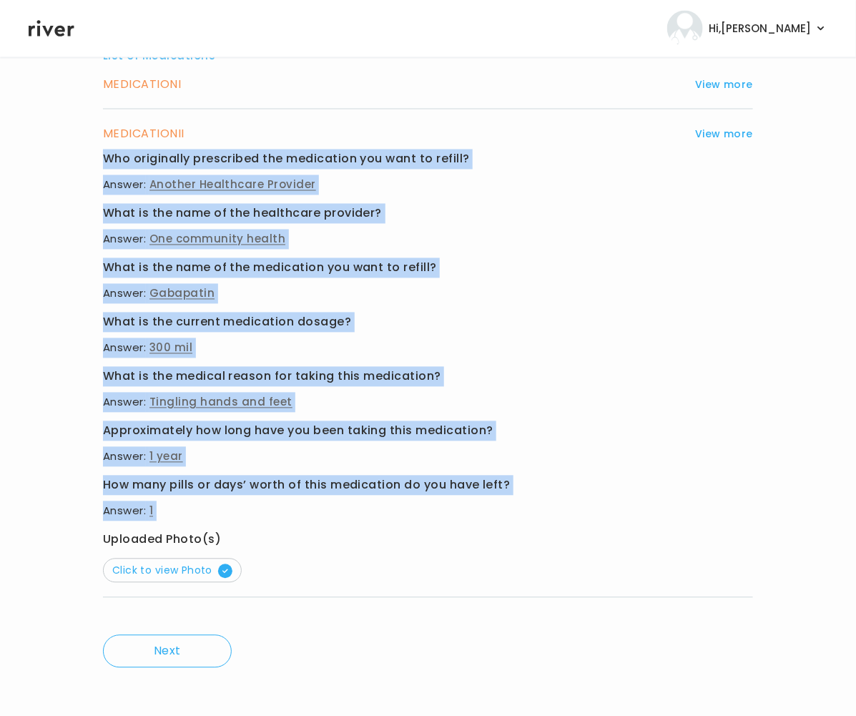
drag, startPoint x: 97, startPoint y: 153, endPoint x: 339, endPoint y: 525, distance: 443.9
click at [339, 526] on div "[PERSON_NAME] Rx Refills Visit On: [DATE] About Medical History Medication Hist…" at bounding box center [428, 42] width 856 height 1313
copy div "Who originally prescribed the medication you want to refill? Answer: Another He…"
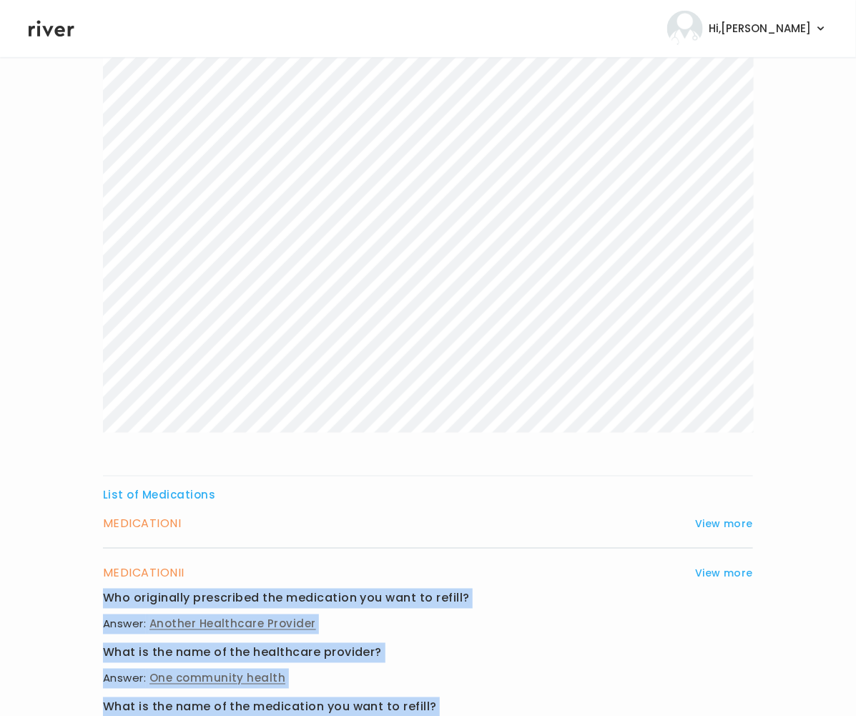
scroll to position [0, 0]
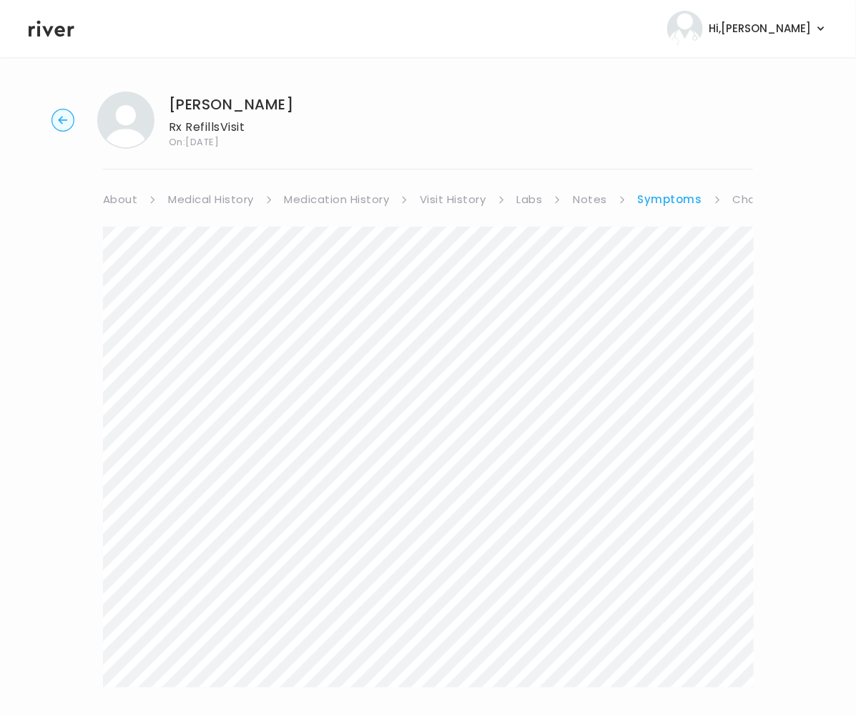
click at [742, 200] on link "Chat" at bounding box center [747, 199] width 29 height 20
click at [681, 195] on link "Symptoms" at bounding box center [668, 196] width 61 height 20
click at [707, 195] on link "Treatment Plan" at bounding box center [715, 196] width 89 height 20
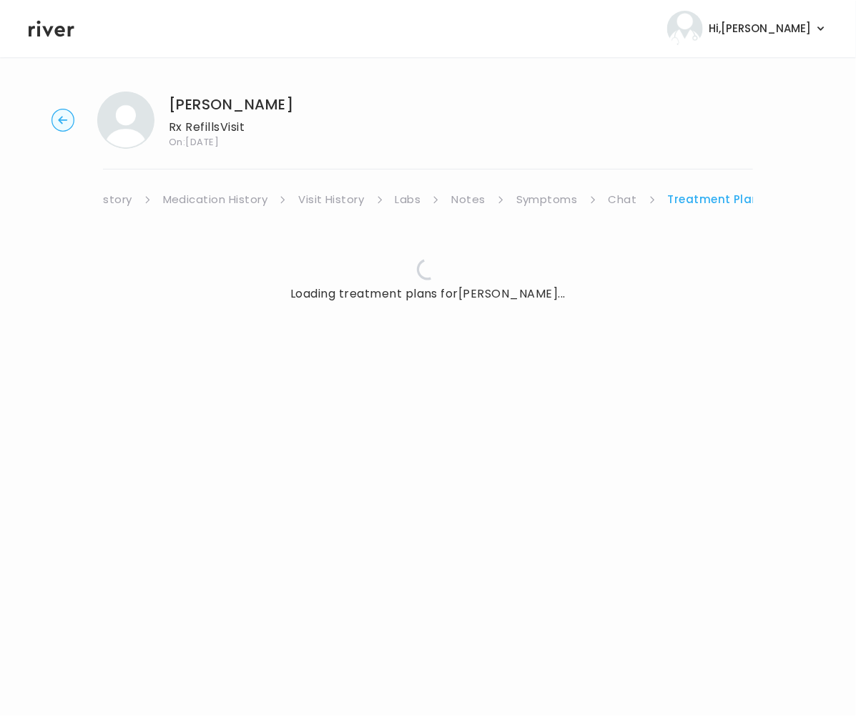
scroll to position [0, 108]
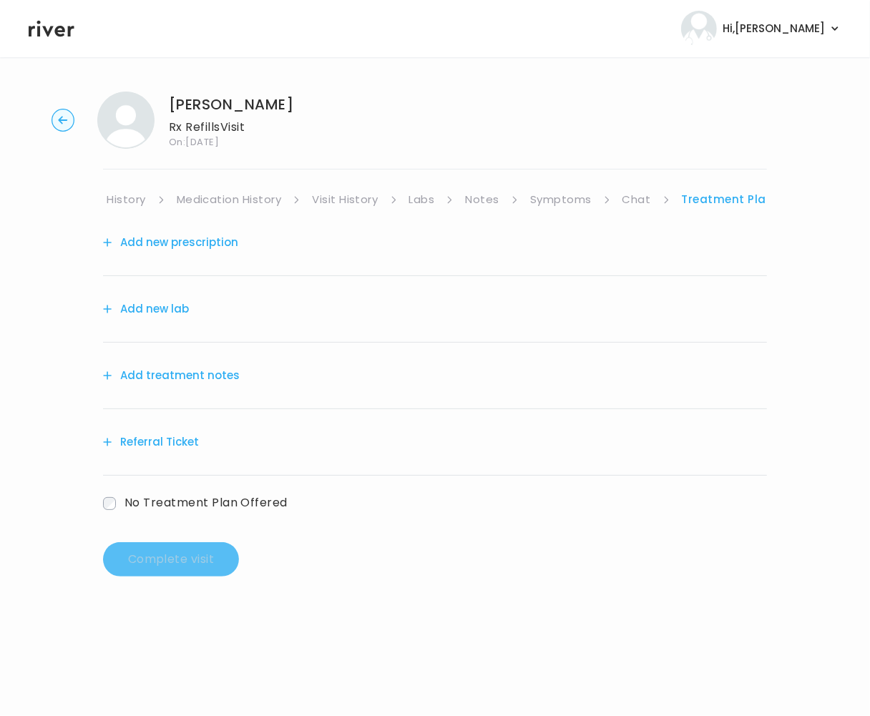
click at [225, 378] on button "Add treatment notes" at bounding box center [171, 375] width 137 height 20
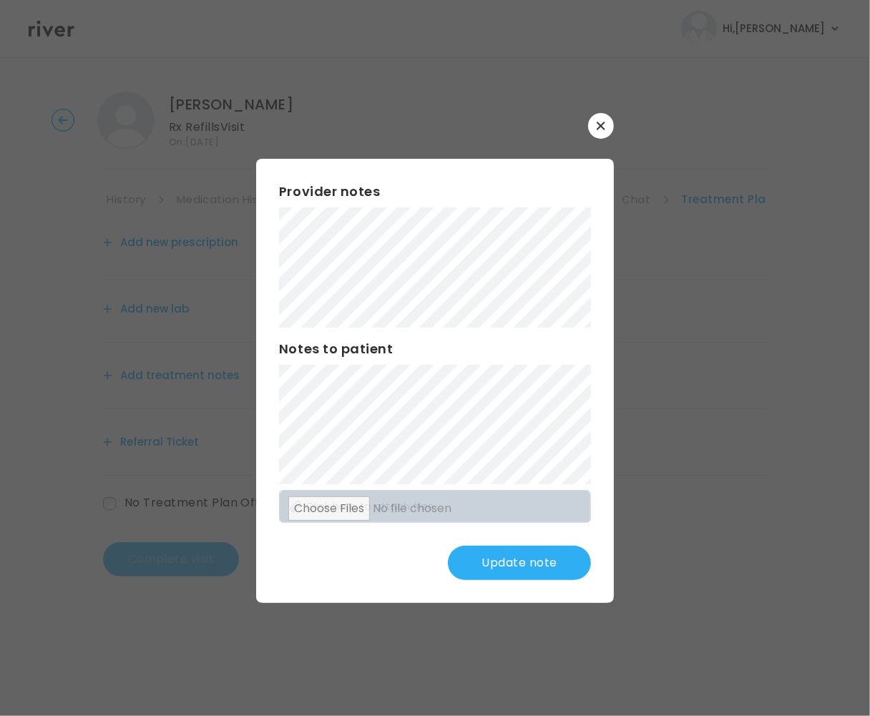
click at [538, 568] on button "Update note" at bounding box center [519, 563] width 143 height 34
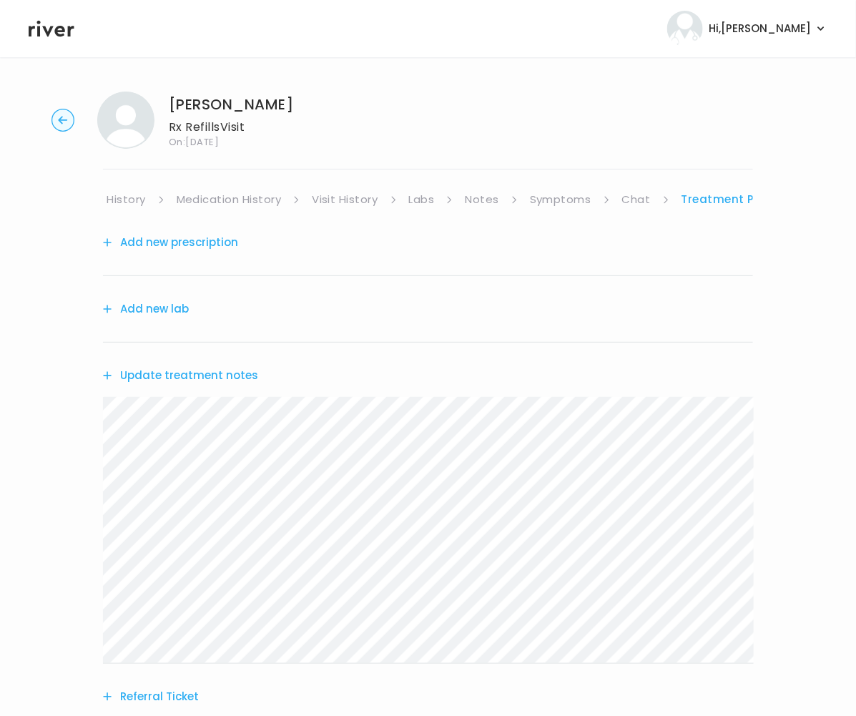
click at [201, 247] on button "Add new prescription" at bounding box center [170, 242] width 135 height 20
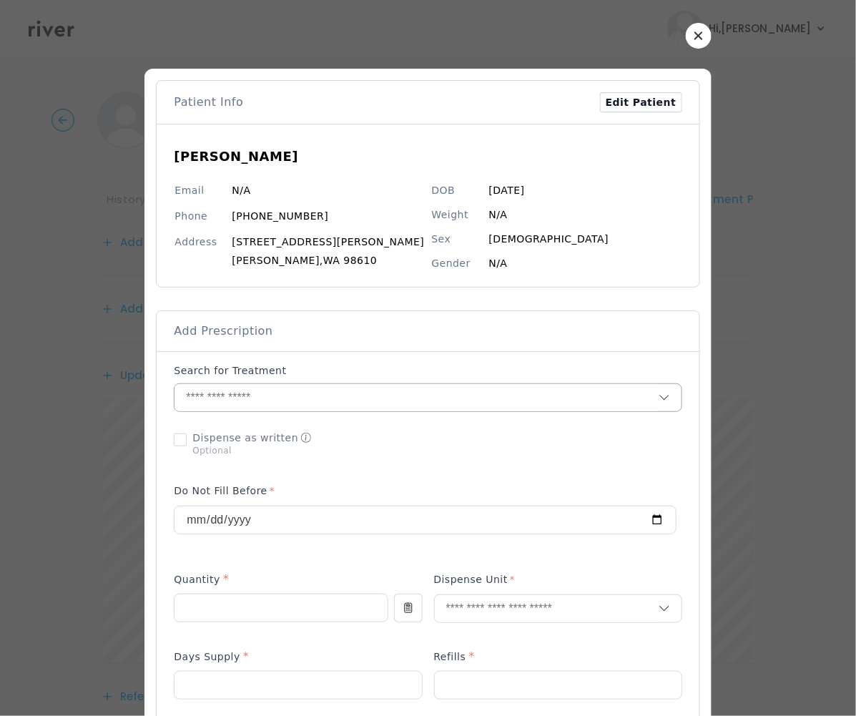
click at [292, 404] on input "text" at bounding box center [415, 397] width 483 height 27
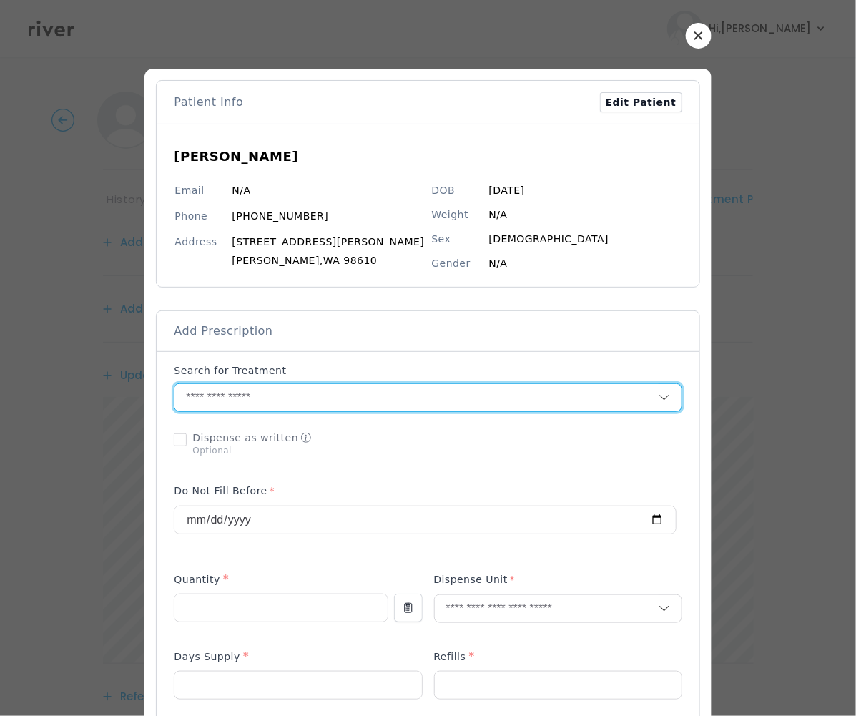
click at [282, 396] on input "text" at bounding box center [415, 397] width 483 height 27
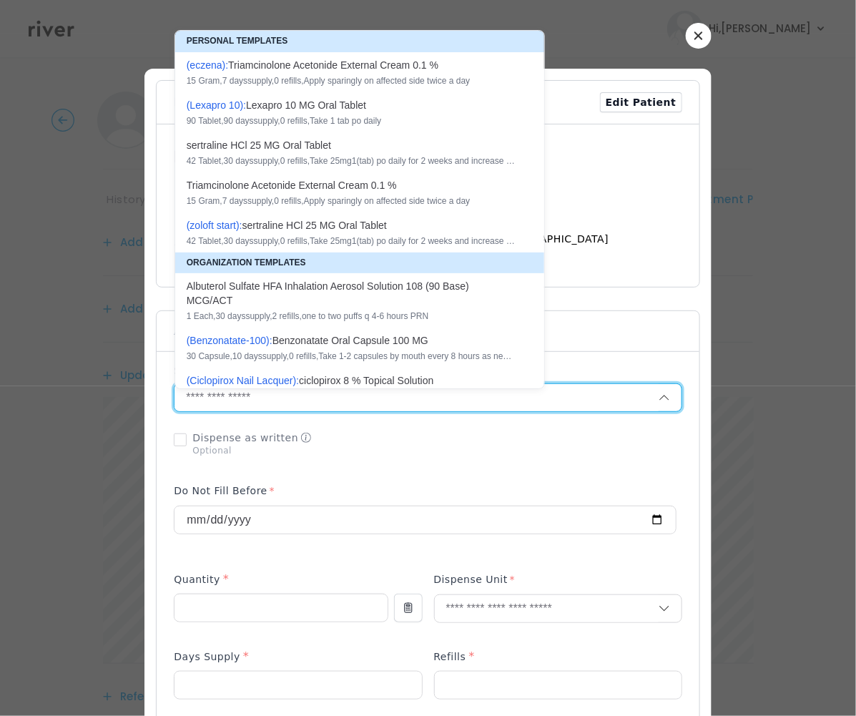
paste input "**********"
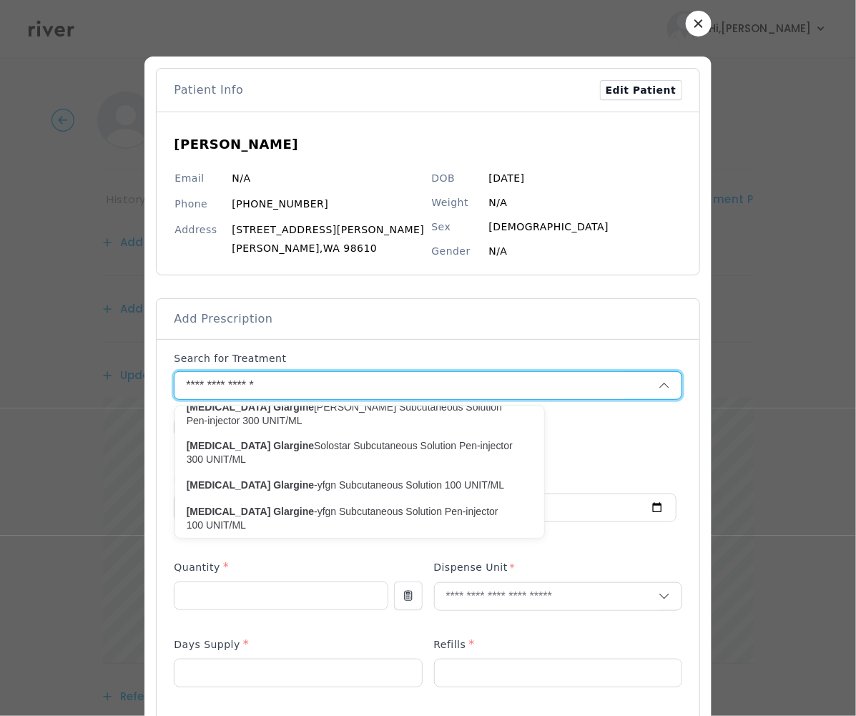
scroll to position [15, 0]
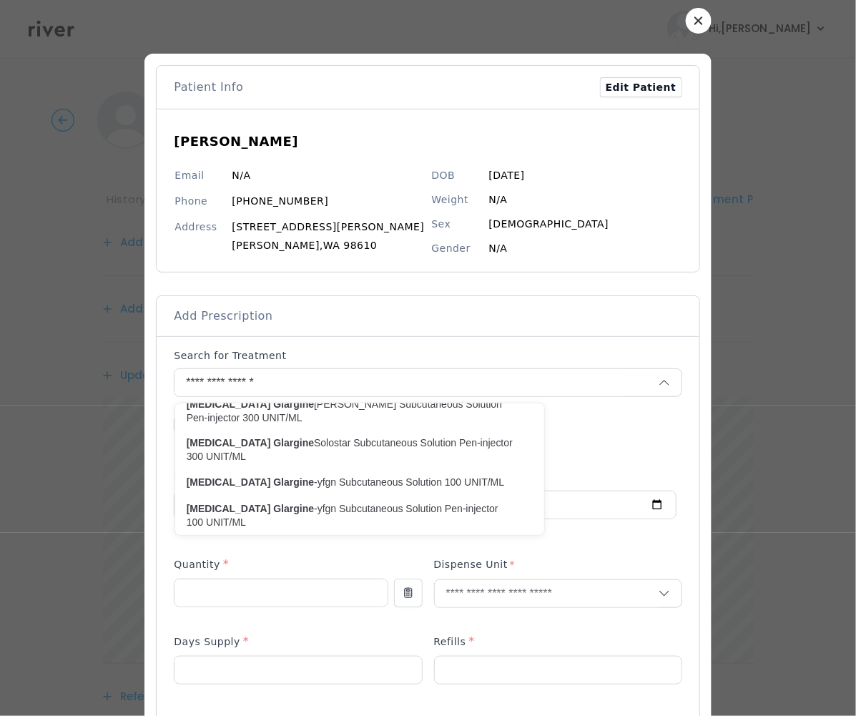
click at [496, 510] on p "[MEDICAL_DATA] -yfgn Subcutaneous Solution Pen-injector 100 UNIT/ML" at bounding box center [351, 516] width 329 height 28
type input "**********"
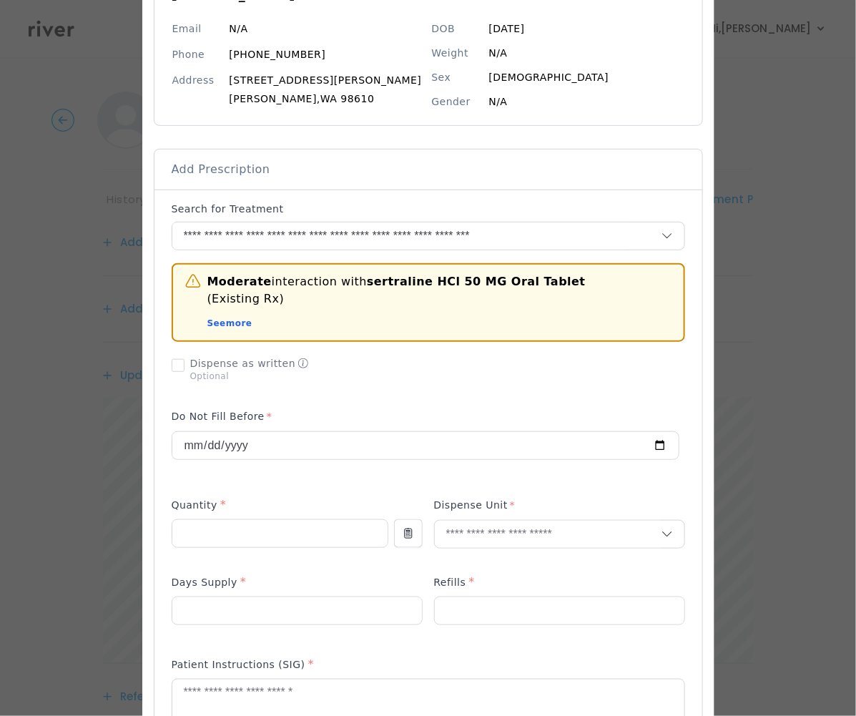
scroll to position [170, 0]
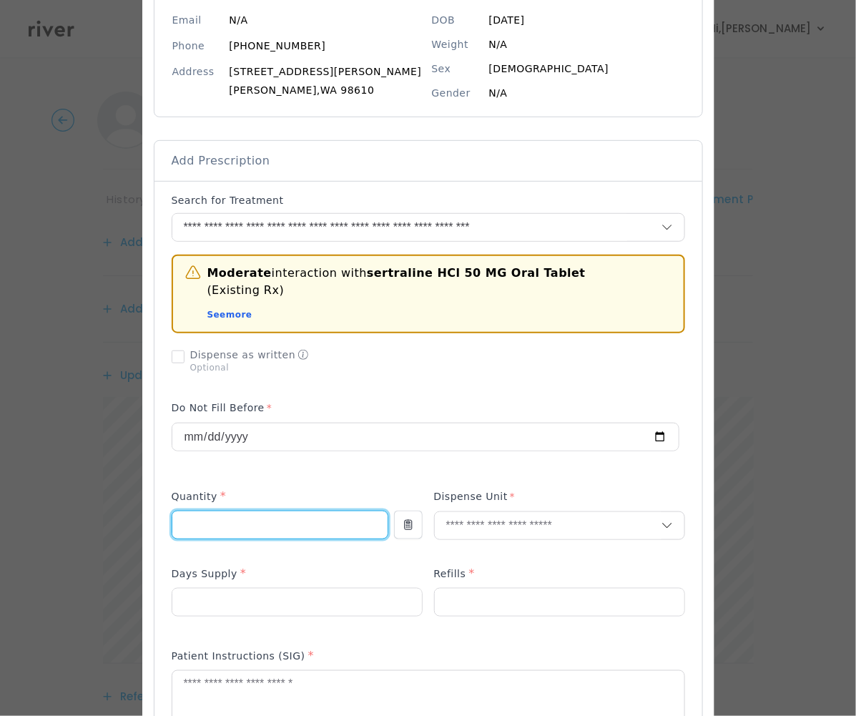
click at [275, 511] on input "number" at bounding box center [279, 524] width 215 height 27
type input "**"
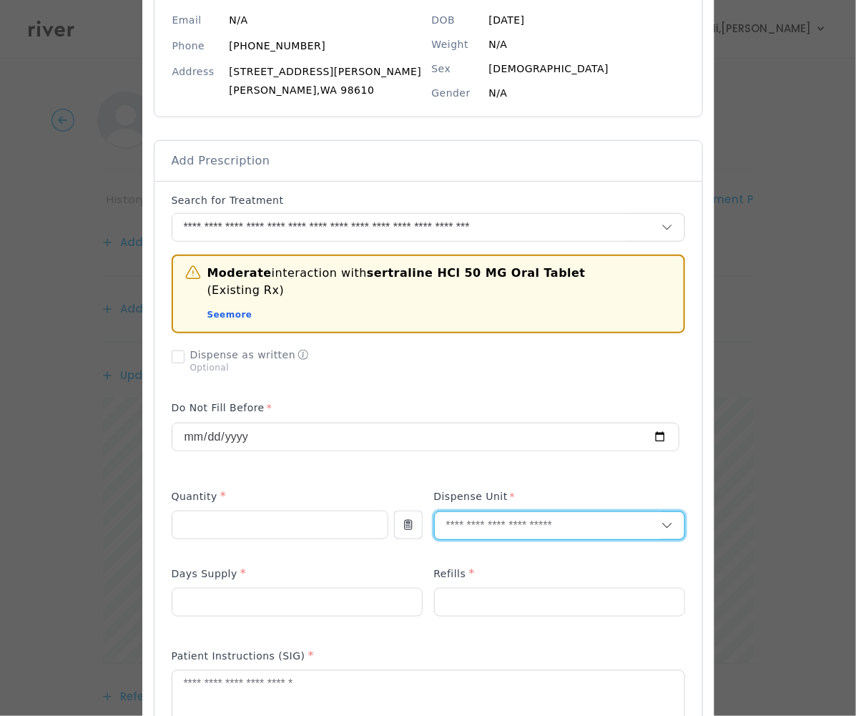
click at [460, 512] on input "text" at bounding box center [548, 525] width 227 height 27
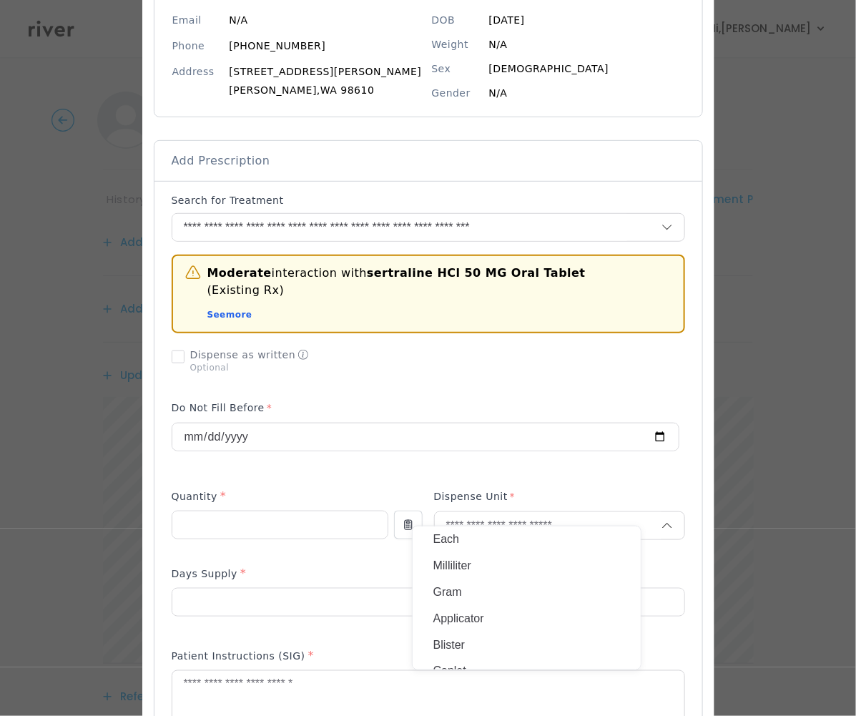
click at [459, 571] on p "Milliliter" at bounding box center [527, 566] width 188 height 21
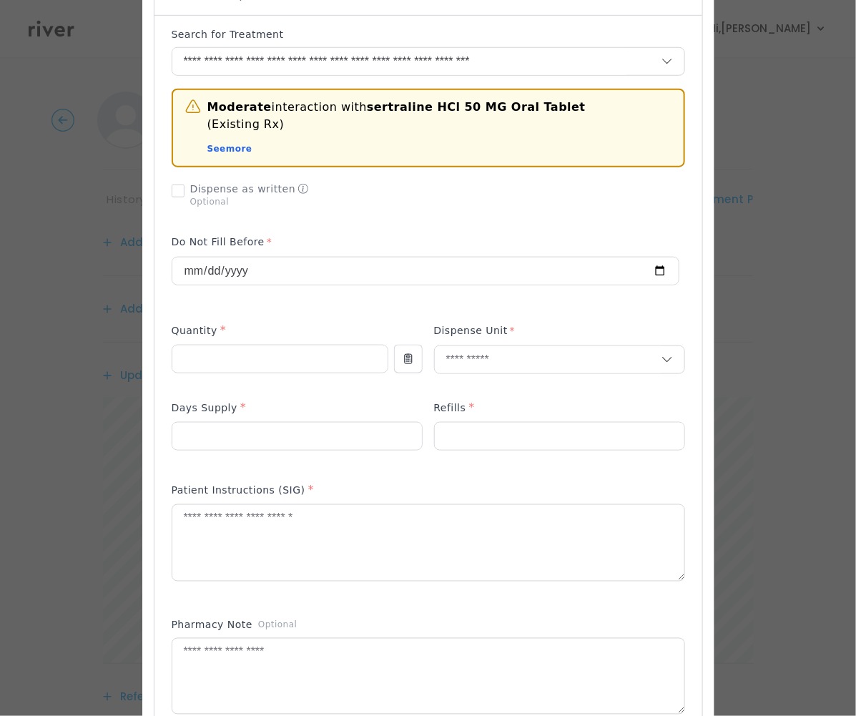
scroll to position [359, 0]
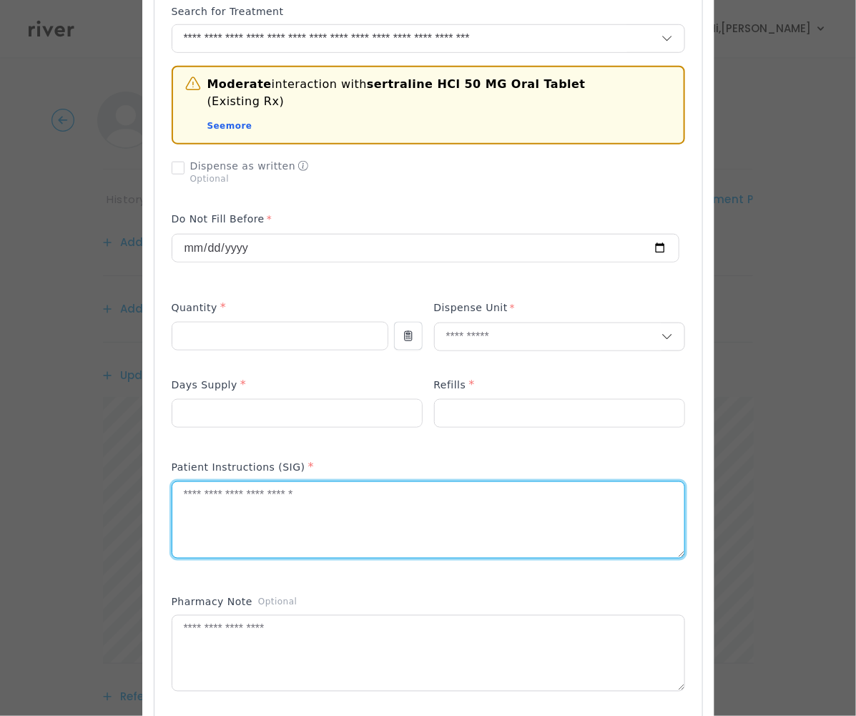
click at [230, 499] on textarea at bounding box center [428, 520] width 512 height 76
paste textarea "**********"
type textarea "**********"
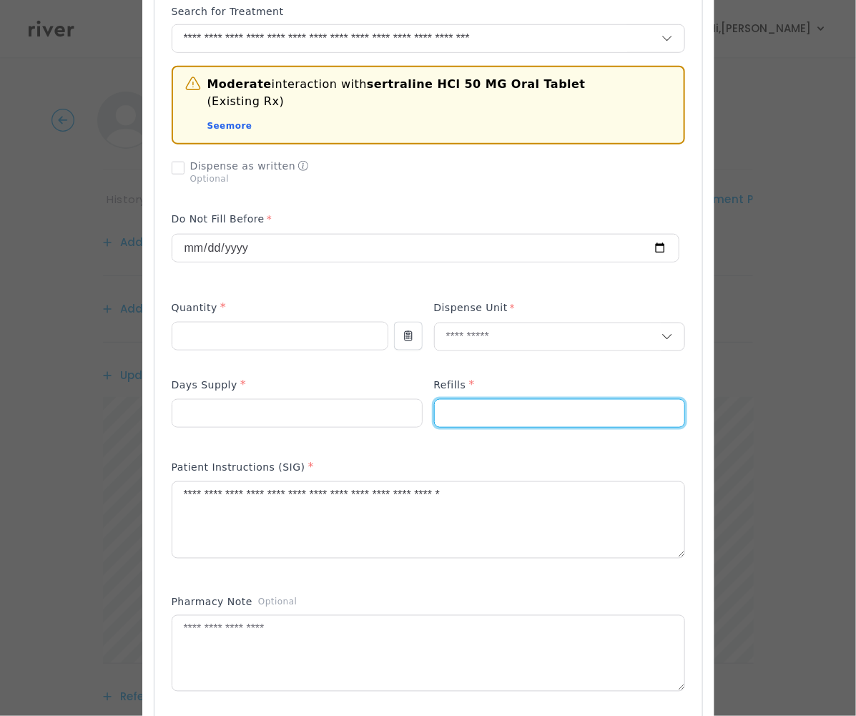
click at [469, 400] on input "number" at bounding box center [560, 413] width 250 height 27
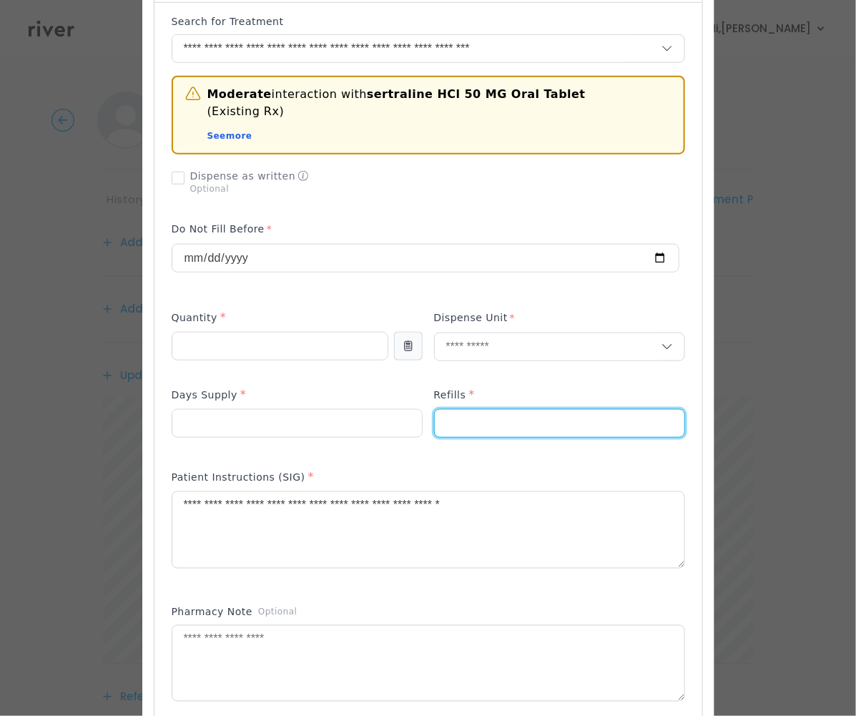
scroll to position [354, 0]
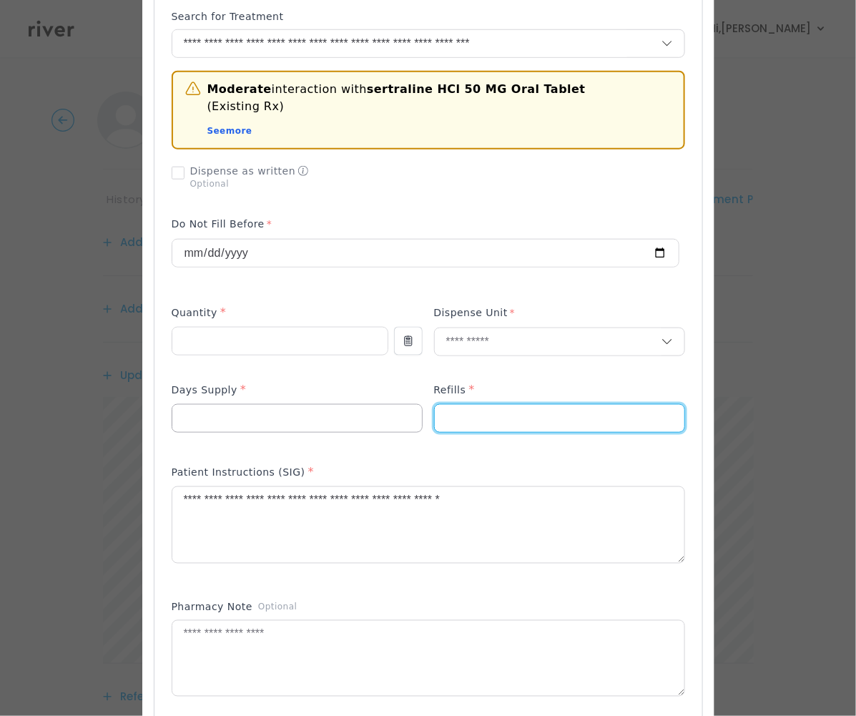
type input "*"
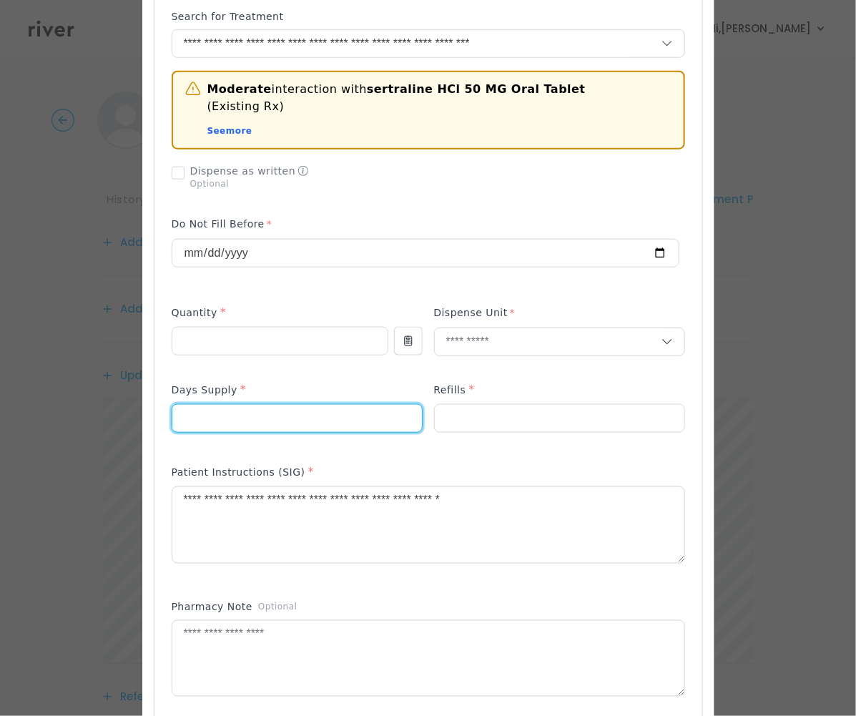
click at [342, 405] on input "number" at bounding box center [297, 418] width 250 height 27
type input "**"
click at [549, 381] on div "Refills *" at bounding box center [559, 392] width 251 height 23
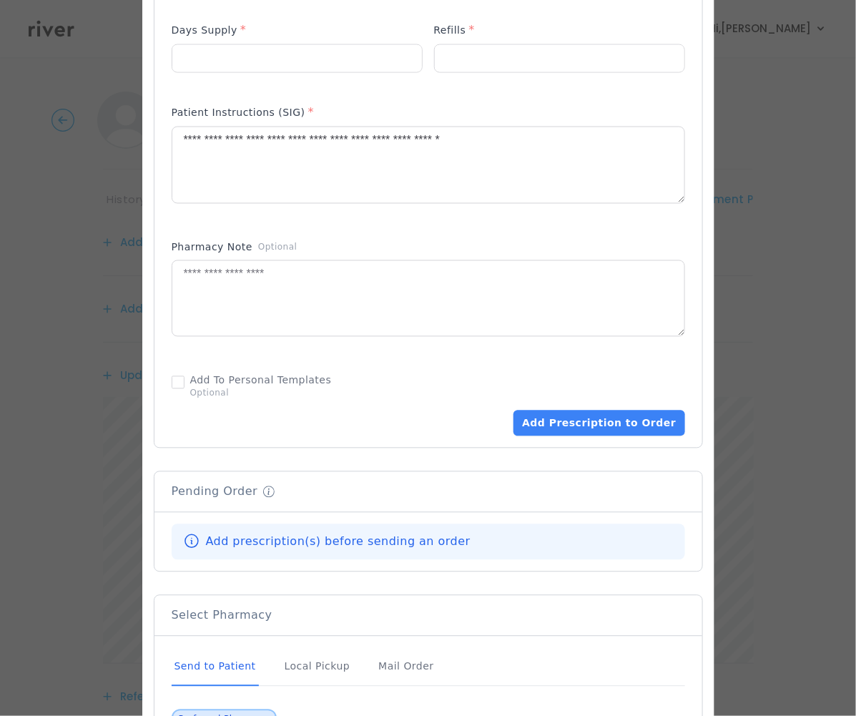
scroll to position [715, 0]
click at [571, 409] on button "Add Prescription to Order" at bounding box center [598, 422] width 171 height 26
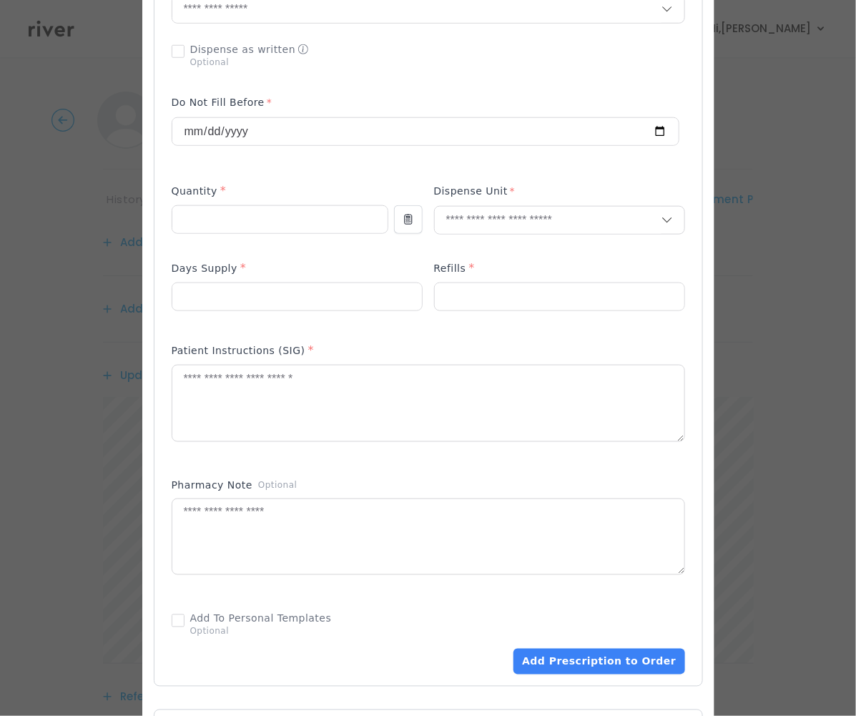
scroll to position [22, 0]
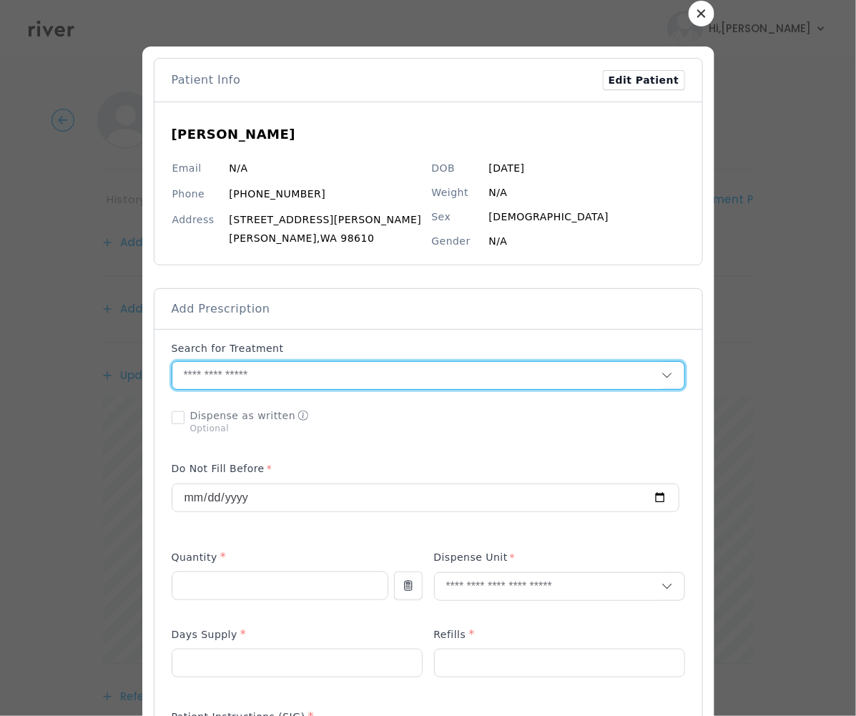
click at [219, 378] on input "text" at bounding box center [416, 375] width 489 height 27
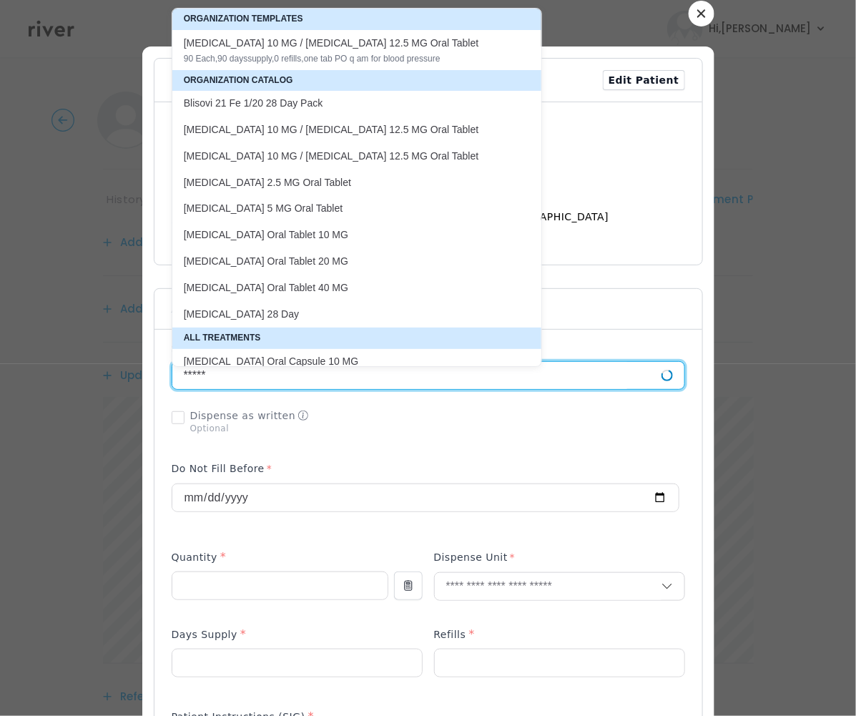
type input "******"
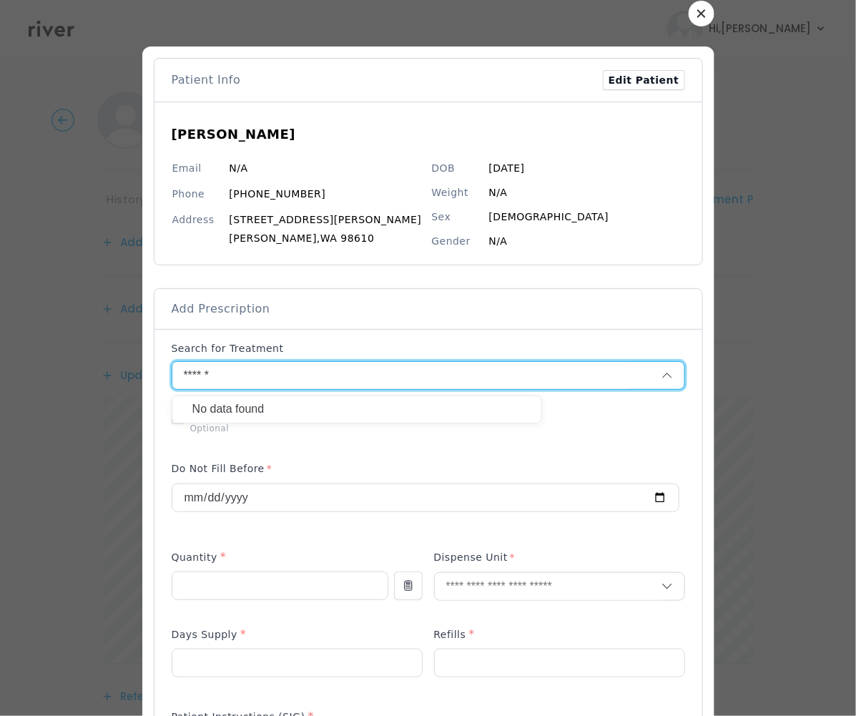
drag, startPoint x: 195, startPoint y: 371, endPoint x: 216, endPoint y: 379, distance: 22.2
click at [195, 372] on input "******" at bounding box center [399, 375] width 455 height 27
click at [225, 379] on input "text" at bounding box center [416, 375] width 489 height 27
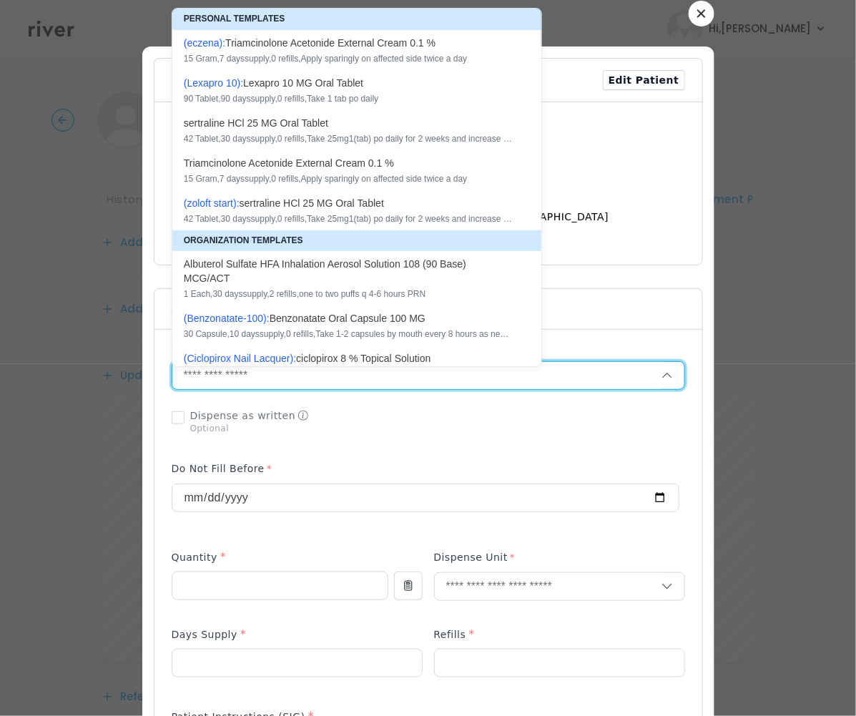
paste input "**********"
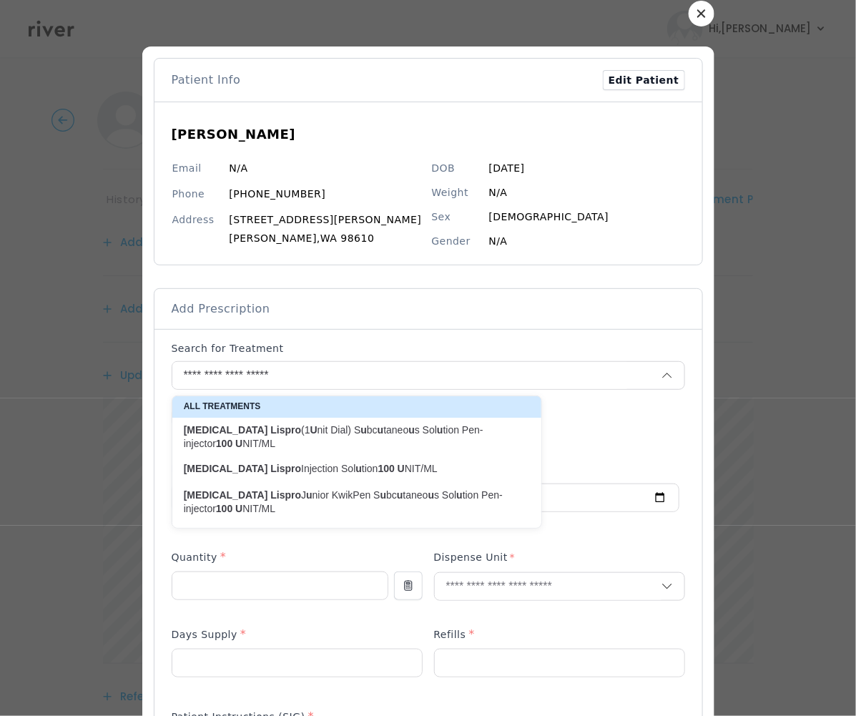
click at [315, 477] on p "Insulin Lispro Injection Sol u tion 100 U NIT/ML" at bounding box center [348, 468] width 346 height 19
type input "**********"
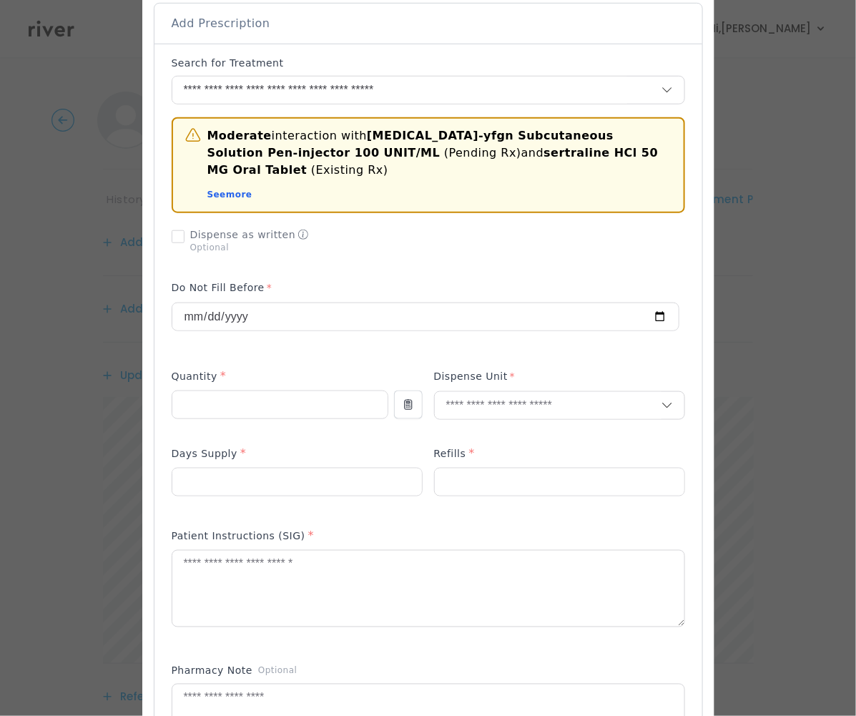
scroll to position [311, 0]
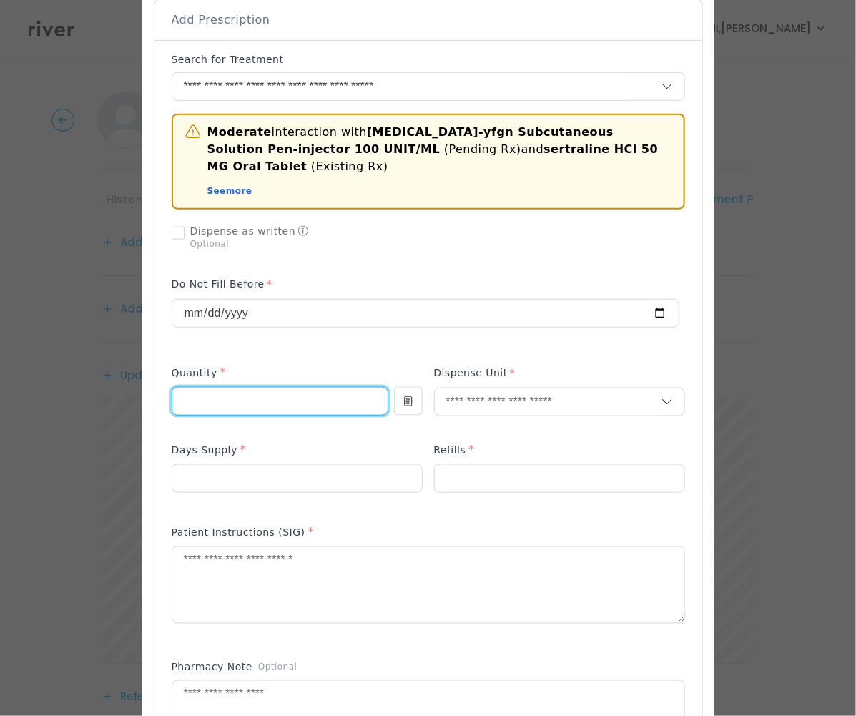
click at [207, 400] on input "number" at bounding box center [279, 401] width 215 height 27
type input "**"
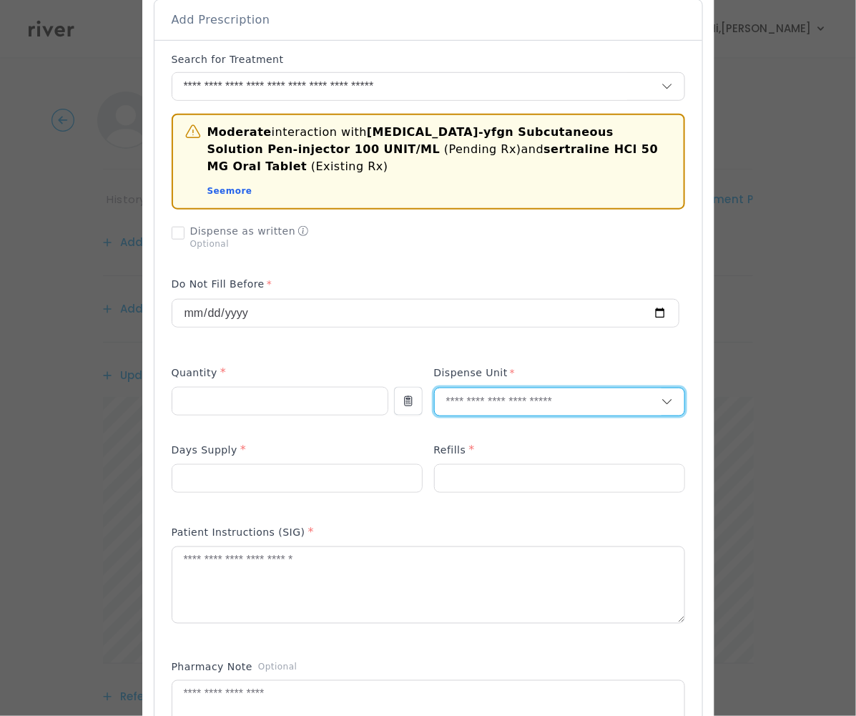
click at [473, 405] on input "text" at bounding box center [548, 401] width 227 height 27
type input "*"
click at [473, 435] on p "Milliliter" at bounding box center [559, 433] width 210 height 21
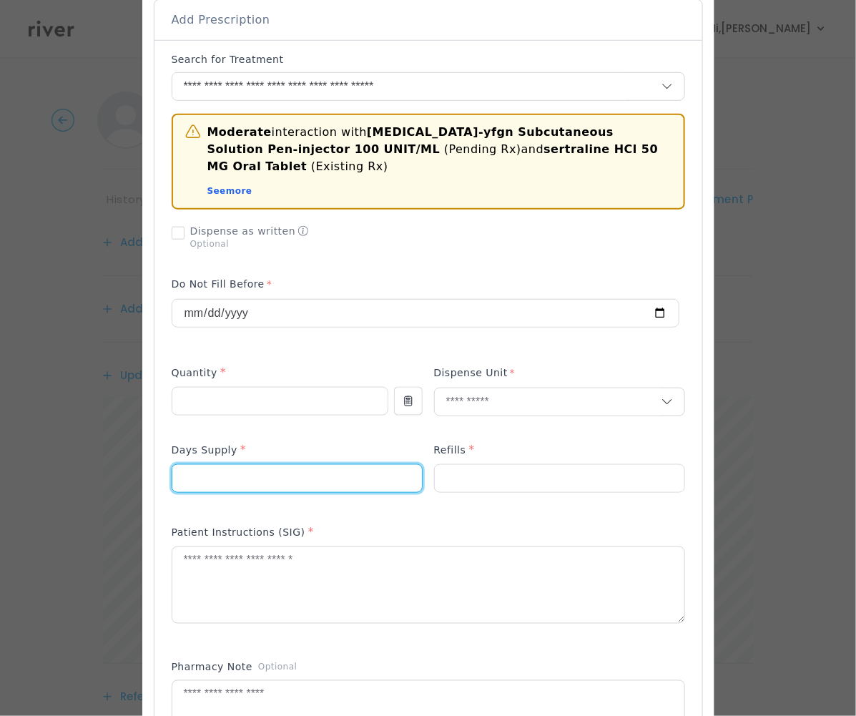
click at [317, 474] on input "number" at bounding box center [297, 478] width 250 height 27
drag, startPoint x: 186, startPoint y: 481, endPoint x: 133, endPoint y: 477, distance: 53.0
click at [133, 477] on div "​" at bounding box center [428, 568] width 856 height 1759
type input "**"
click at [481, 468] on input "number" at bounding box center [560, 478] width 250 height 27
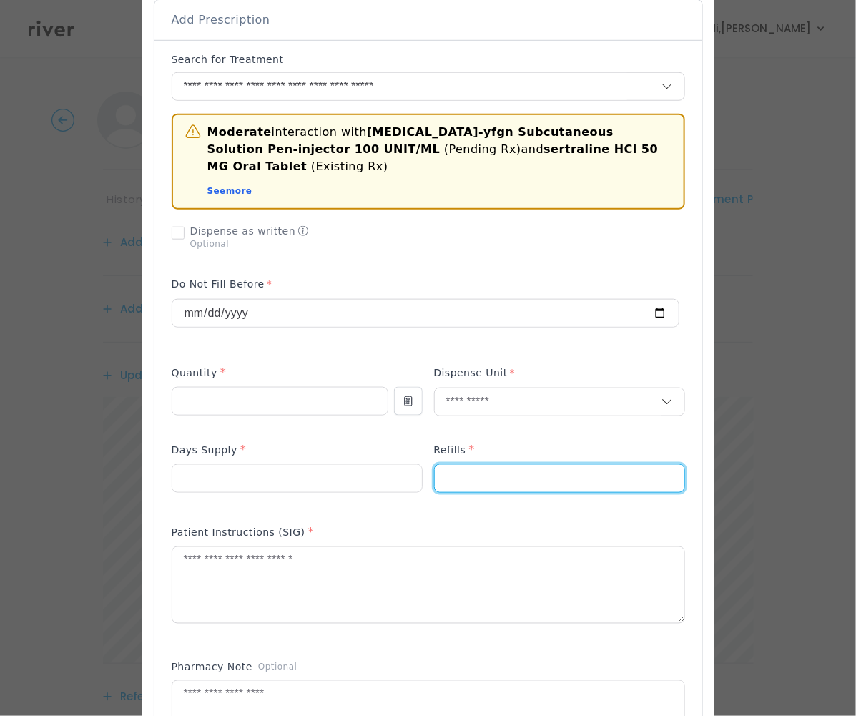
type input "*"
click at [228, 584] on textarea at bounding box center [428, 585] width 512 height 76
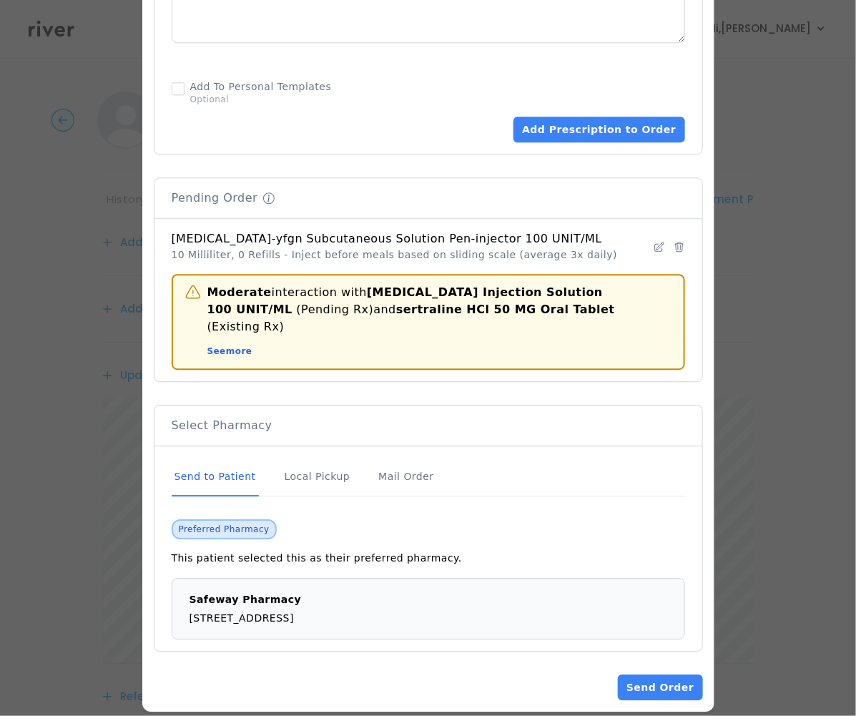
scroll to position [1027, 0]
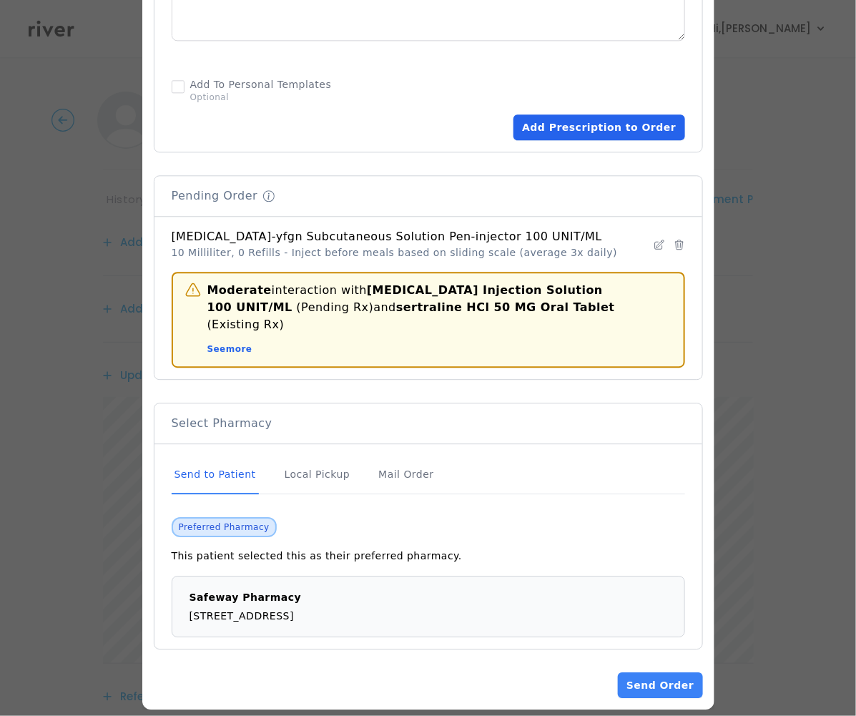
type textarea "**********"
click at [591, 124] on button "Add Prescription to Order" at bounding box center [598, 127] width 171 height 26
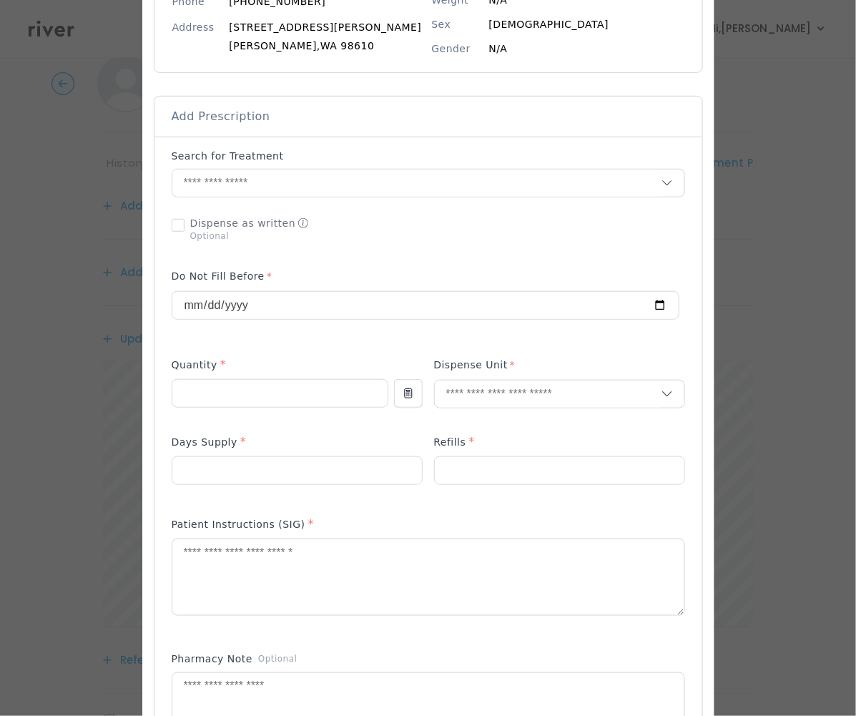
scroll to position [64, 0]
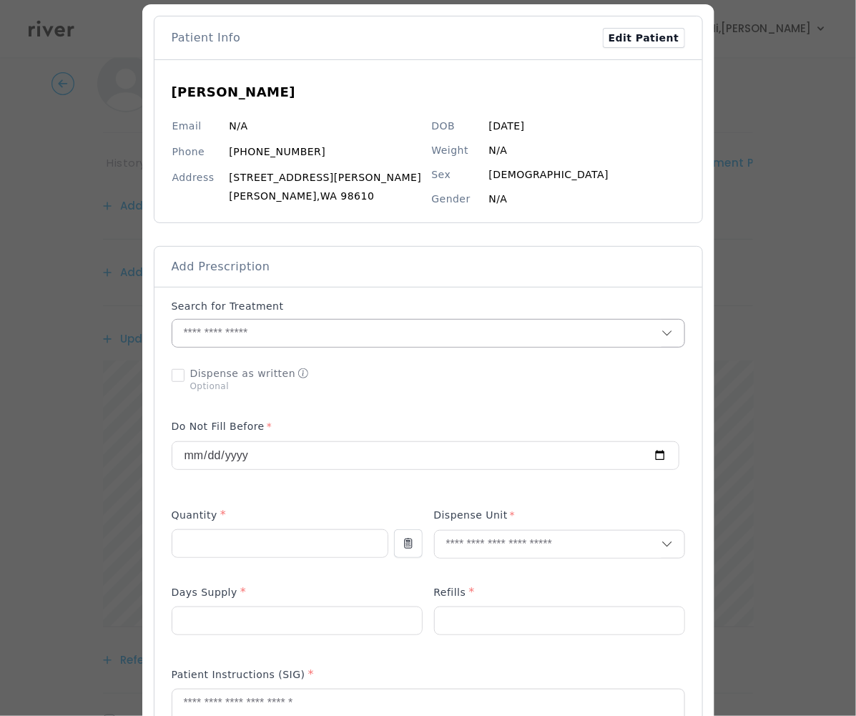
click at [221, 347] on input "text" at bounding box center [416, 333] width 489 height 27
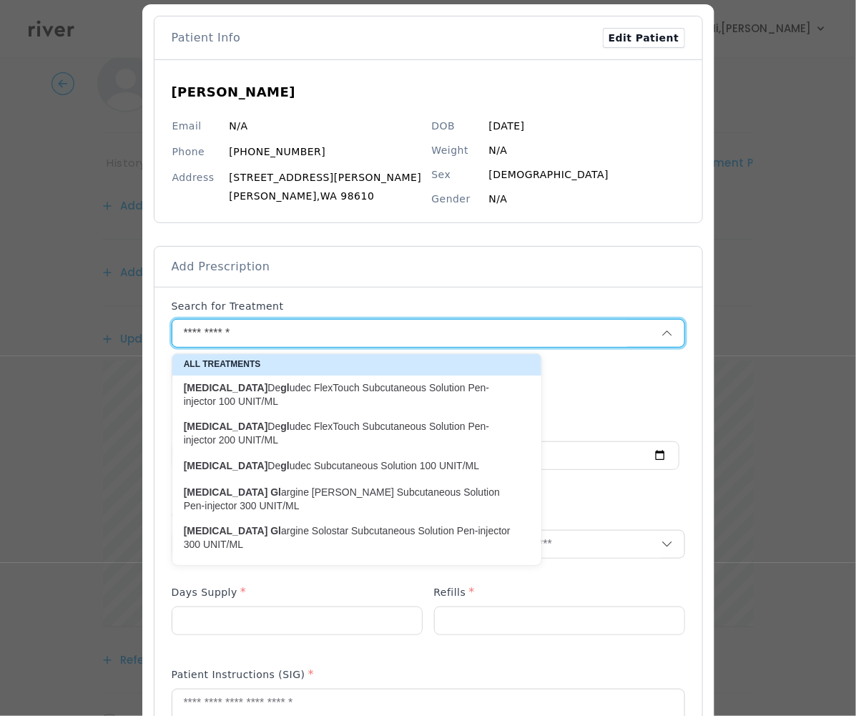
type input "**********"
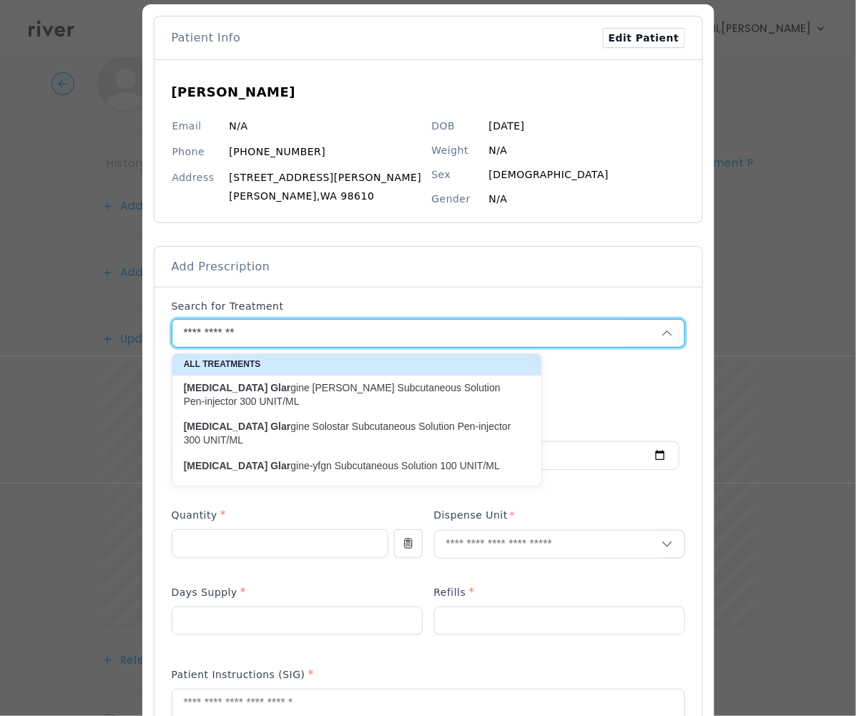
click at [560, 397] on div at bounding box center [428, 378] width 513 height 37
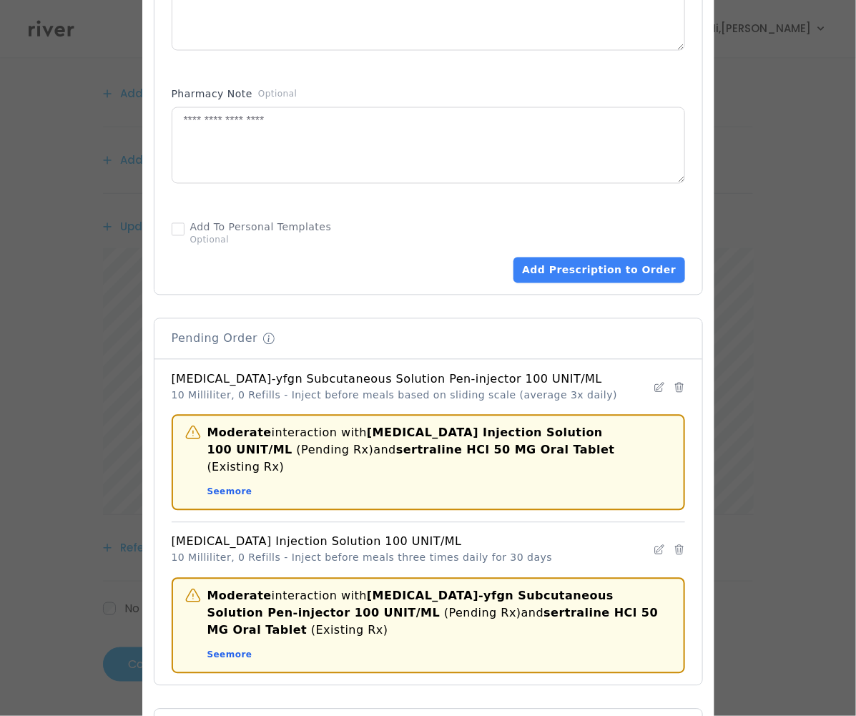
scroll to position [1085, 0]
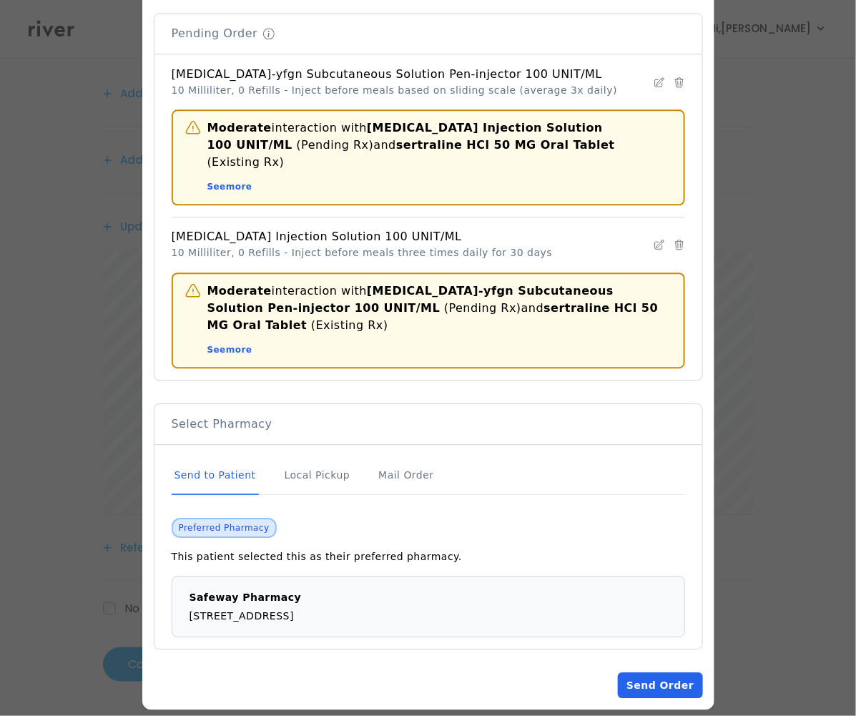
click at [654, 672] on button "Send Order" at bounding box center [660, 685] width 84 height 26
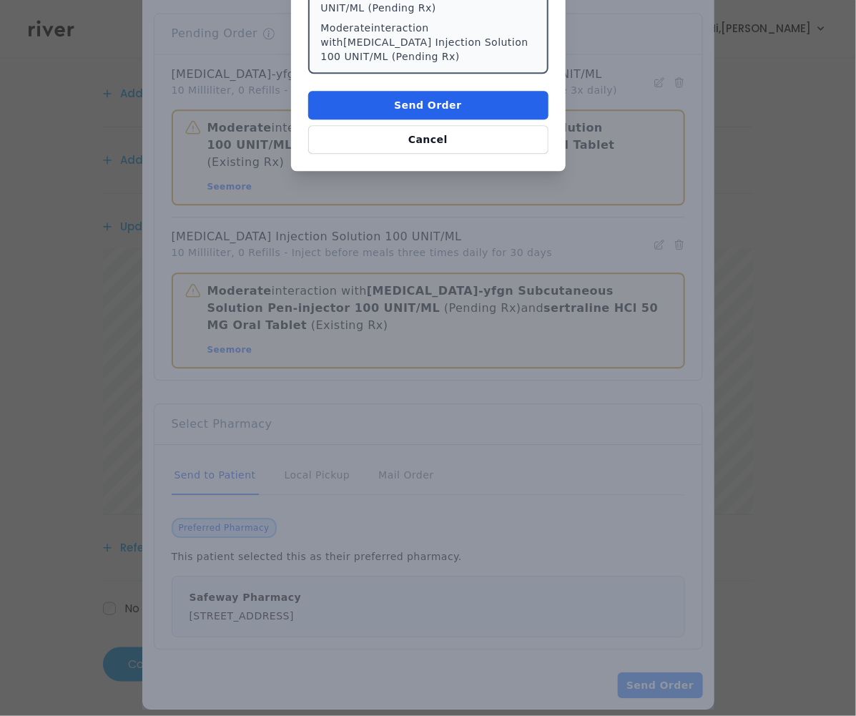
click at [459, 91] on button "Send Order" at bounding box center [428, 105] width 240 height 29
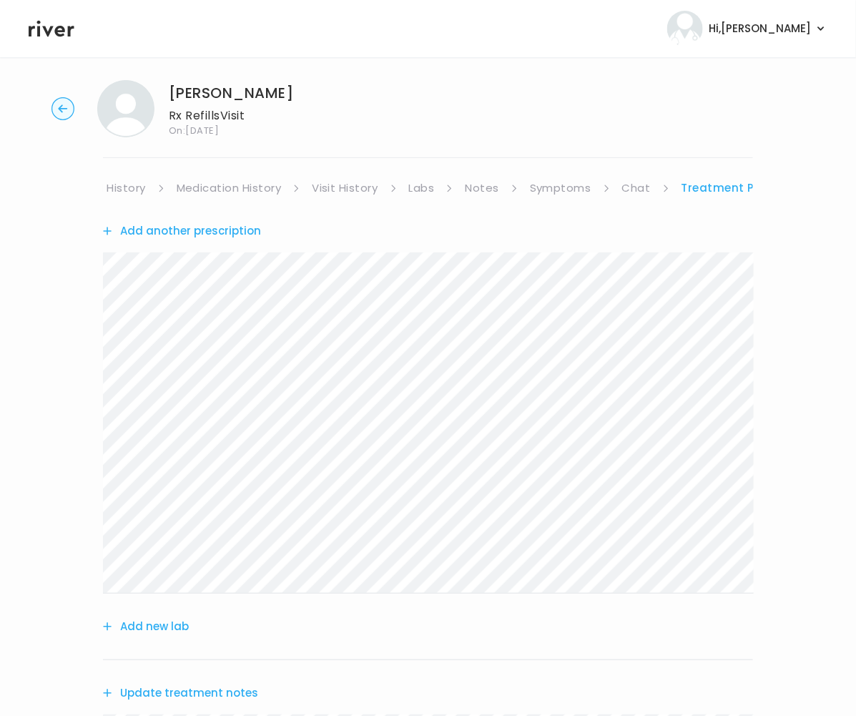
scroll to position [0, 0]
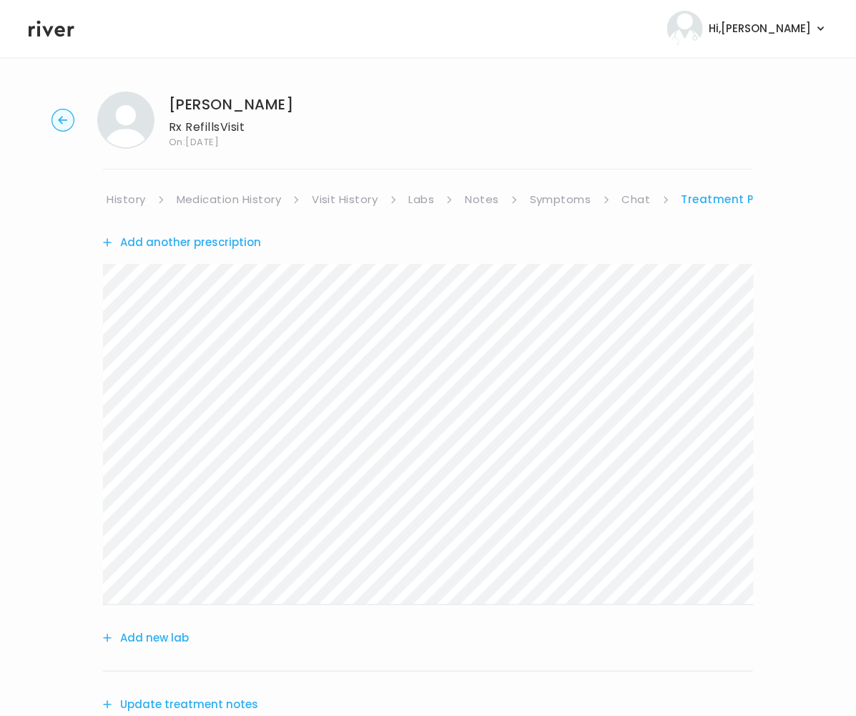
click at [125, 199] on link "Medical History" at bounding box center [102, 199] width 85 height 20
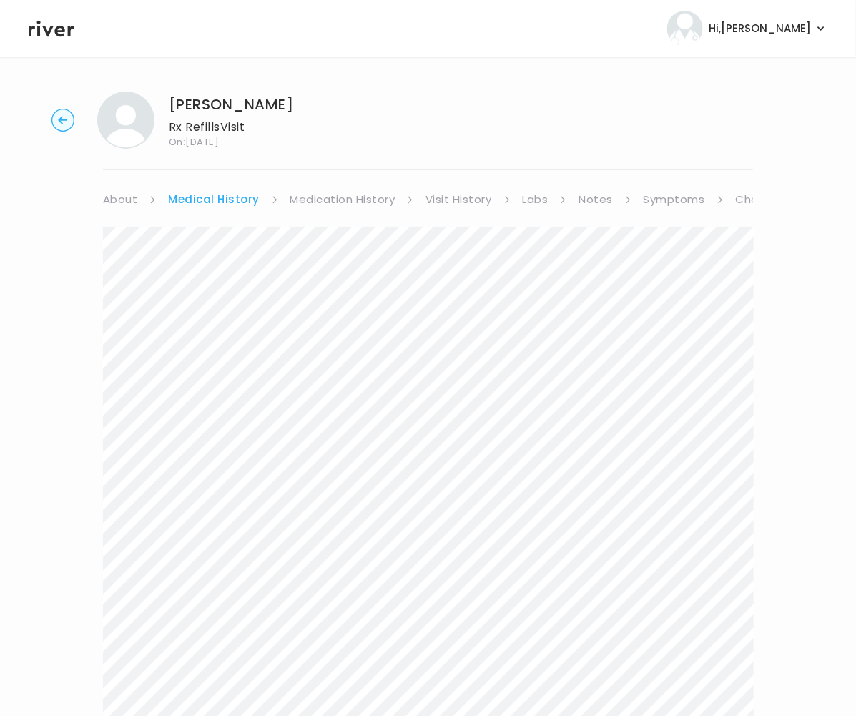
click at [127, 200] on link "About" at bounding box center [120, 199] width 34 height 20
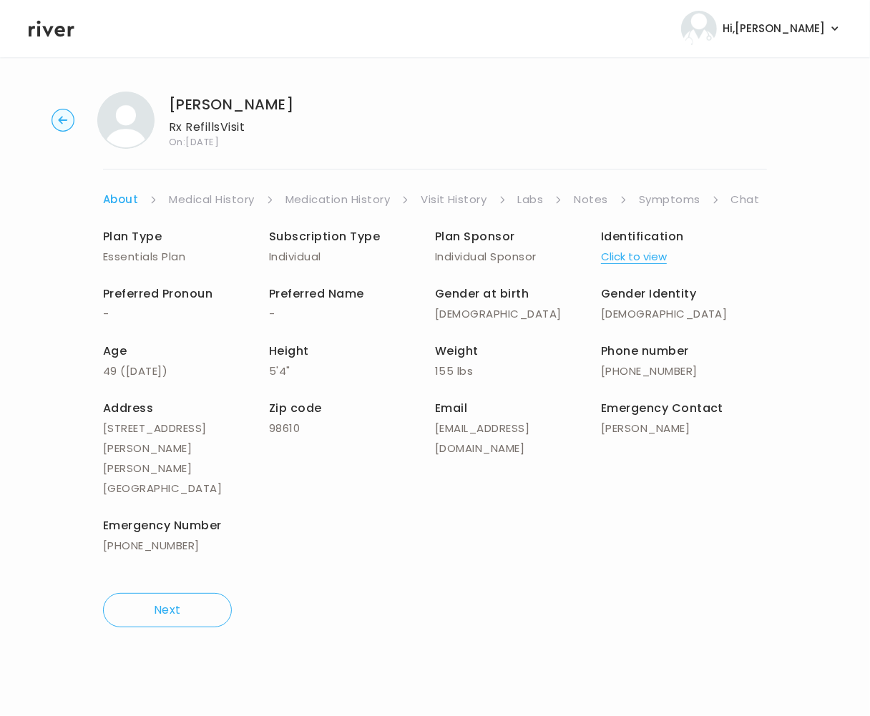
click at [759, 195] on li "Chat" at bounding box center [755, 199] width 48 height 20
click at [750, 199] on link "Chat" at bounding box center [745, 199] width 29 height 20
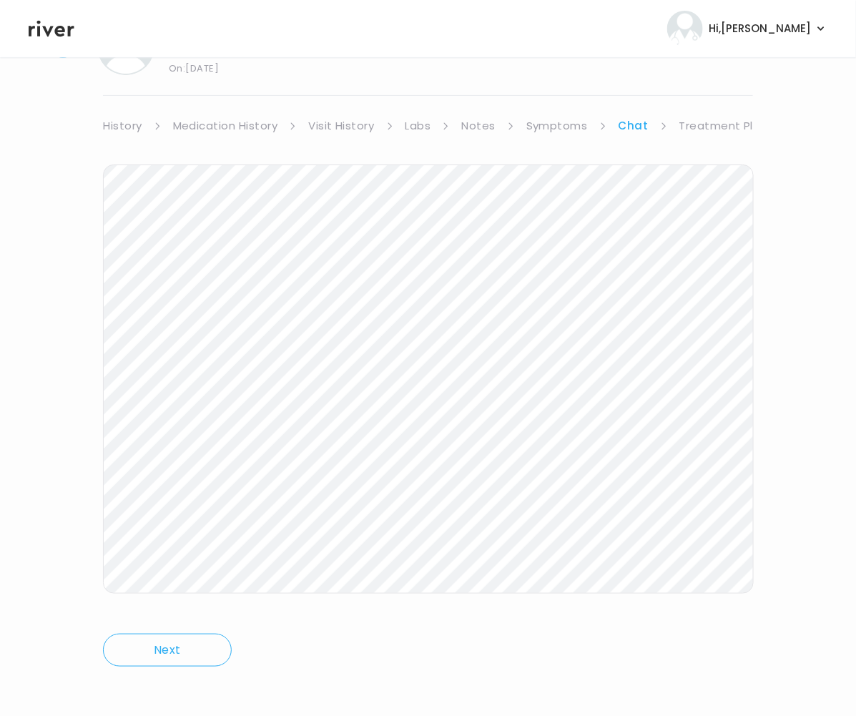
scroll to position [0, 120]
click at [702, 122] on link "Treatment Plan" at bounding box center [715, 126] width 89 height 20
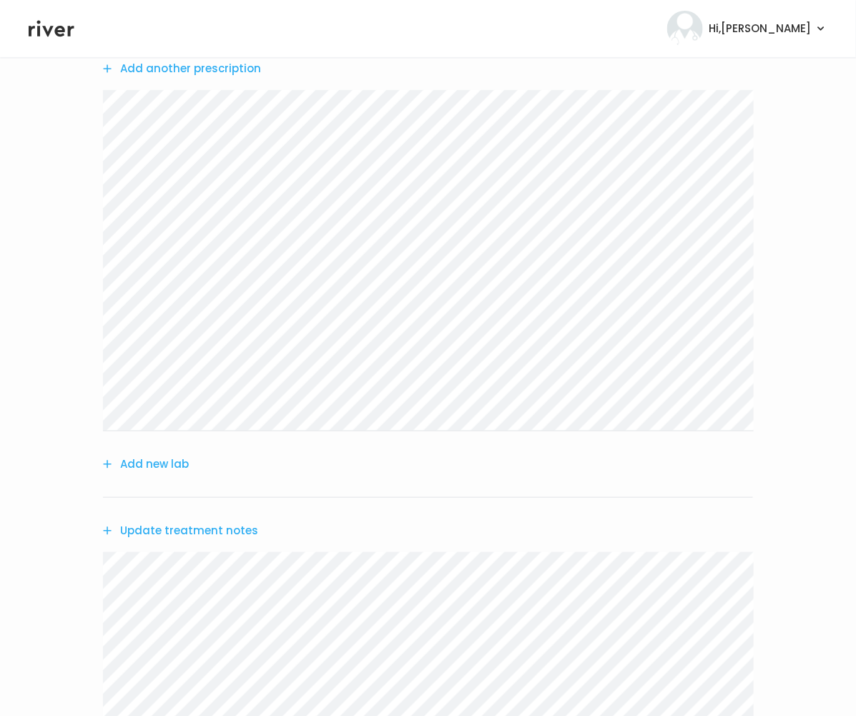
scroll to position [479, 0]
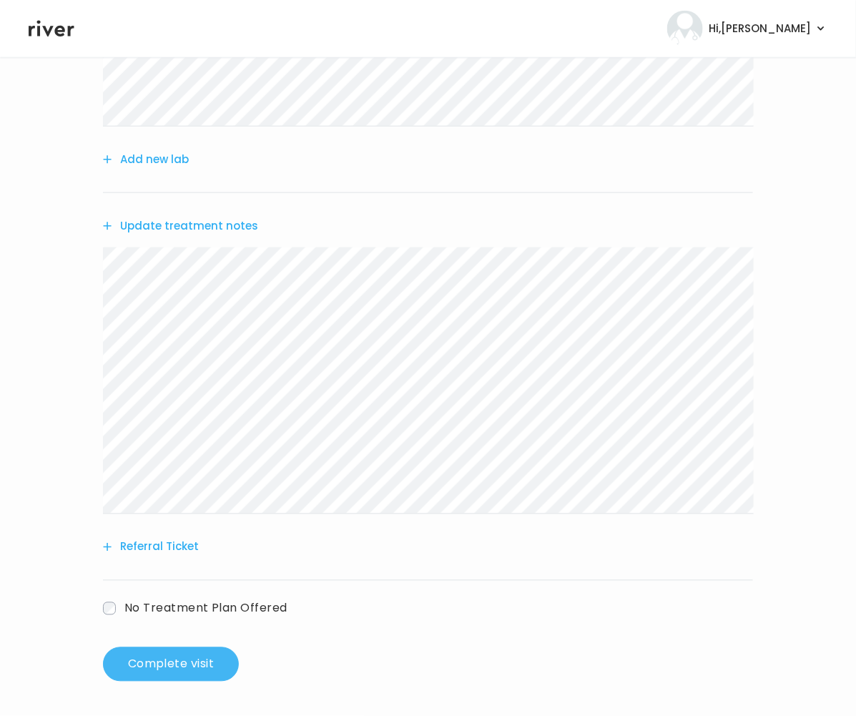
click at [199, 677] on button "Complete visit" at bounding box center [171, 664] width 136 height 34
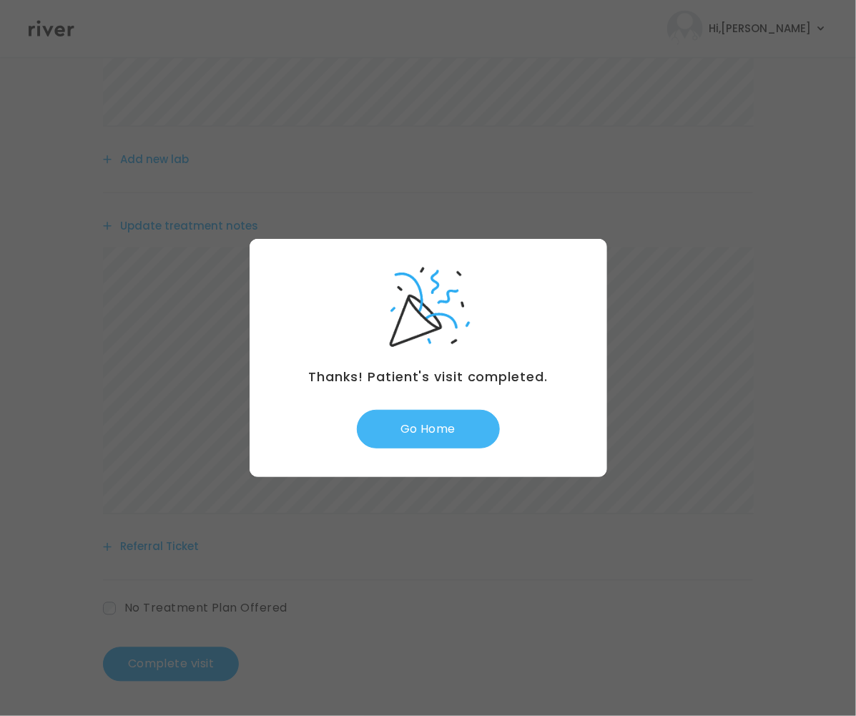
click at [424, 428] on button "Go Home" at bounding box center [428, 429] width 143 height 39
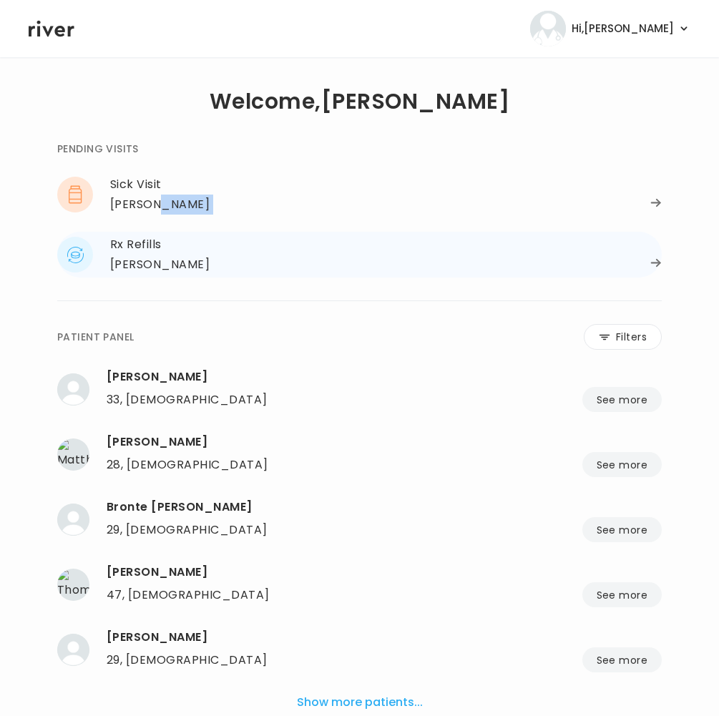
drag, startPoint x: 152, startPoint y: 201, endPoint x: 149, endPoint y: 242, distance: 40.9
click at [153, 231] on div "Sick Visit Kaitlyn Tolley Kaitlyn Tolley 20, Female See more 20, Female Florida…" at bounding box center [359, 225] width 604 height 106
click at [146, 246] on div "Rx Refills" at bounding box center [385, 245] width 551 height 20
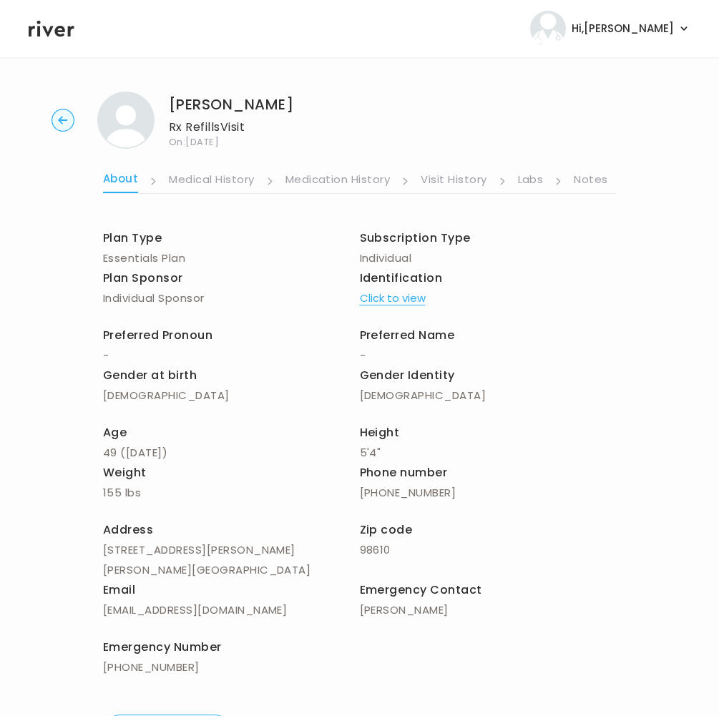
click at [598, 172] on link "Notes" at bounding box center [590, 180] width 34 height 23
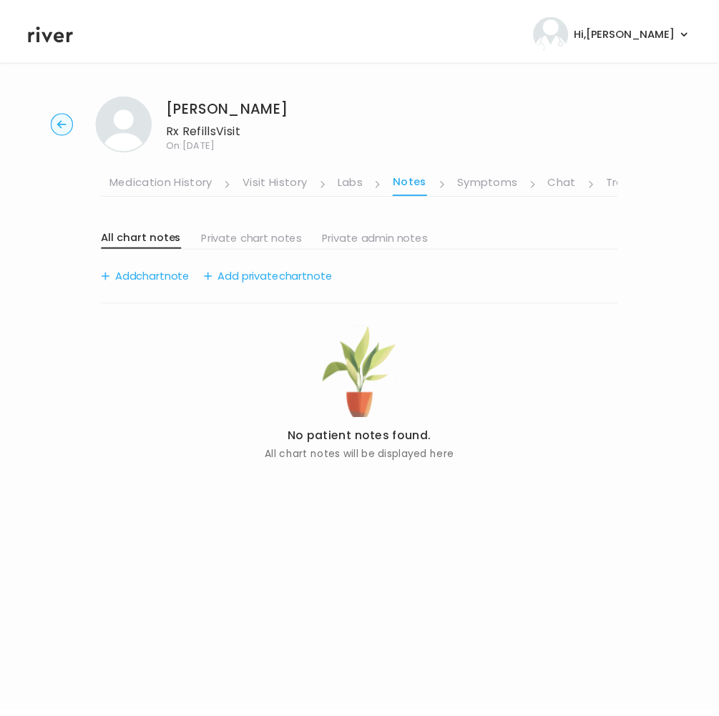
scroll to position [0, 245]
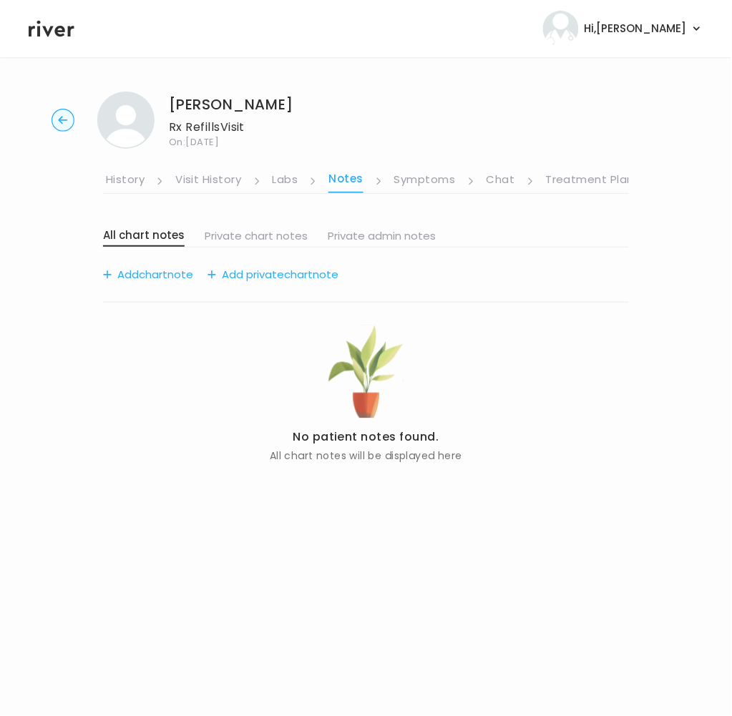
click at [410, 175] on link "Symptoms" at bounding box center [424, 180] width 61 height 23
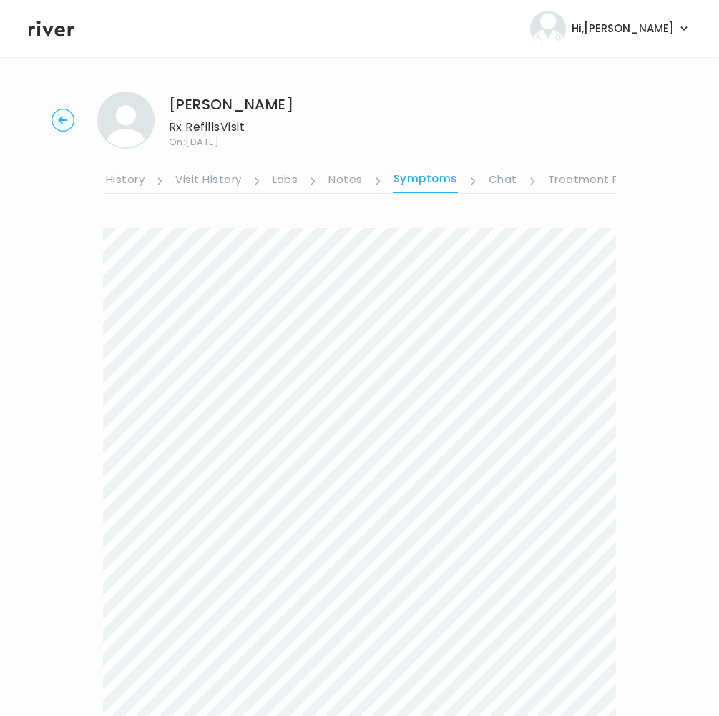
click at [587, 179] on link "Treatment Plan" at bounding box center [592, 180] width 89 height 23
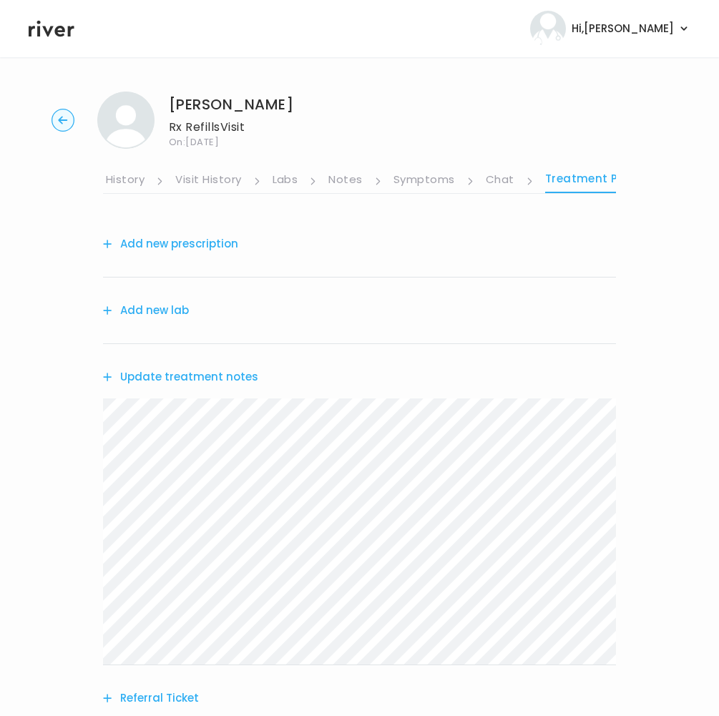
click at [487, 182] on link "Chat" at bounding box center [500, 180] width 29 height 23
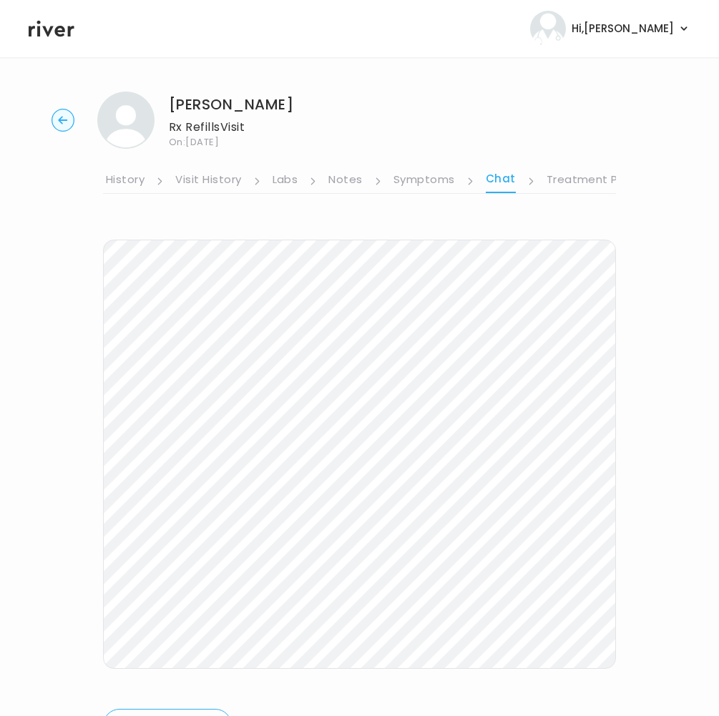
scroll to position [70, 0]
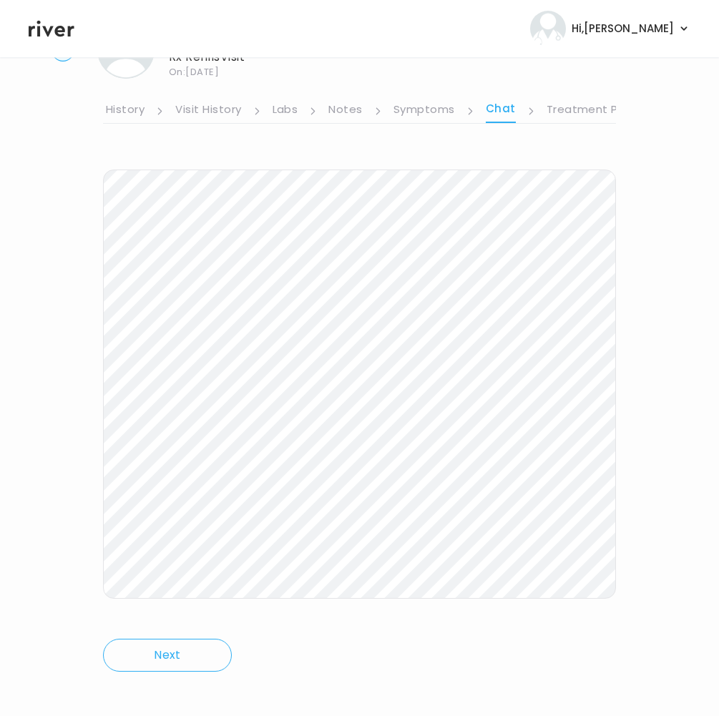
click at [57, 28] on icon at bounding box center [52, 29] width 46 height 16
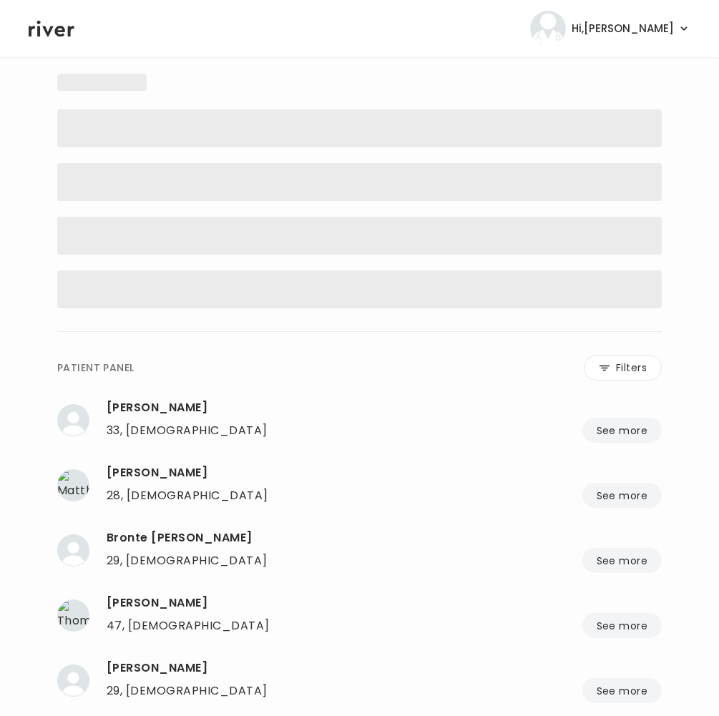
scroll to position [62, 0]
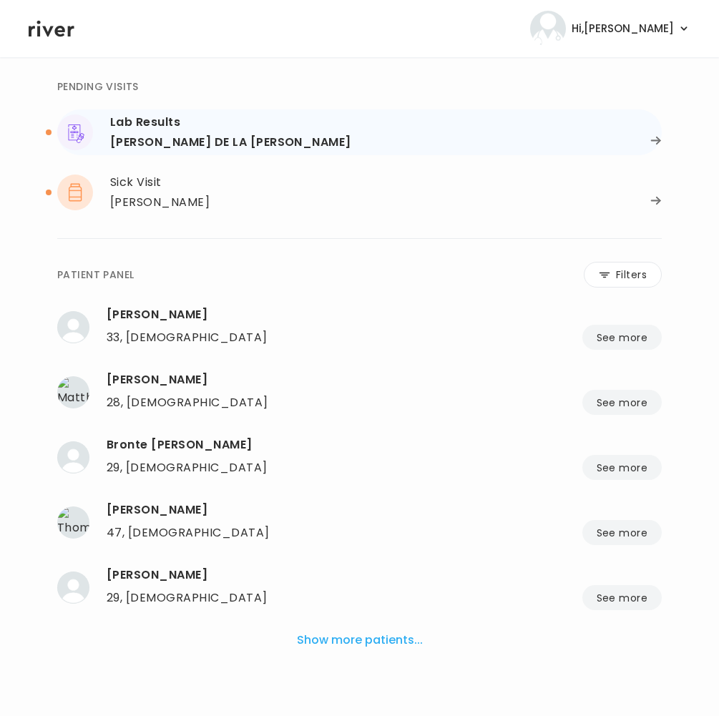
click at [149, 137] on div "[PERSON_NAME] DE LA [PERSON_NAME]" at bounding box center [230, 142] width 241 height 20
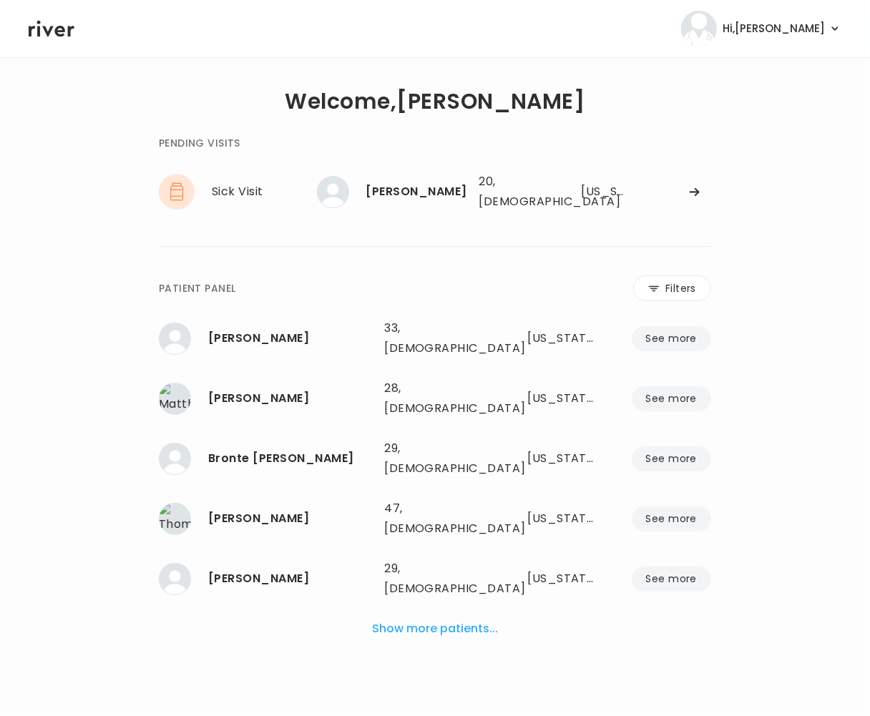
click at [418, 613] on button "Show more patients..." at bounding box center [434, 628] width 137 height 31
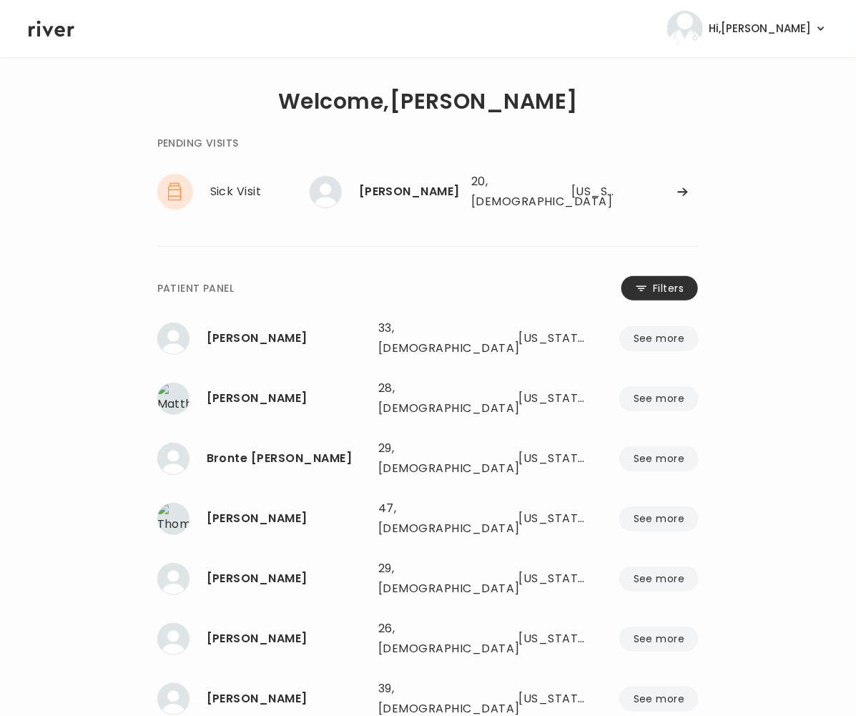
click at [658, 276] on button "Filters" at bounding box center [660, 288] width 78 height 26
click at [305, 282] on input "name" at bounding box center [341, 291] width 109 height 30
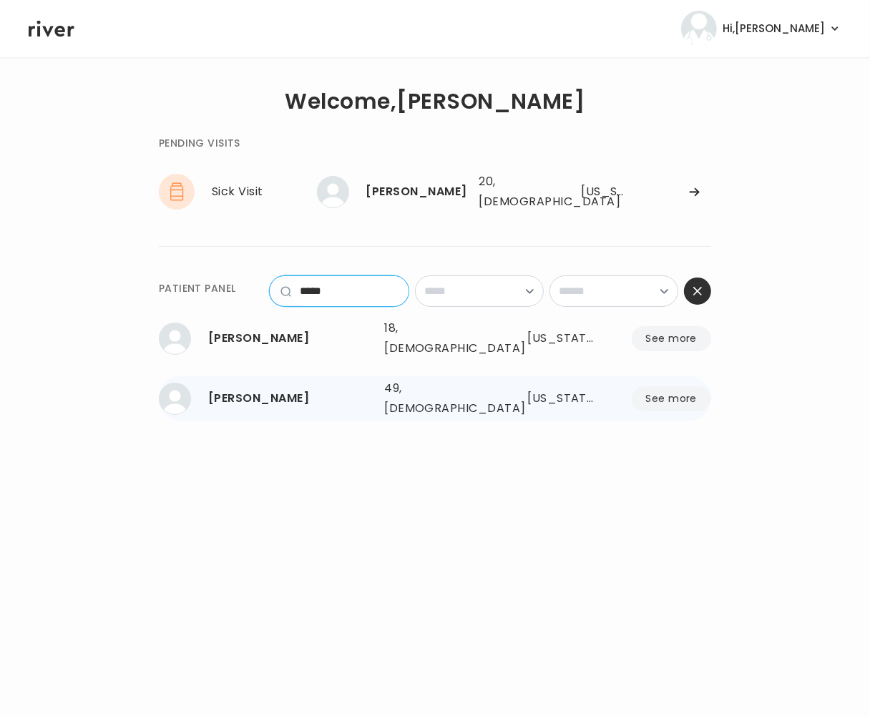
type input "****"
click at [247, 388] on div "[PERSON_NAME]" at bounding box center [290, 398] width 164 height 20
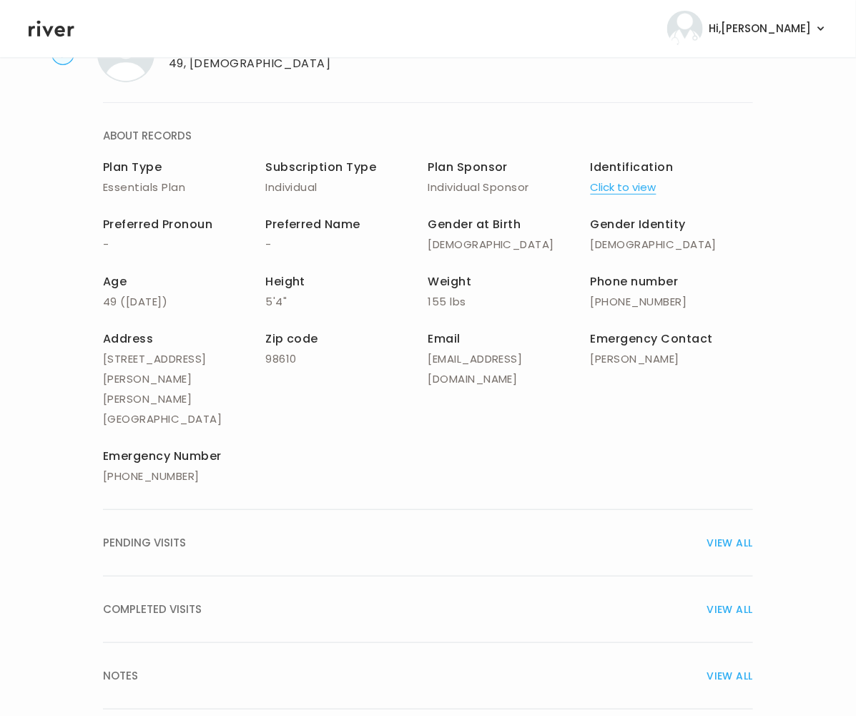
scroll to position [69, 0]
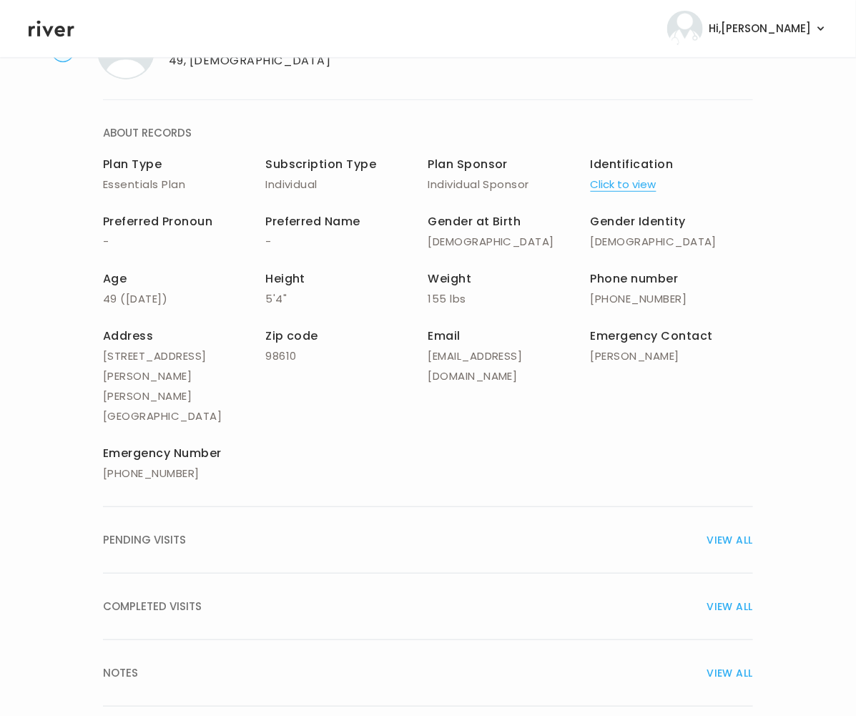
click at [175, 596] on span "COMPLETED VISITS" at bounding box center [152, 606] width 99 height 20
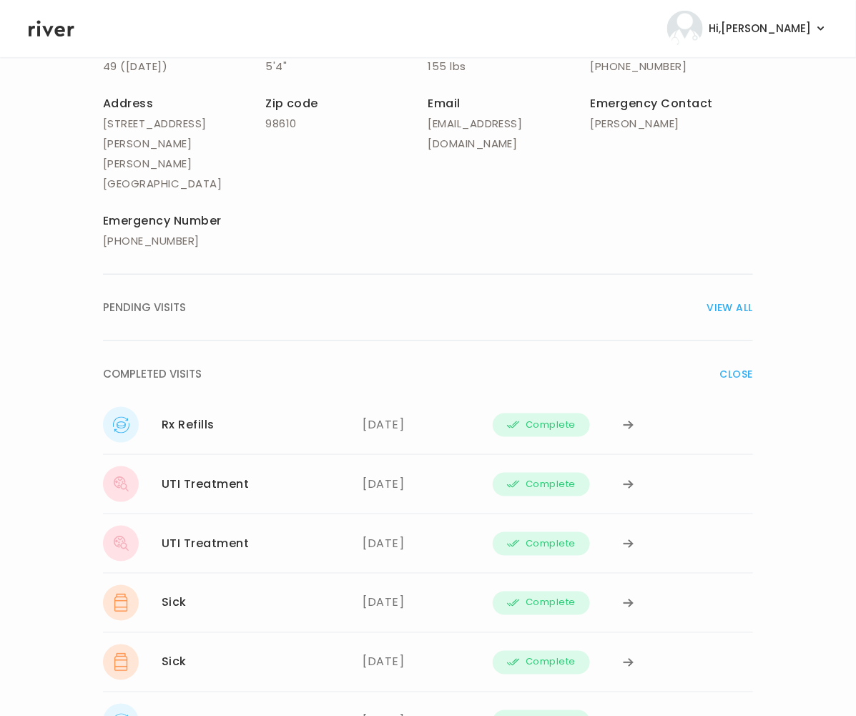
scroll to position [502, 0]
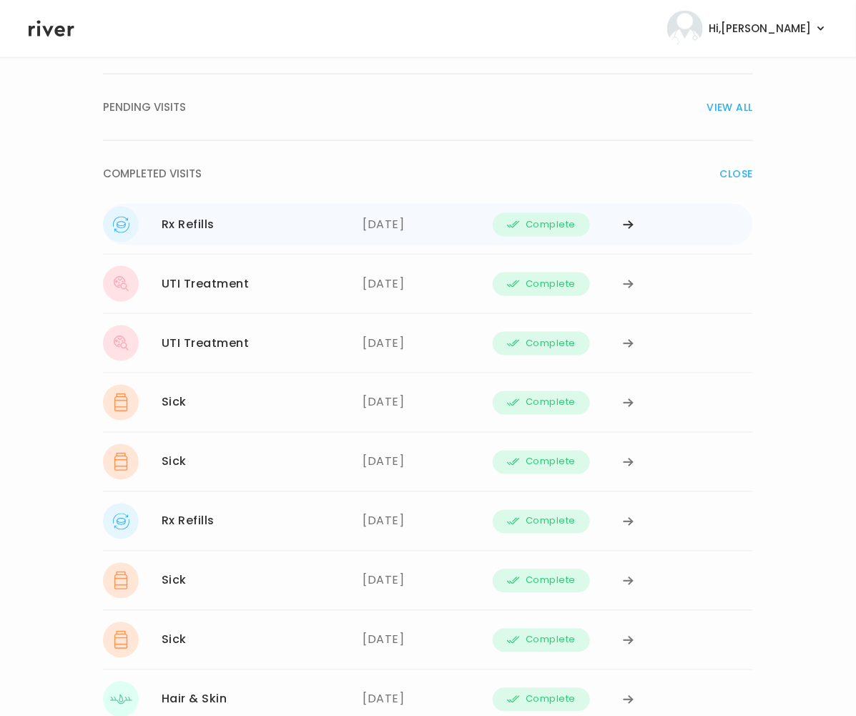
click at [408, 207] on div "[DATE]" at bounding box center [428, 225] width 130 height 36
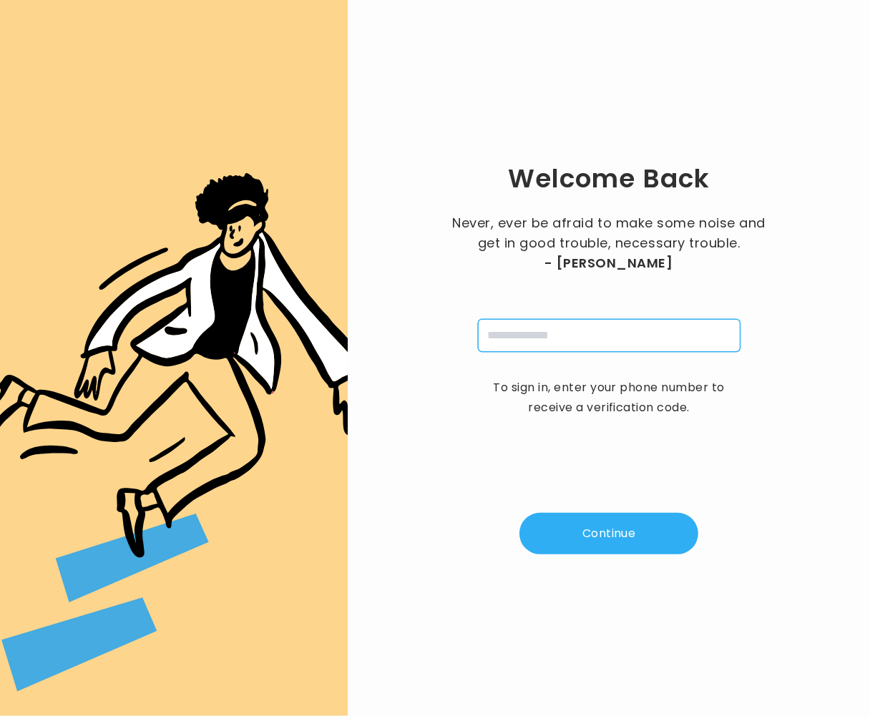
click at [587, 337] on input "tel" at bounding box center [609, 335] width 262 height 33
type input "**********"
click at [584, 527] on button "Continue" at bounding box center [608, 533] width 179 height 41
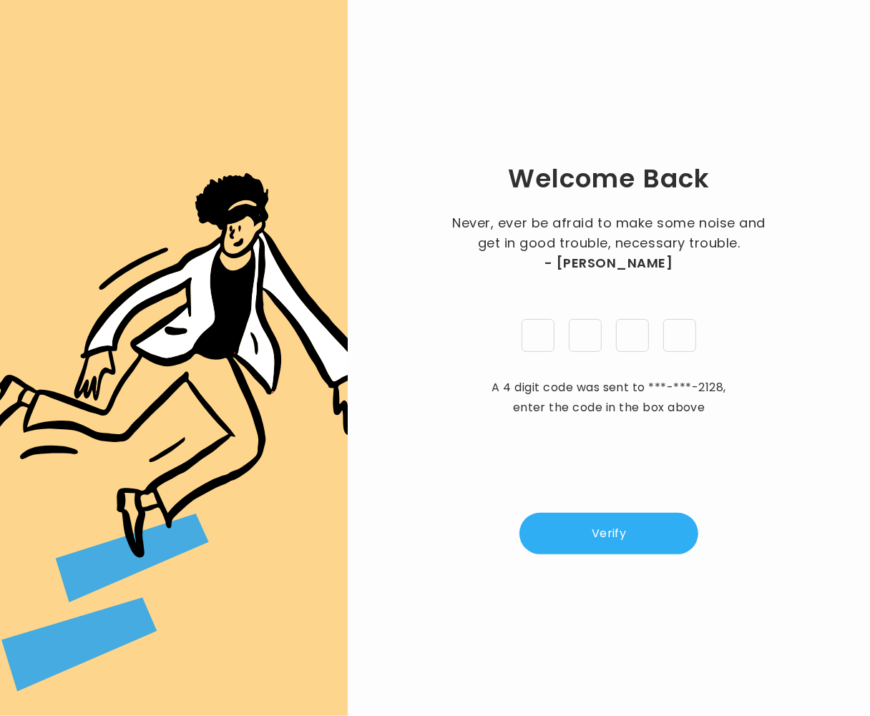
type input "*"
click at [641, 518] on button "Verify" at bounding box center [608, 533] width 179 height 41
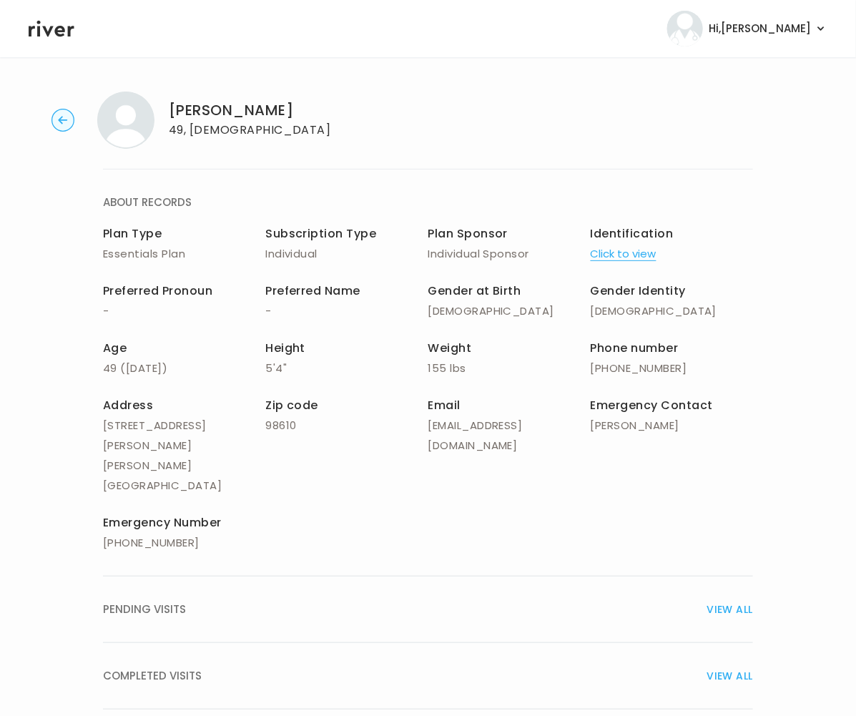
click at [289, 666] on div "COMPLETED VISITS VIEW ALL" at bounding box center [428, 676] width 650 height 20
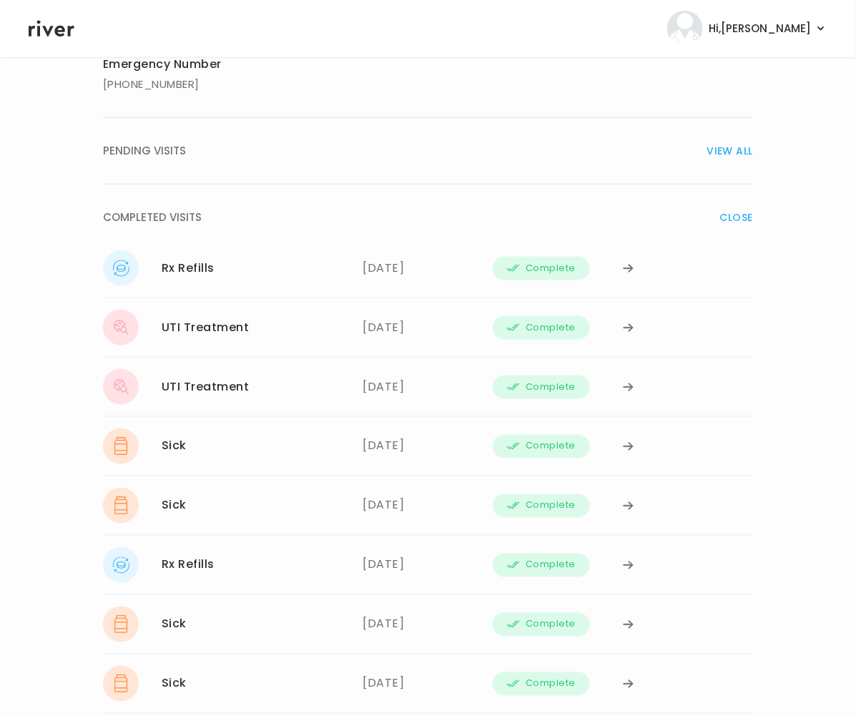
scroll to position [254, 0]
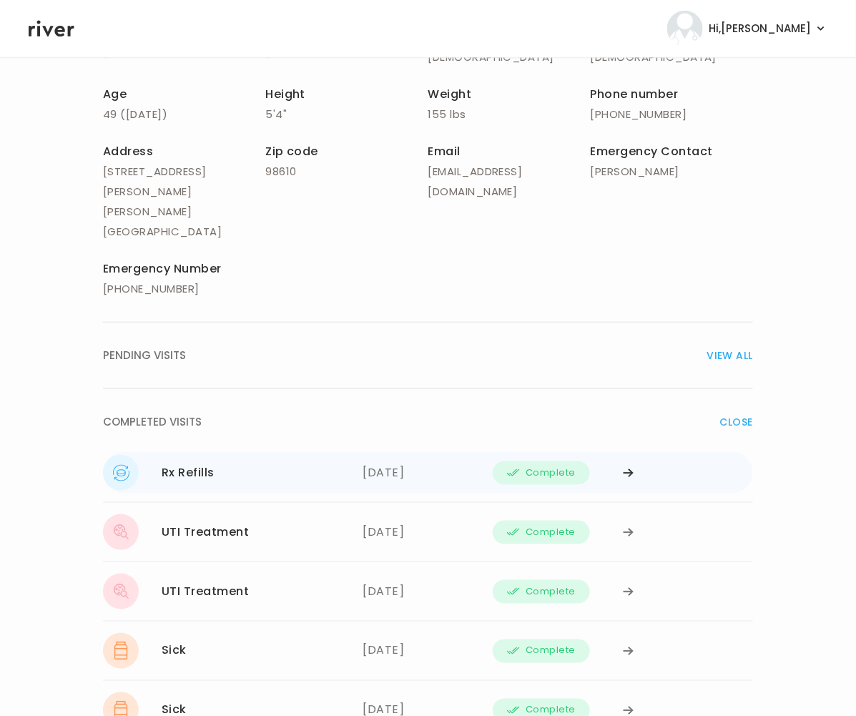
click at [618, 455] on div "Complete" at bounding box center [558, 473] width 130 height 36
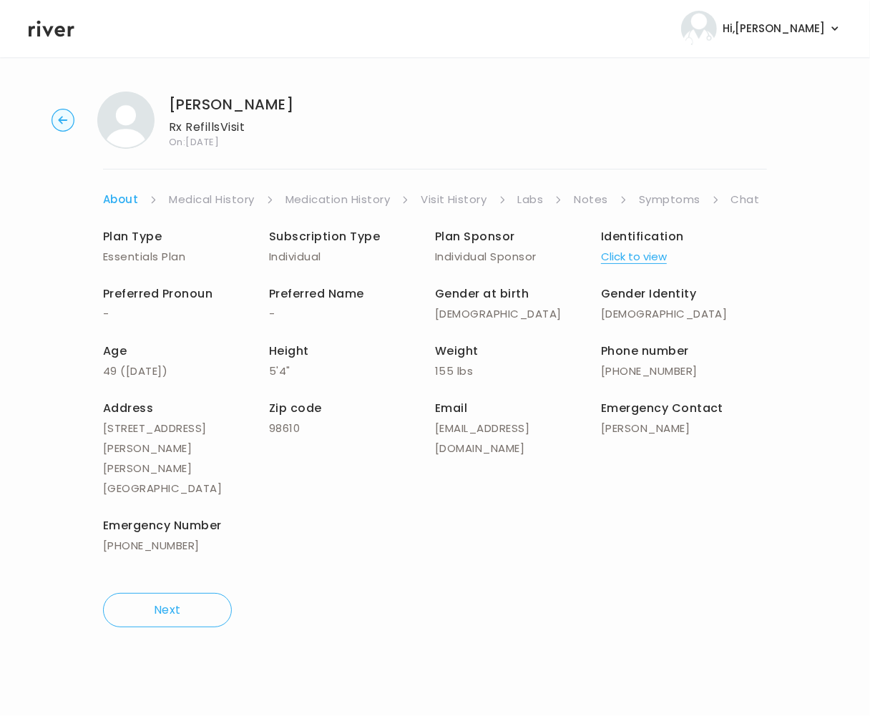
click at [746, 204] on link "Chat" at bounding box center [745, 199] width 29 height 20
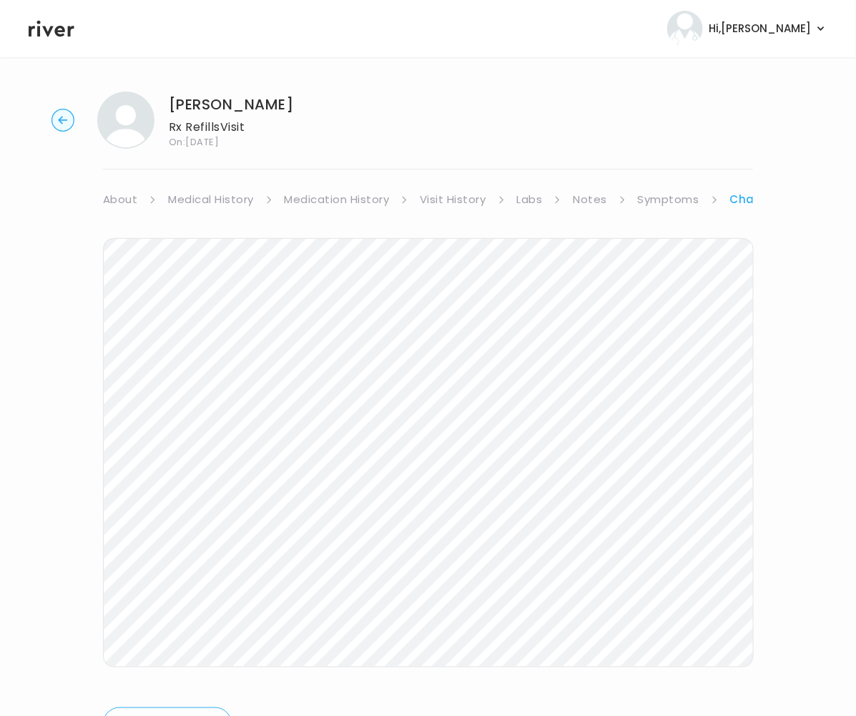
scroll to position [74, 0]
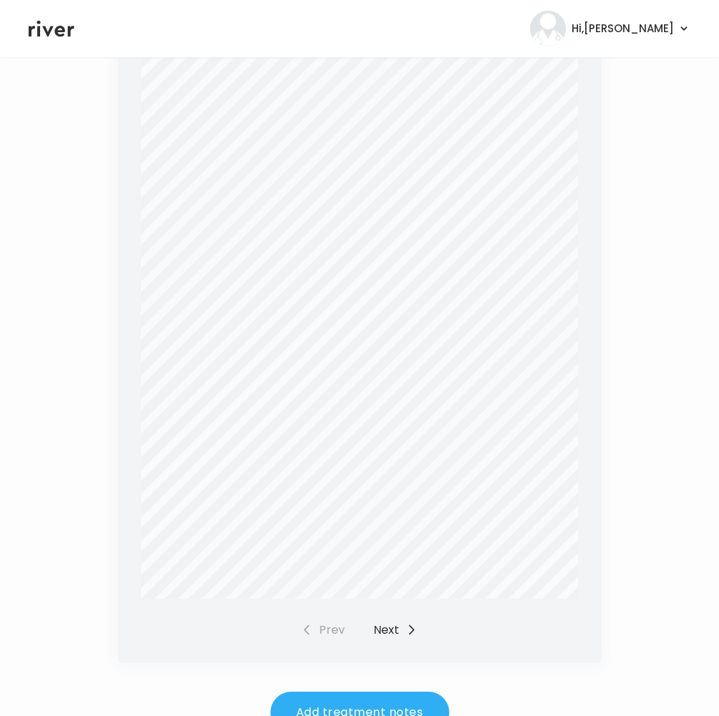
scroll to position [413, 0]
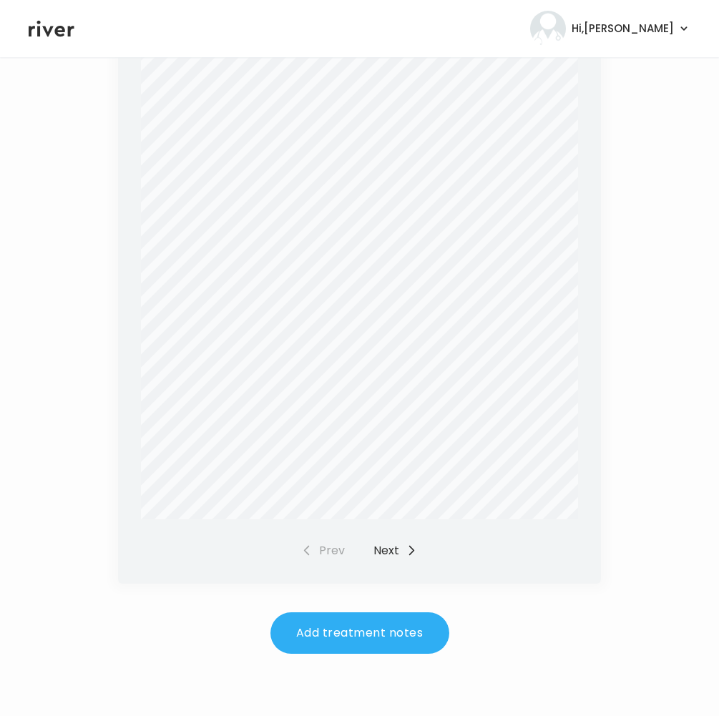
click at [393, 549] on button "Next" at bounding box center [395, 551] width 44 height 20
drag, startPoint x: 392, startPoint y: 548, endPoint x: 398, endPoint y: 531, distance: 18.8
click at [392, 547] on button "Next" at bounding box center [395, 551] width 44 height 20
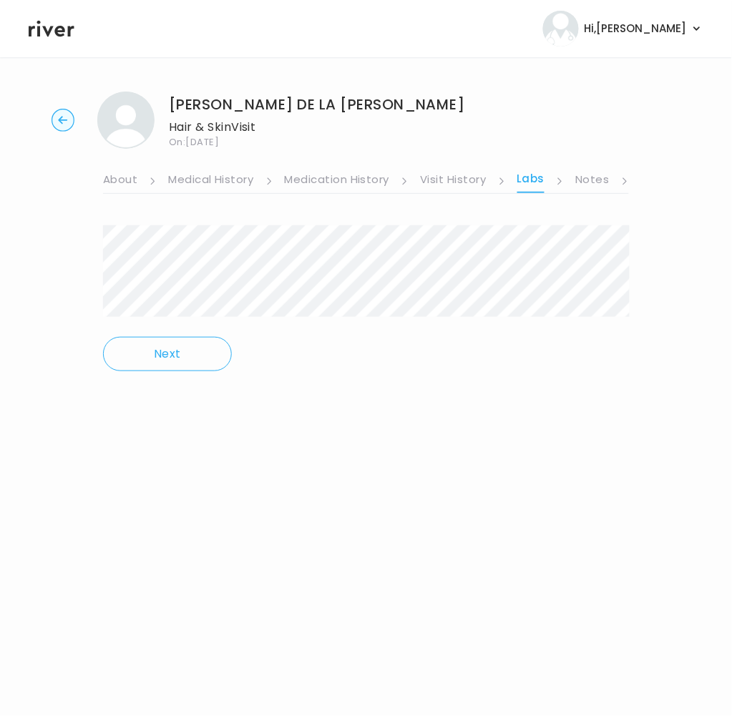
click at [59, 32] on icon at bounding box center [52, 28] width 46 height 21
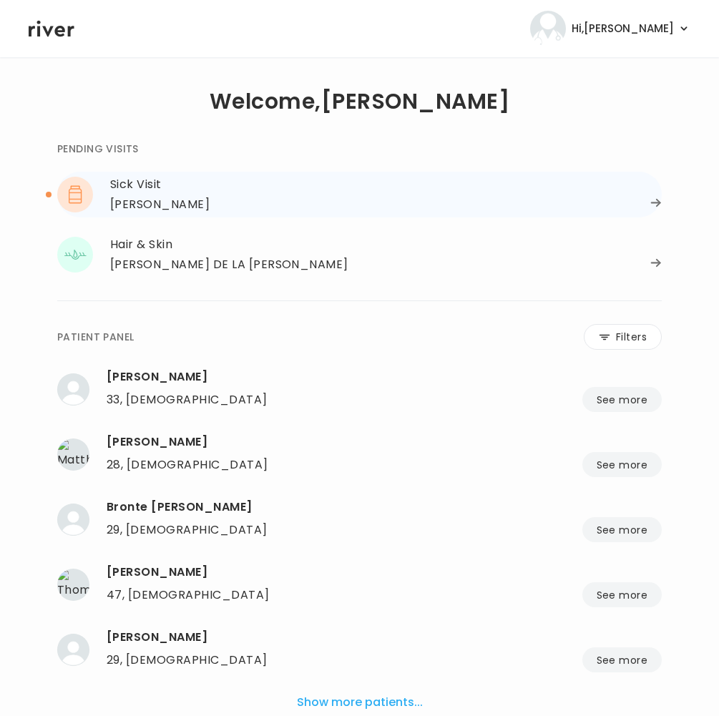
click at [149, 196] on div "[PERSON_NAME]" at bounding box center [159, 205] width 99 height 20
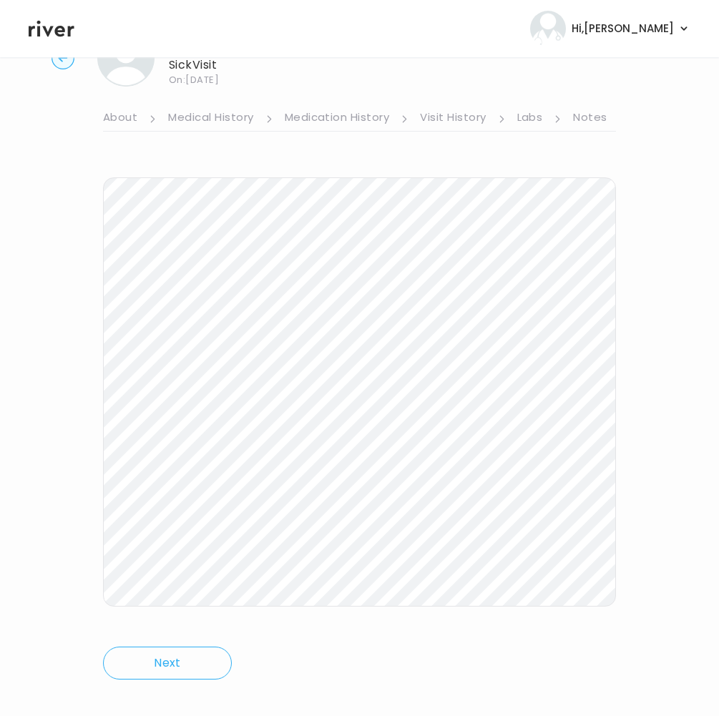
scroll to position [79, 0]
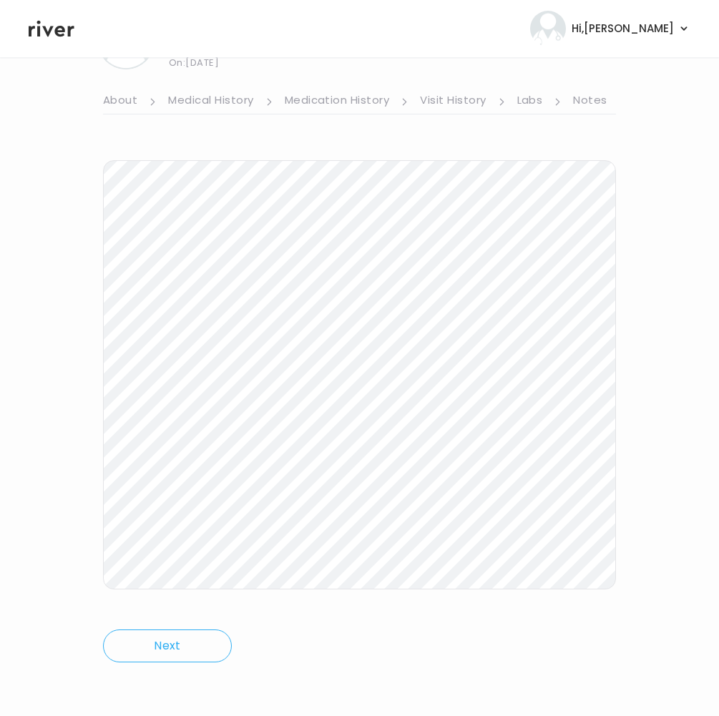
click at [92, 400] on div "Kaitlyn Tolley Sick Visit On: 05 Oct 2025 About Medical History Medication Hist…" at bounding box center [359, 347] width 719 height 693
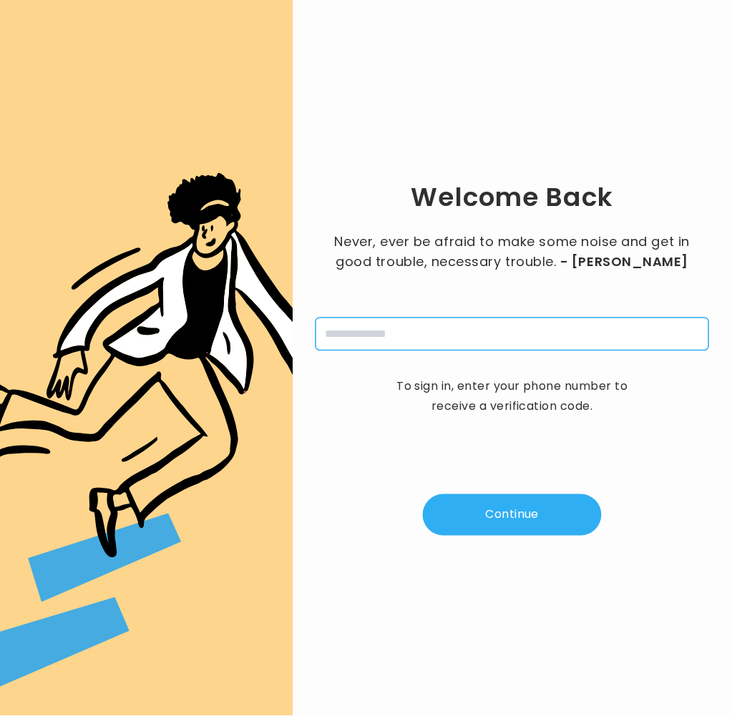
click at [371, 334] on input "tel" at bounding box center [511, 333] width 393 height 33
type input "**********"
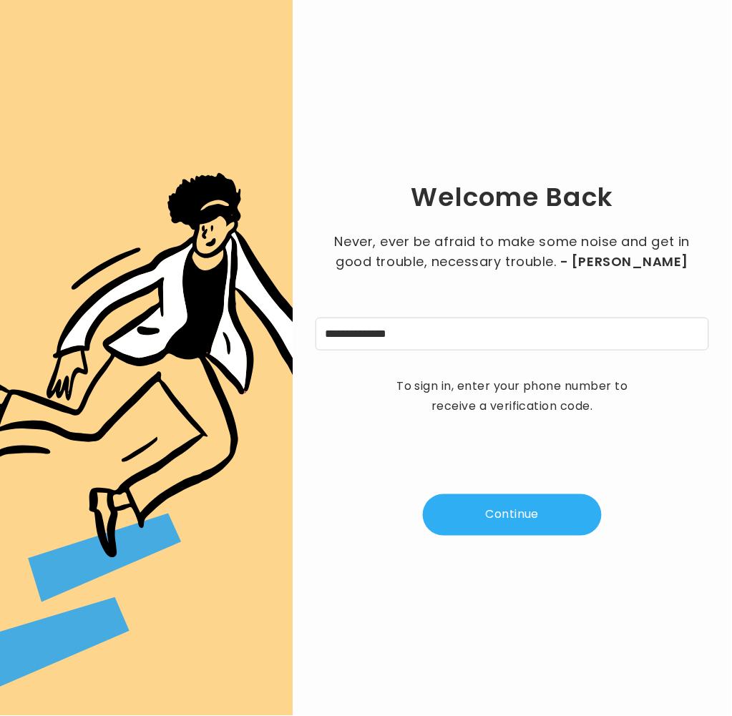
click at [493, 517] on button "Continue" at bounding box center [512, 514] width 179 height 41
type input "*"
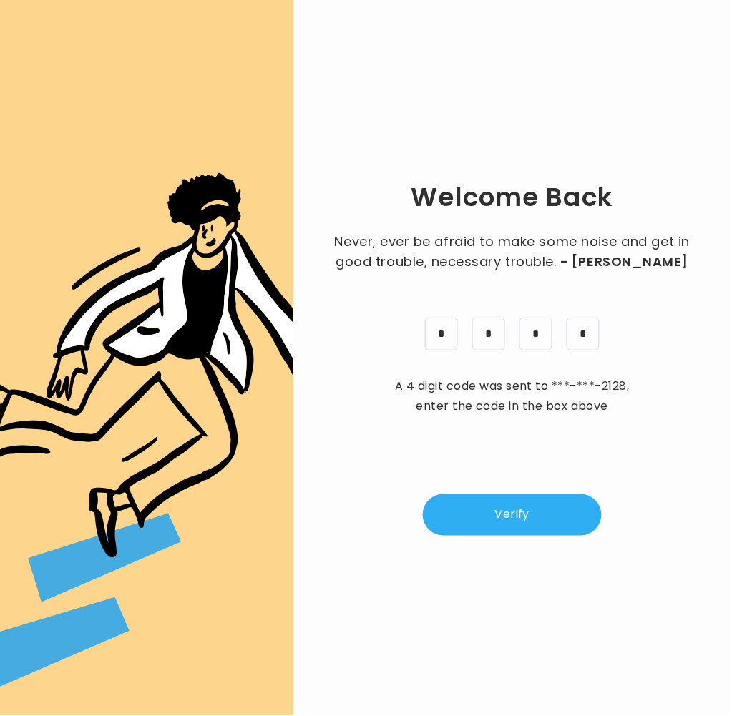
click at [488, 524] on button "Verify" at bounding box center [512, 514] width 179 height 41
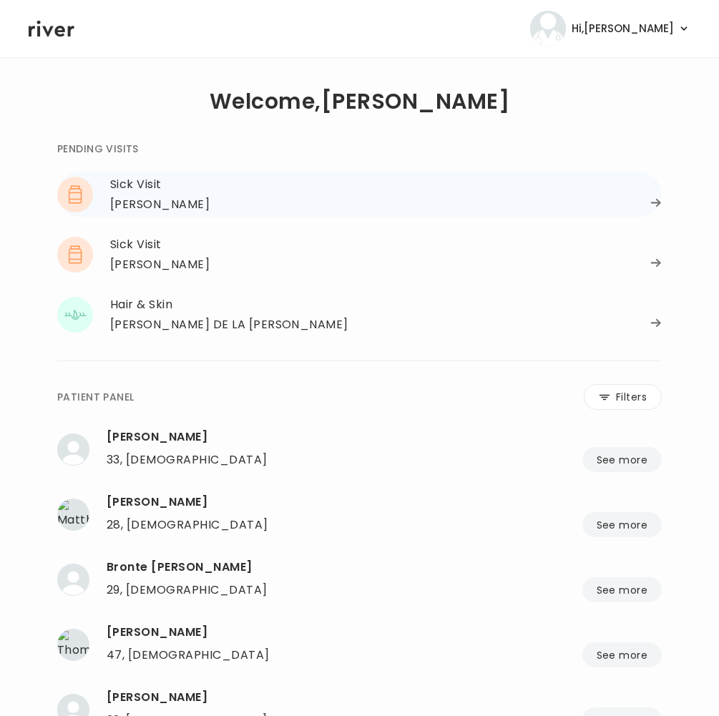
click at [159, 207] on div "[PERSON_NAME]" at bounding box center [159, 205] width 99 height 20
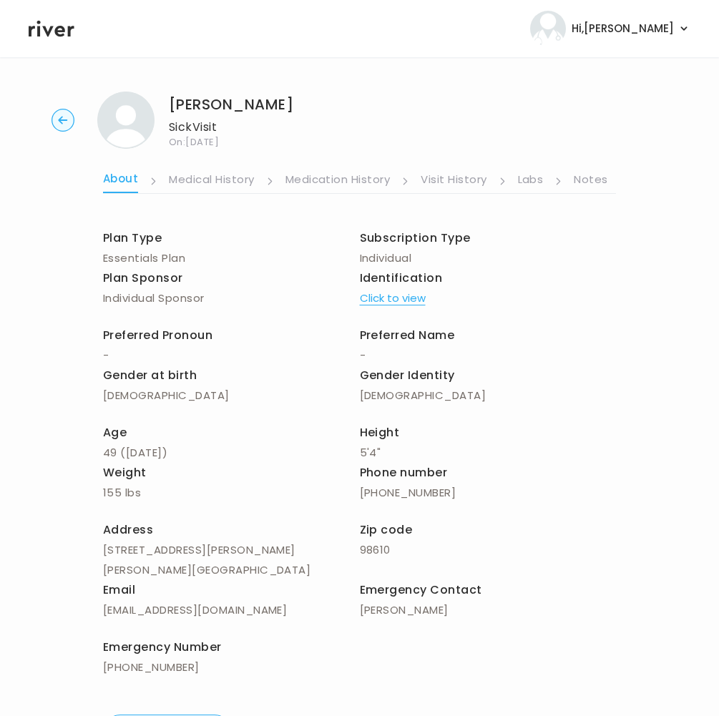
click at [598, 180] on link "Notes" at bounding box center [590, 180] width 34 height 23
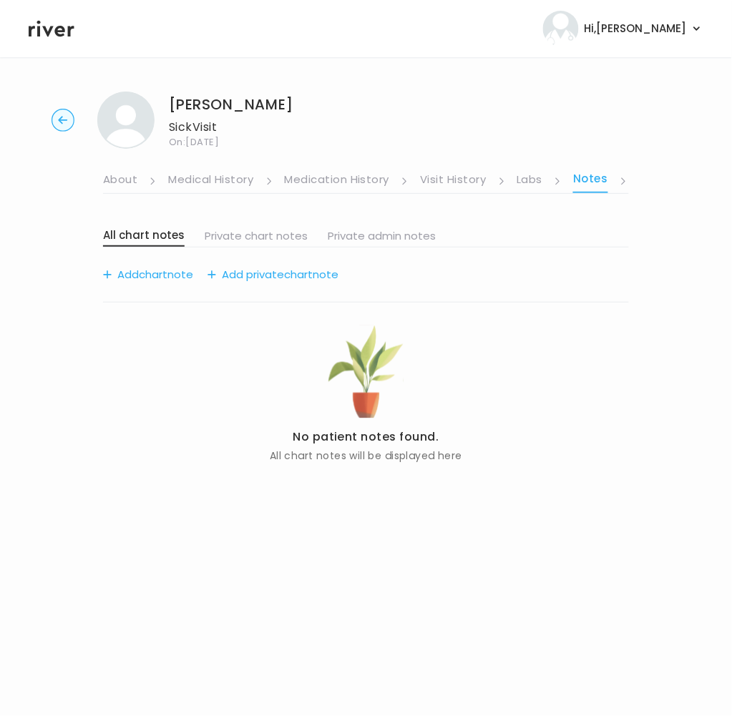
click at [461, 175] on link "Visit History" at bounding box center [453, 180] width 66 height 23
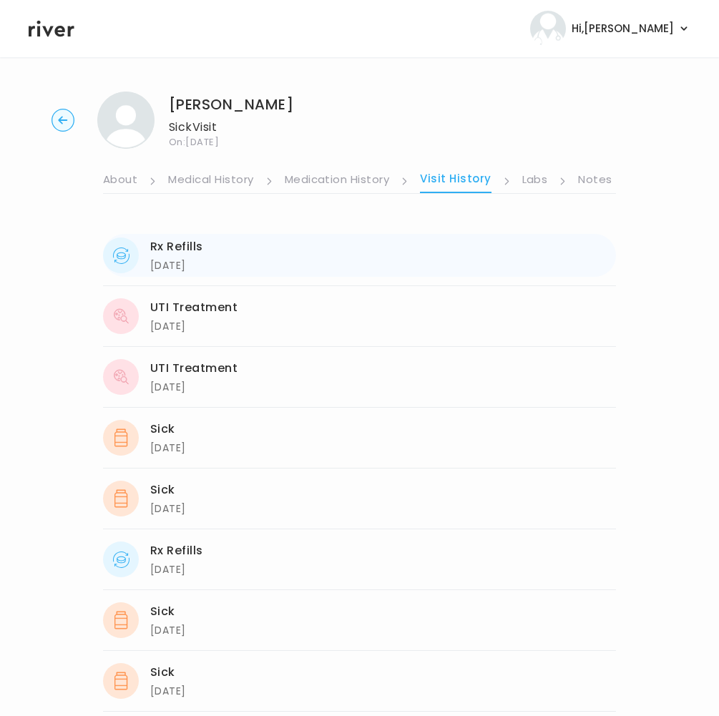
click at [167, 267] on div "[DATE]" at bounding box center [176, 265] width 53 height 17
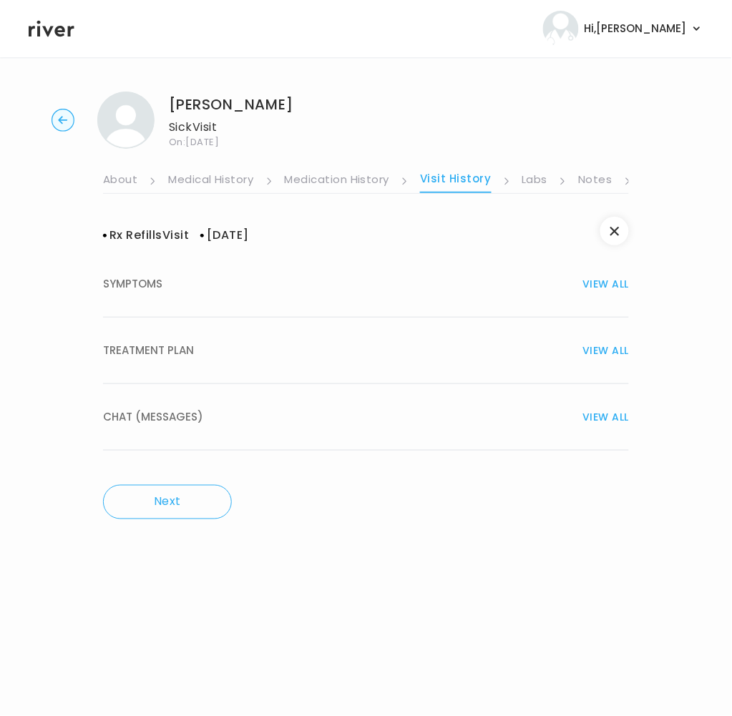
click at [327, 185] on link "Medication History" at bounding box center [337, 180] width 105 height 23
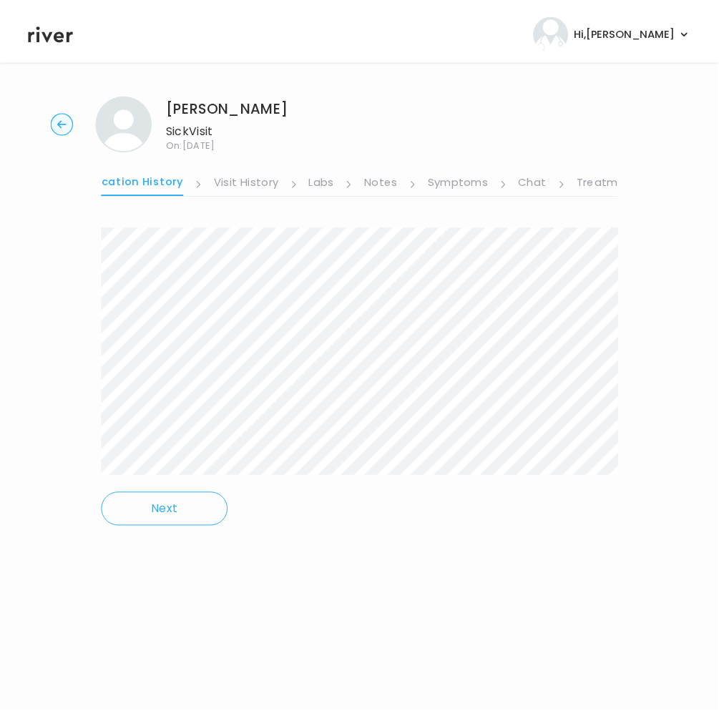
scroll to position [0, 245]
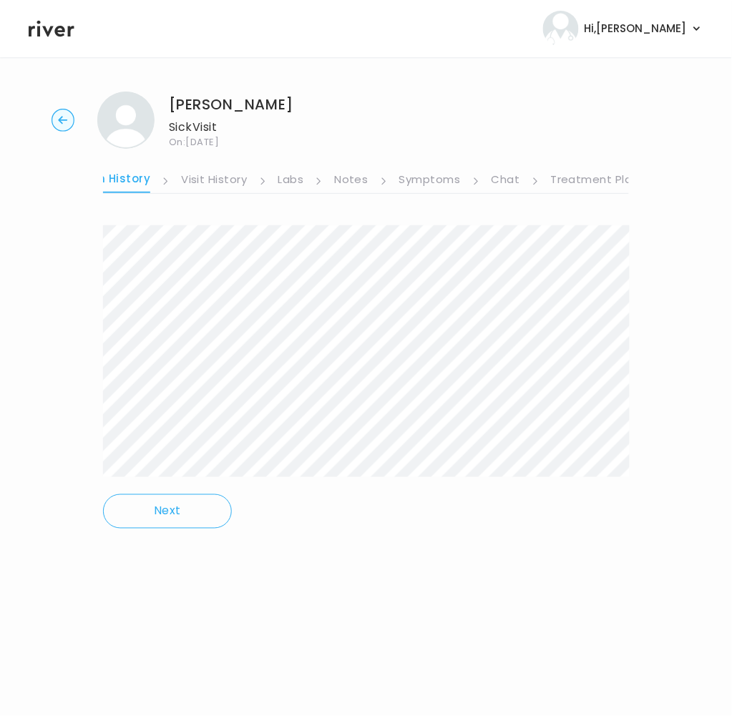
click at [413, 187] on link "Symptoms" at bounding box center [429, 180] width 61 height 23
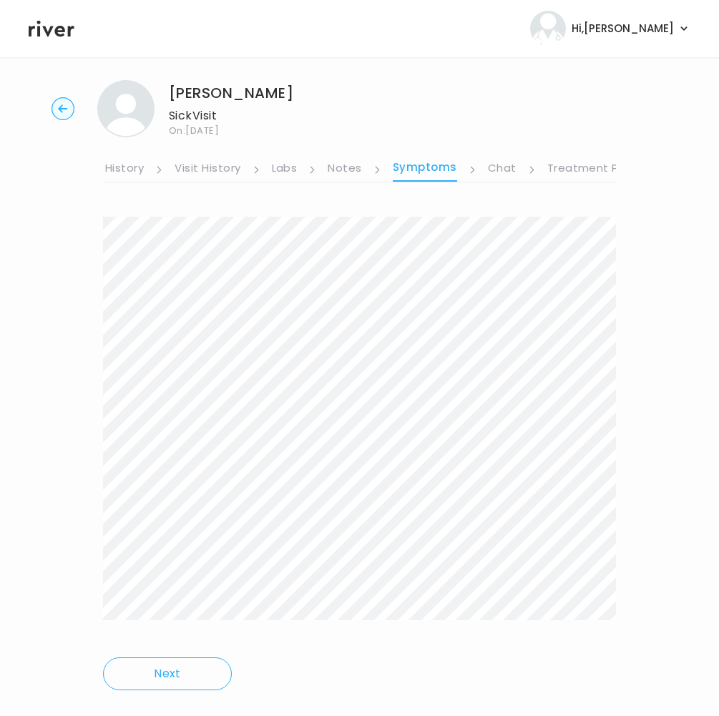
scroll to position [8, 0]
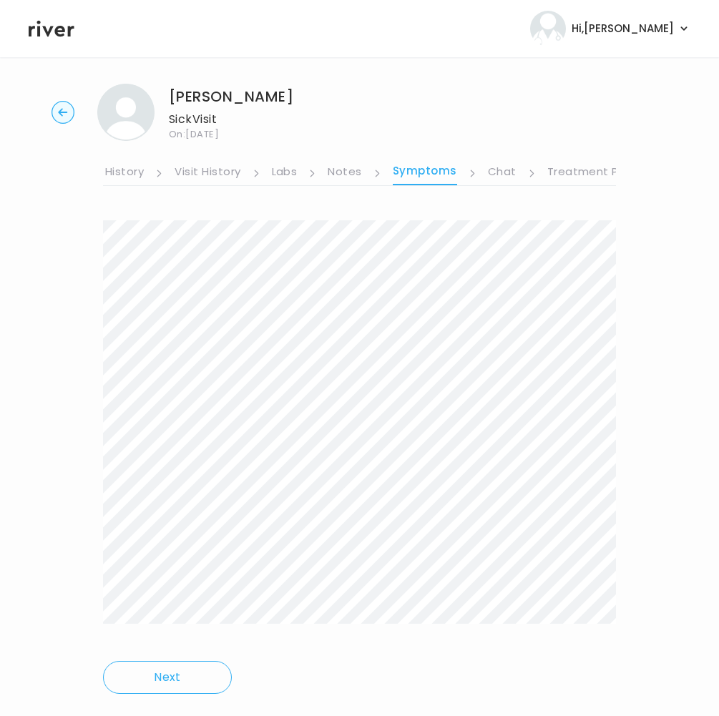
click at [142, 208] on div "Next" at bounding box center [359, 458] width 513 height 511
click at [521, 640] on div at bounding box center [359, 431] width 513 height 423
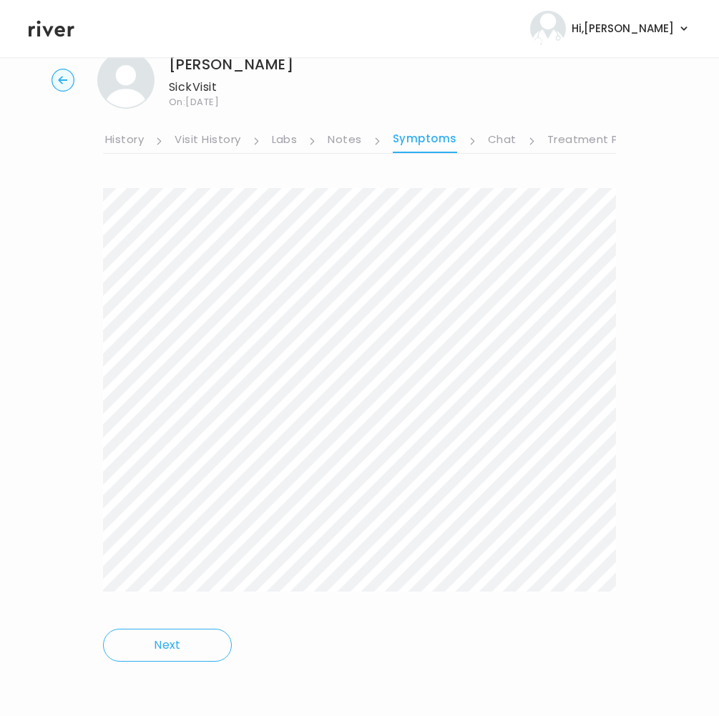
click at [341, 142] on link "Notes" at bounding box center [345, 140] width 34 height 23
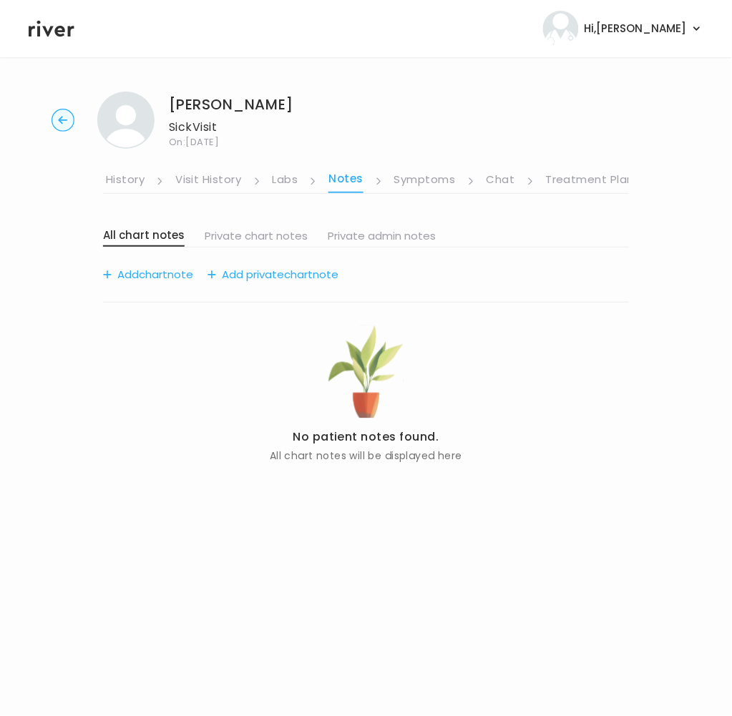
click at [287, 178] on link "Labs" at bounding box center [285, 180] width 26 height 23
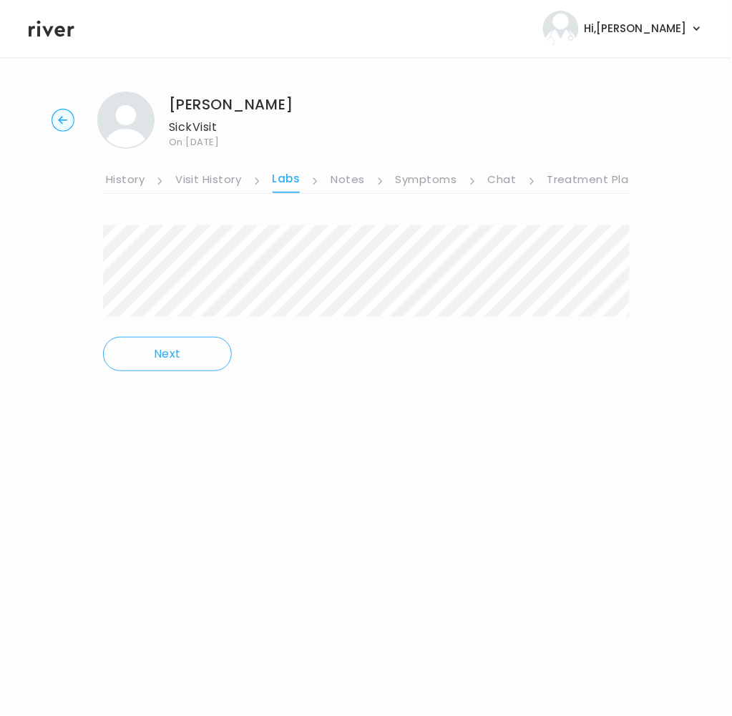
click at [211, 176] on link "Visit History" at bounding box center [208, 180] width 66 height 23
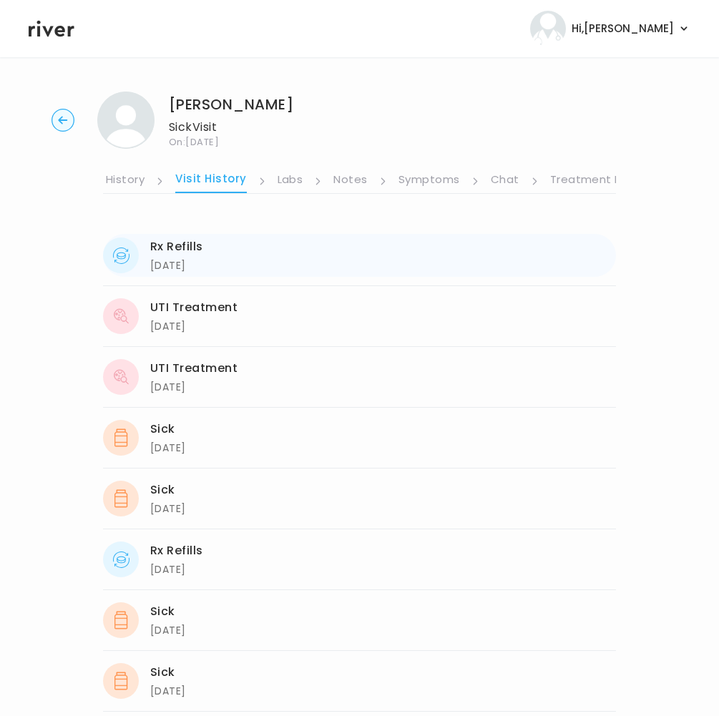
click at [197, 257] on div "[DATE]" at bounding box center [176, 265] width 53 height 17
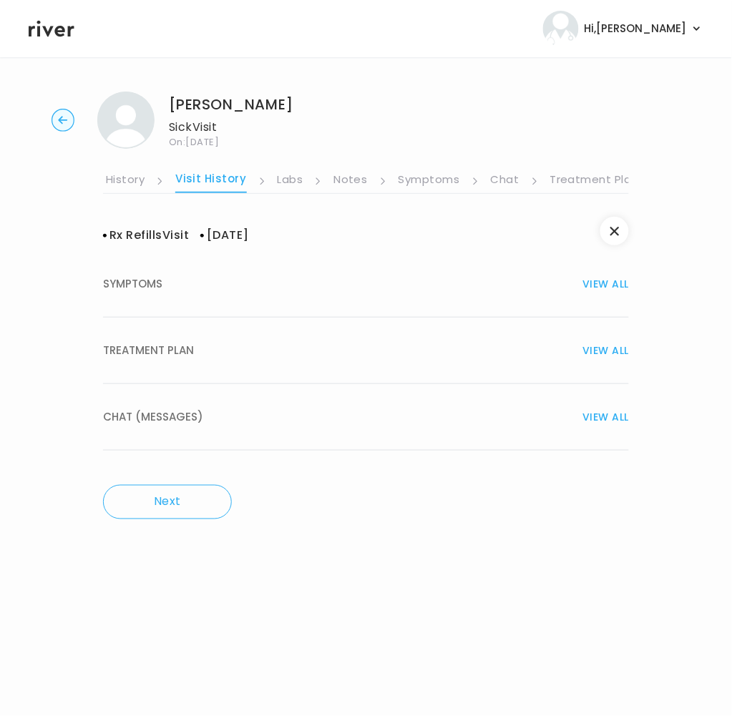
click at [203, 348] on div "TREATMENT PLAN VIEW ALL" at bounding box center [366, 350] width 526 height 20
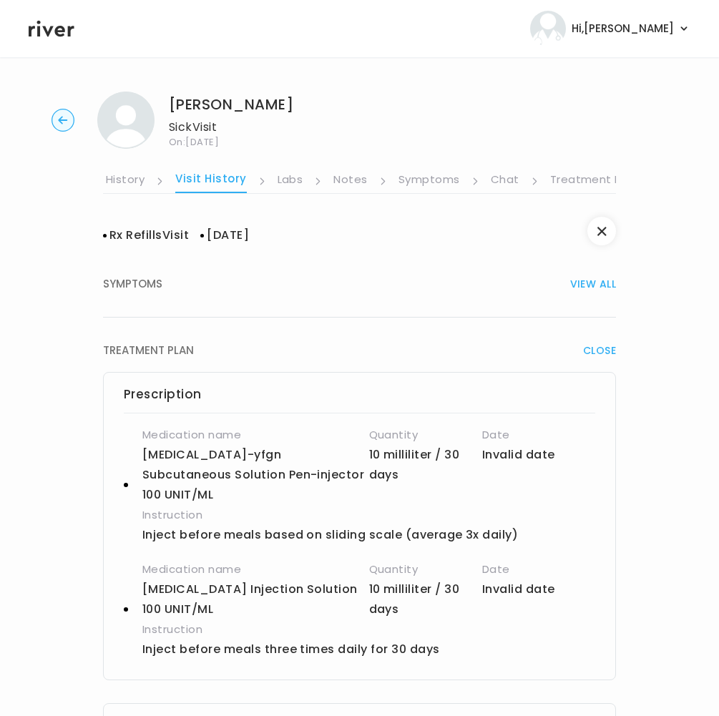
click at [345, 180] on link "Notes" at bounding box center [350, 180] width 34 height 23
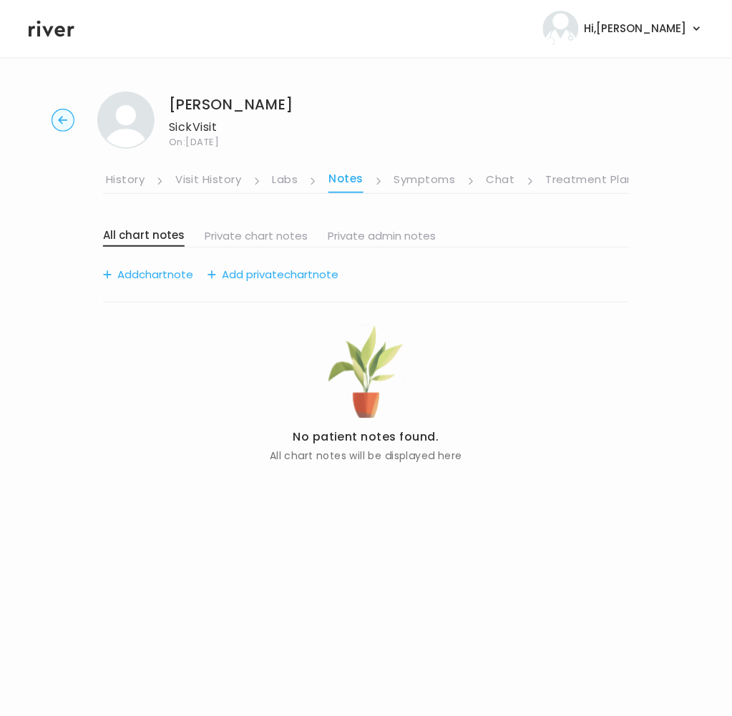
click at [402, 178] on link "Symptoms" at bounding box center [424, 180] width 61 height 23
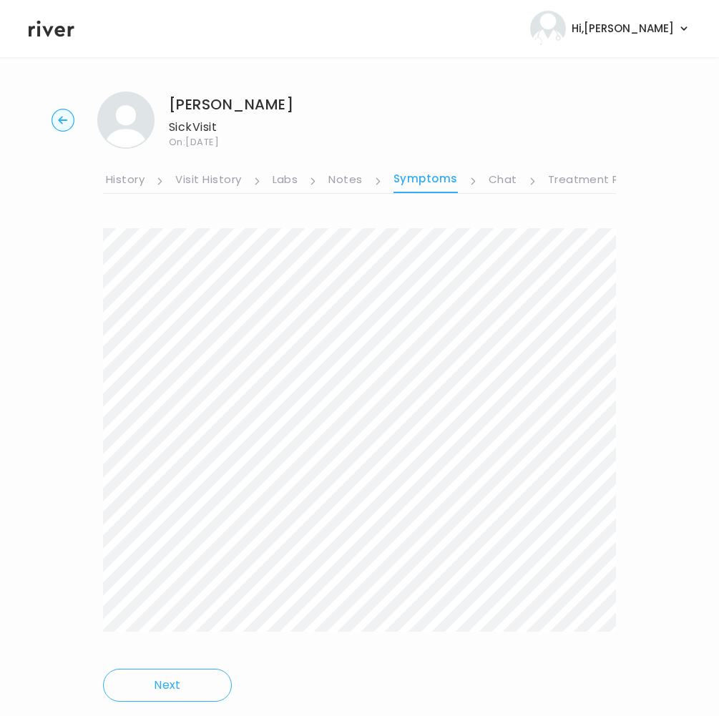
click at [498, 177] on link "Chat" at bounding box center [502, 180] width 29 height 23
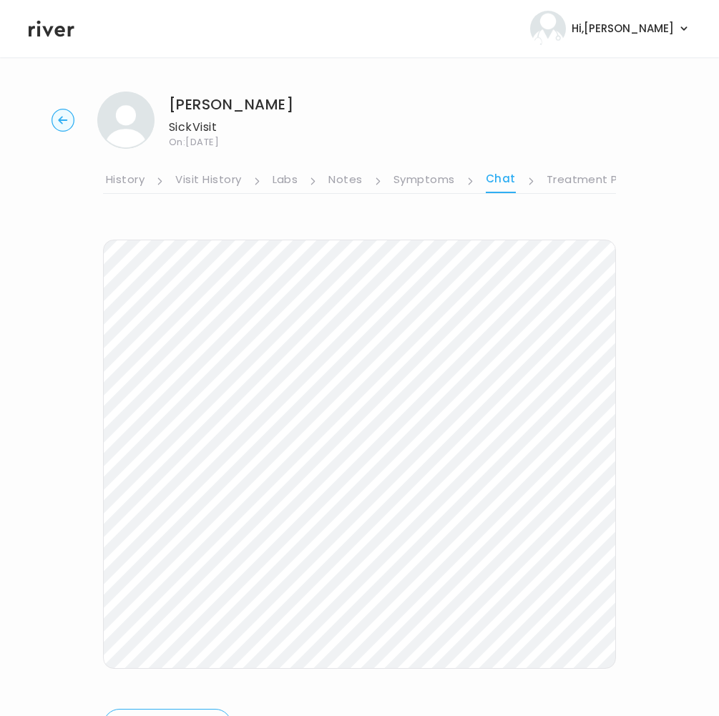
click at [546, 181] on link "Treatment Plan" at bounding box center [590, 180] width 89 height 23
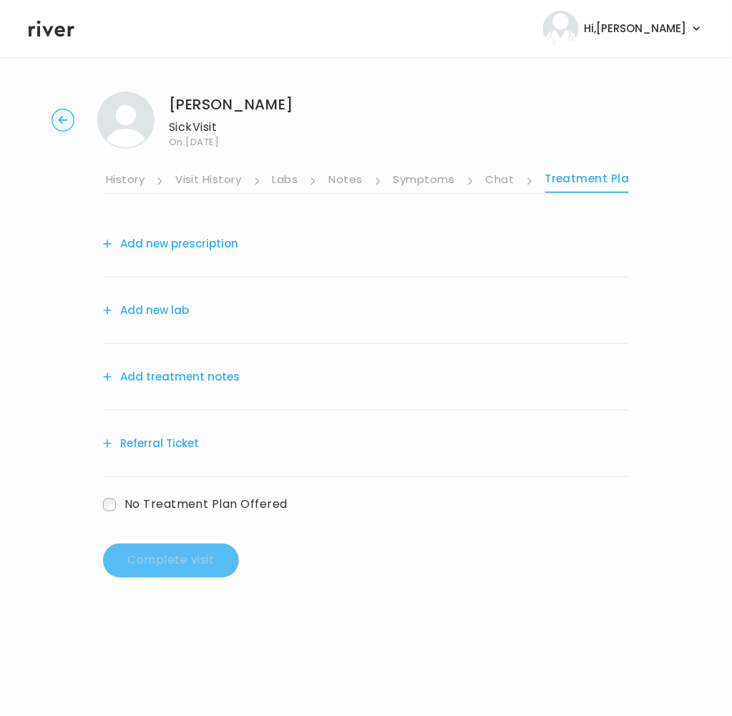
click at [427, 191] on link "Symptoms" at bounding box center [423, 180] width 61 height 23
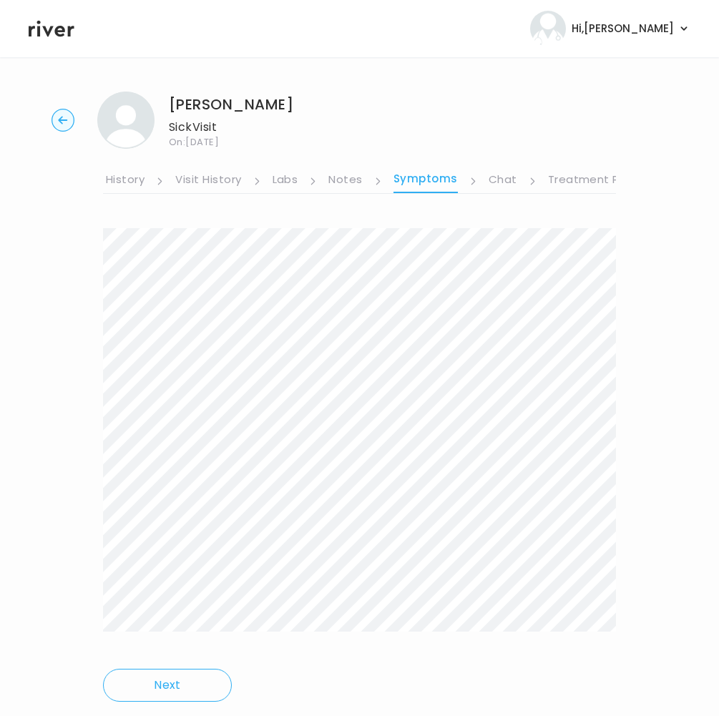
click at [210, 184] on link "Visit History" at bounding box center [208, 180] width 66 height 23
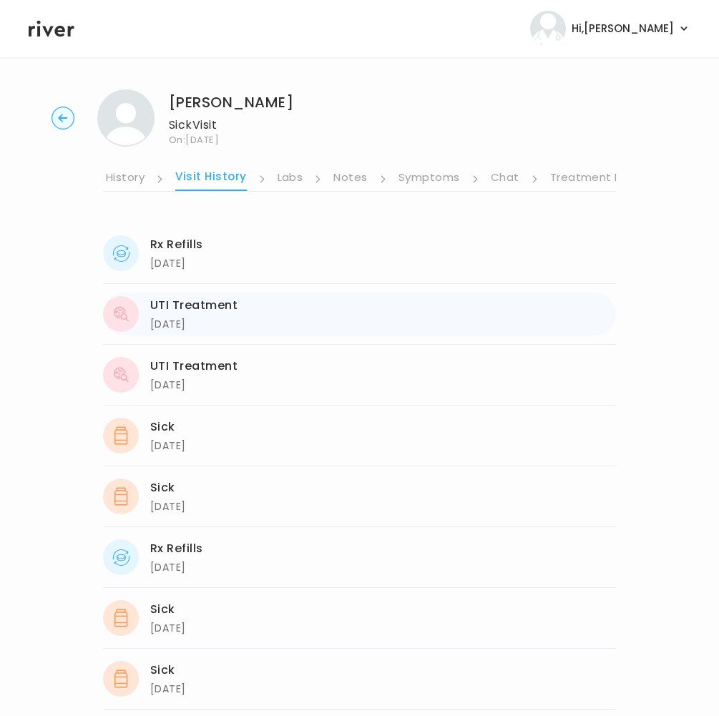
scroll to position [4, 0]
click at [190, 308] on div "UTI Treatment" at bounding box center [193, 304] width 87 height 20
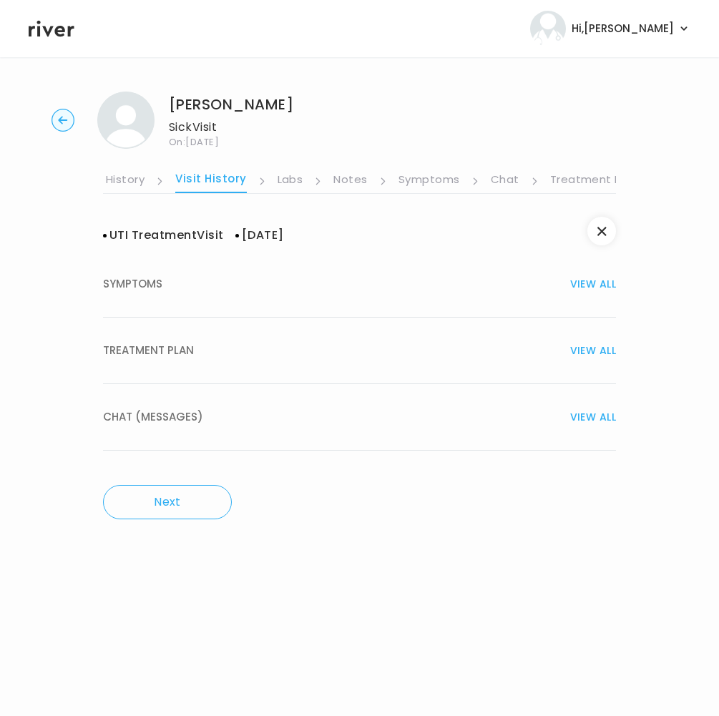
scroll to position [0, 0]
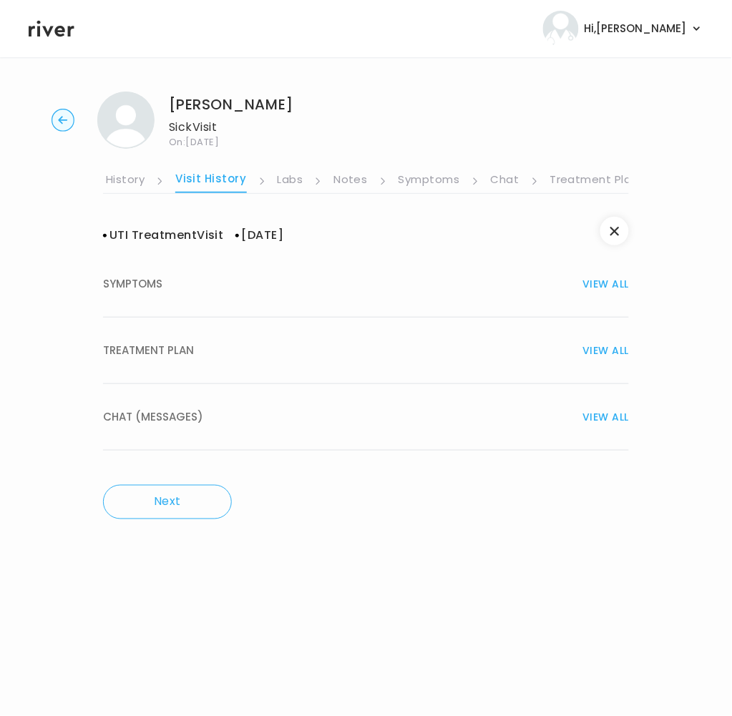
click at [130, 179] on link "Medication History" at bounding box center [92, 180] width 105 height 23
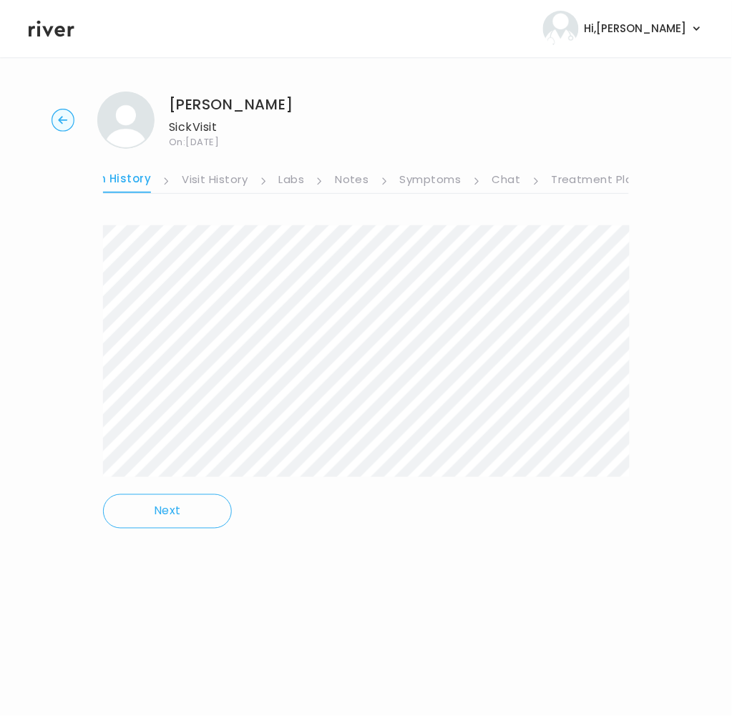
click at [193, 179] on link "Visit History" at bounding box center [215, 180] width 66 height 23
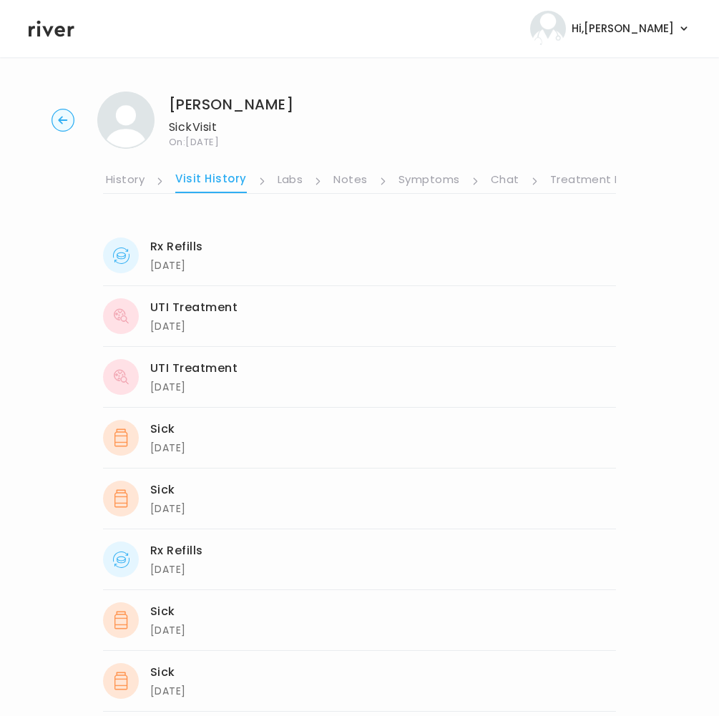
drag, startPoint x: 504, startPoint y: 185, endPoint x: 519, endPoint y: 186, distance: 15.0
click at [504, 186] on link "Chat" at bounding box center [505, 180] width 29 height 23
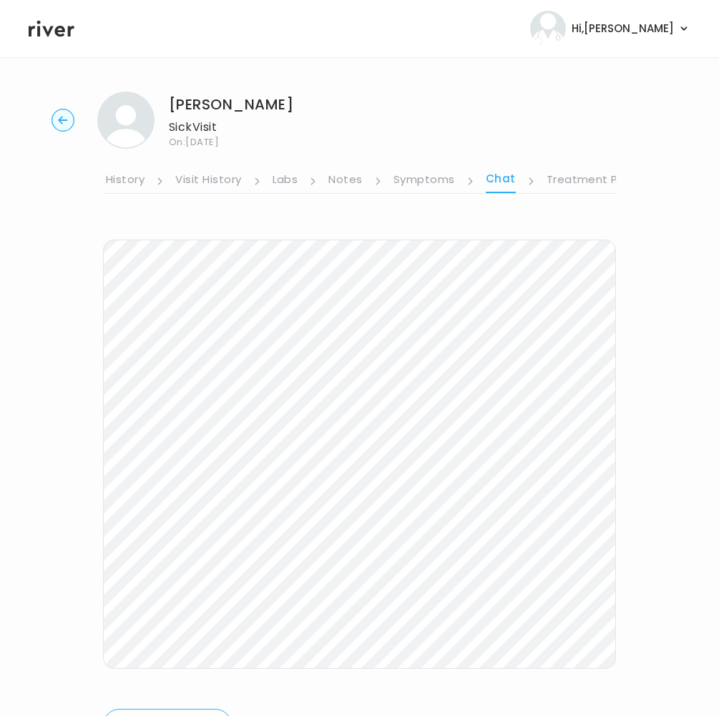
click at [553, 183] on link "Treatment Plan" at bounding box center [590, 180] width 89 height 23
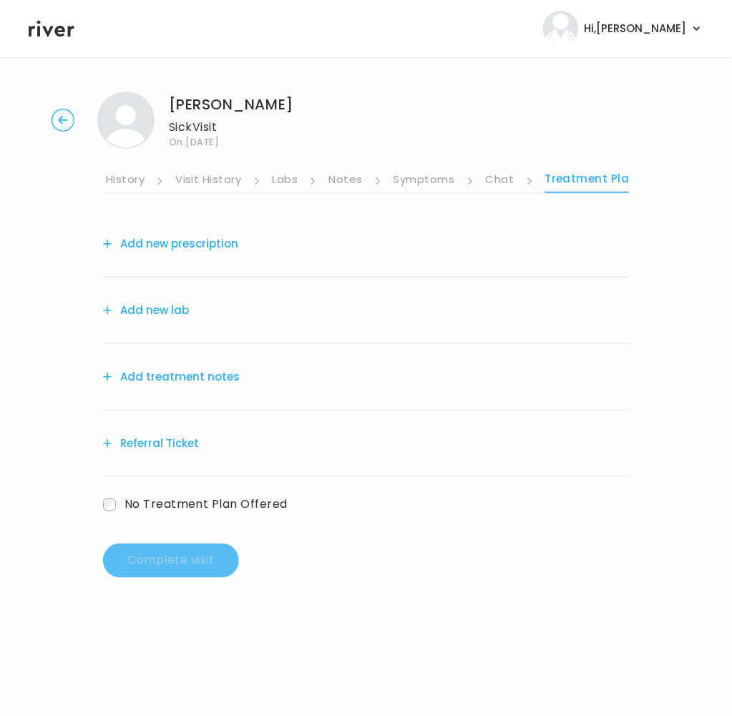
click at [184, 379] on button "Add treatment notes" at bounding box center [171, 377] width 137 height 20
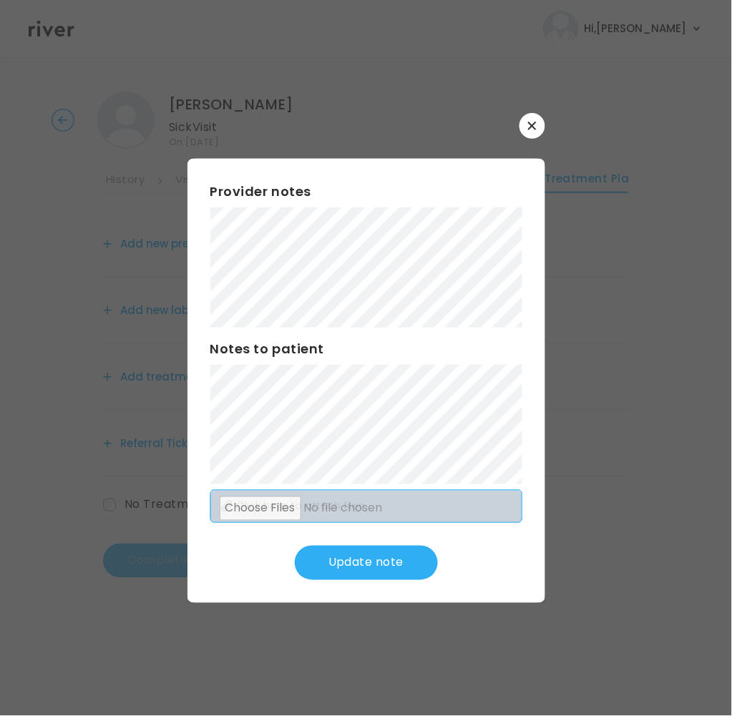
drag, startPoint x: 347, startPoint y: 556, endPoint x: 373, endPoint y: 516, distance: 47.6
click at [350, 550] on button "Update note" at bounding box center [366, 563] width 143 height 34
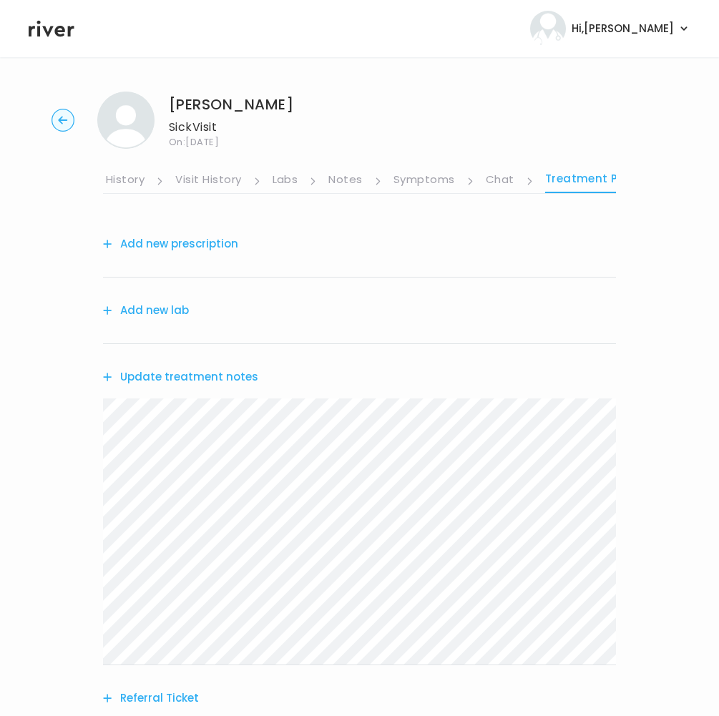
click at [589, 179] on link "Treatment Plan" at bounding box center [591, 181] width 92 height 24
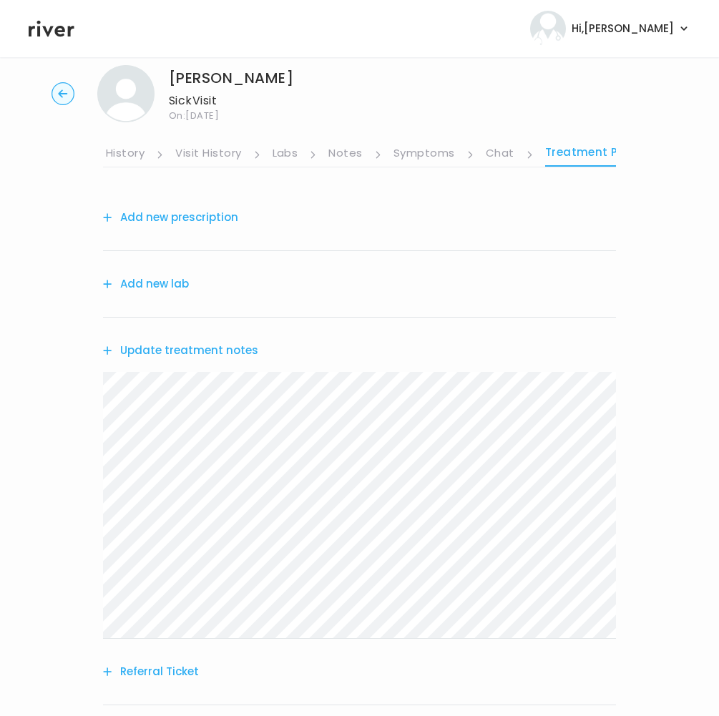
scroll to position [50, 0]
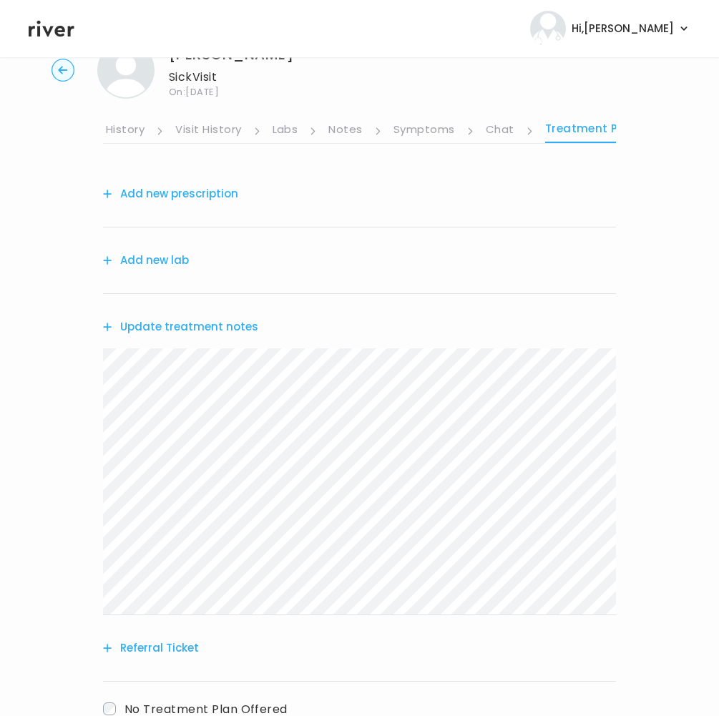
click at [157, 649] on button "Referral Ticket" at bounding box center [151, 648] width 96 height 20
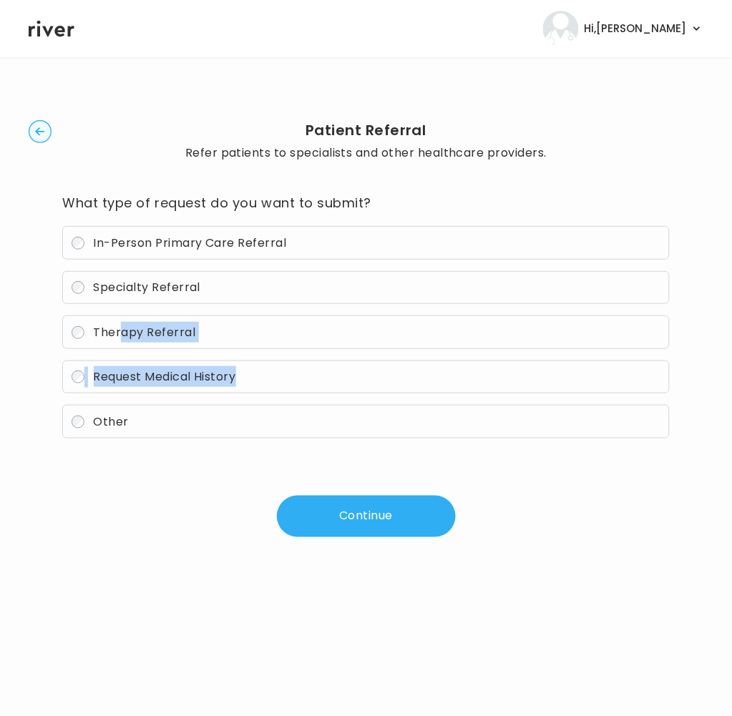
drag, startPoint x: 119, startPoint y: 335, endPoint x: 129, endPoint y: 395, distance: 61.7
click at [129, 395] on div "In-Person Primary Care Referral Specialty Referral Therapy Referral Request Med…" at bounding box center [365, 332] width 607 height 212
click at [129, 245] on span "In-Person Primary Care Referral" at bounding box center [190, 243] width 193 height 16
click at [363, 523] on button "Continue" at bounding box center [366, 516] width 179 height 41
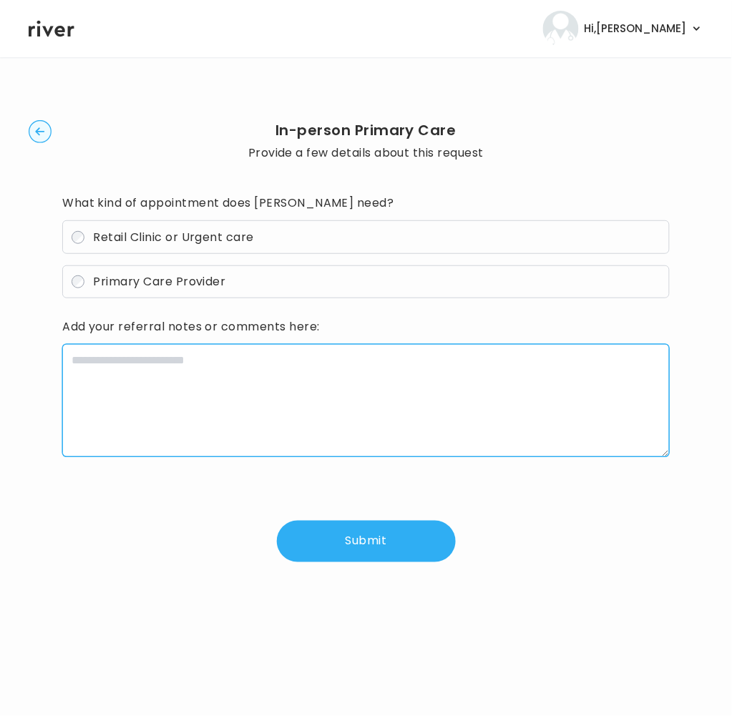
click at [200, 430] on textarea at bounding box center [365, 400] width 607 height 113
paste textarea "**********"
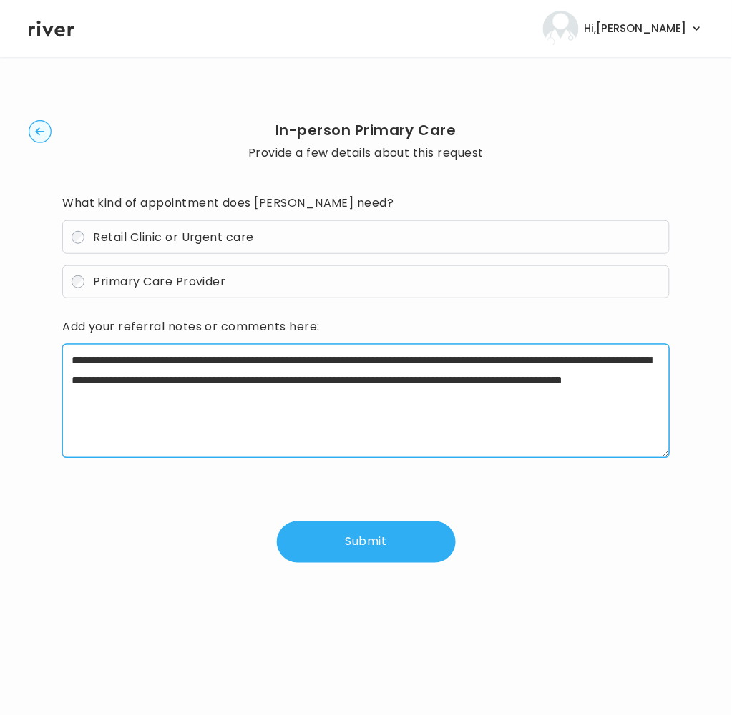
type textarea "**********"
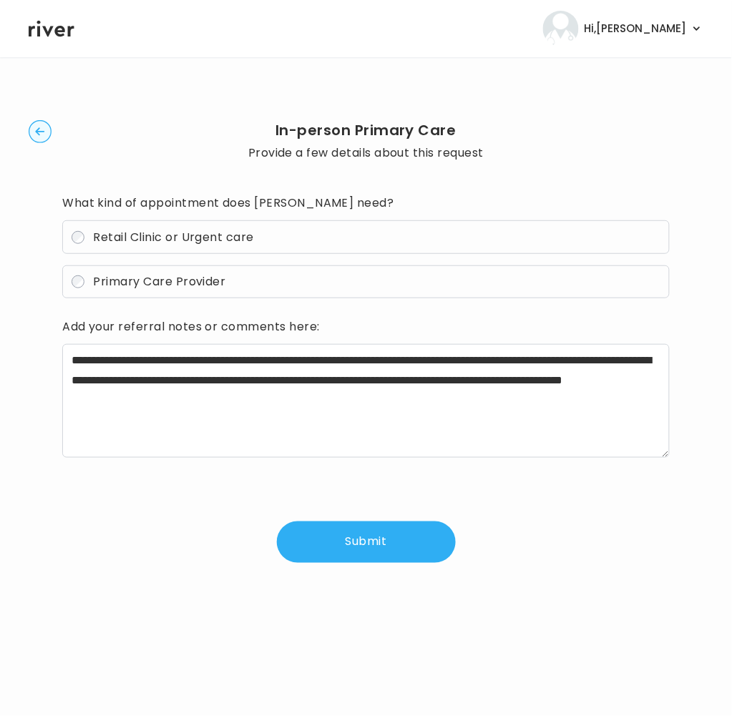
drag, startPoint x: 366, startPoint y: 528, endPoint x: 357, endPoint y: 536, distance: 12.2
click at [357, 536] on button "Submit" at bounding box center [366, 541] width 179 height 41
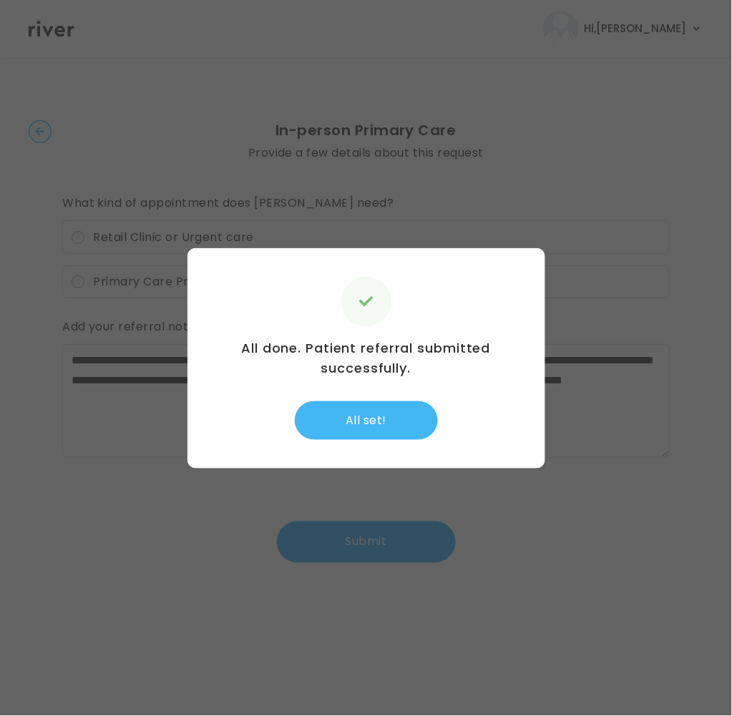
click at [379, 435] on button "All set!" at bounding box center [366, 420] width 143 height 39
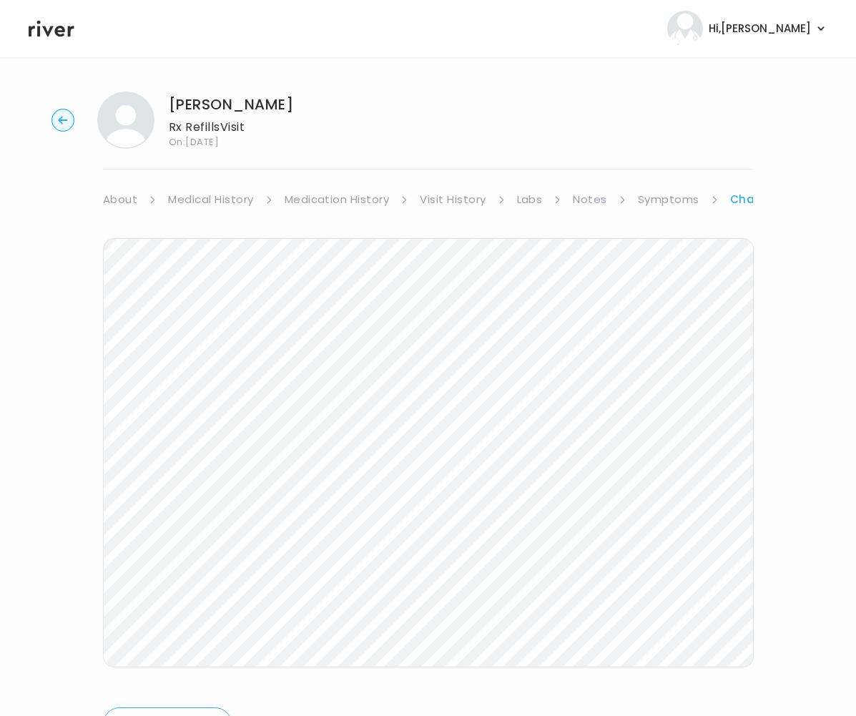
scroll to position [74, 0]
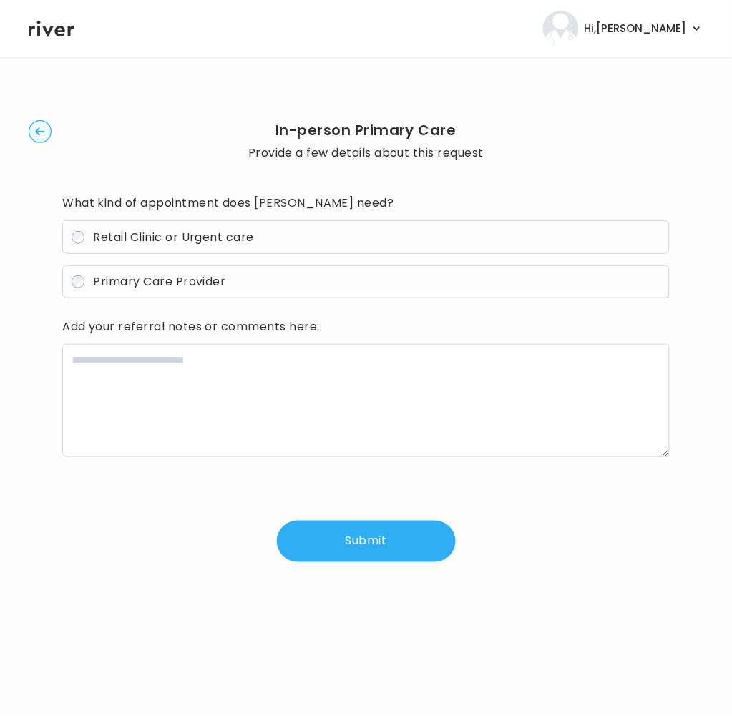
click at [56, 36] on icon at bounding box center [52, 28] width 46 height 21
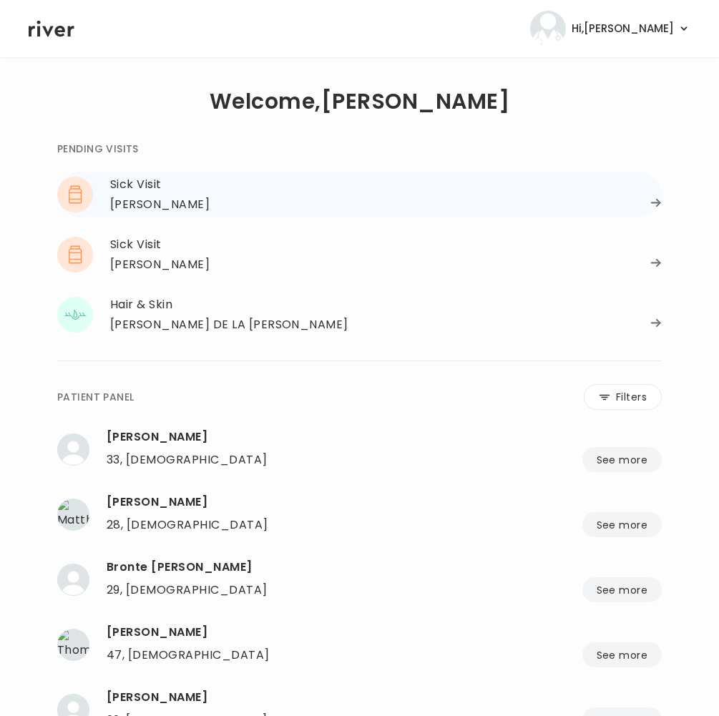
click at [161, 208] on div "[PERSON_NAME]" at bounding box center [159, 205] width 99 height 20
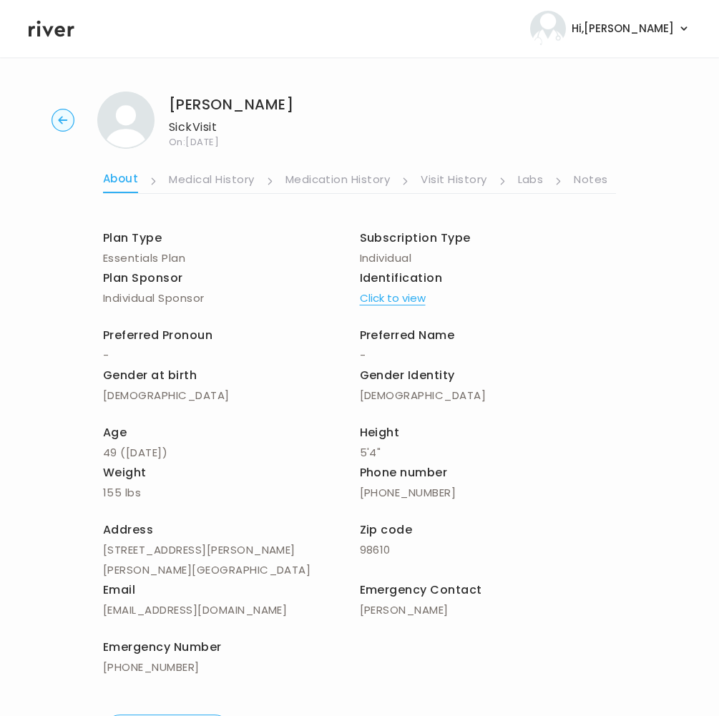
click at [341, 177] on link "Medication History" at bounding box center [337, 180] width 105 height 23
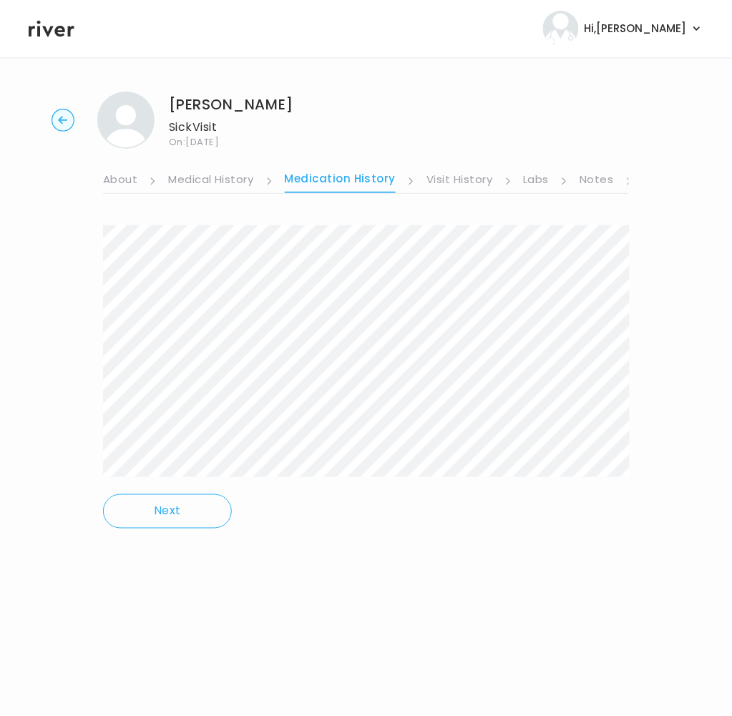
click at [443, 180] on link "Visit History" at bounding box center [459, 180] width 66 height 23
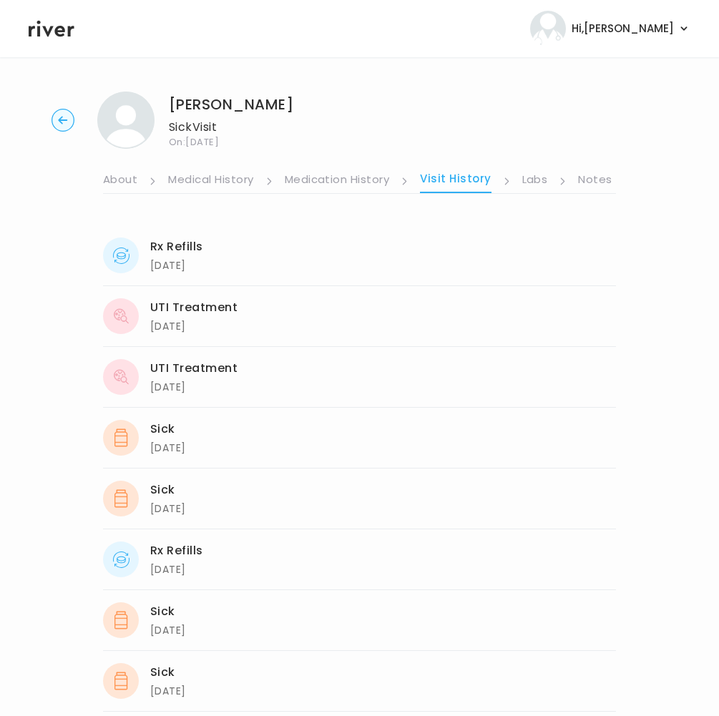
click at [543, 177] on link "Labs" at bounding box center [535, 180] width 26 height 23
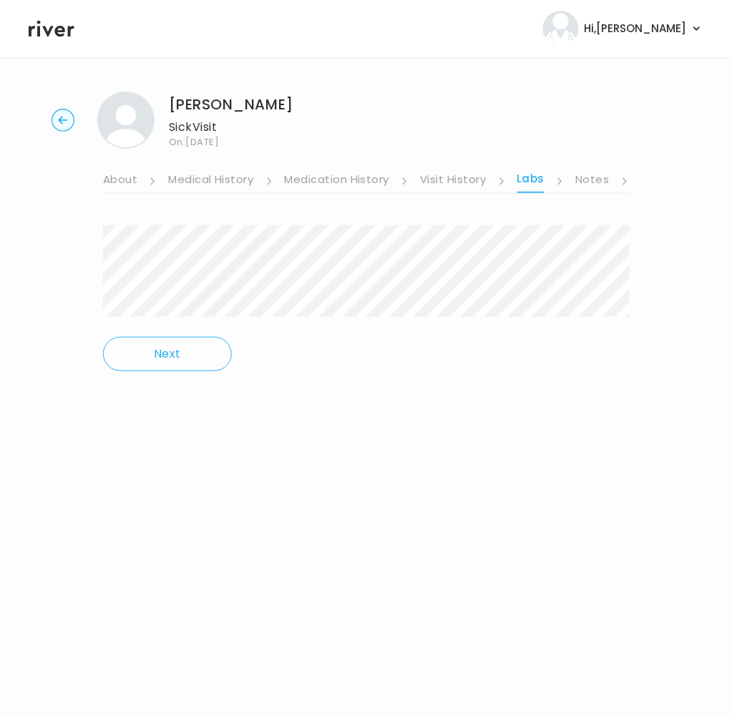
click at [575, 173] on link "Notes" at bounding box center [592, 180] width 34 height 23
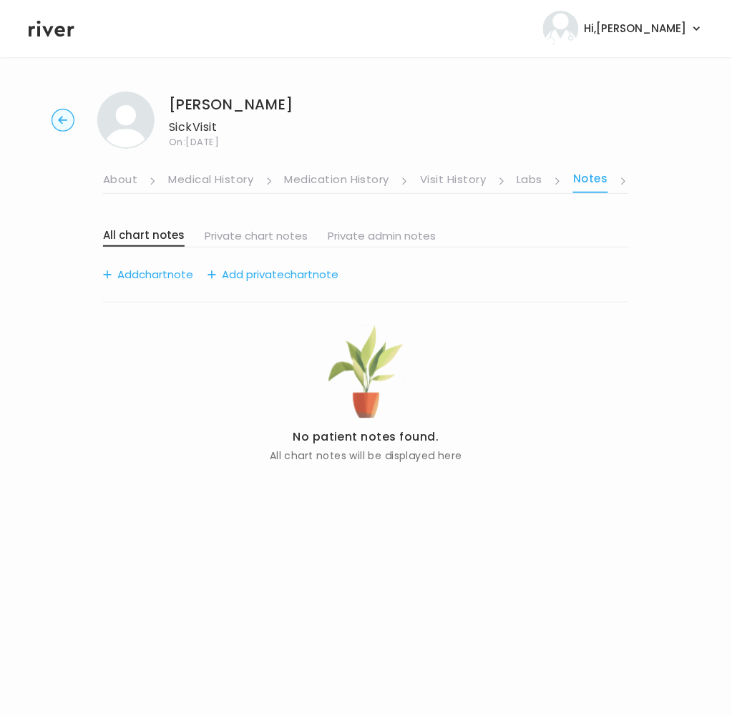
click at [513, 184] on ul "About Medical History Medication History Visit History Labs Notes Symptoms Chat…" at bounding box center [366, 171] width 526 height 45
click at [521, 183] on link "Labs" at bounding box center [530, 180] width 26 height 23
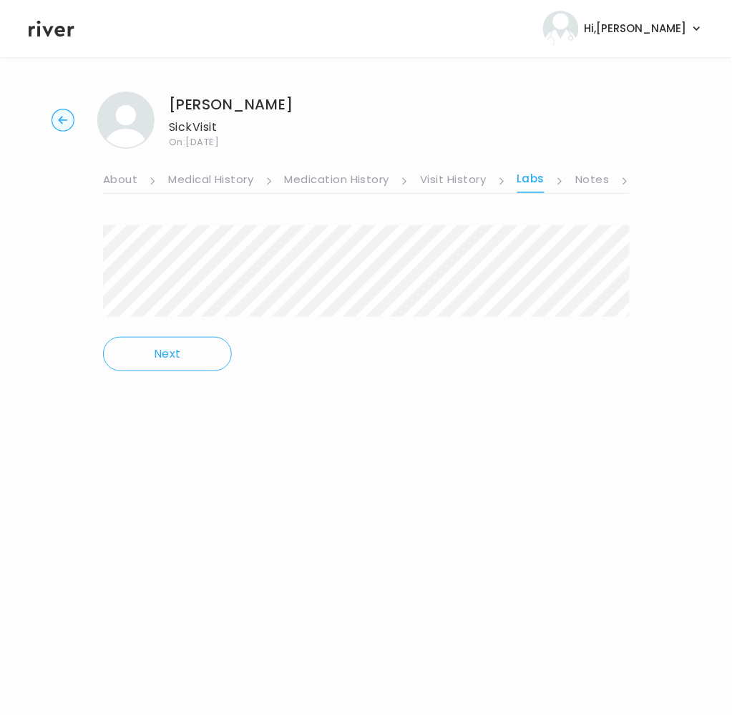
click at [457, 190] on link "Visit History" at bounding box center [453, 180] width 66 height 23
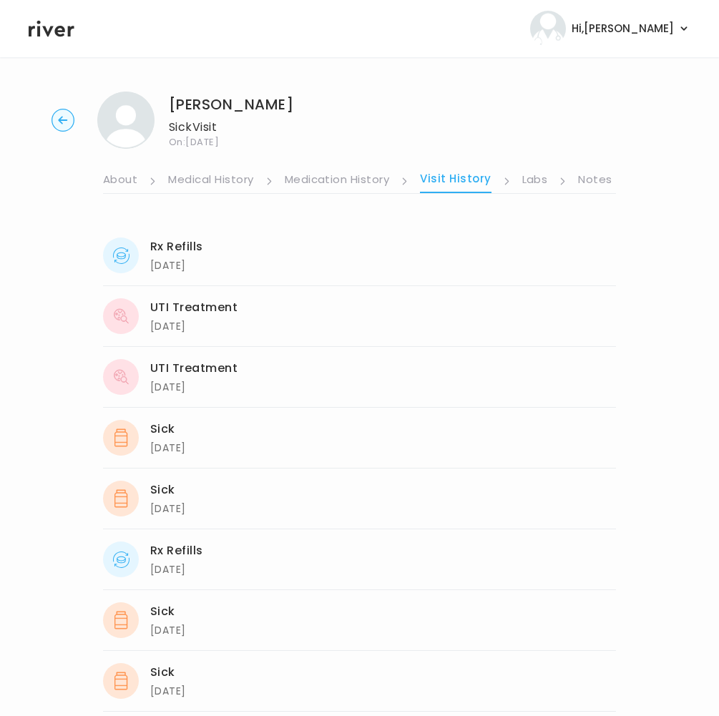
click at [343, 188] on link "Medication History" at bounding box center [337, 180] width 105 height 23
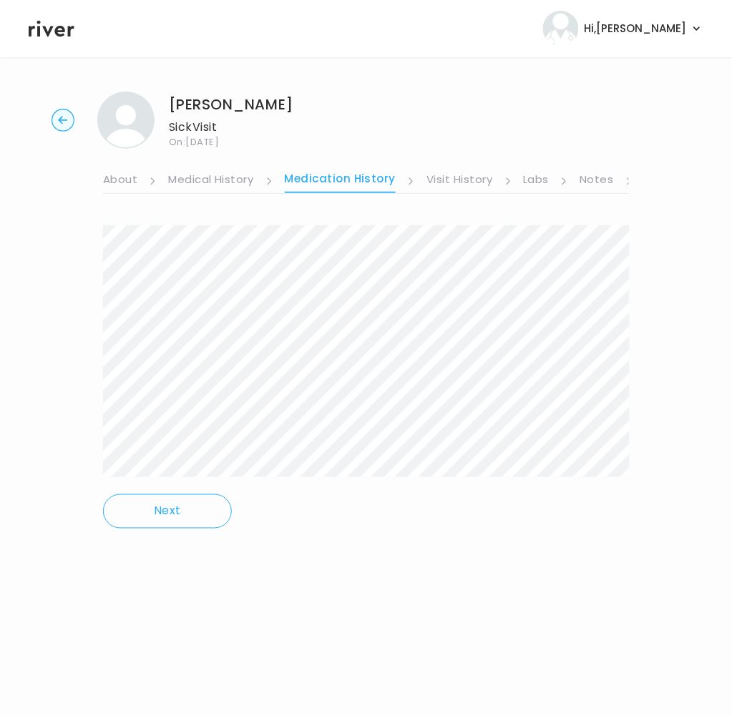
click at [210, 182] on link "Medical History" at bounding box center [210, 180] width 85 height 23
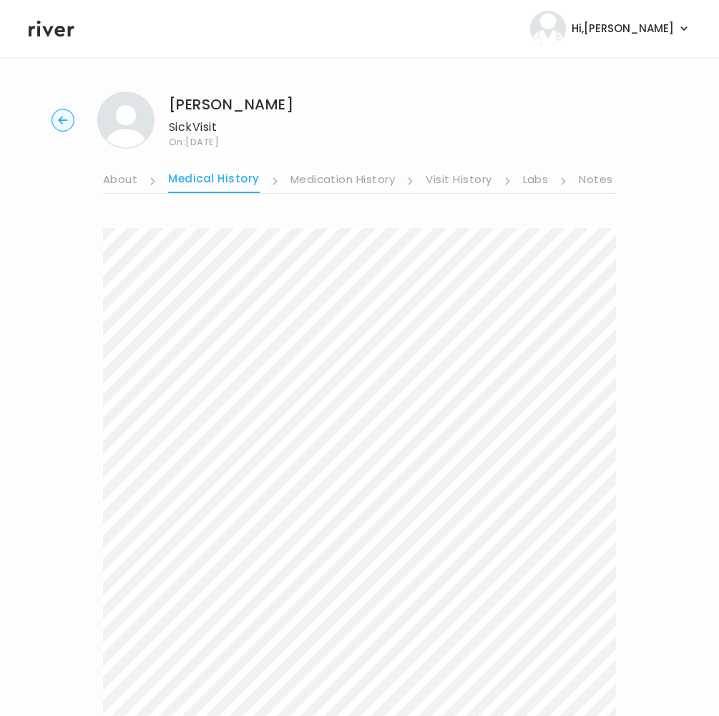
click at [593, 177] on link "Notes" at bounding box center [596, 180] width 34 height 23
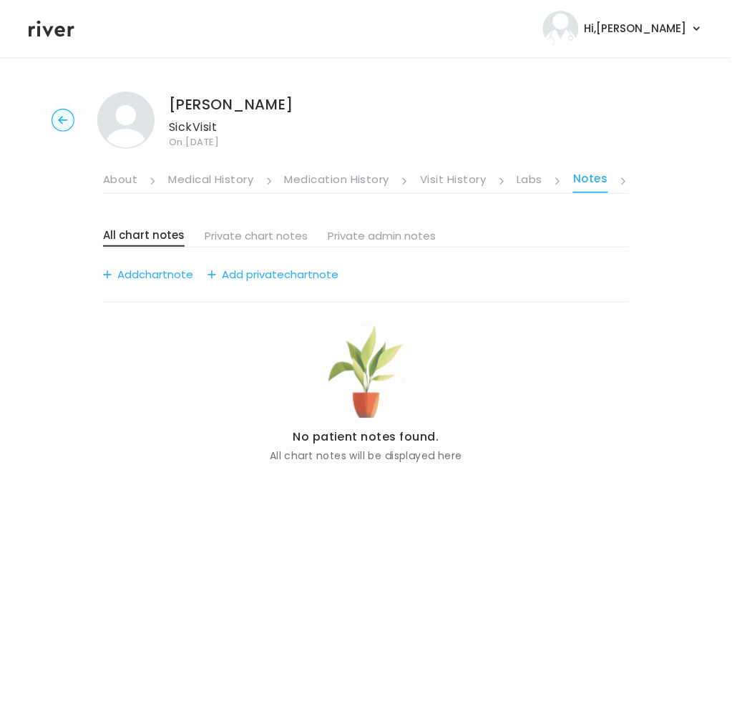
click at [462, 182] on link "Visit History" at bounding box center [453, 180] width 66 height 23
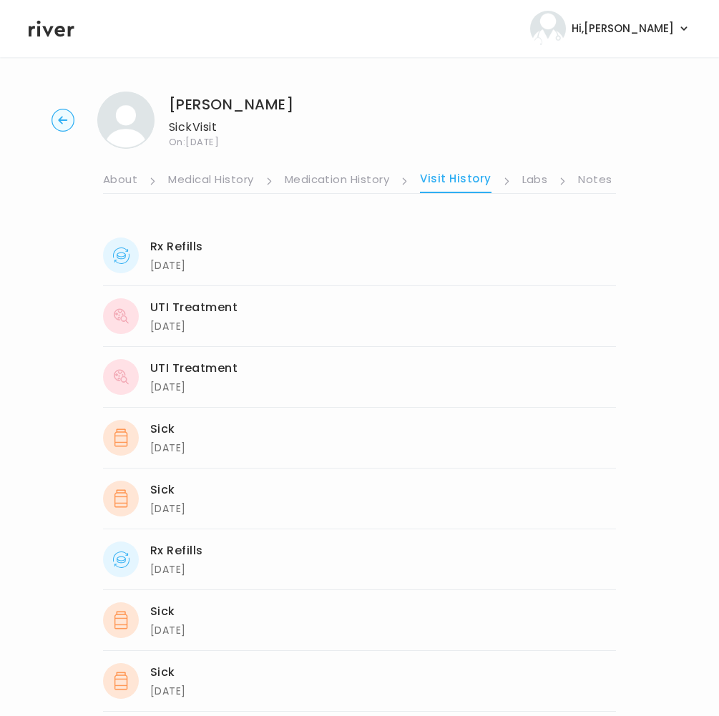
click at [323, 180] on link "Medication History" at bounding box center [337, 180] width 105 height 23
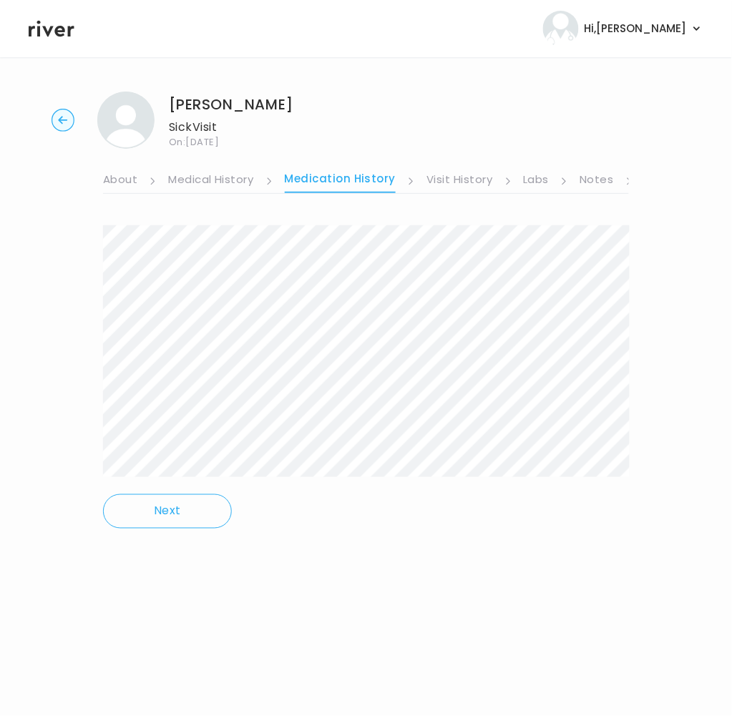
click at [210, 191] on link "Medical History" at bounding box center [210, 180] width 85 height 23
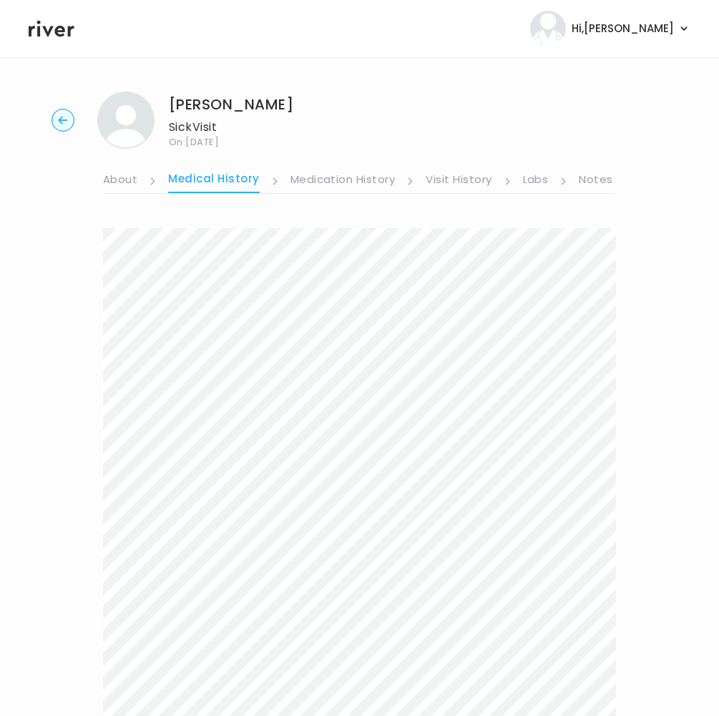
click at [436, 187] on link "Visit History" at bounding box center [458, 180] width 66 height 23
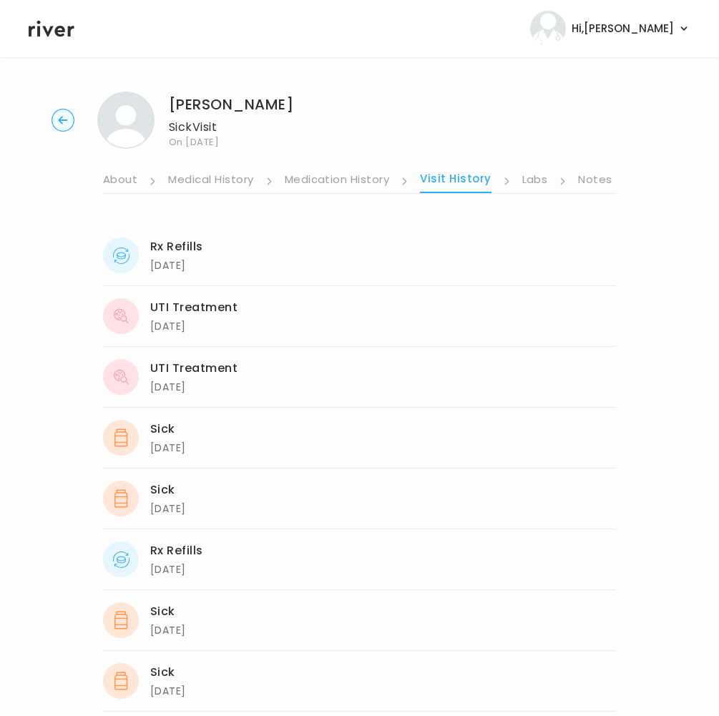
drag, startPoint x: 526, startPoint y: 187, endPoint x: 571, endPoint y: 189, distance: 45.1
click at [528, 187] on link "Labs" at bounding box center [535, 180] width 26 height 23
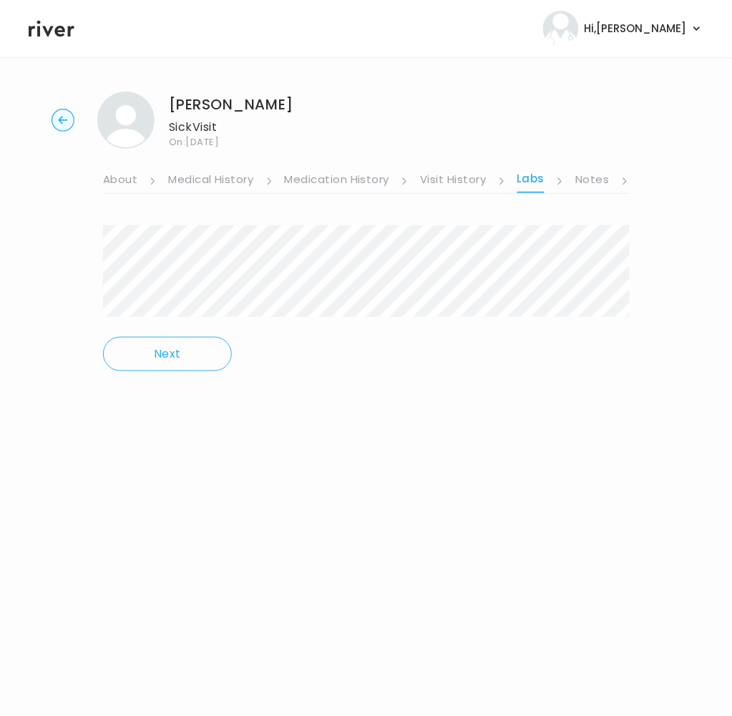
click at [589, 184] on link "Notes" at bounding box center [592, 180] width 34 height 23
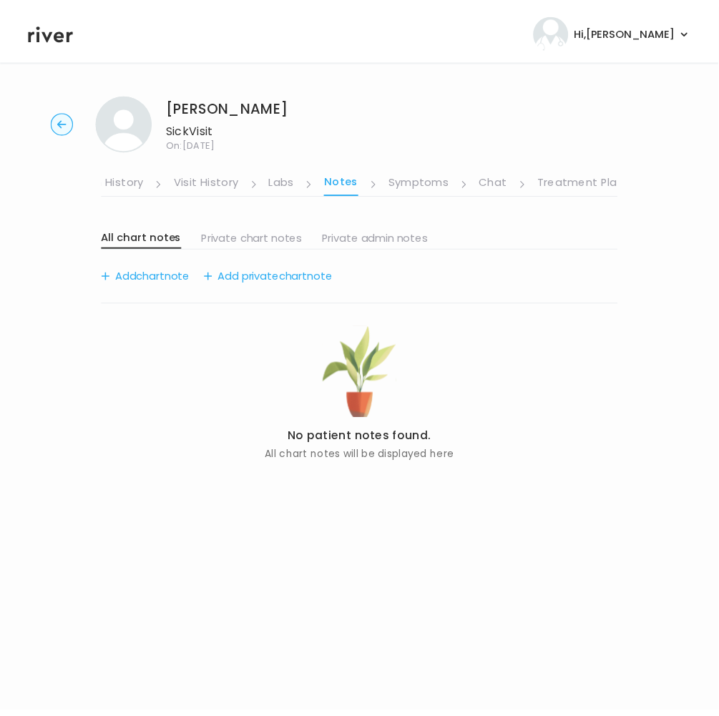
scroll to position [0, 245]
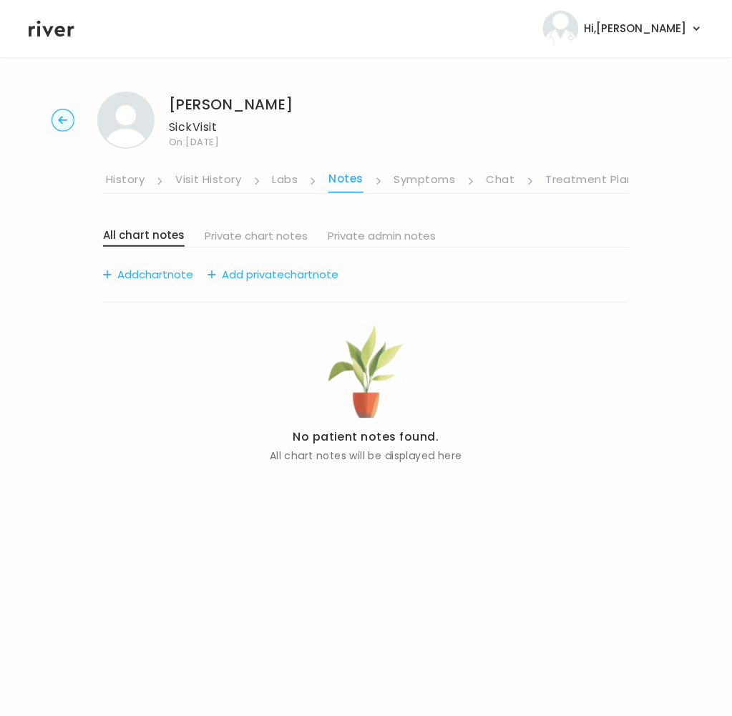
click at [405, 187] on link "Symptoms" at bounding box center [424, 180] width 61 height 23
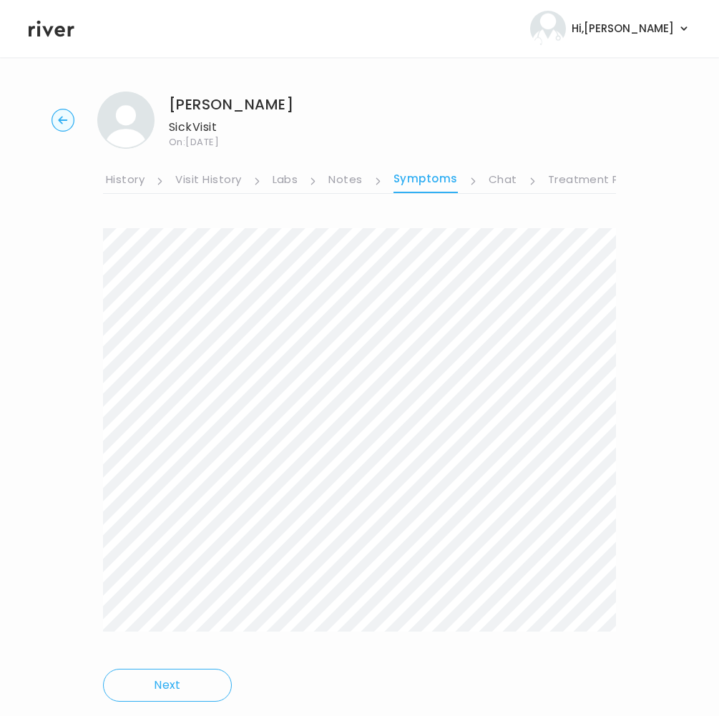
click at [498, 167] on ul "About Medical History Medication History Visit History Labs Notes Symptoms Chat…" at bounding box center [359, 171] width 513 height 45
click at [499, 172] on link "Chat" at bounding box center [502, 180] width 29 height 23
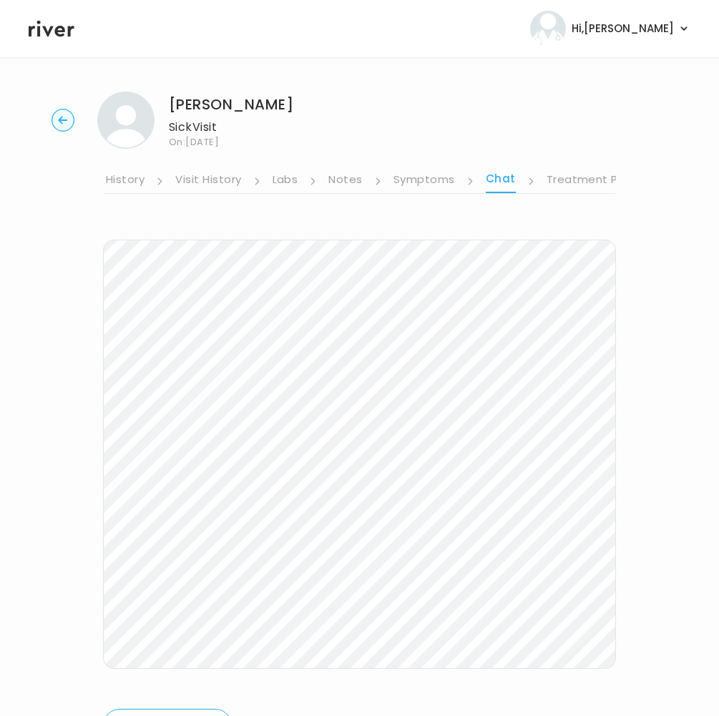
drag, startPoint x: 438, startPoint y: 183, endPoint x: 558, endPoint y: 174, distance: 120.4
click at [440, 183] on link "Symptoms" at bounding box center [423, 180] width 61 height 23
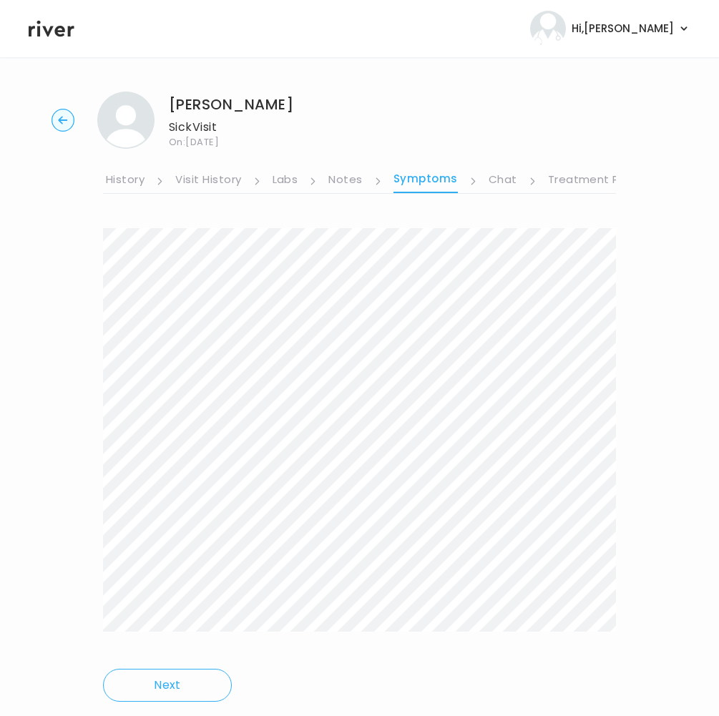
click at [558, 174] on link "Treatment Plan" at bounding box center [592, 180] width 89 height 23
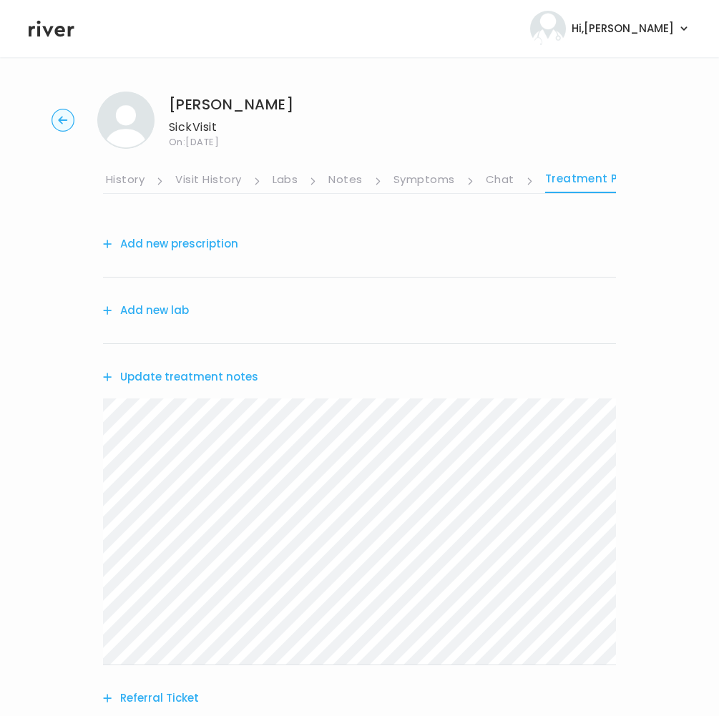
click at [415, 182] on link "Symptoms" at bounding box center [423, 180] width 61 height 23
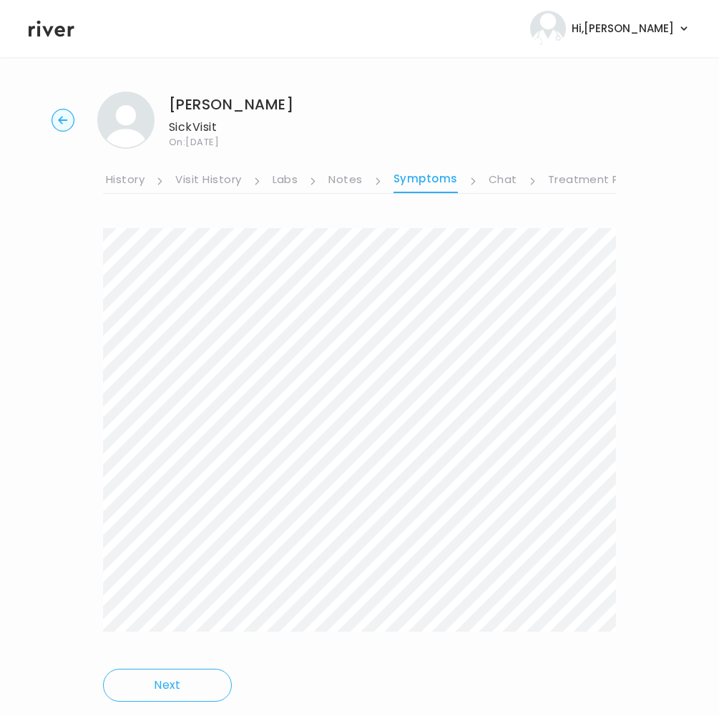
click at [109, 175] on link "Medication History" at bounding box center [92, 180] width 105 height 23
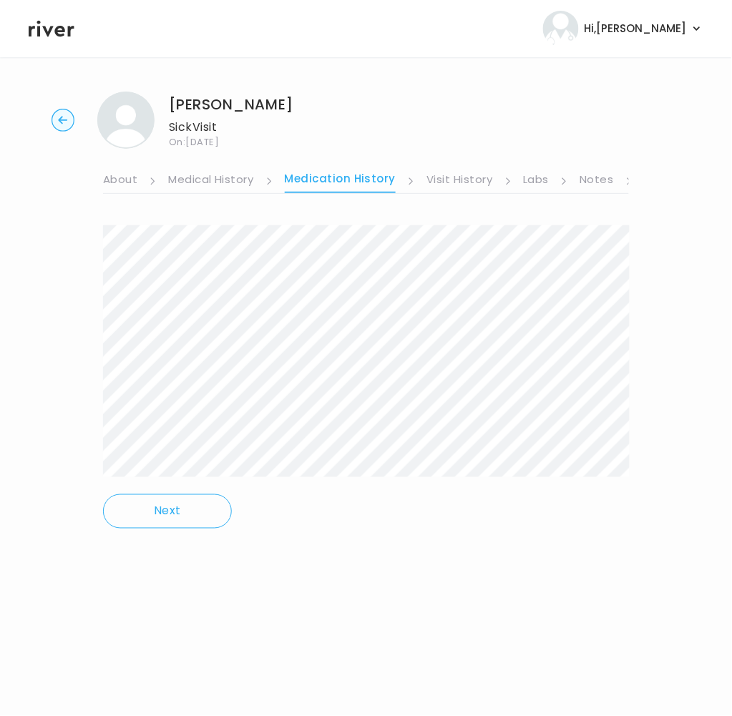
click at [112, 172] on link "About" at bounding box center [120, 180] width 34 height 23
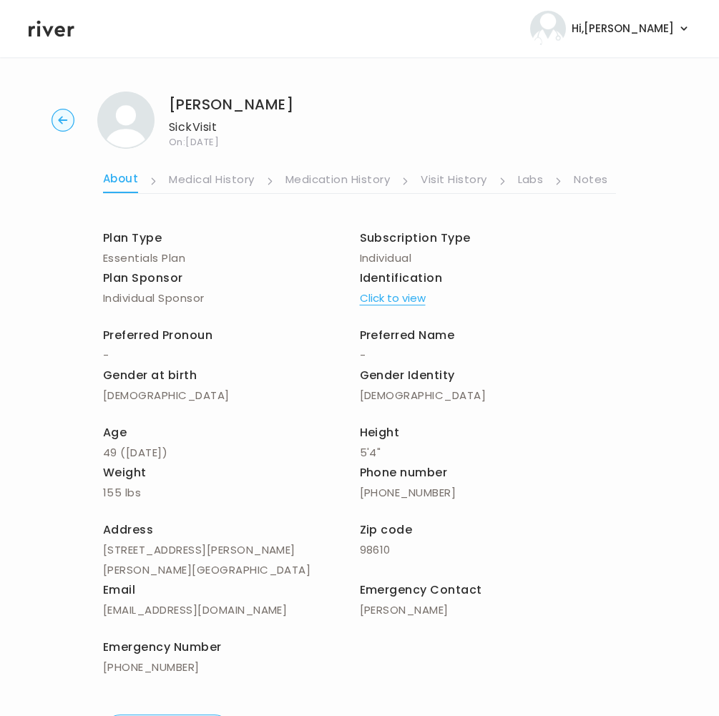
click at [591, 183] on link "Notes" at bounding box center [590, 180] width 34 height 23
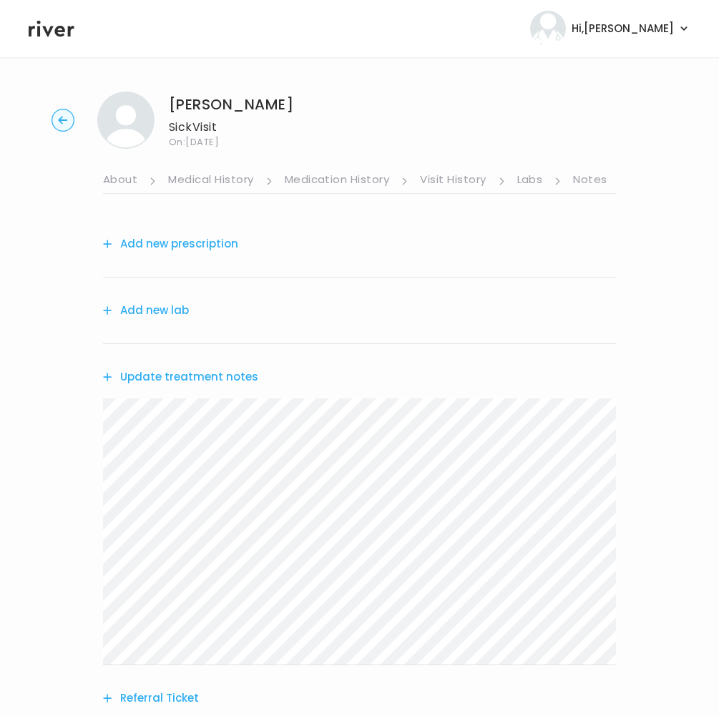
scroll to position [274, 0]
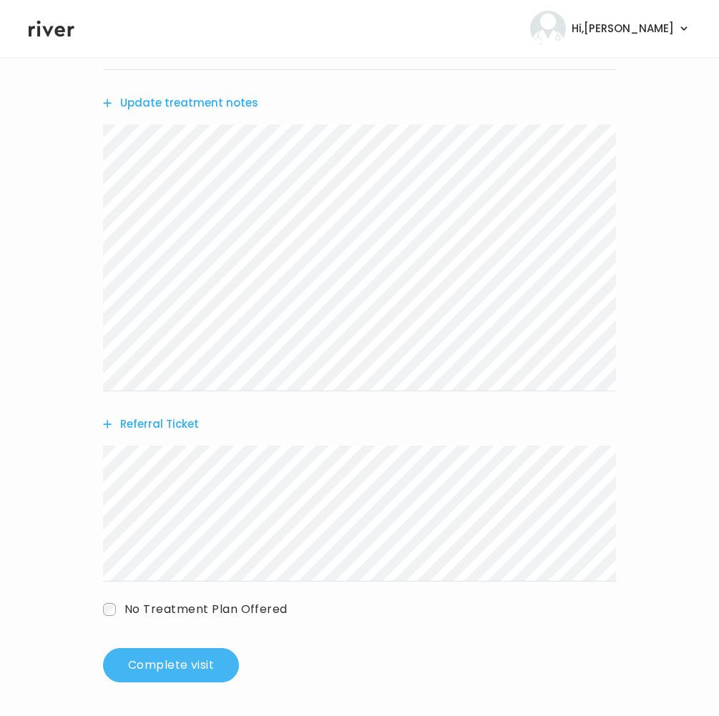
click at [197, 671] on button "Complete visit" at bounding box center [171, 665] width 136 height 34
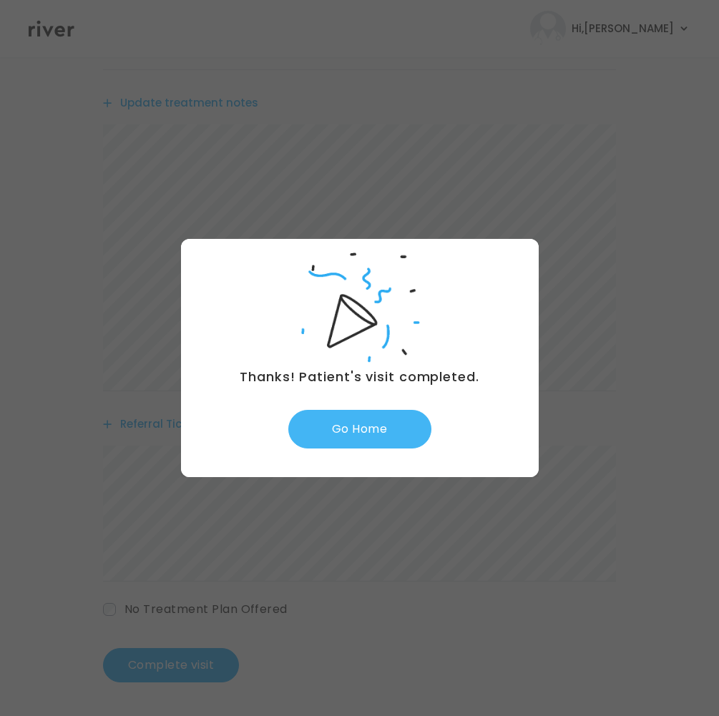
click at [369, 438] on button "Go Home" at bounding box center [359, 429] width 143 height 39
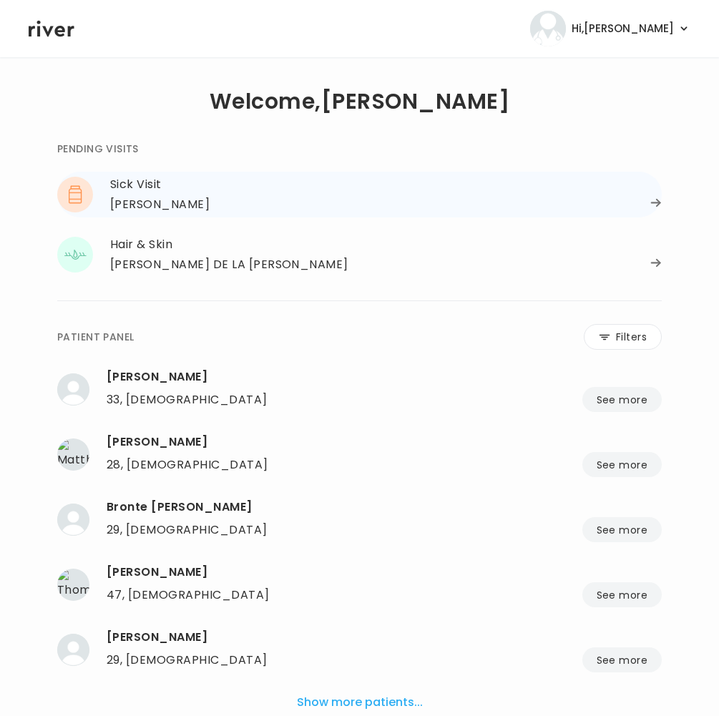
click at [179, 213] on div "[PERSON_NAME]" at bounding box center [159, 205] width 99 height 20
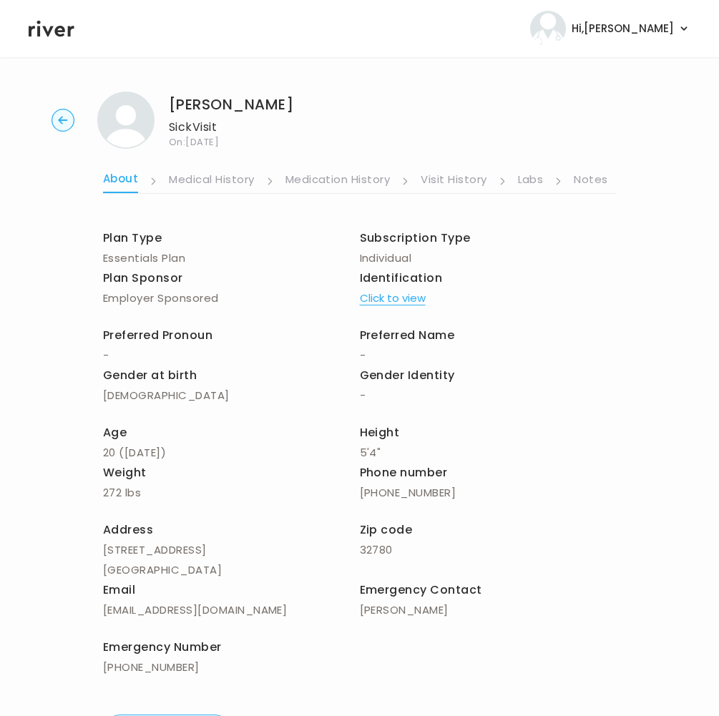
click at [530, 182] on link "Labs" at bounding box center [531, 180] width 26 height 23
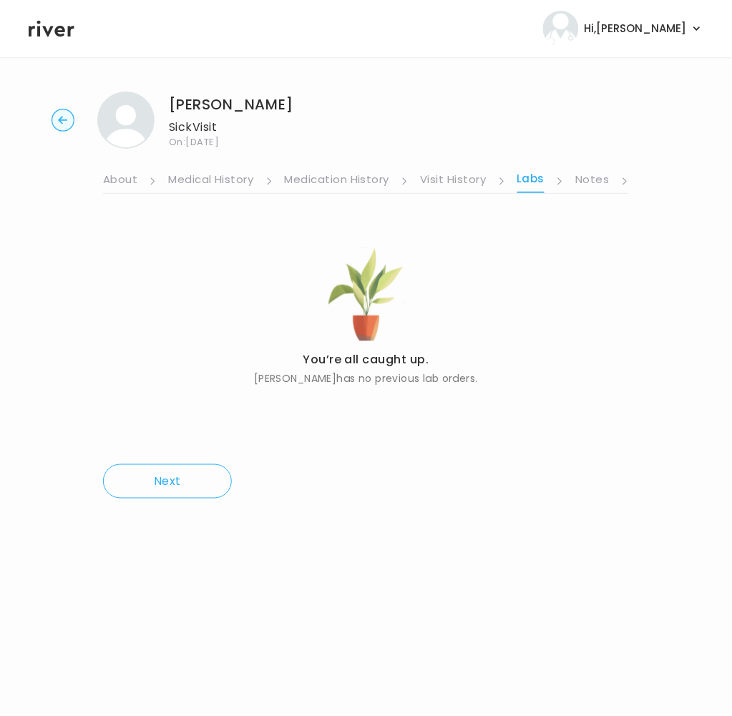
click at [584, 182] on link "Notes" at bounding box center [592, 180] width 34 height 23
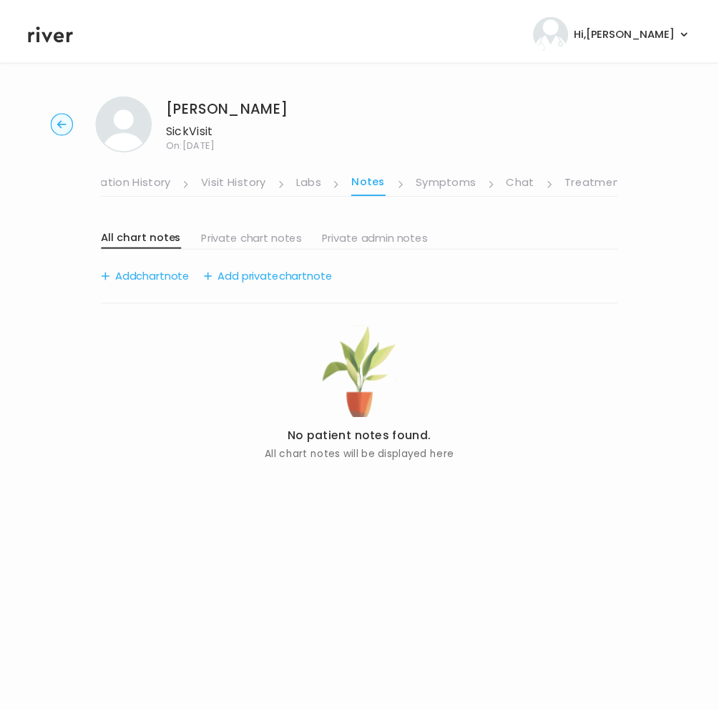
scroll to position [0, 245]
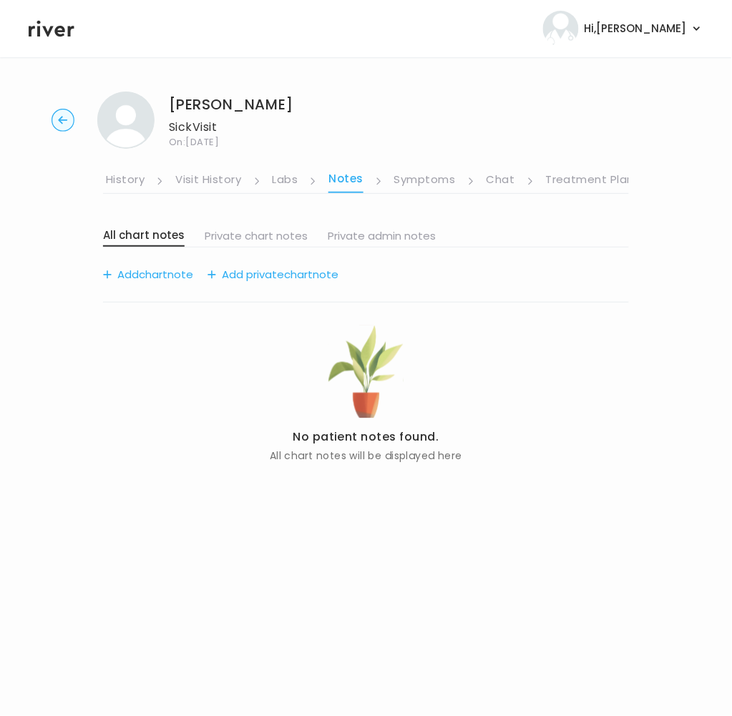
click at [425, 185] on link "Symptoms" at bounding box center [424, 180] width 61 height 23
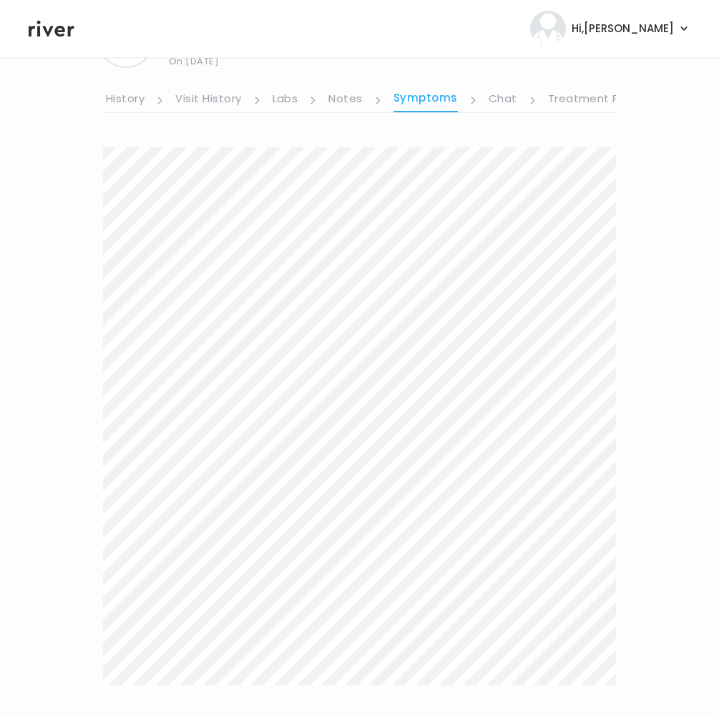
scroll to position [174, 0]
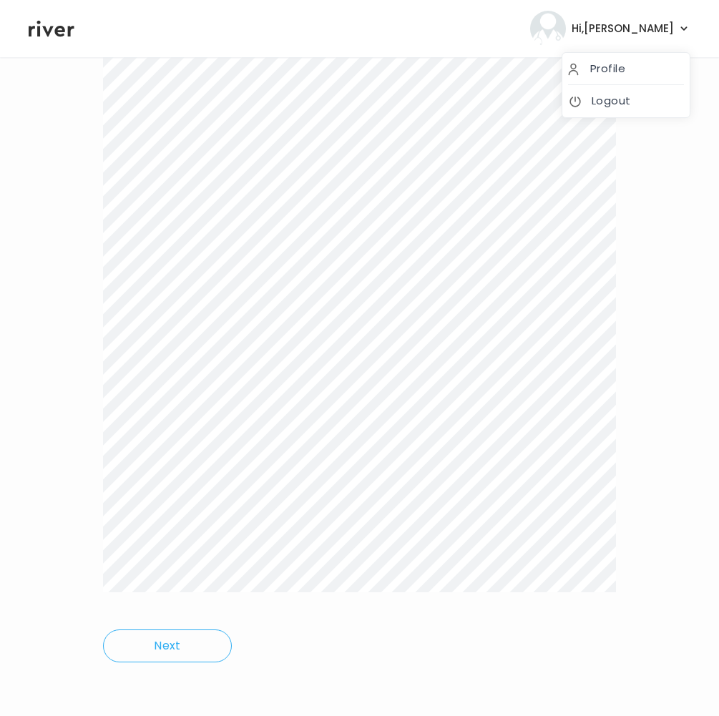
click at [651, 31] on span "Hi, [PERSON_NAME]" at bounding box center [622, 29] width 102 height 20
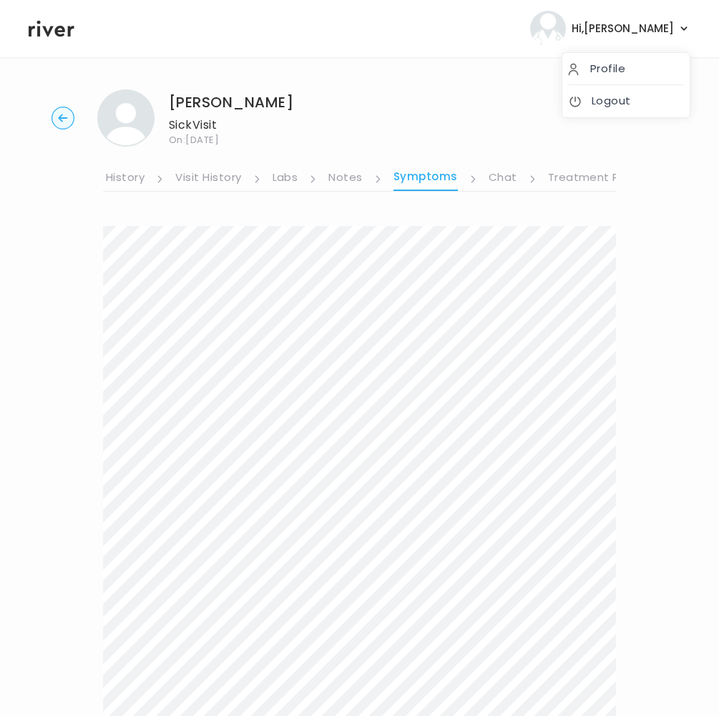
scroll to position [0, 0]
click at [580, 177] on link "Treatment Plan" at bounding box center [592, 180] width 89 height 23
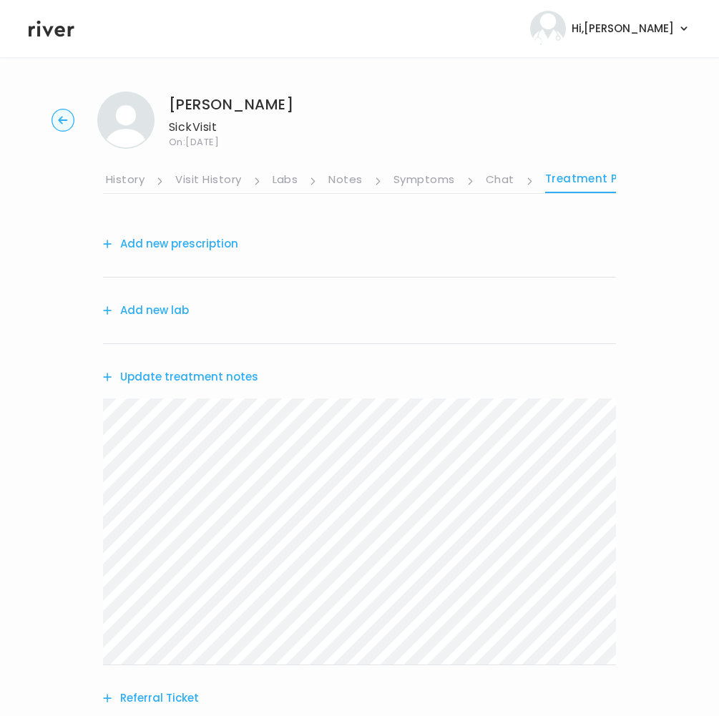
click at [495, 184] on link "Chat" at bounding box center [500, 180] width 29 height 23
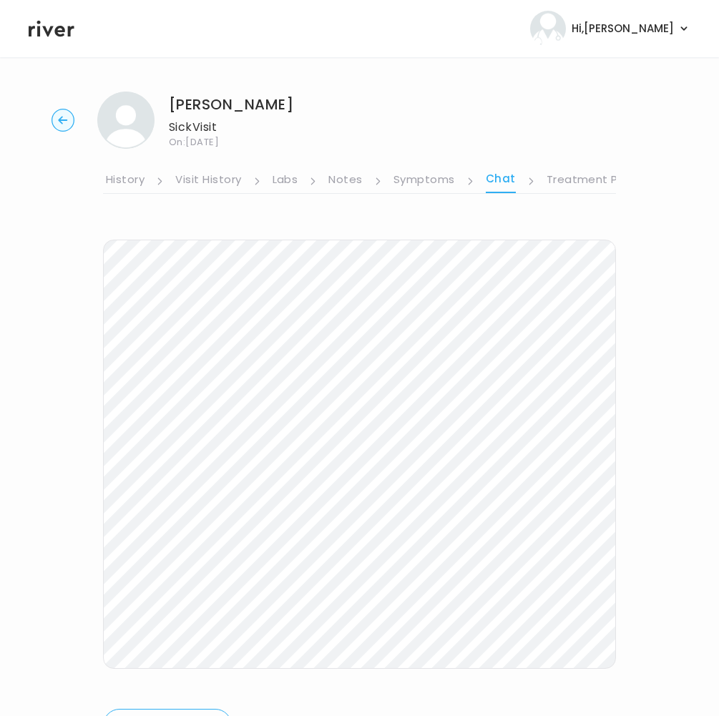
scroll to position [70, 0]
